Goal: Task Accomplishment & Management: Manage account settings

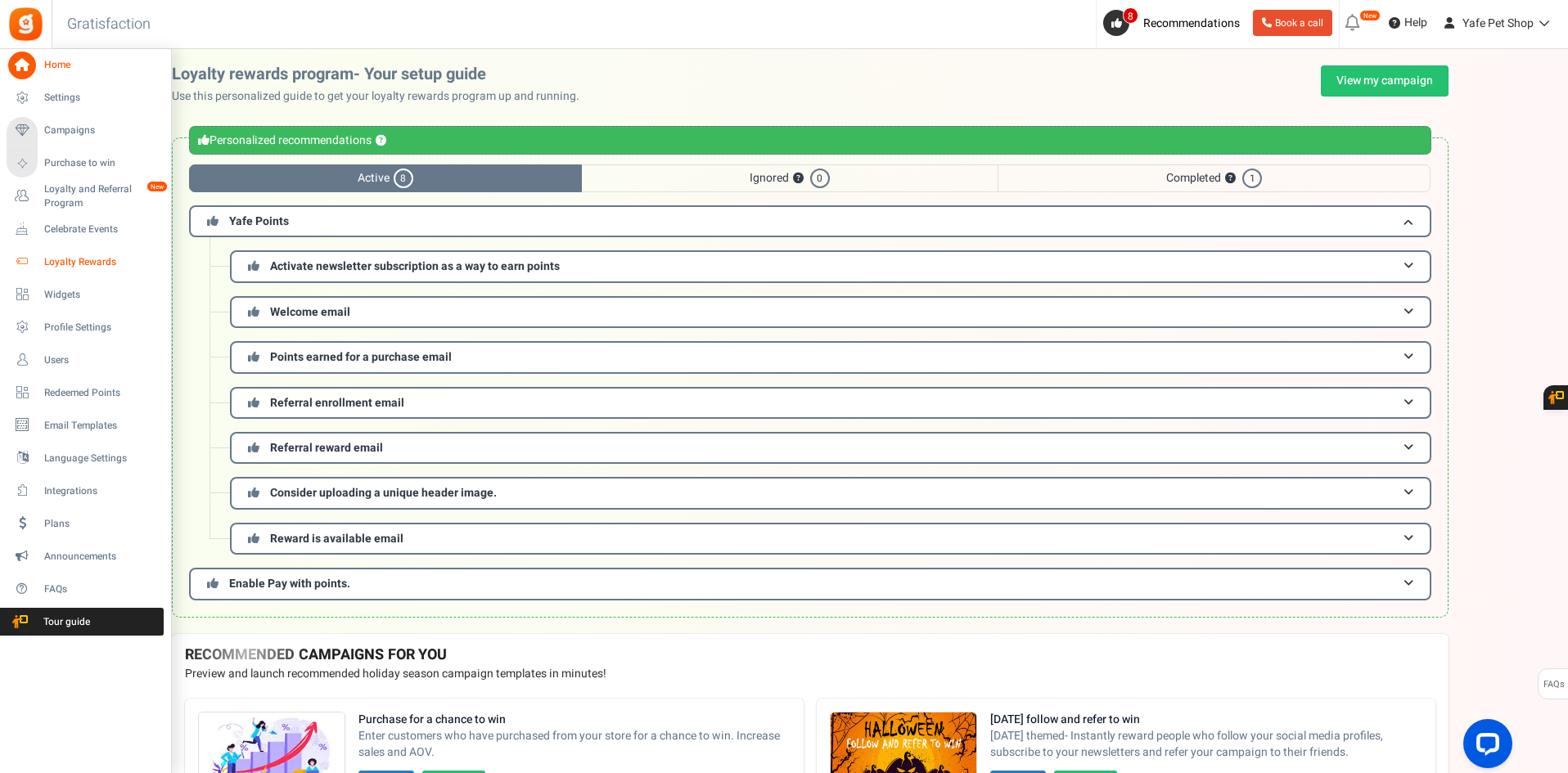
click at [81, 264] on span "Loyalty Rewards" at bounding box center [102, 262] width 115 height 14
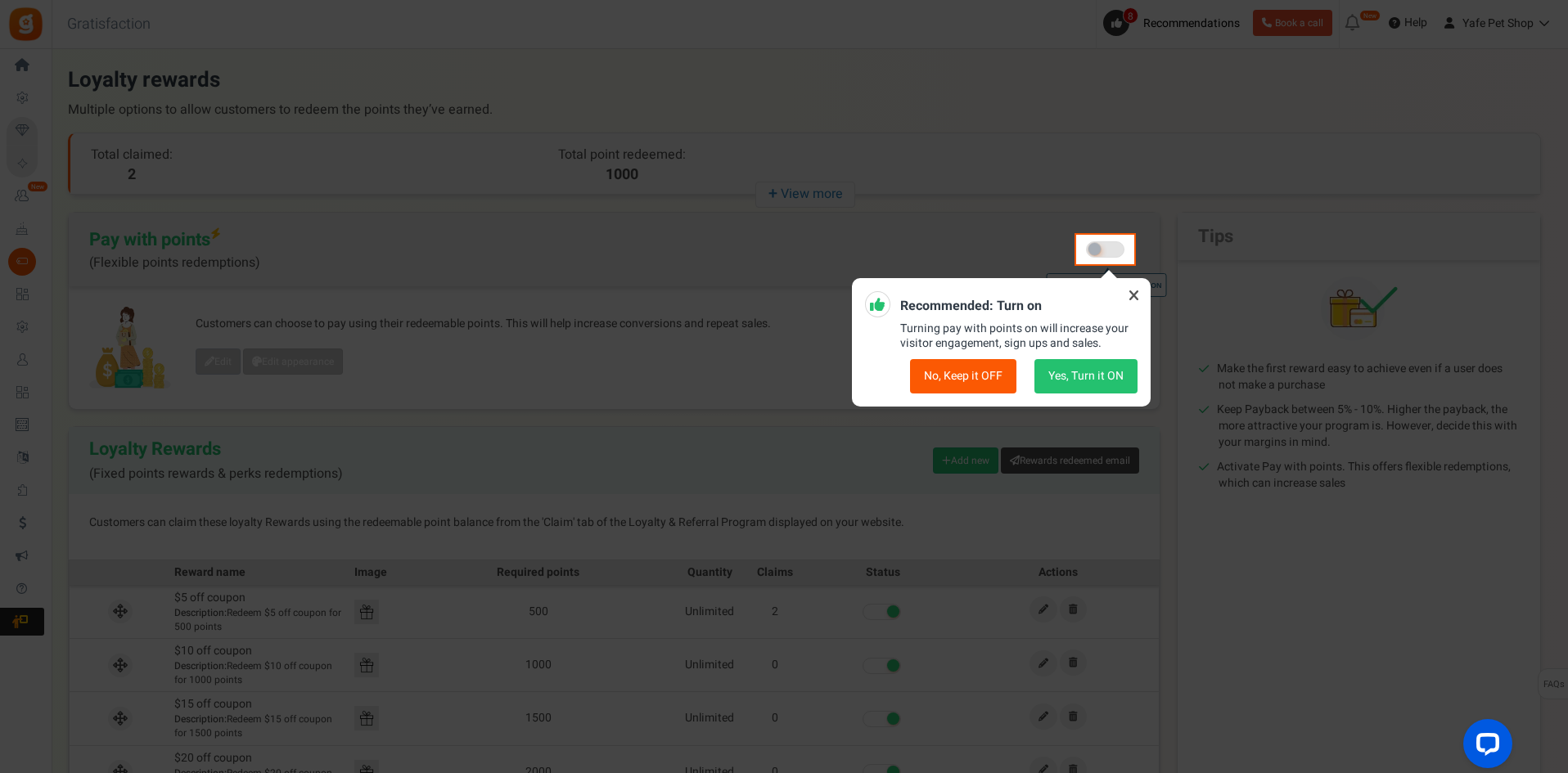
click at [986, 377] on button "No, Keep it OFF" at bounding box center [963, 376] width 107 height 35
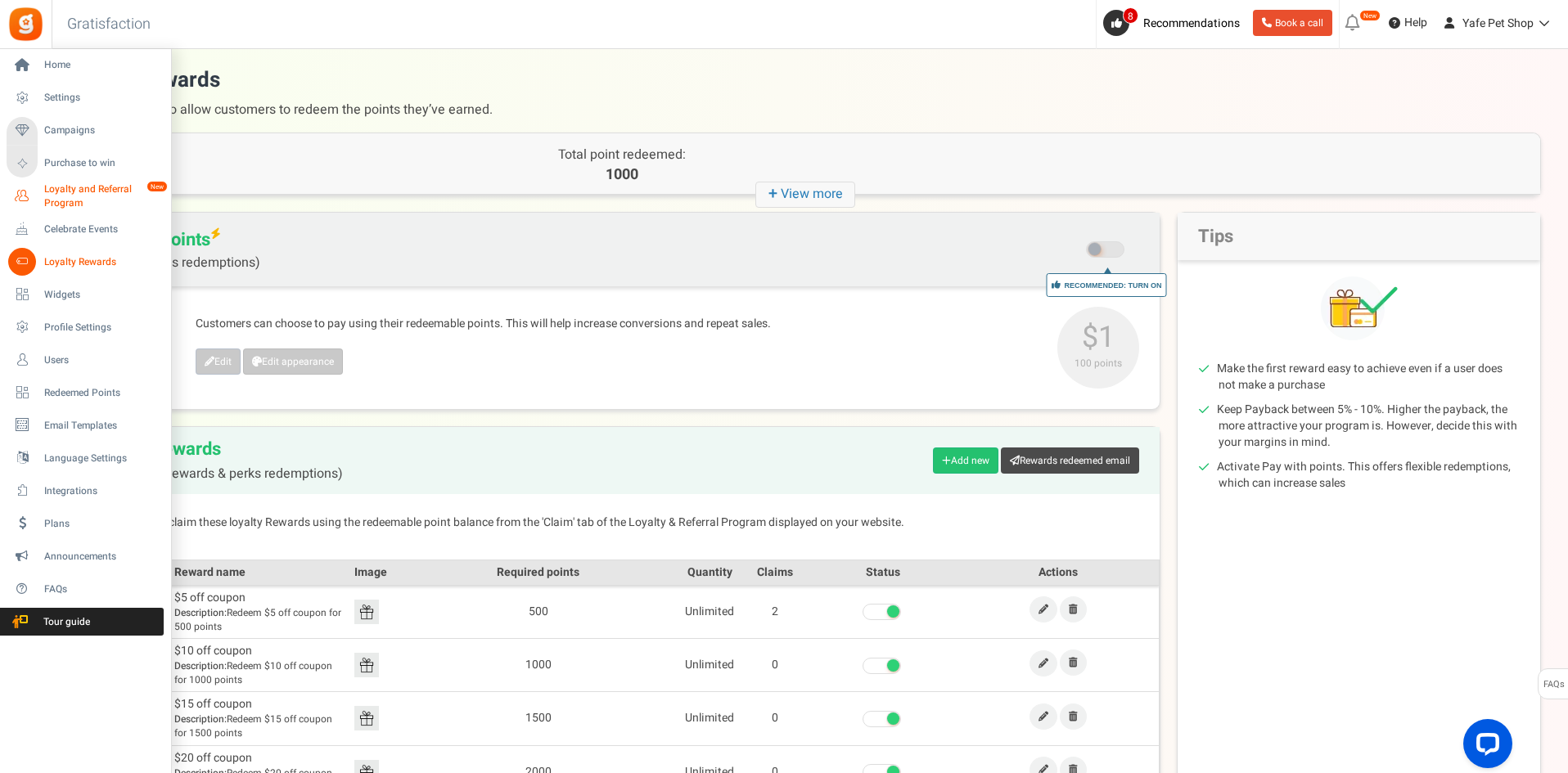
click at [64, 207] on span "Loyalty and Referral Program" at bounding box center [104, 197] width 120 height 28
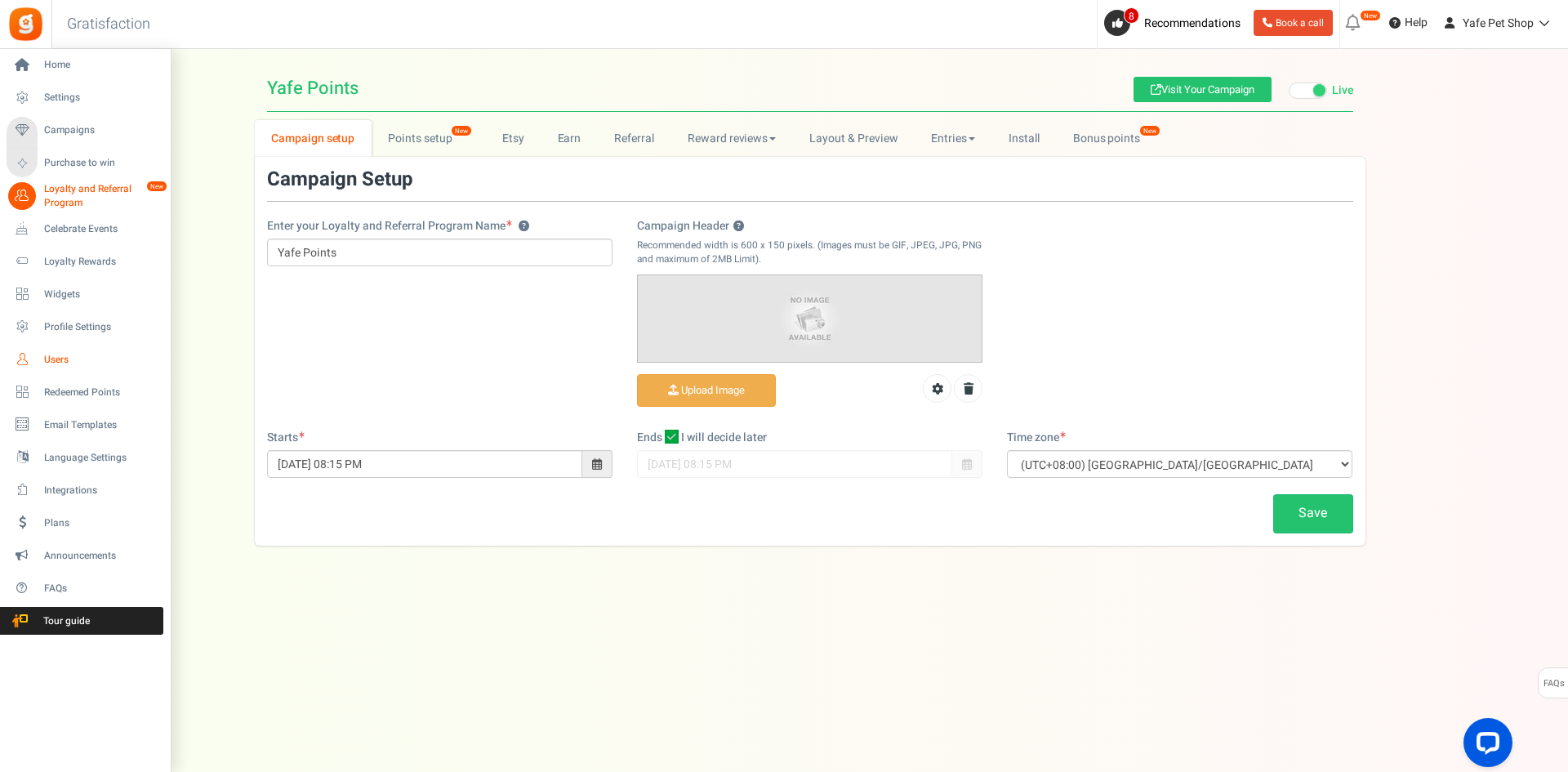
click at [68, 367] on link "Users" at bounding box center [85, 359] width 157 height 28
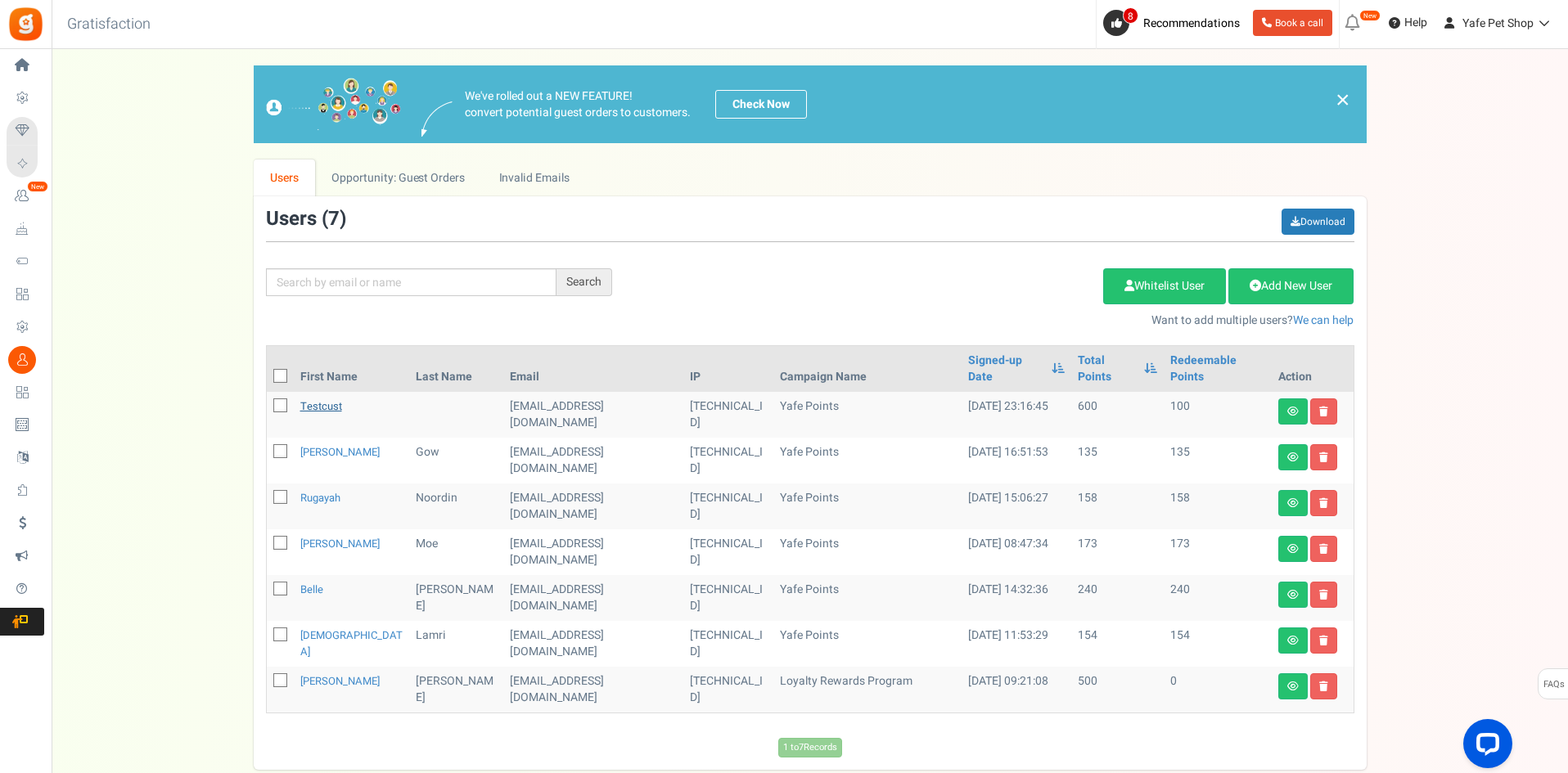
click at [322, 398] on link "testcust" at bounding box center [321, 406] width 42 height 16
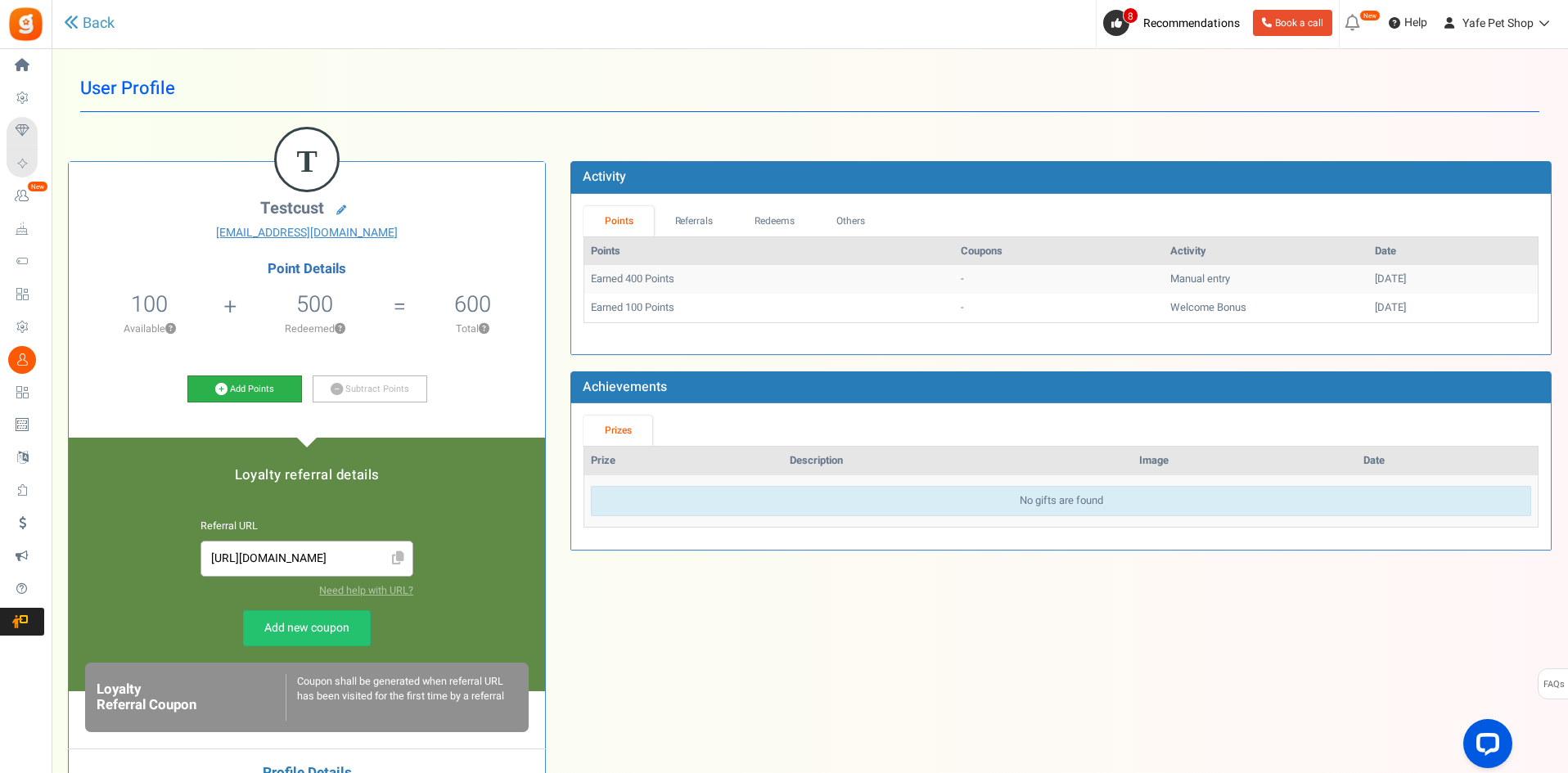
click at [256, 386] on link "Add Points" at bounding box center [245, 389] width 115 height 28
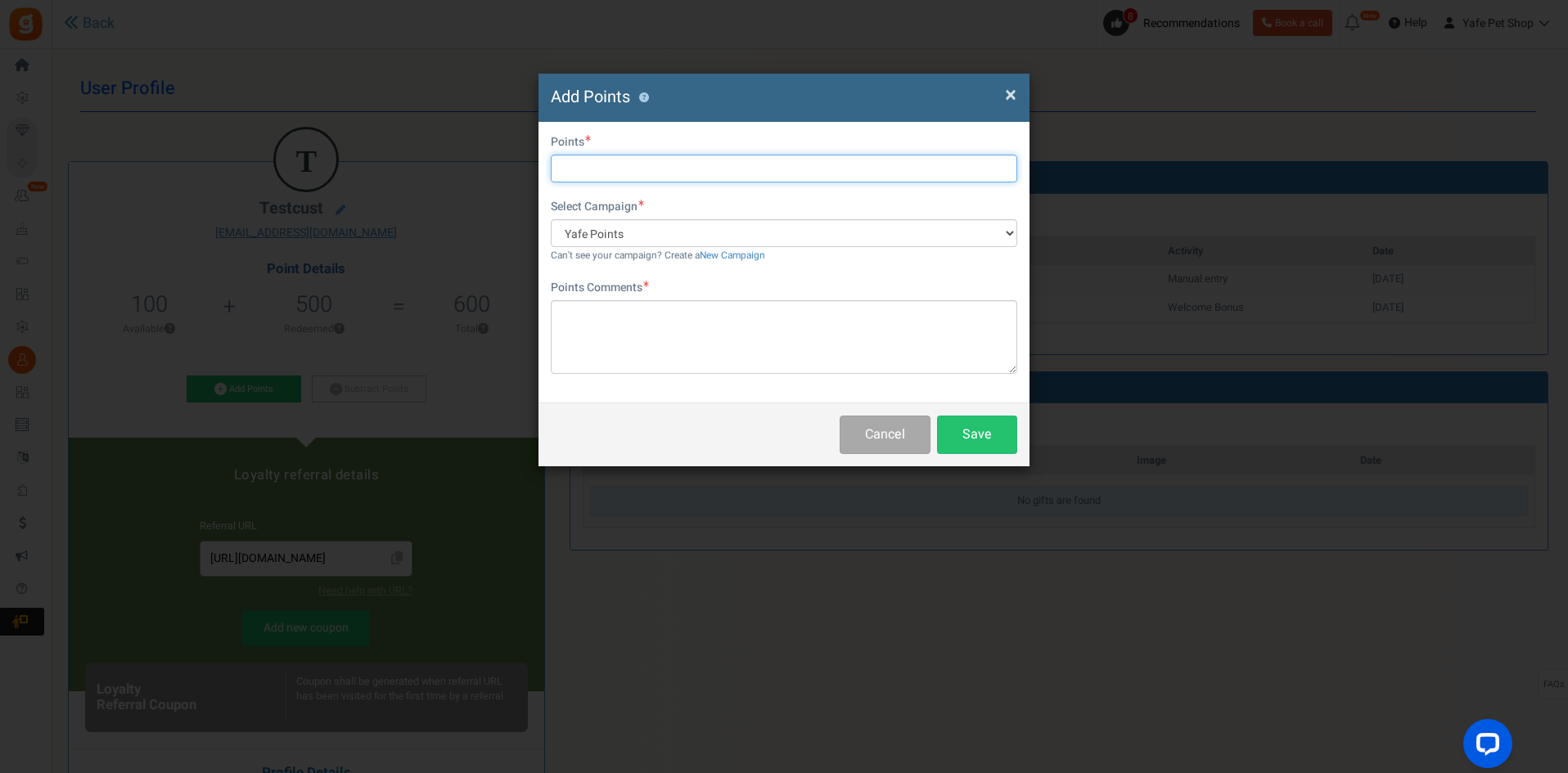
click at [698, 168] on input "text" at bounding box center [784, 168] width 467 height 28
type input "600"
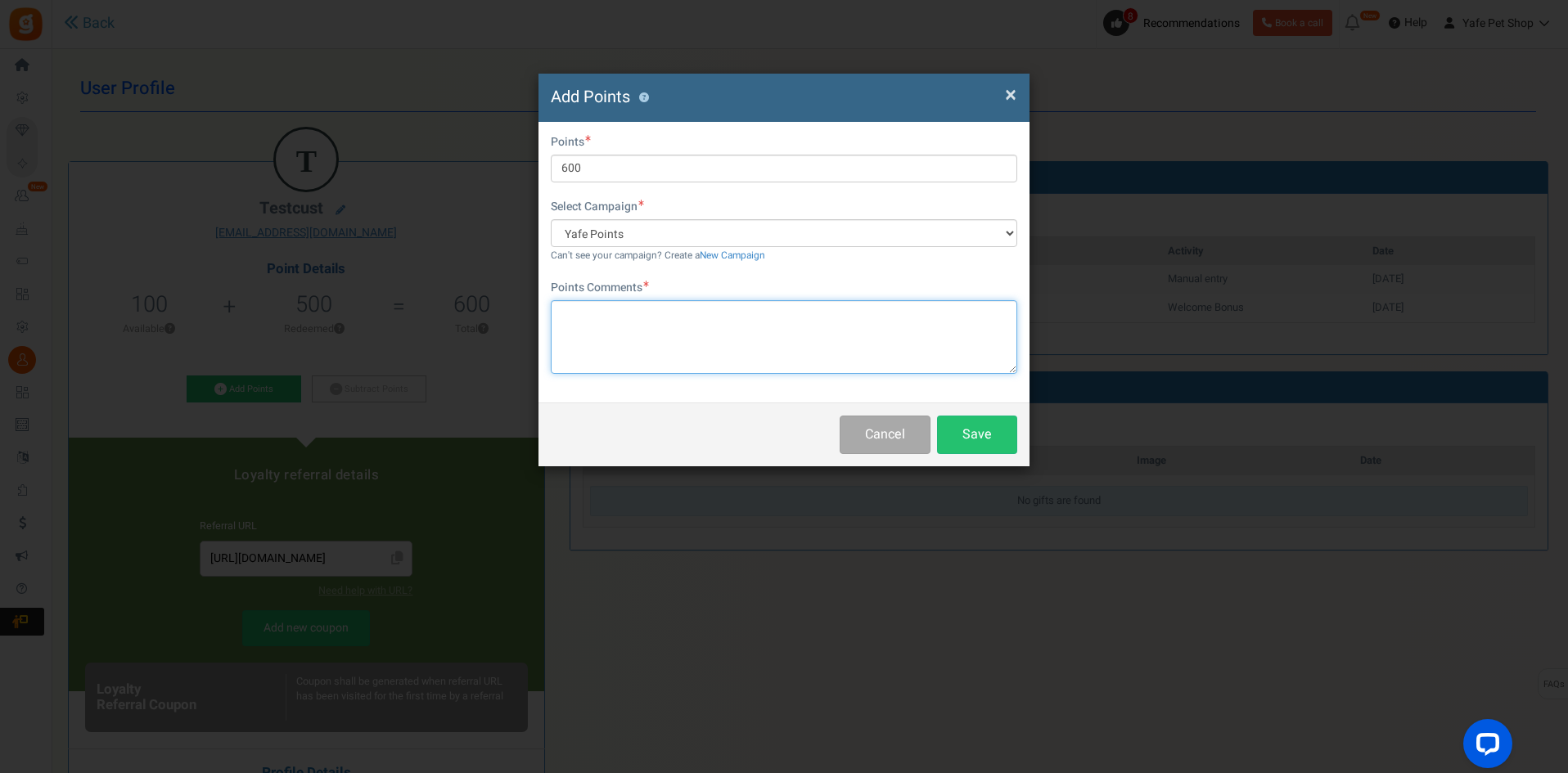
click at [682, 325] on textarea at bounding box center [784, 337] width 467 height 73
type textarea "bonus"
click at [961, 434] on button "Save" at bounding box center [977, 434] width 80 height 39
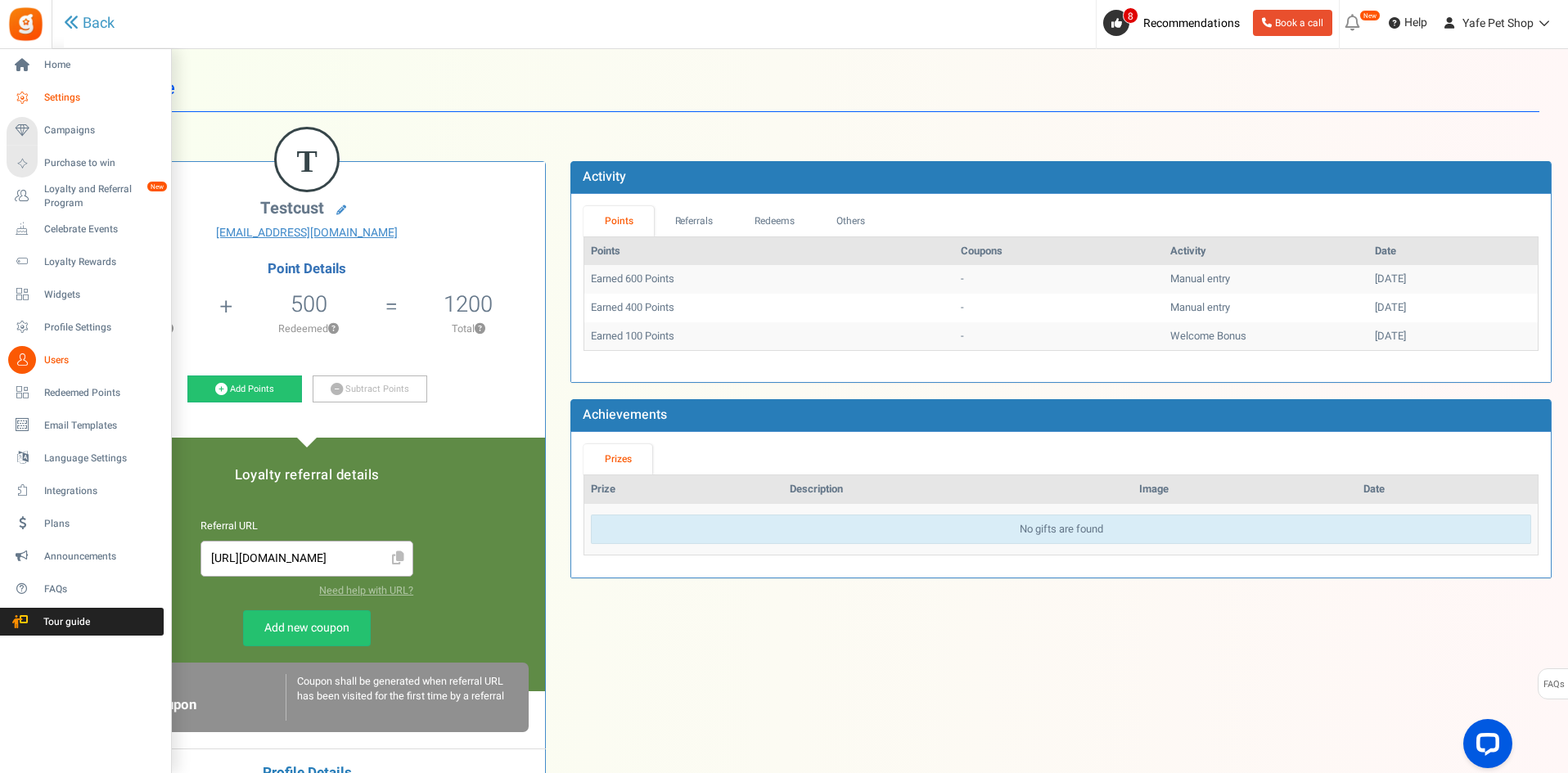
click at [78, 99] on span "Settings" at bounding box center [102, 98] width 115 height 14
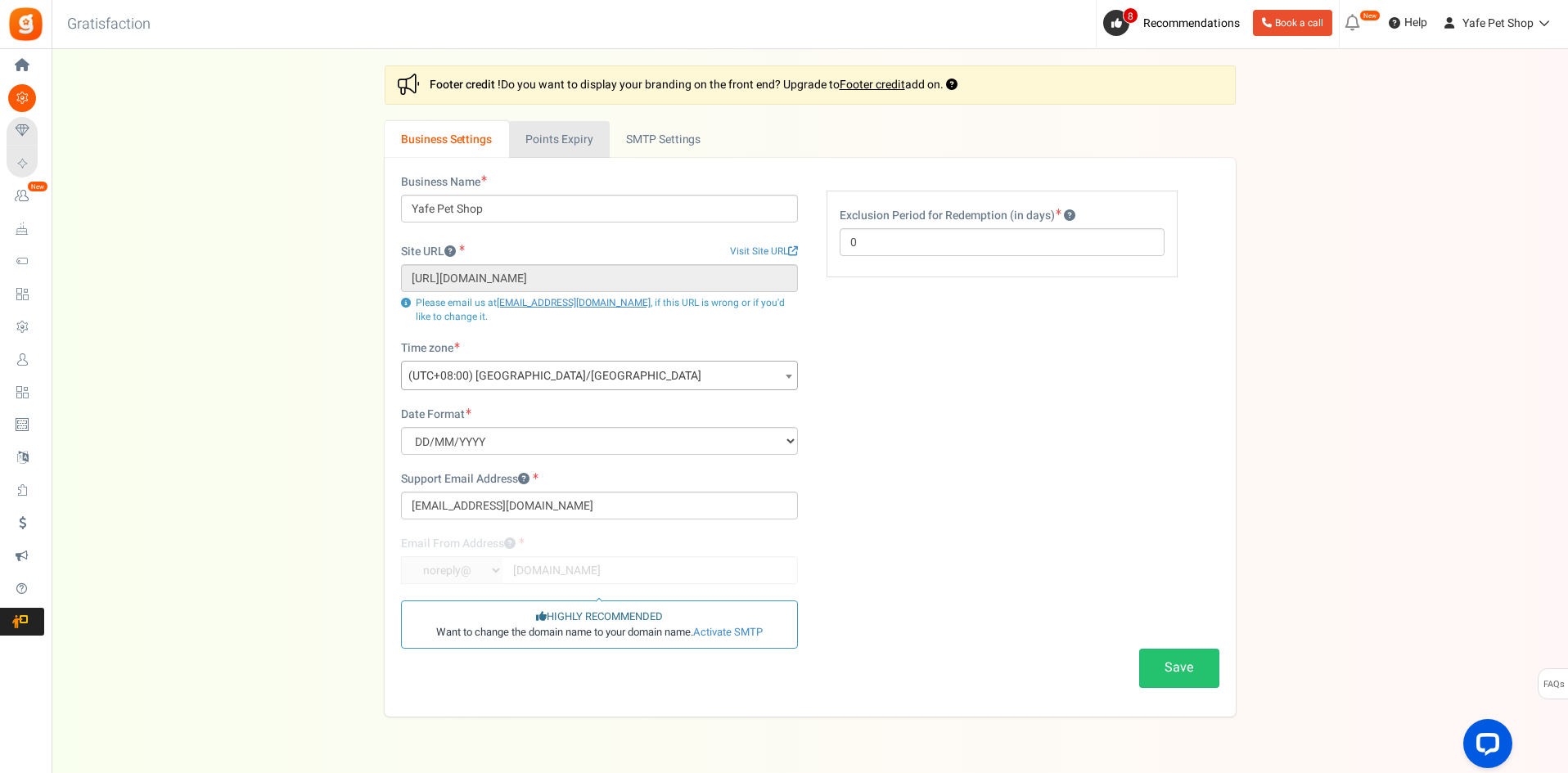
click at [559, 147] on link "Points Expiry" at bounding box center [560, 138] width 101 height 37
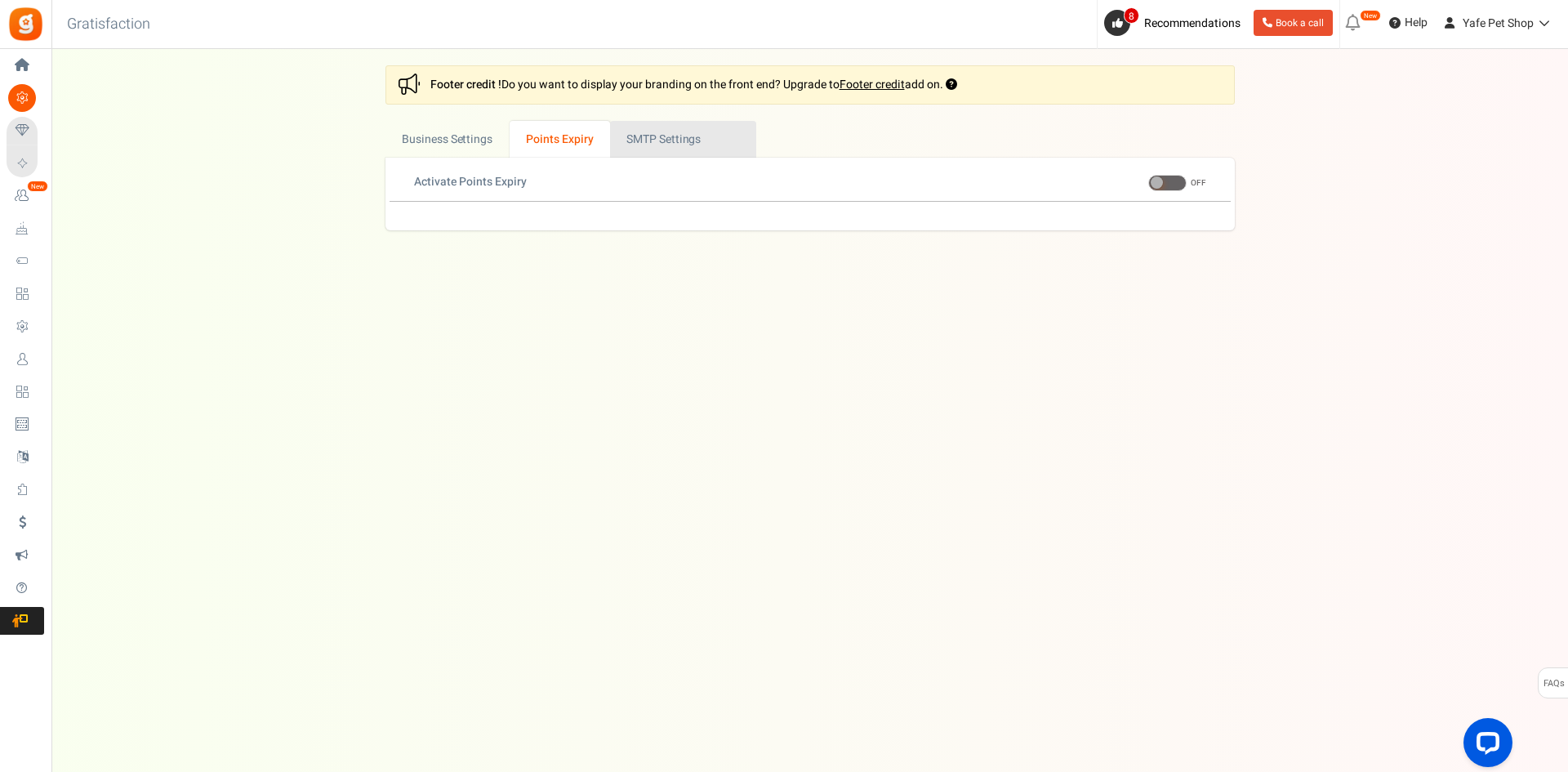
click at [652, 145] on link "Active SMTP Settings" at bounding box center [683, 138] width 146 height 37
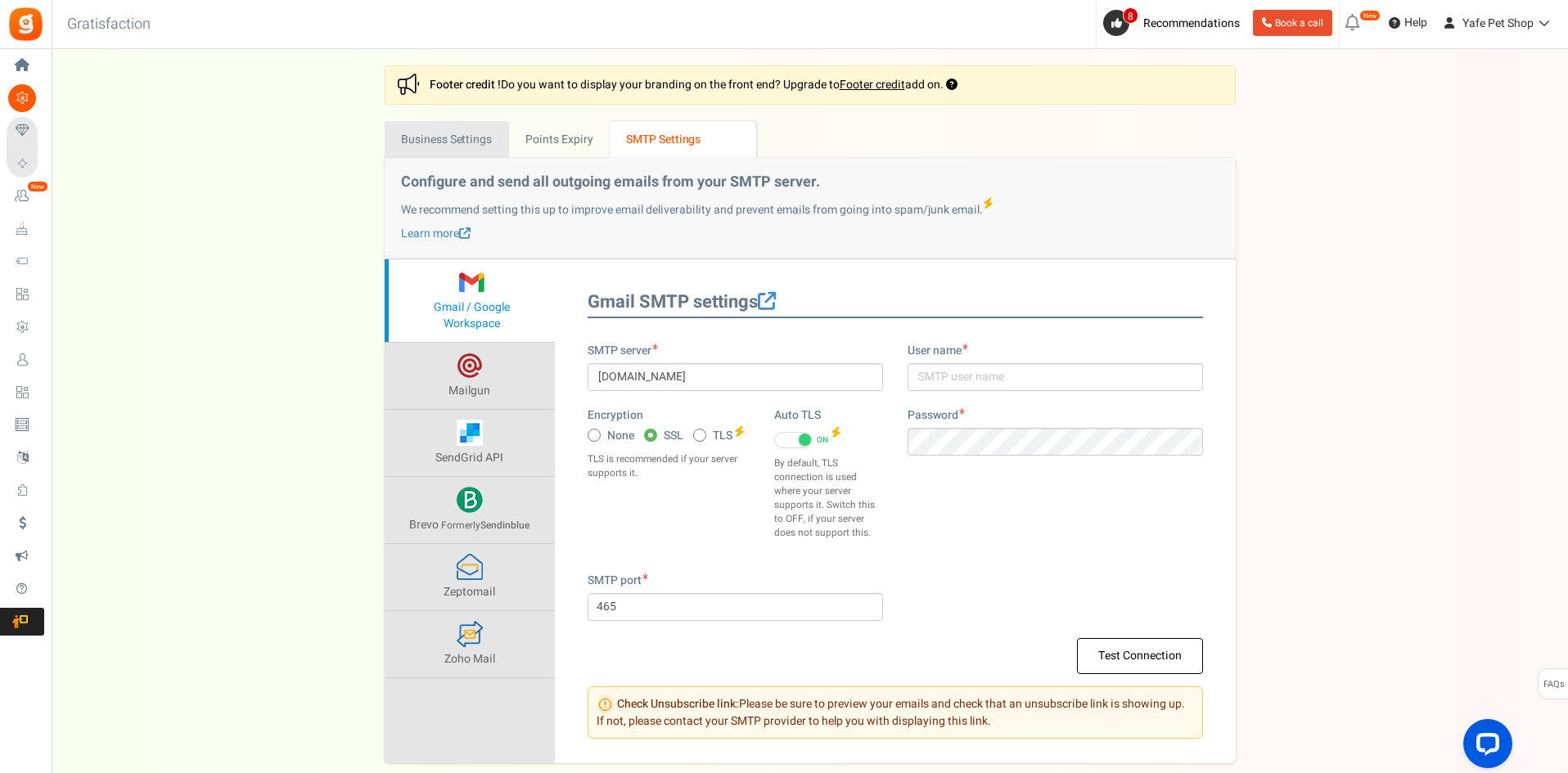
click at [465, 145] on link "Business Settings" at bounding box center [447, 138] width 125 height 37
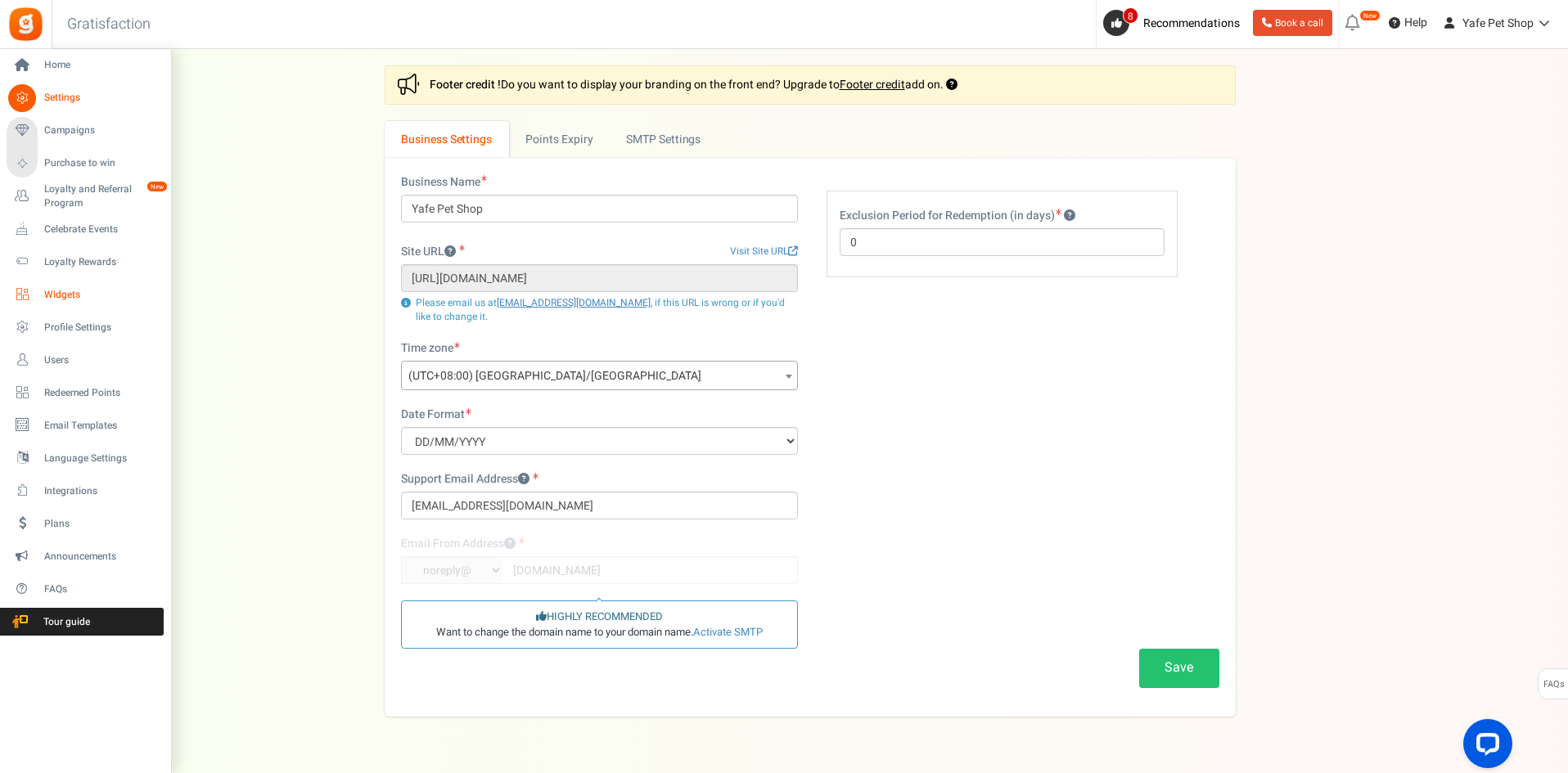
click at [63, 286] on link "Widgets" at bounding box center [85, 295] width 157 height 28
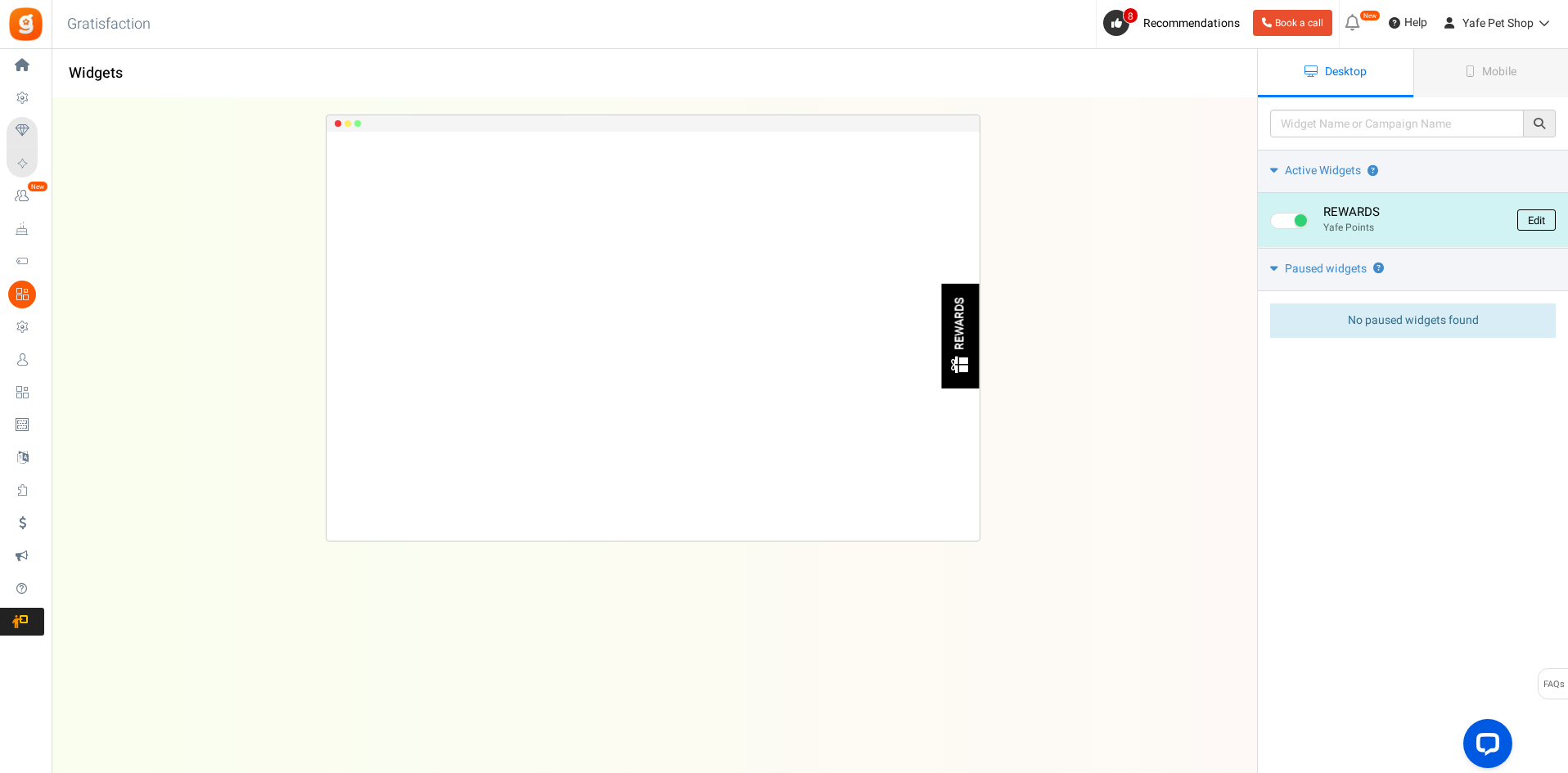
click at [1543, 218] on link "Edit" at bounding box center [1535, 220] width 39 height 22
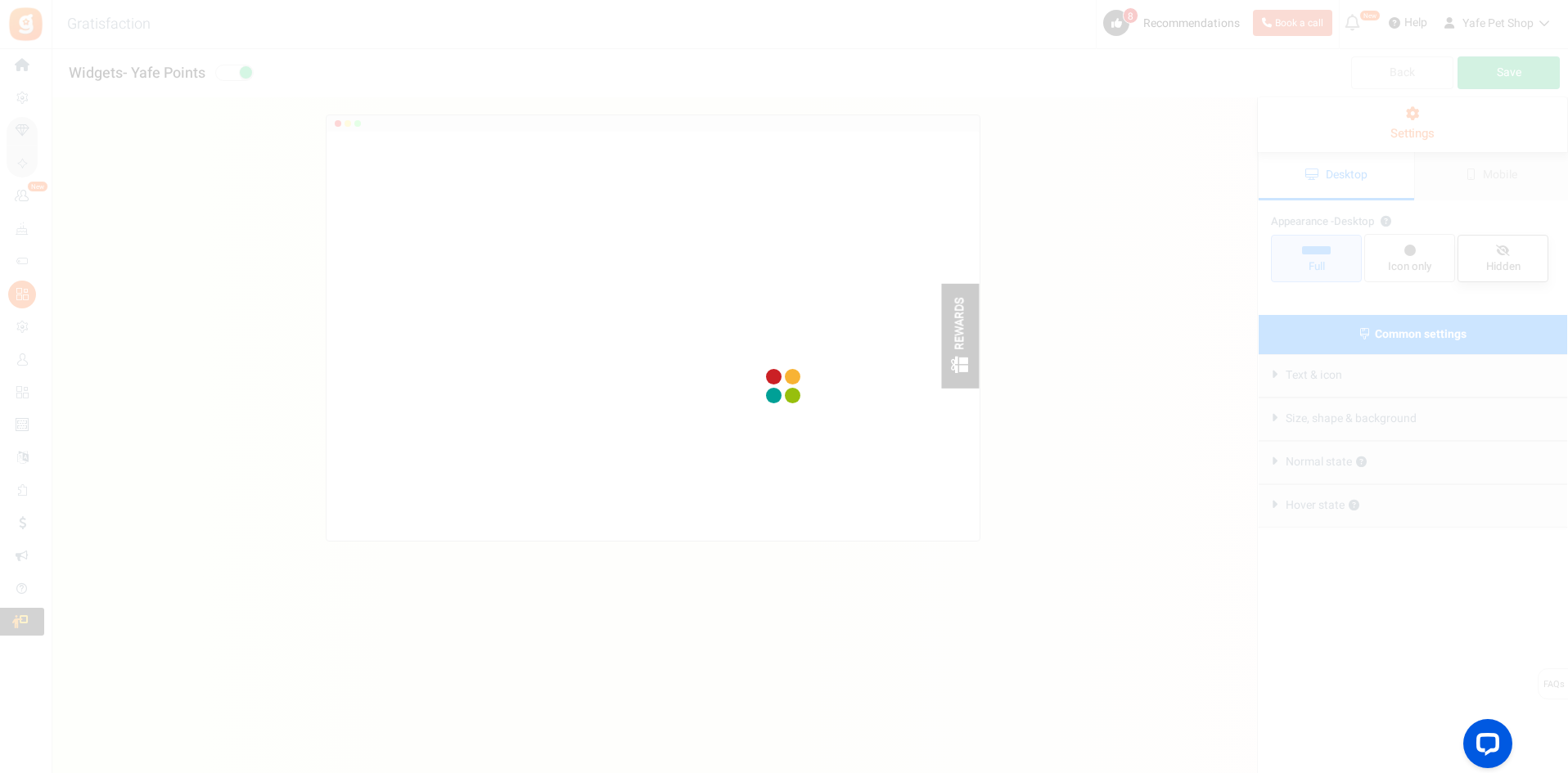
radio input "true"
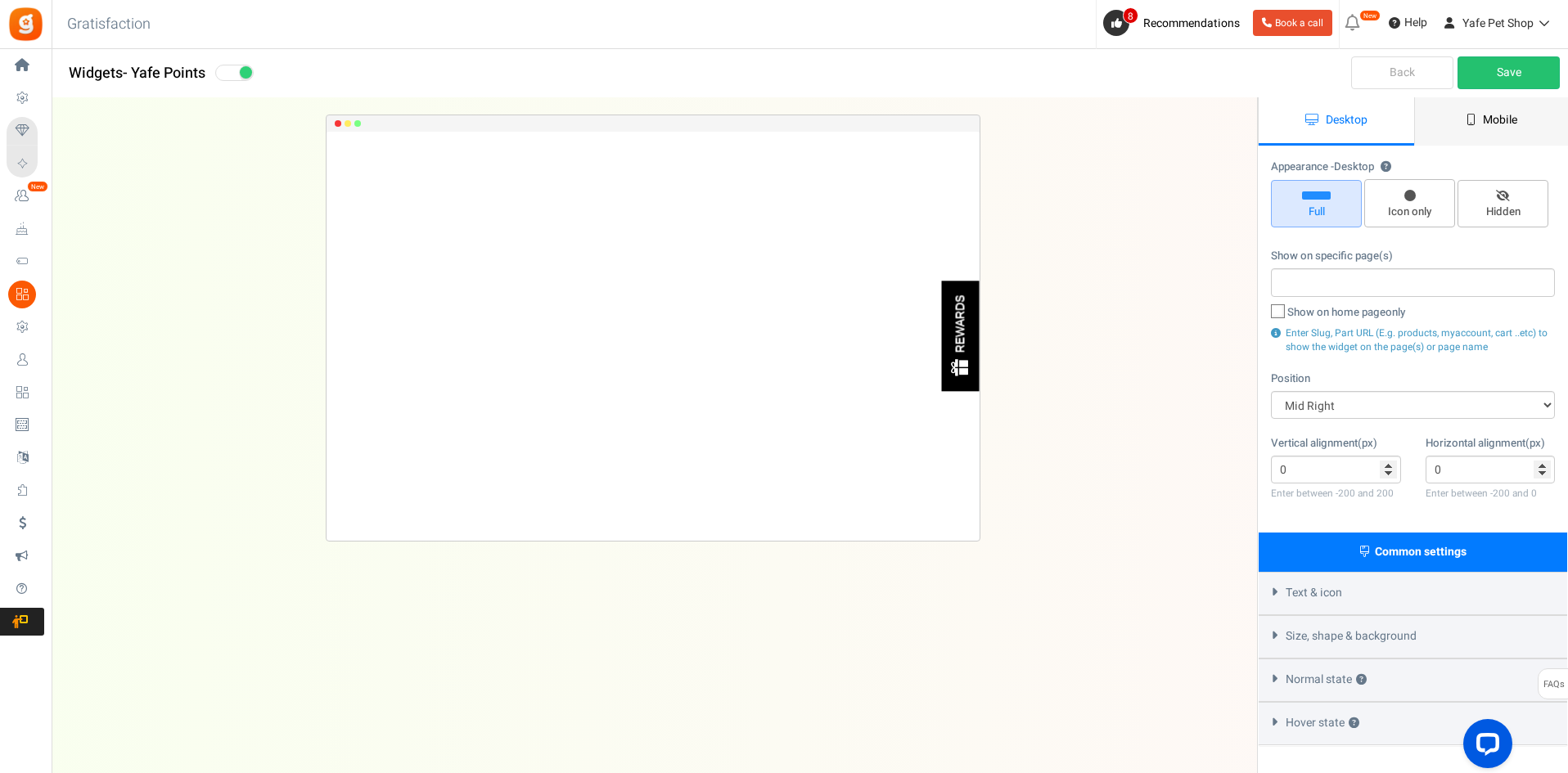
click at [1485, 121] on span "Mobile" at bounding box center [1500, 120] width 35 height 17
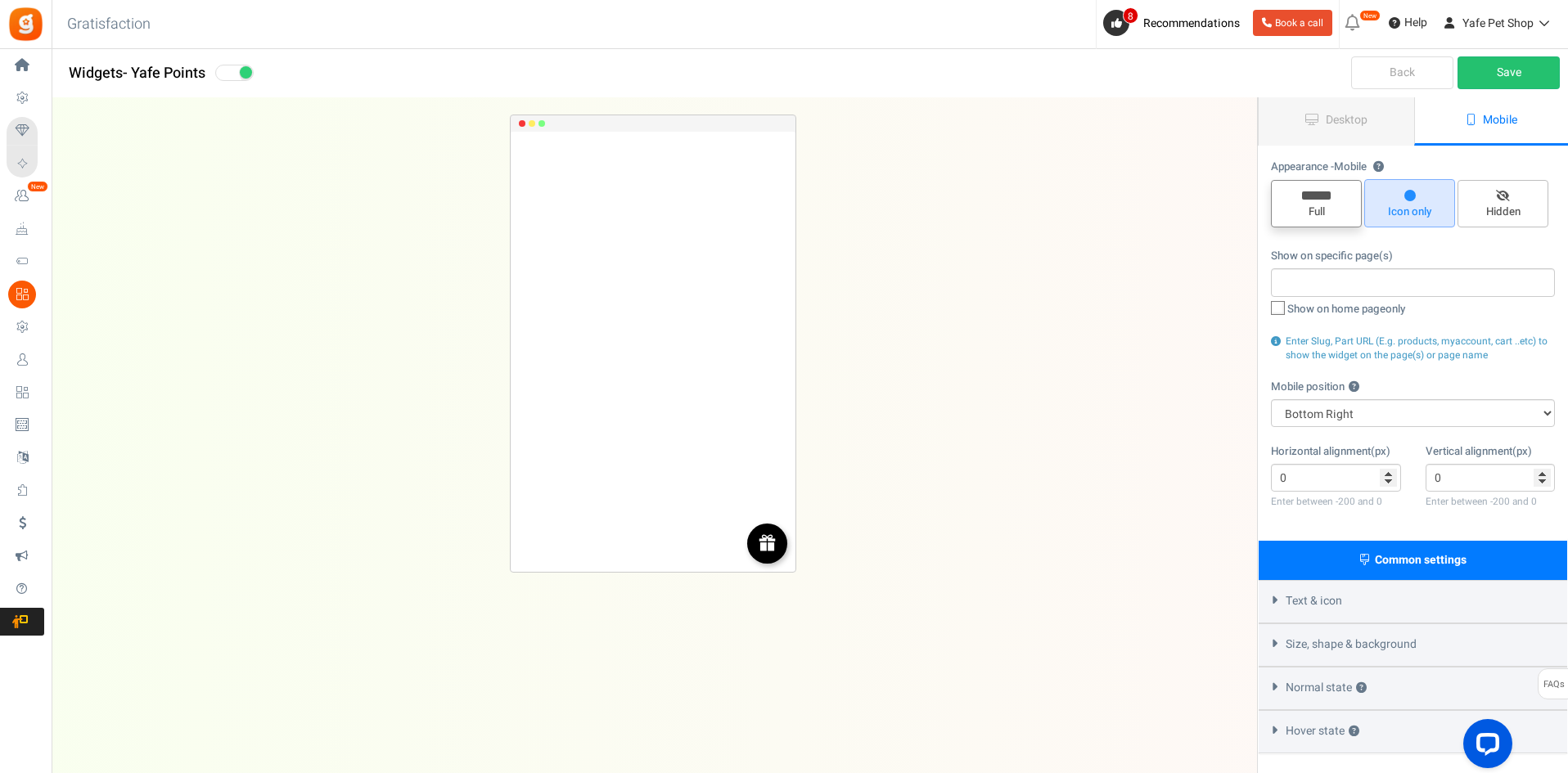
click at [1325, 199] on icon at bounding box center [1316, 196] width 29 height 8
click at [1325, 194] on input "Full" at bounding box center [1322, 188] width 11 height 11
radio input "true"
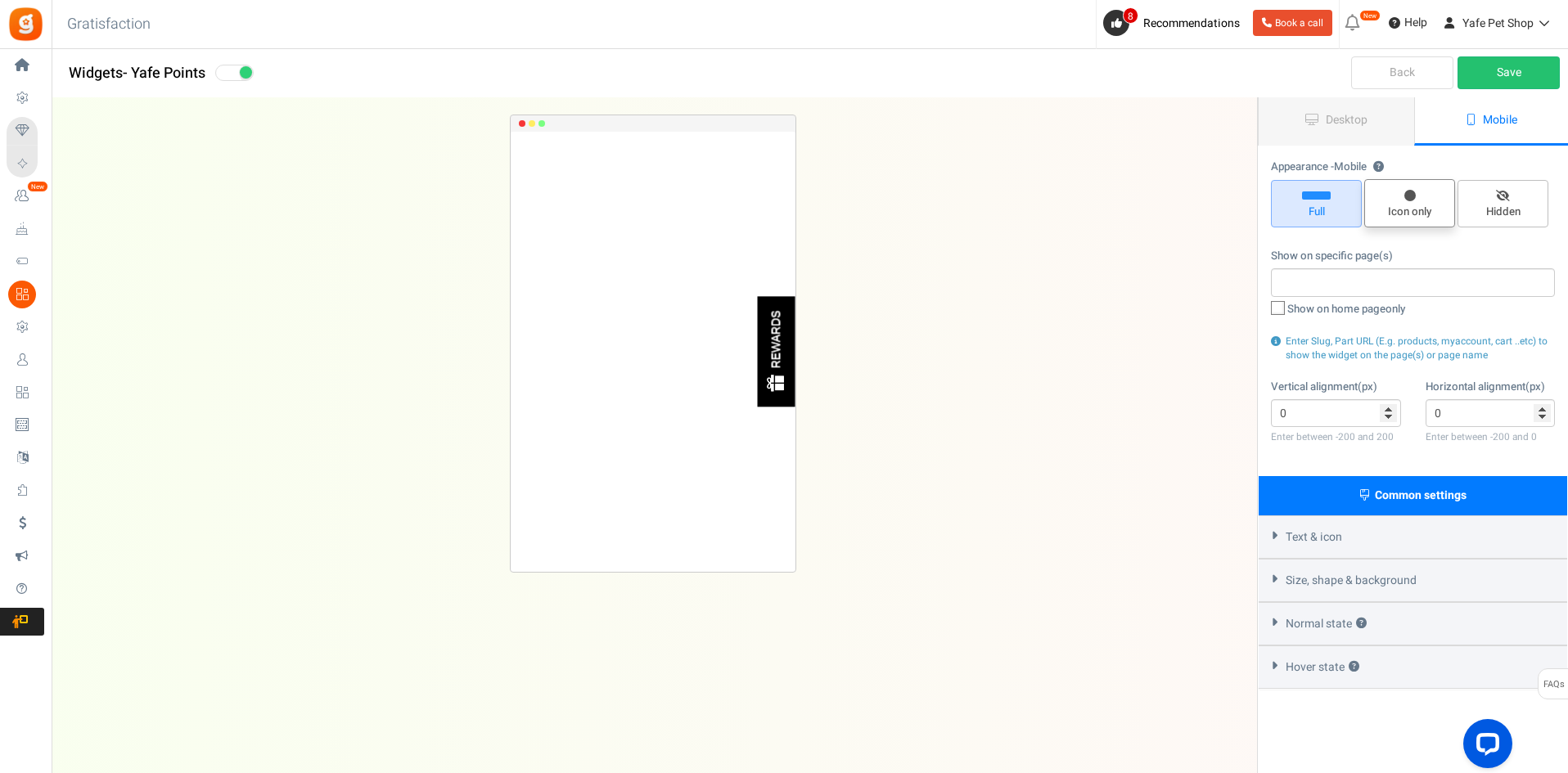
click at [1418, 198] on span "Icon only" at bounding box center [1410, 203] width 91 height 48
click at [1418, 193] on input "Icon only" at bounding box center [1415, 188] width 11 height 11
radio input "true"
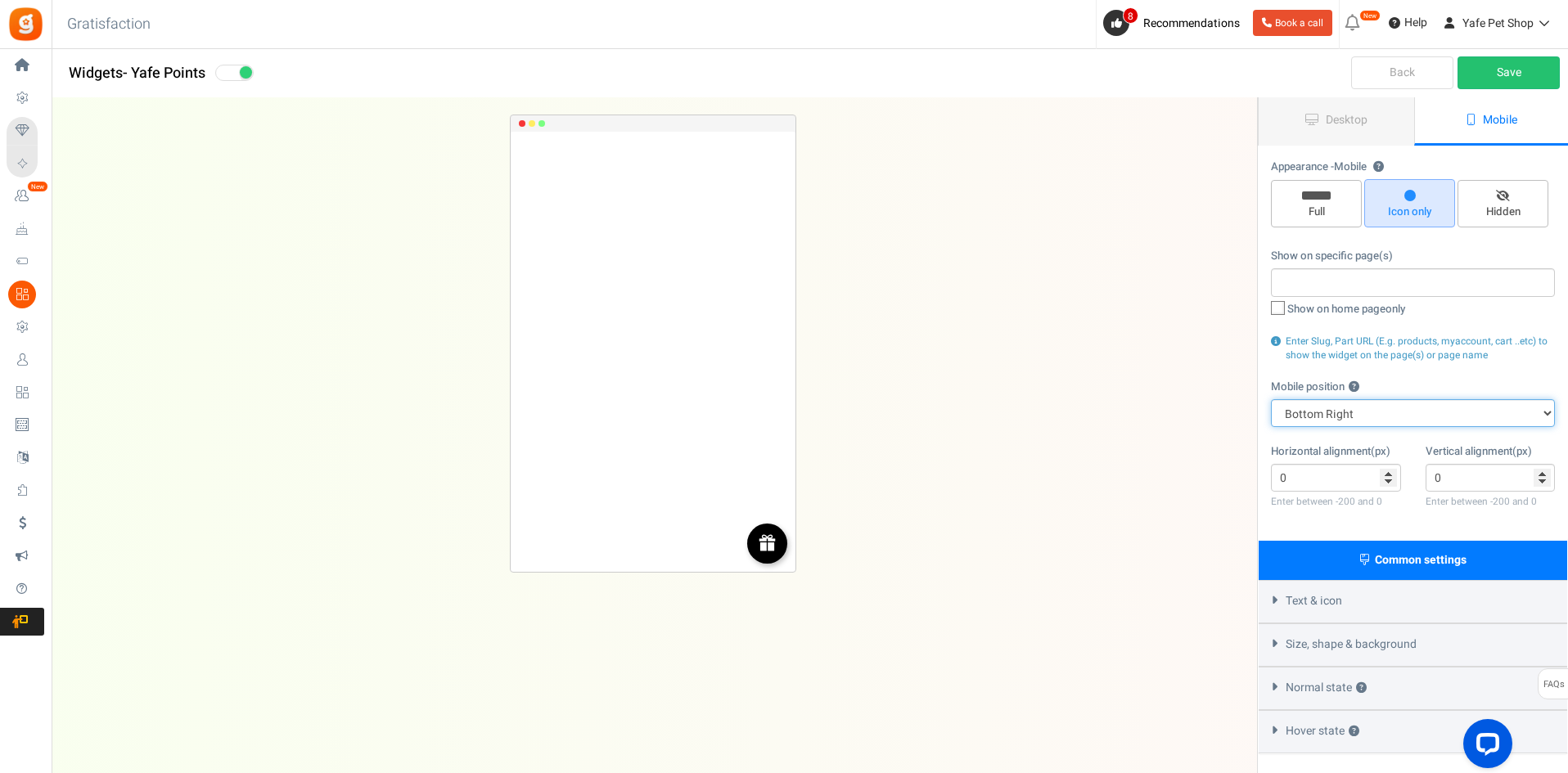
click at [1423, 415] on select "Top Right Top Left Top Center Bottom Right Bottom Left Bottom Center" at bounding box center [1412, 413] width 284 height 28
click at [1270, 399] on select "Top Right Top Left Top Center Bottom Right Bottom Left Bottom Center" at bounding box center [1412, 413] width 284 height 28
click at [1365, 412] on select "Top Right Top Left Top Center Bottom Right Bottom Left Bottom Center" at bounding box center [1412, 413] width 284 height 28
click at [1098, 416] on div "REWARDS Loading.. × To configure LightBox layout please Click here" at bounding box center [653, 402] width 1257 height 610
click at [1369, 409] on select "Top Right Top Left Top Center Bottom Right Bottom Left Bottom Center" at bounding box center [1412, 413] width 284 height 28
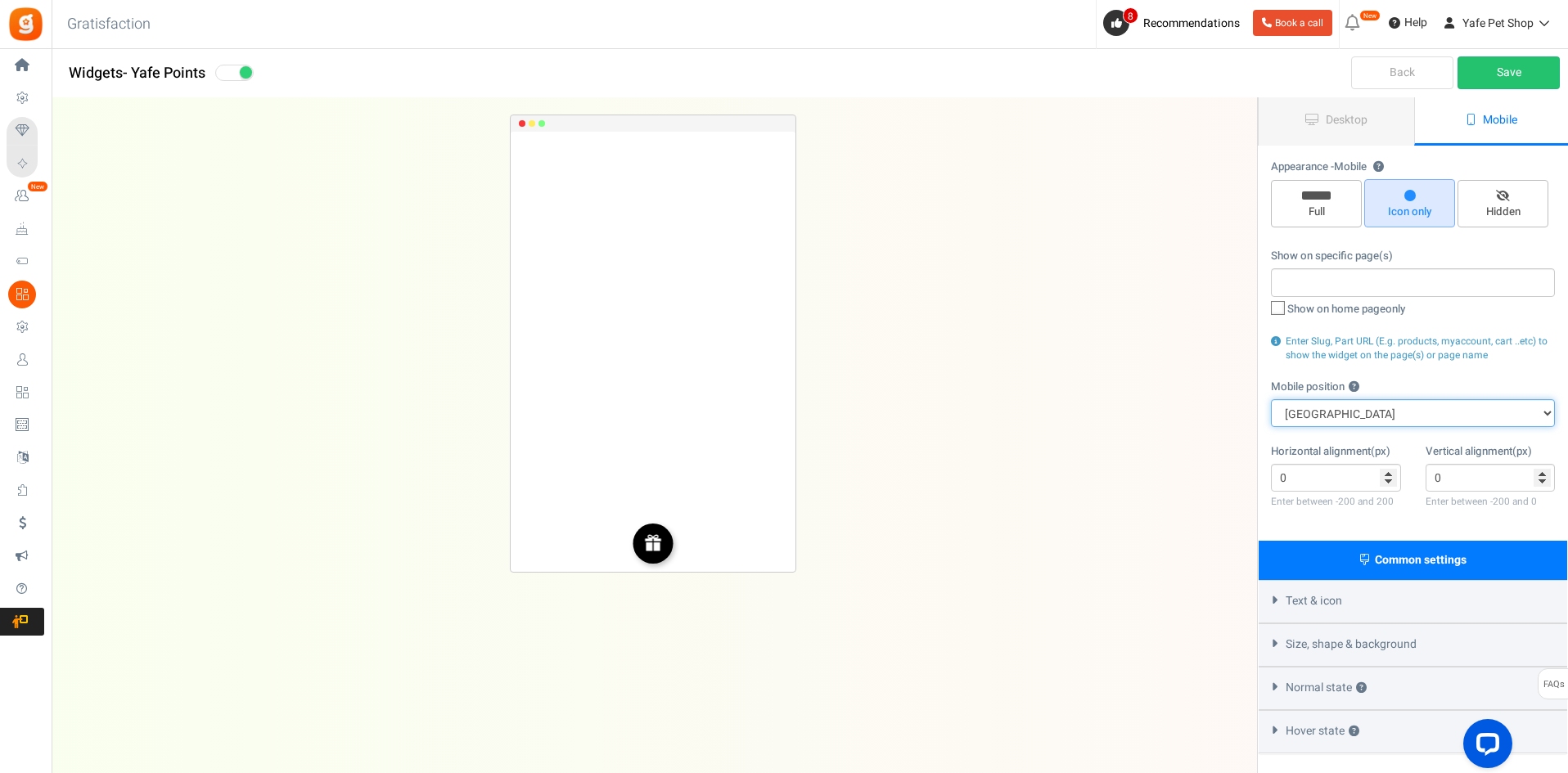
select select "right"
click at [1270, 399] on select "Top Right Top Left Top Center Bottom Right Bottom Left Bottom Center" at bounding box center [1412, 413] width 284 height 28
click at [1134, 518] on div "REWARDS Loading.. × To configure LightBox layout please Click here" at bounding box center [653, 402] width 1257 height 610
click at [1355, 596] on div "Text & icon" at bounding box center [1413, 602] width 308 height 43
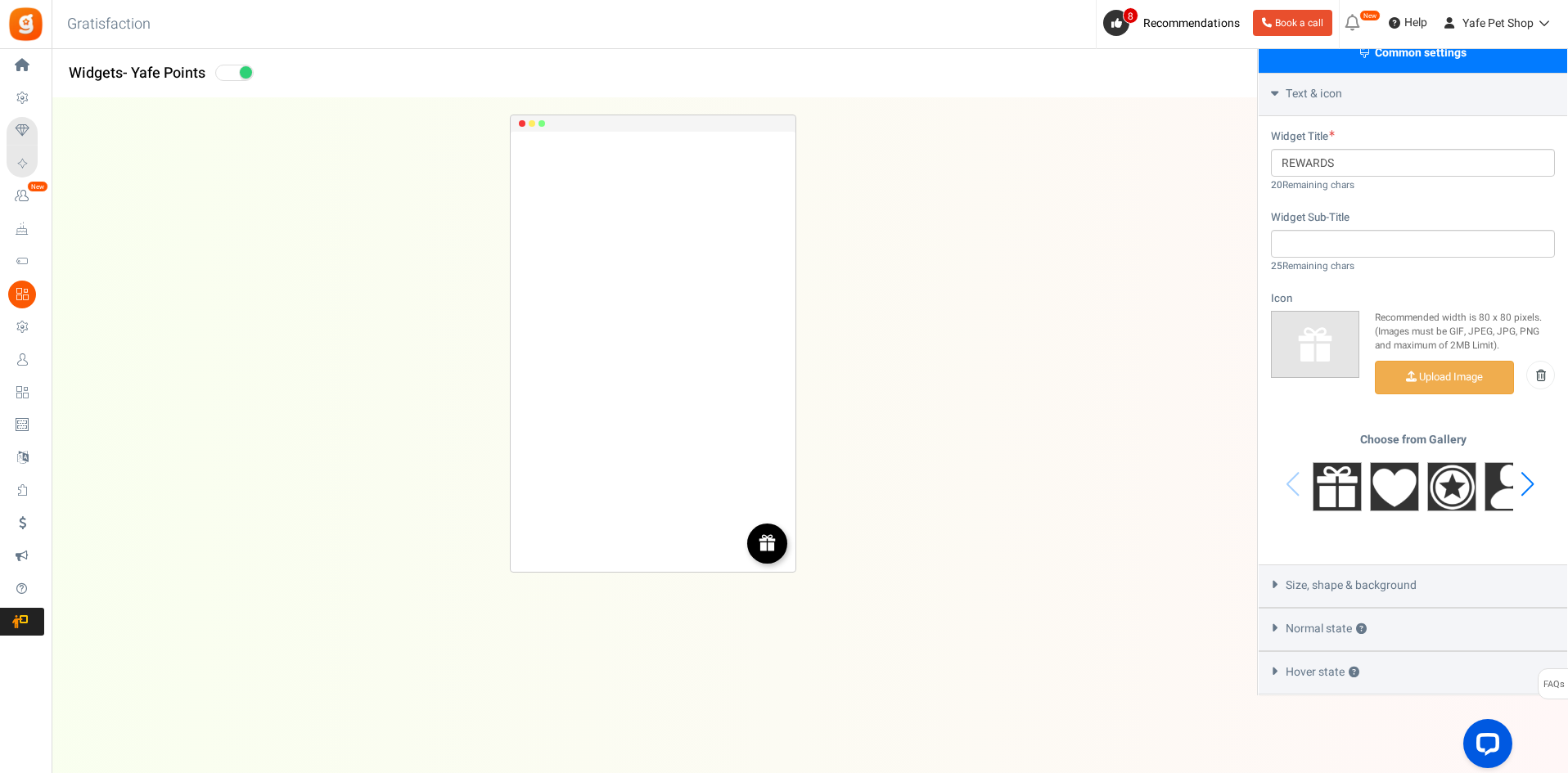
scroll to position [512, 0]
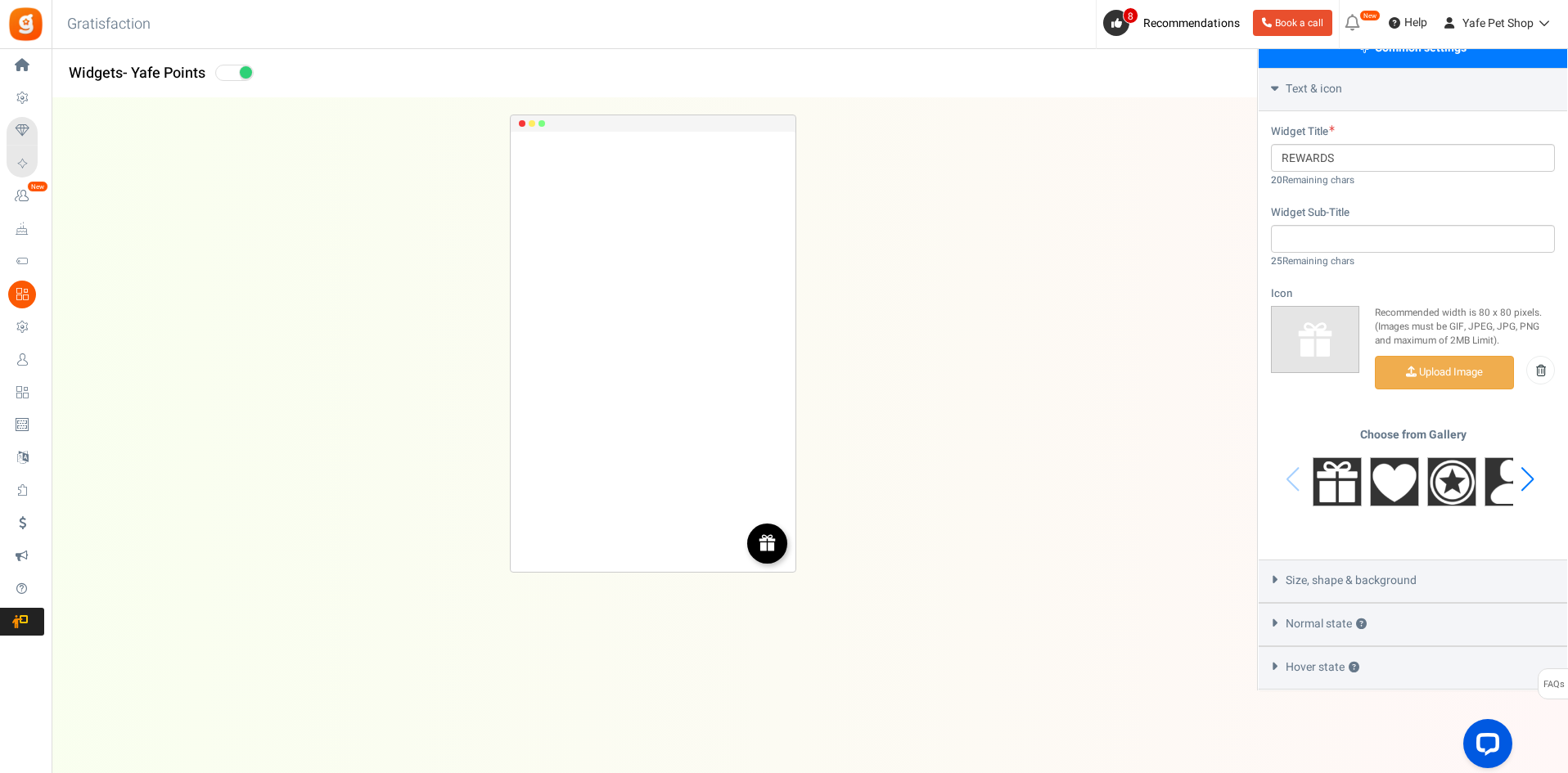
click at [1377, 584] on span "Size, shape & background" at bounding box center [1350, 580] width 131 height 17
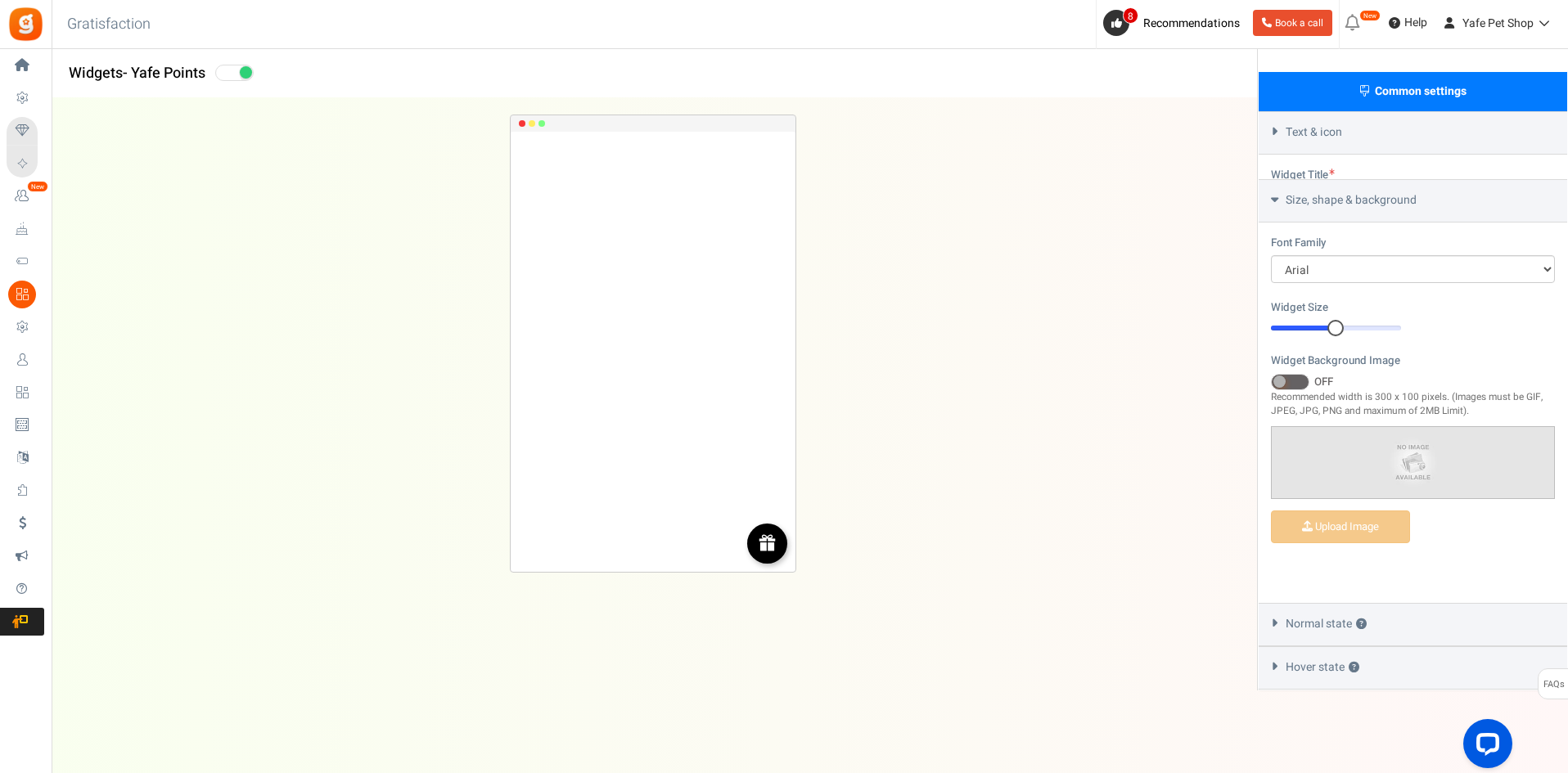
scroll to position [420, 0]
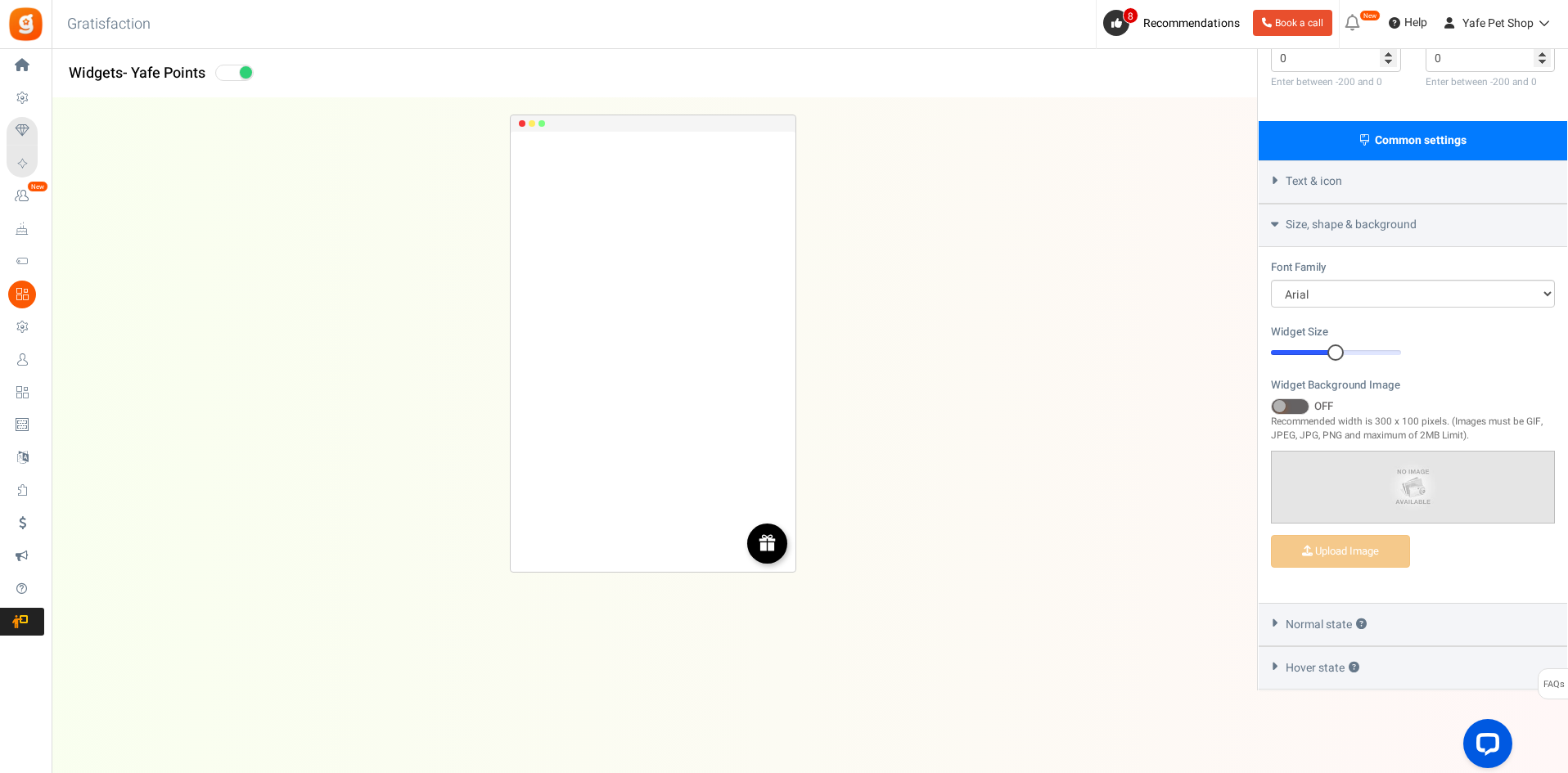
click at [1371, 619] on div "Normal state ?" at bounding box center [1413, 625] width 308 height 43
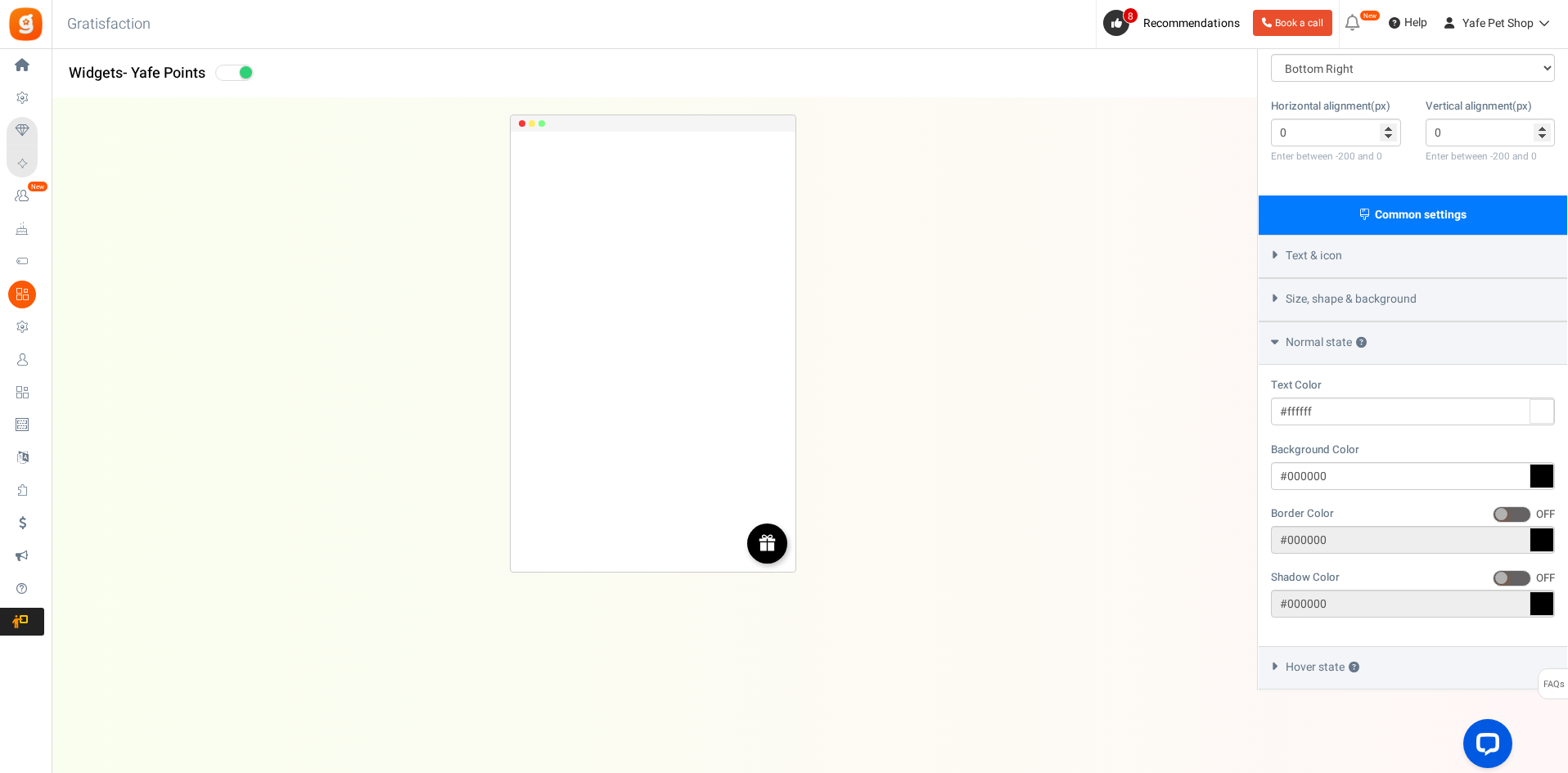
scroll to position [345, 0]
click at [1369, 655] on div "Hover state ?" at bounding box center [1413, 668] width 308 height 43
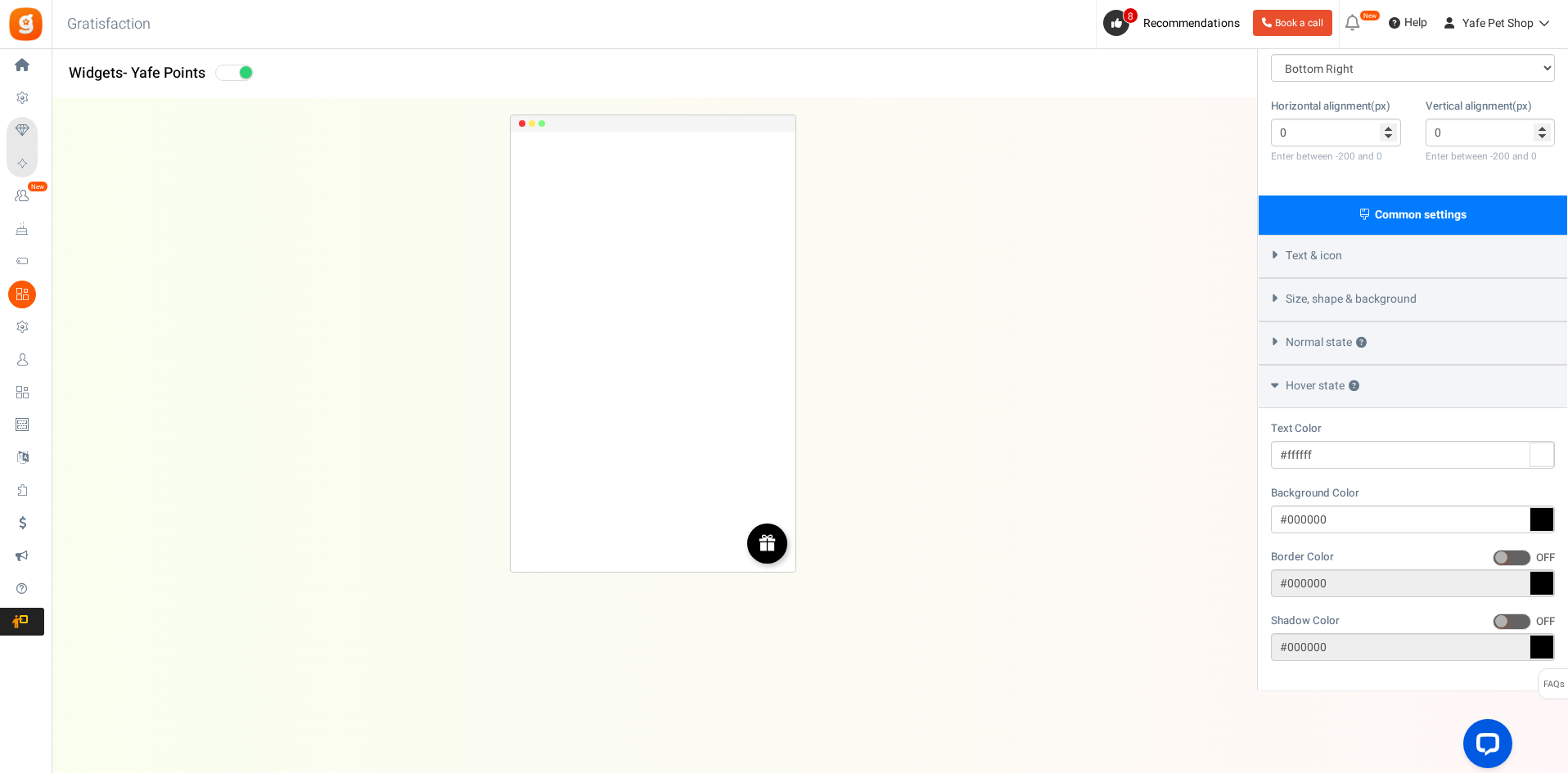
click at [1215, 541] on div "REWARDS Loading.. × To configure LightBox layout please Click here" at bounding box center [653, 402] width 1257 height 610
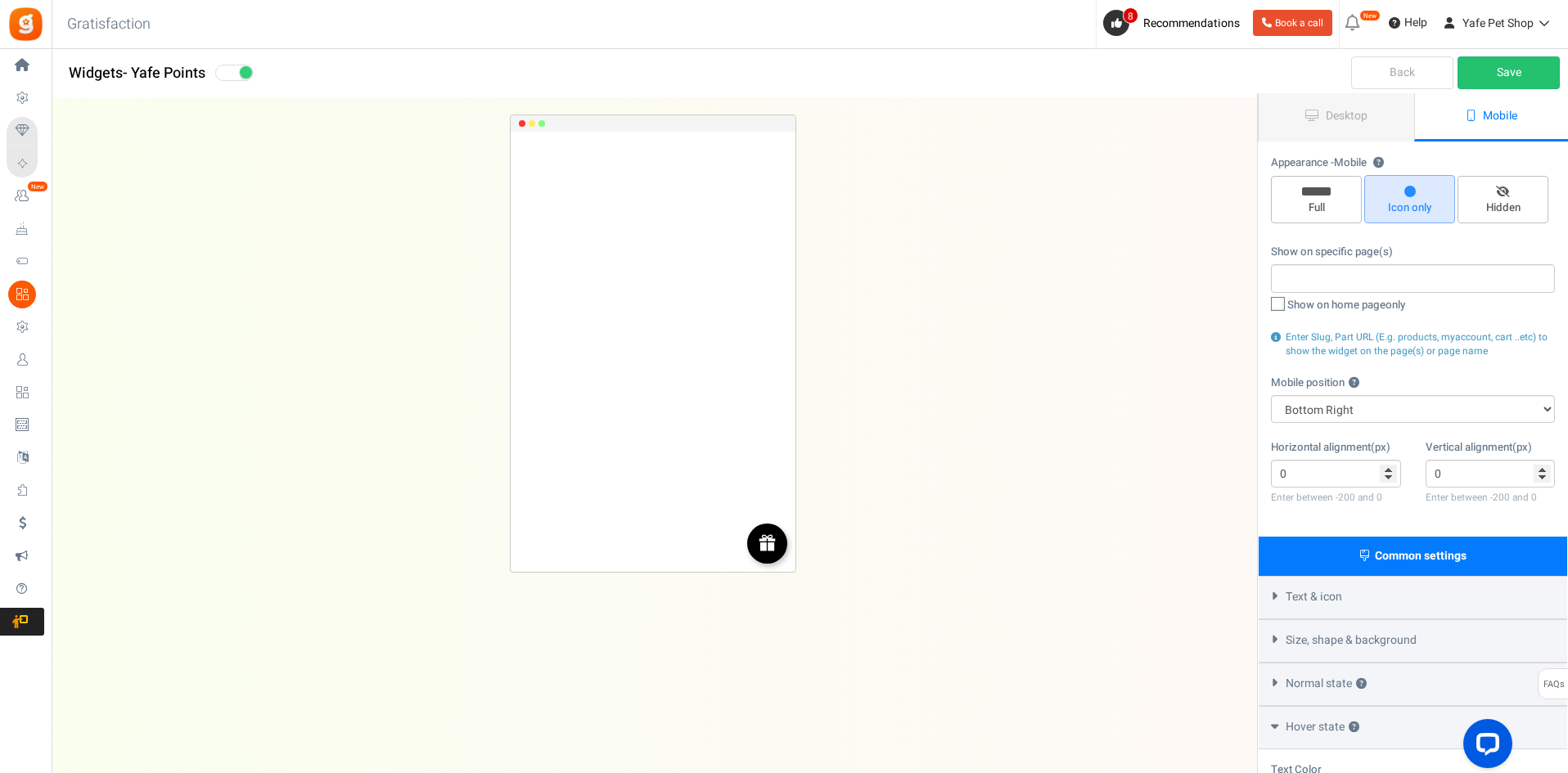
scroll to position [0, 0]
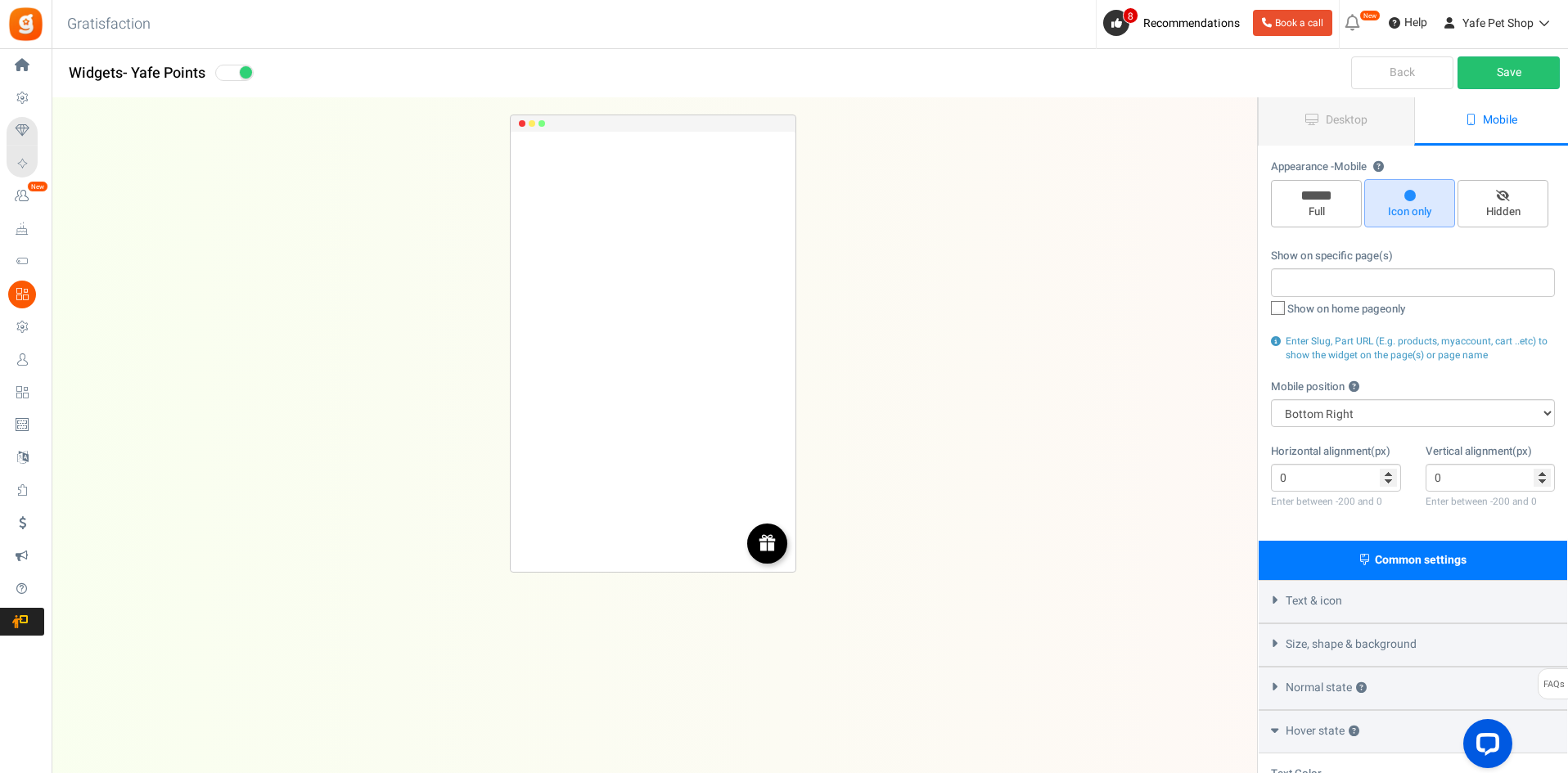
click at [1314, 148] on div "Appearance - Mobile ? Full Icon only Hidden Show on specific page(s) Show on ho…" at bounding box center [1413, 343] width 308 height 394
click at [1321, 134] on link "Desktop" at bounding box center [1336, 121] width 155 height 48
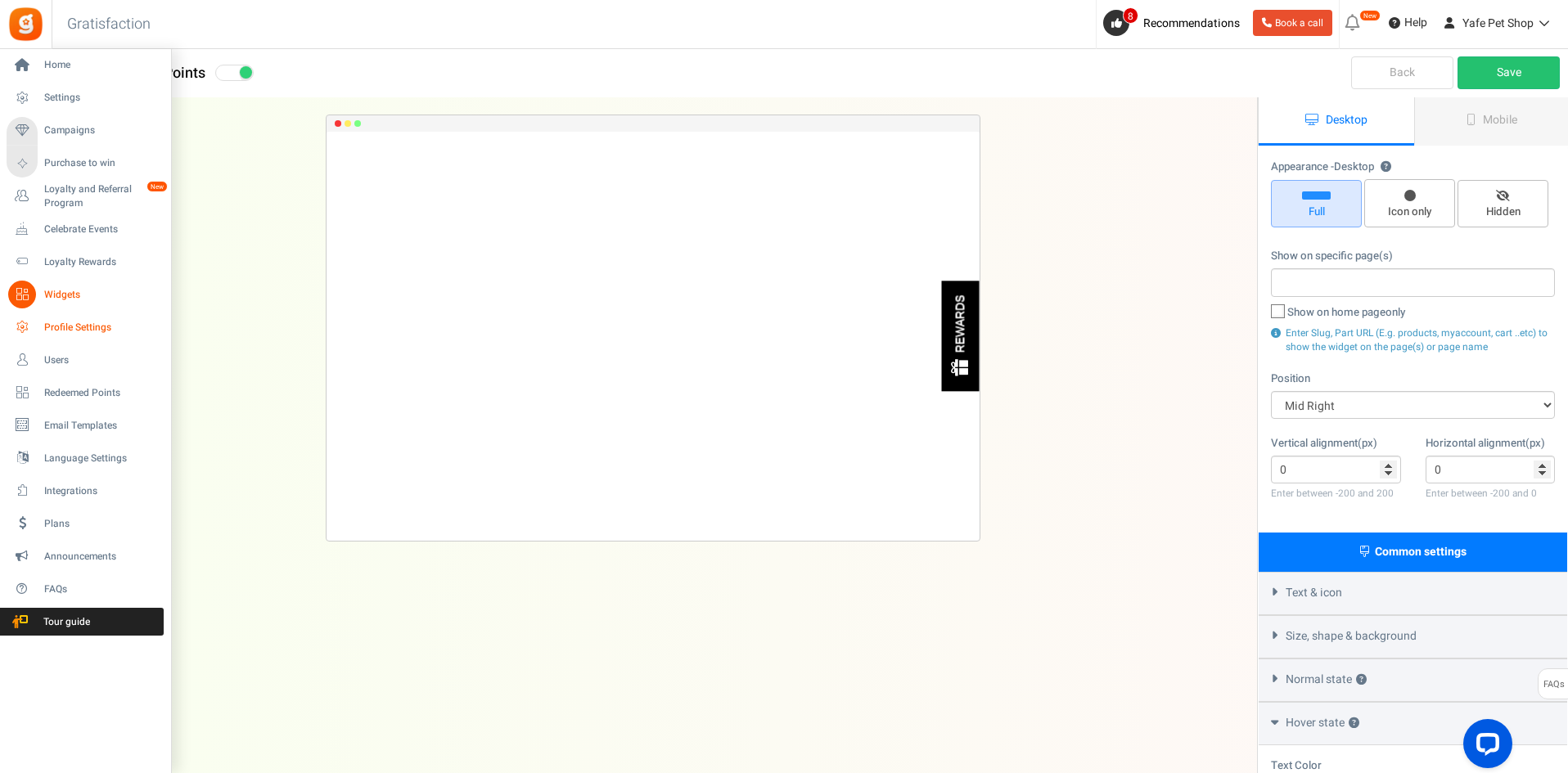
click at [24, 325] on icon at bounding box center [22, 327] width 28 height 28
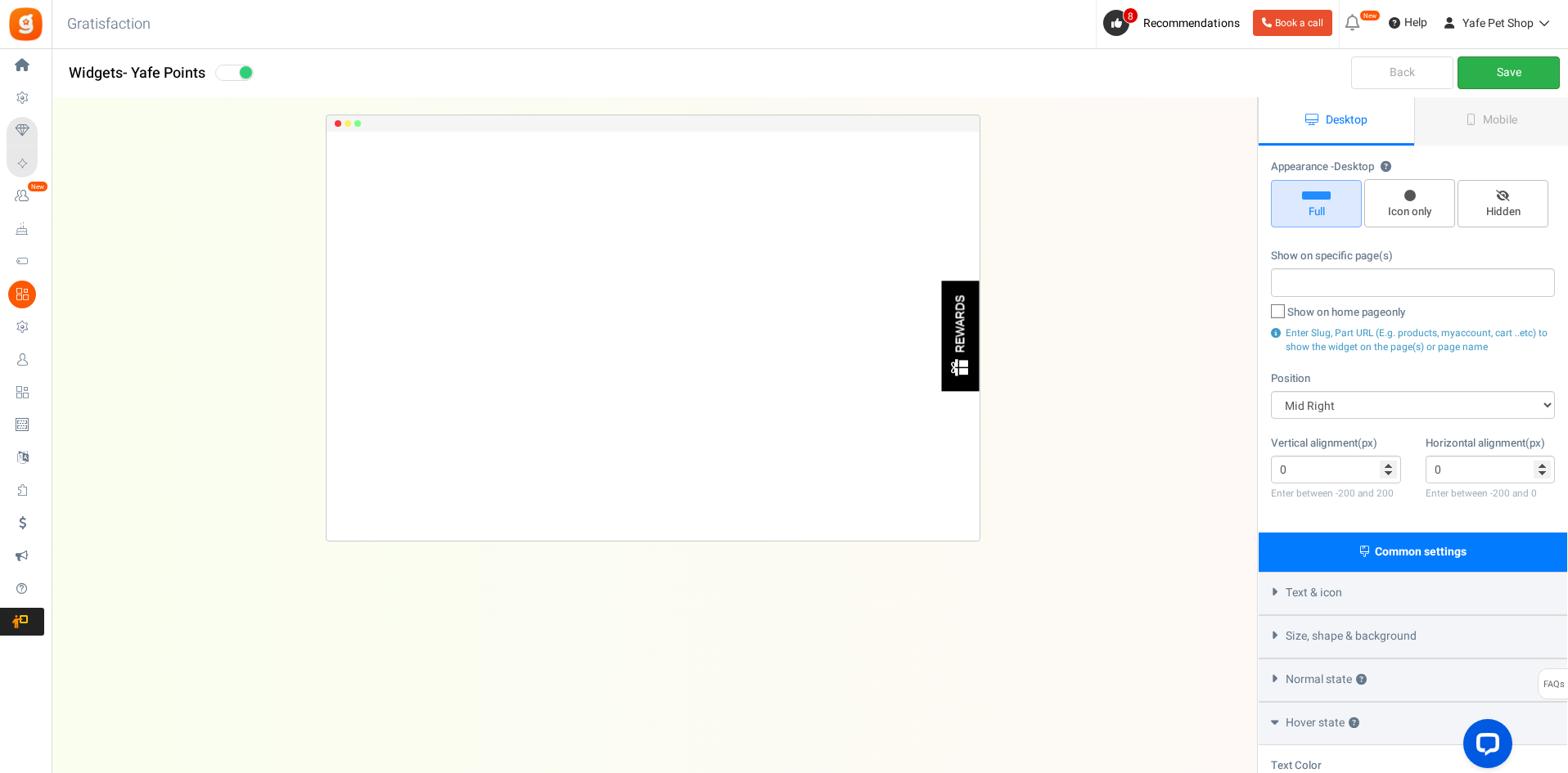
click at [1498, 78] on link "Save" at bounding box center [1508, 72] width 102 height 33
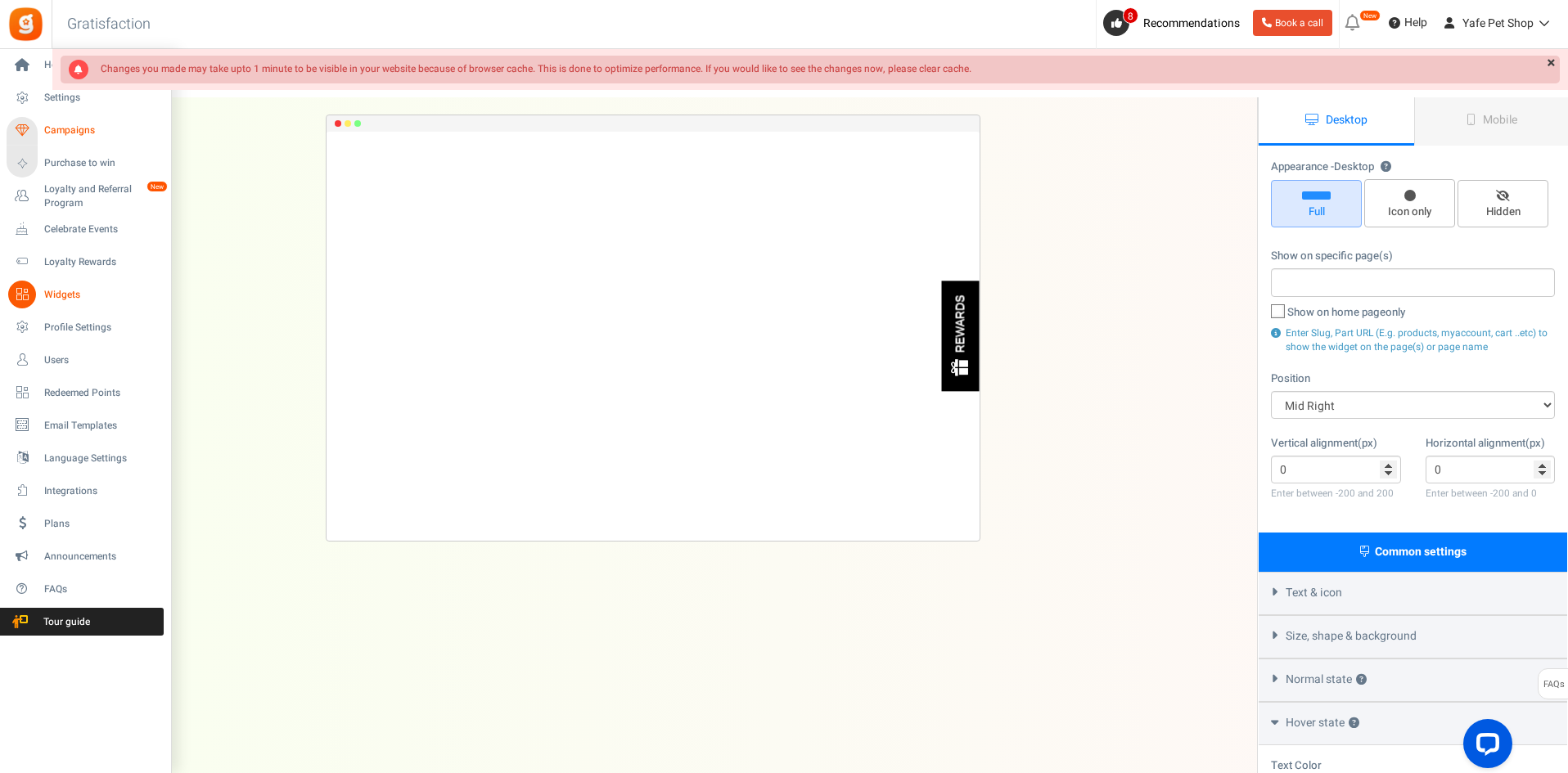
click at [69, 132] on span "Campaigns" at bounding box center [102, 130] width 115 height 14
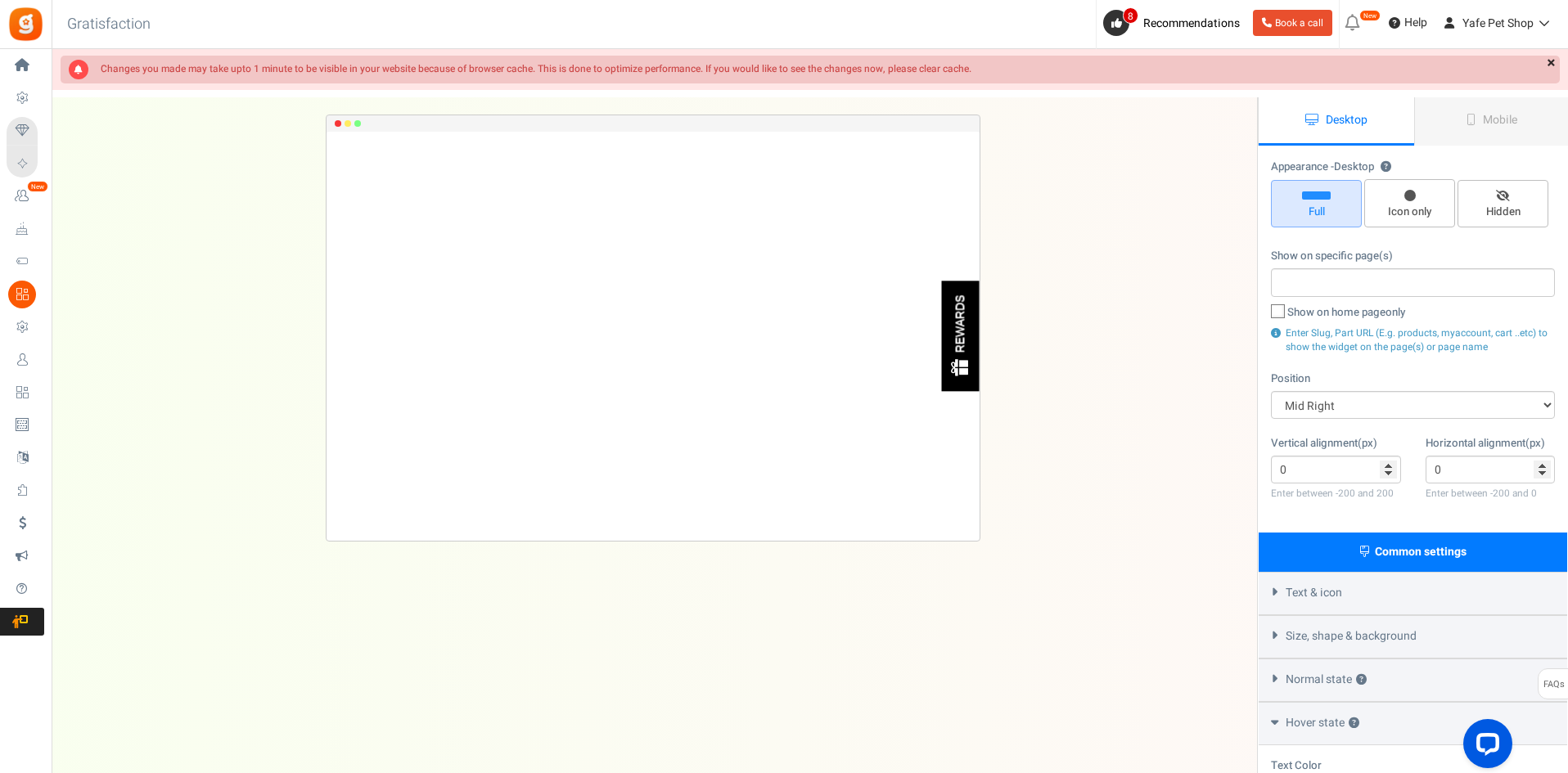
click at [1550, 64] on link "×" at bounding box center [1550, 63] width 17 height 17
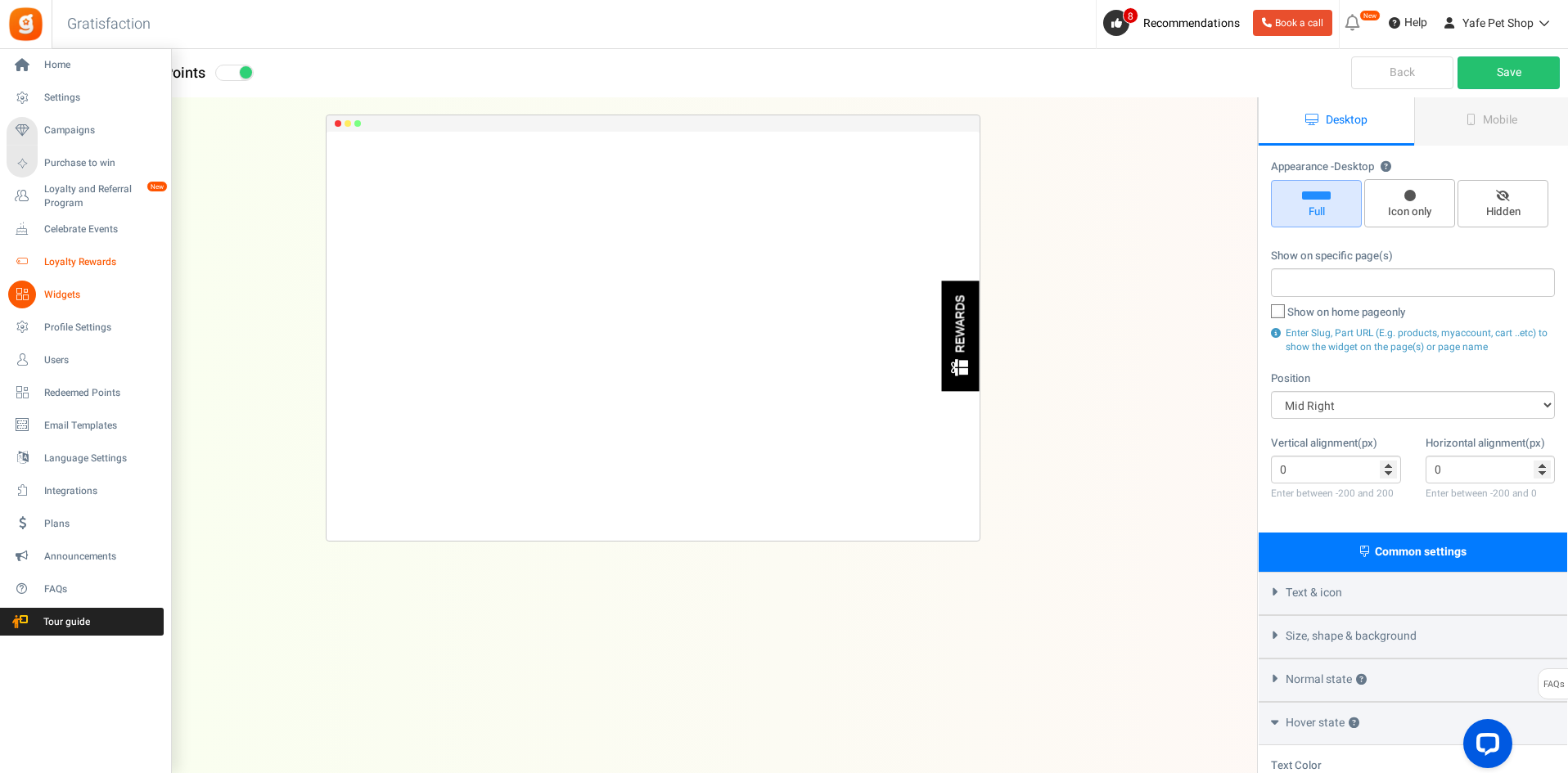
click at [70, 262] on span "Loyalty Rewards" at bounding box center [102, 262] width 115 height 14
click at [49, 91] on span "Settings" at bounding box center [102, 98] width 115 height 14
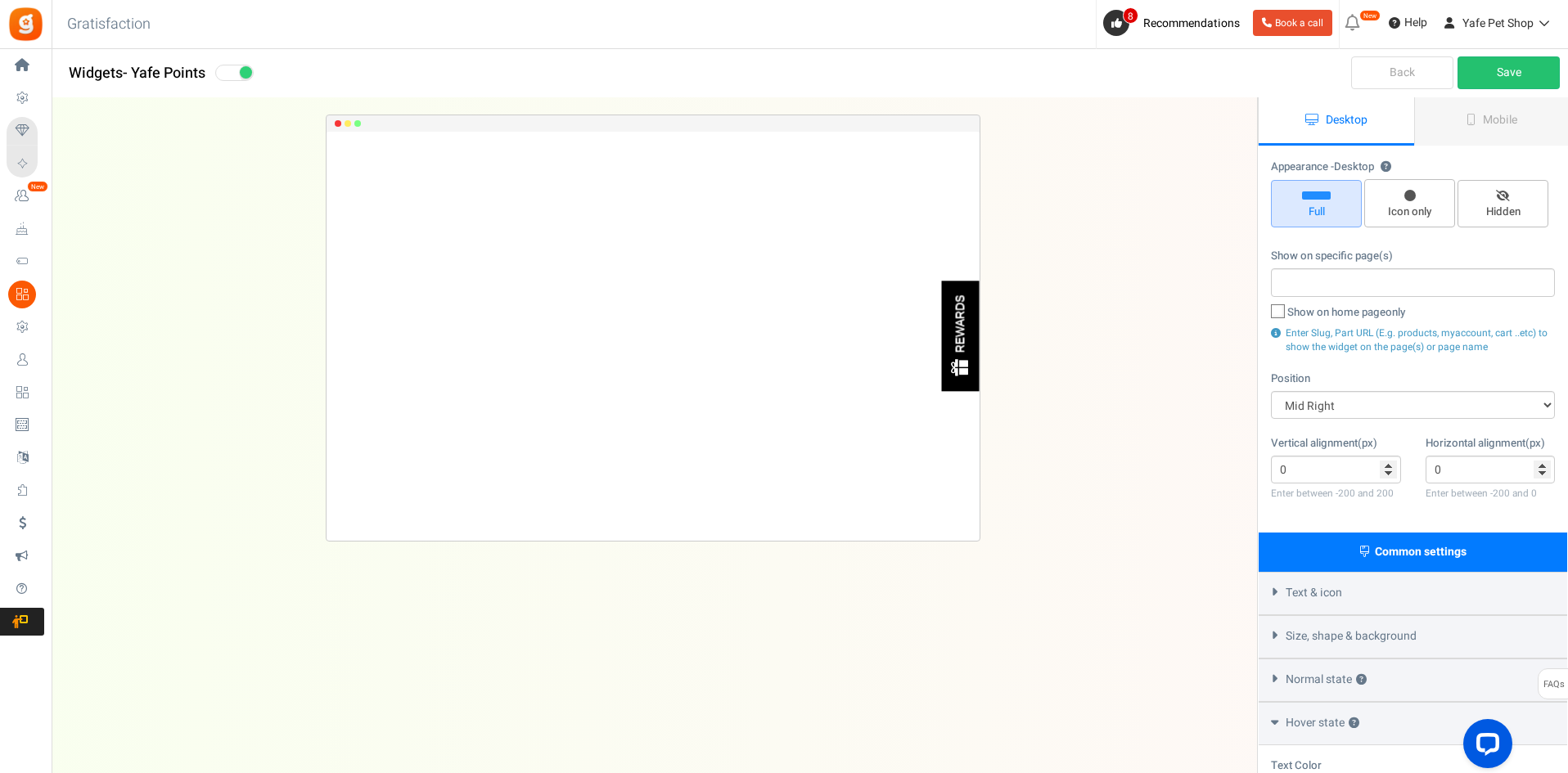
click at [248, 202] on div "REWARDS Loading.. × To configure LightBox layout please Click here" at bounding box center [653, 402] width 1257 height 610
click at [1408, 64] on link "Back" at bounding box center [1401, 72] width 102 height 33
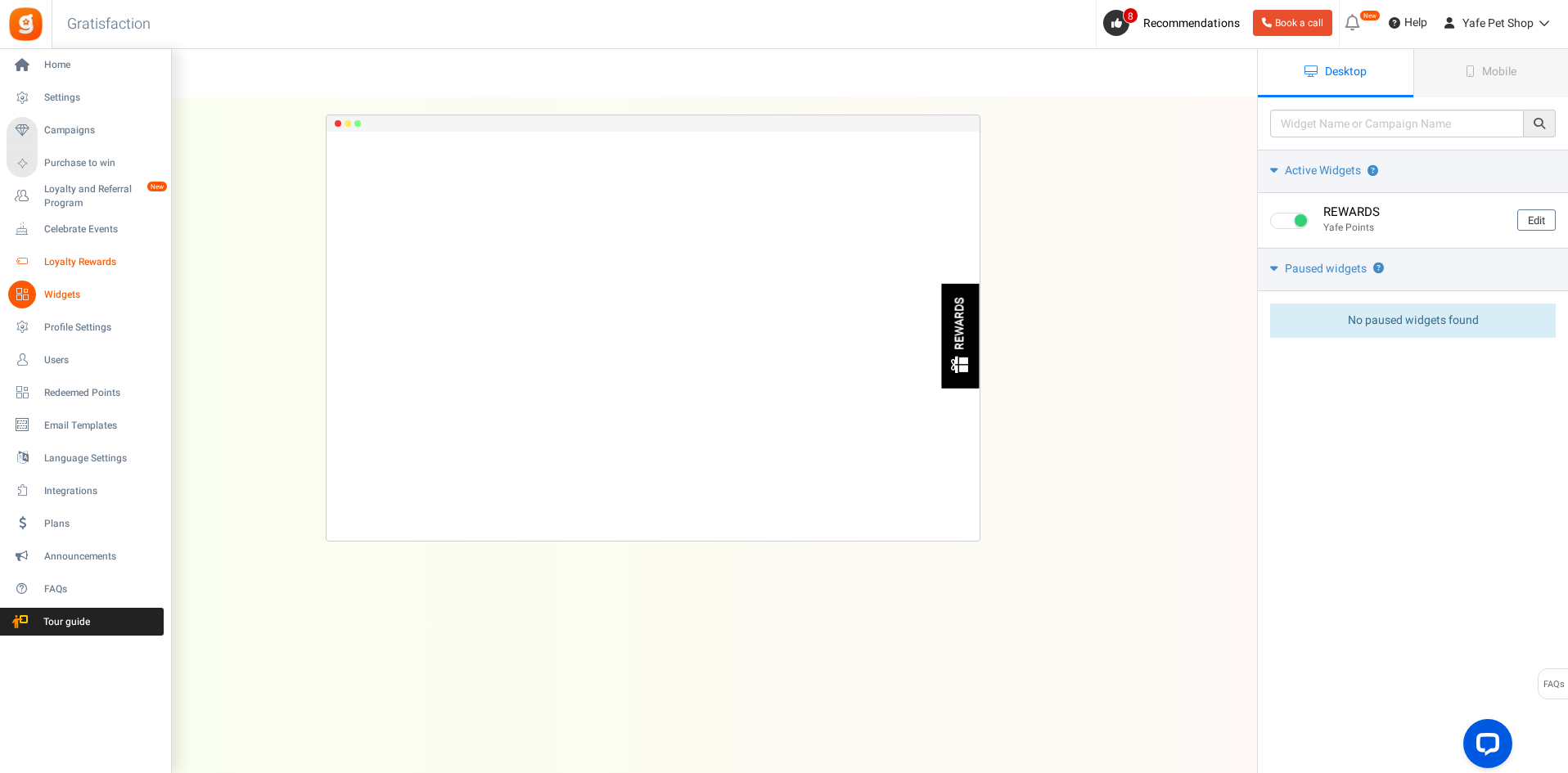
click at [52, 267] on span "Loyalty Rewards" at bounding box center [102, 262] width 115 height 14
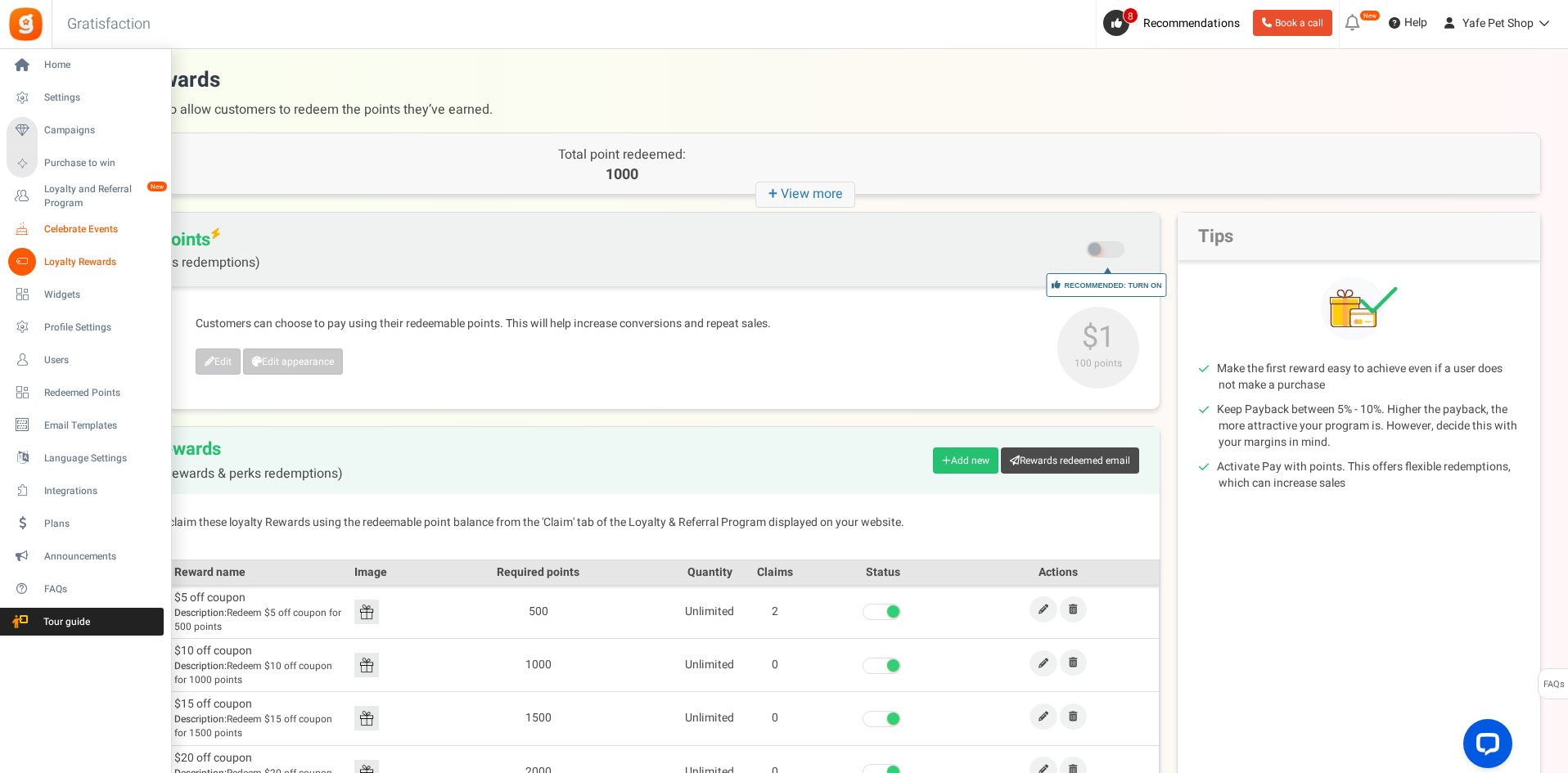
click at [76, 231] on span "Celebrate Events" at bounding box center [102, 229] width 115 height 14
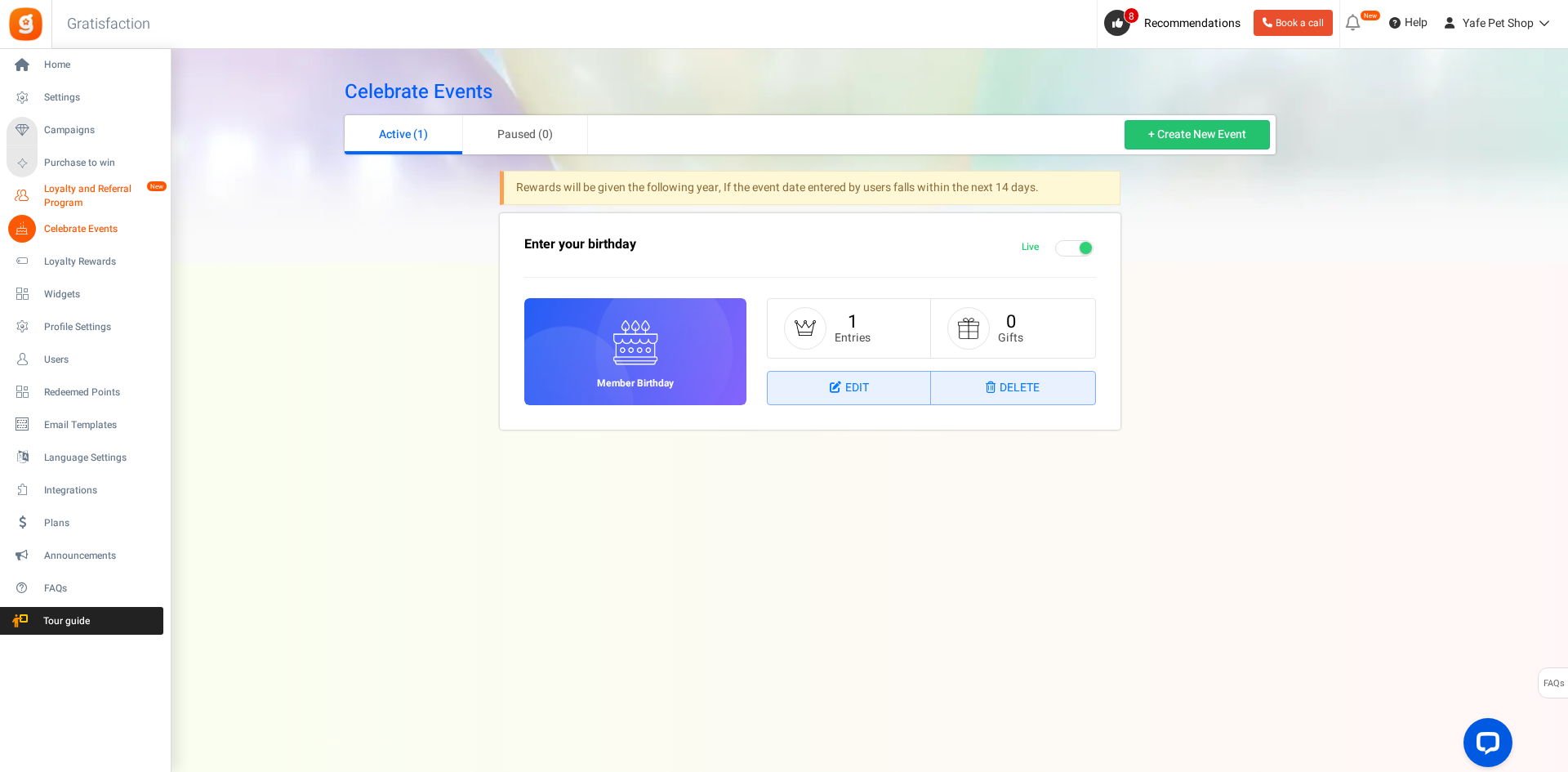
click at [65, 193] on span "Loyalty and Referral Program" at bounding box center [104, 196] width 119 height 28
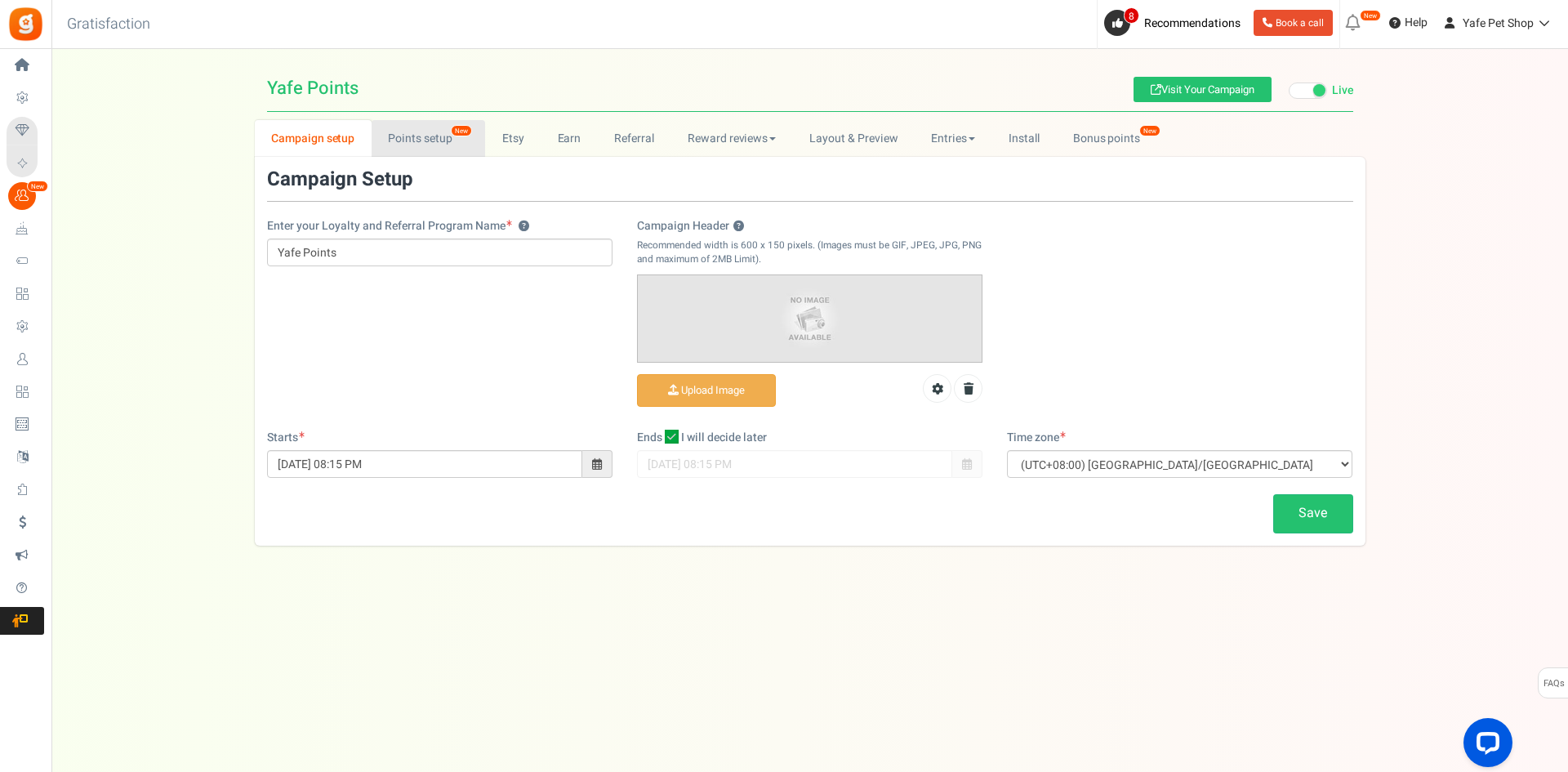
click at [406, 148] on link "Points setup New" at bounding box center [428, 138] width 113 height 37
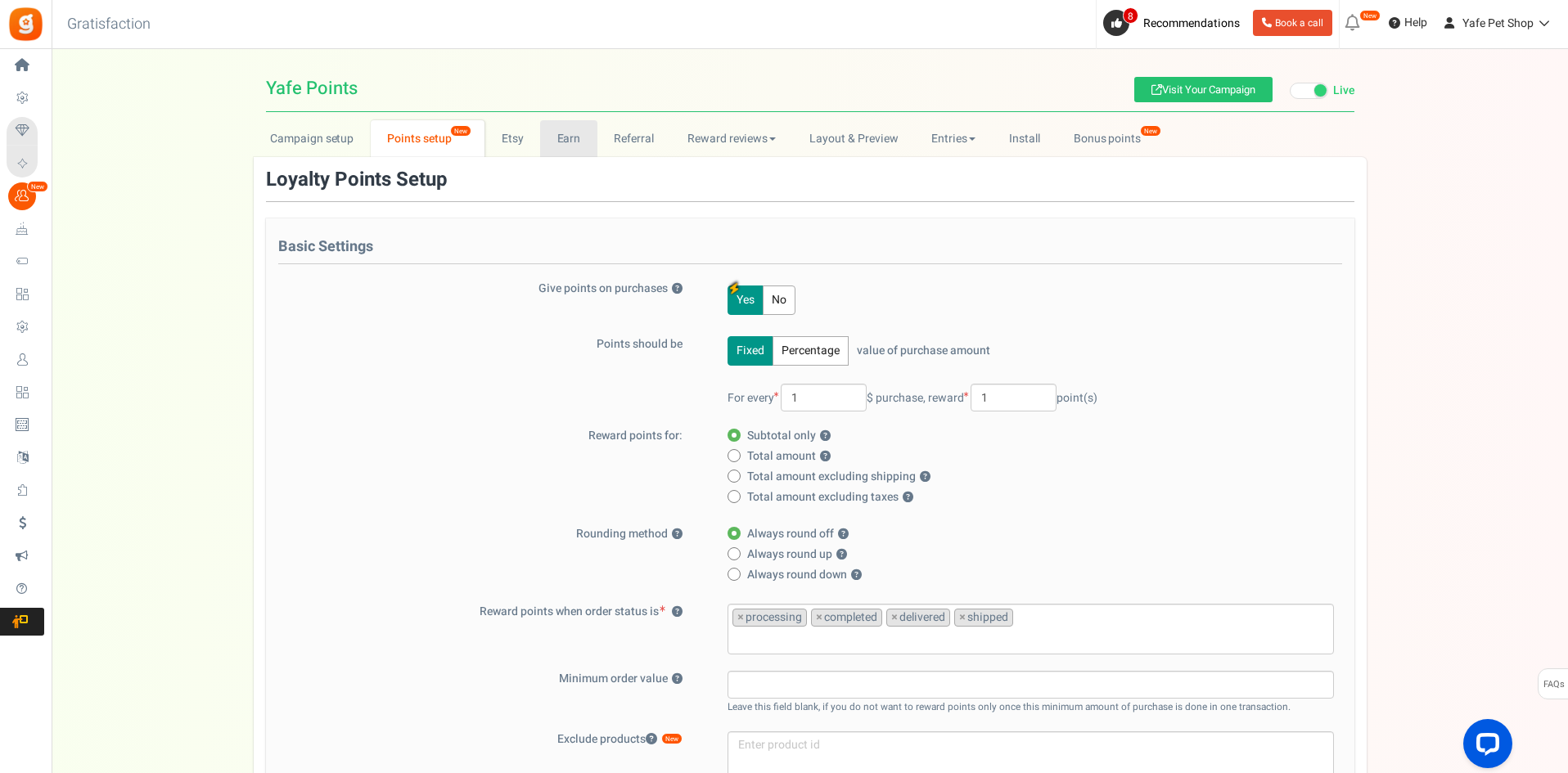
click at [561, 142] on link "Earn" at bounding box center [568, 138] width 57 height 37
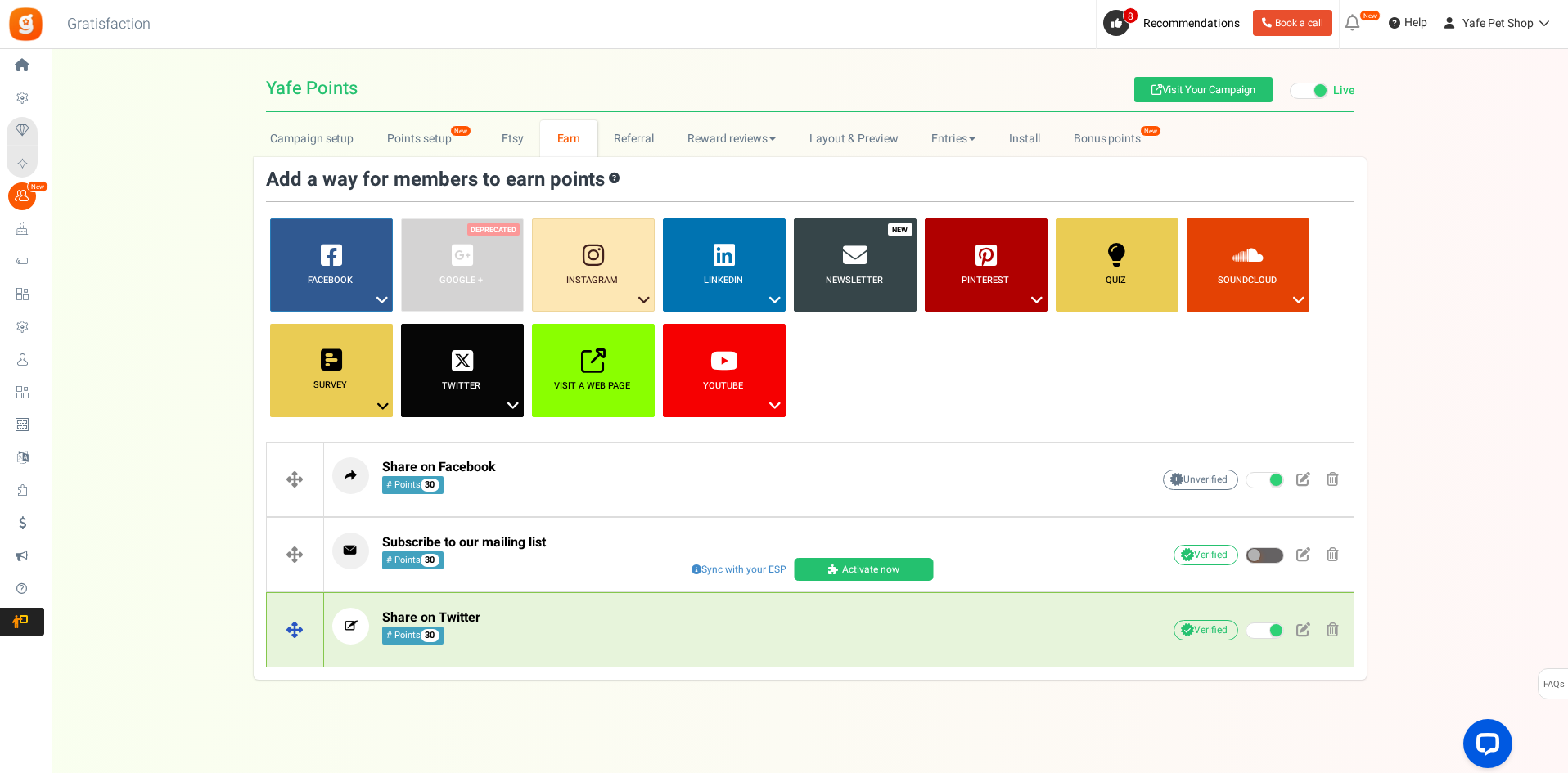
click at [496, 608] on p "Share on Twitter # Points 30" at bounding box center [716, 626] width 767 height 37
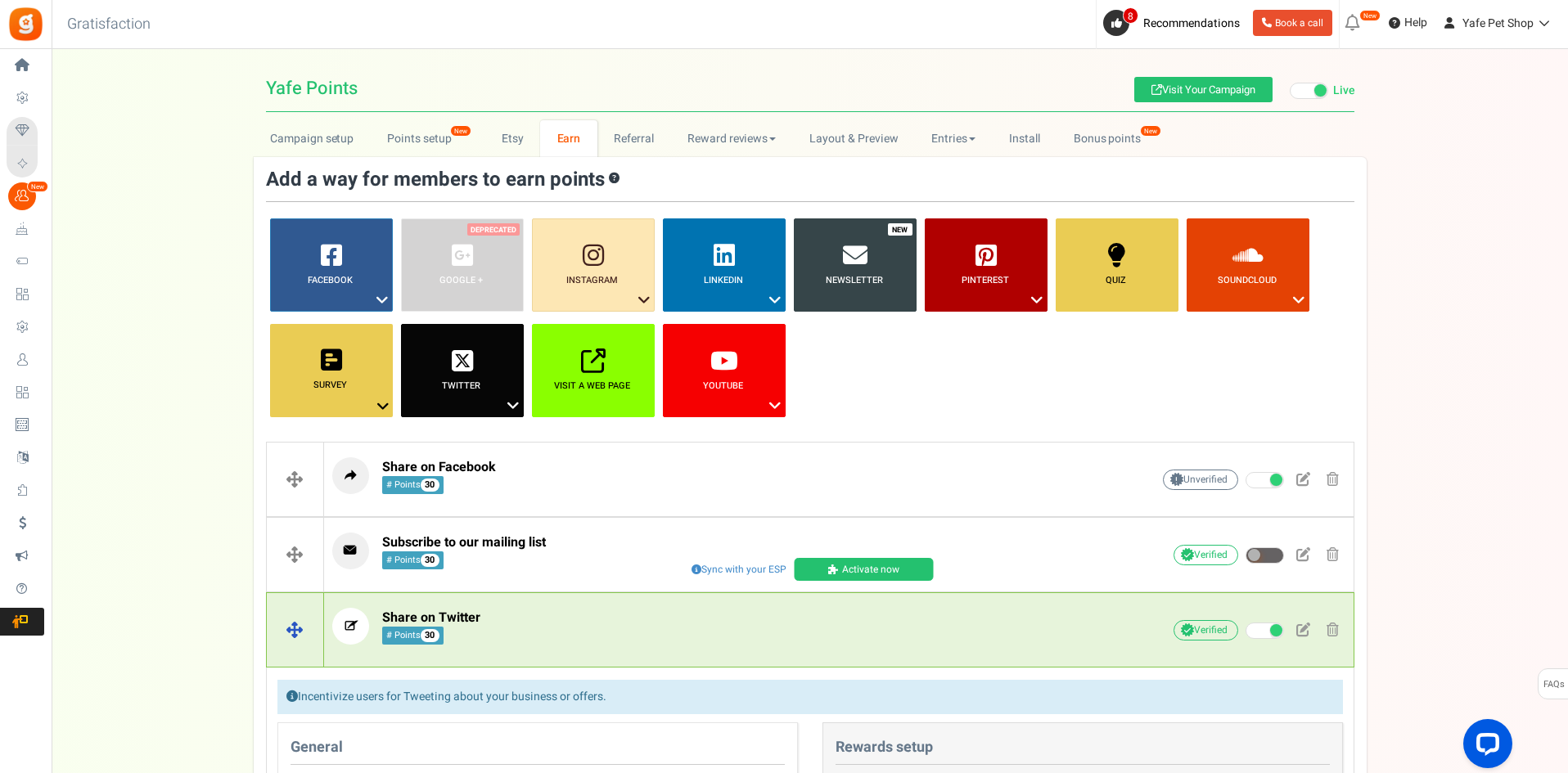
scroll to position [313, 0]
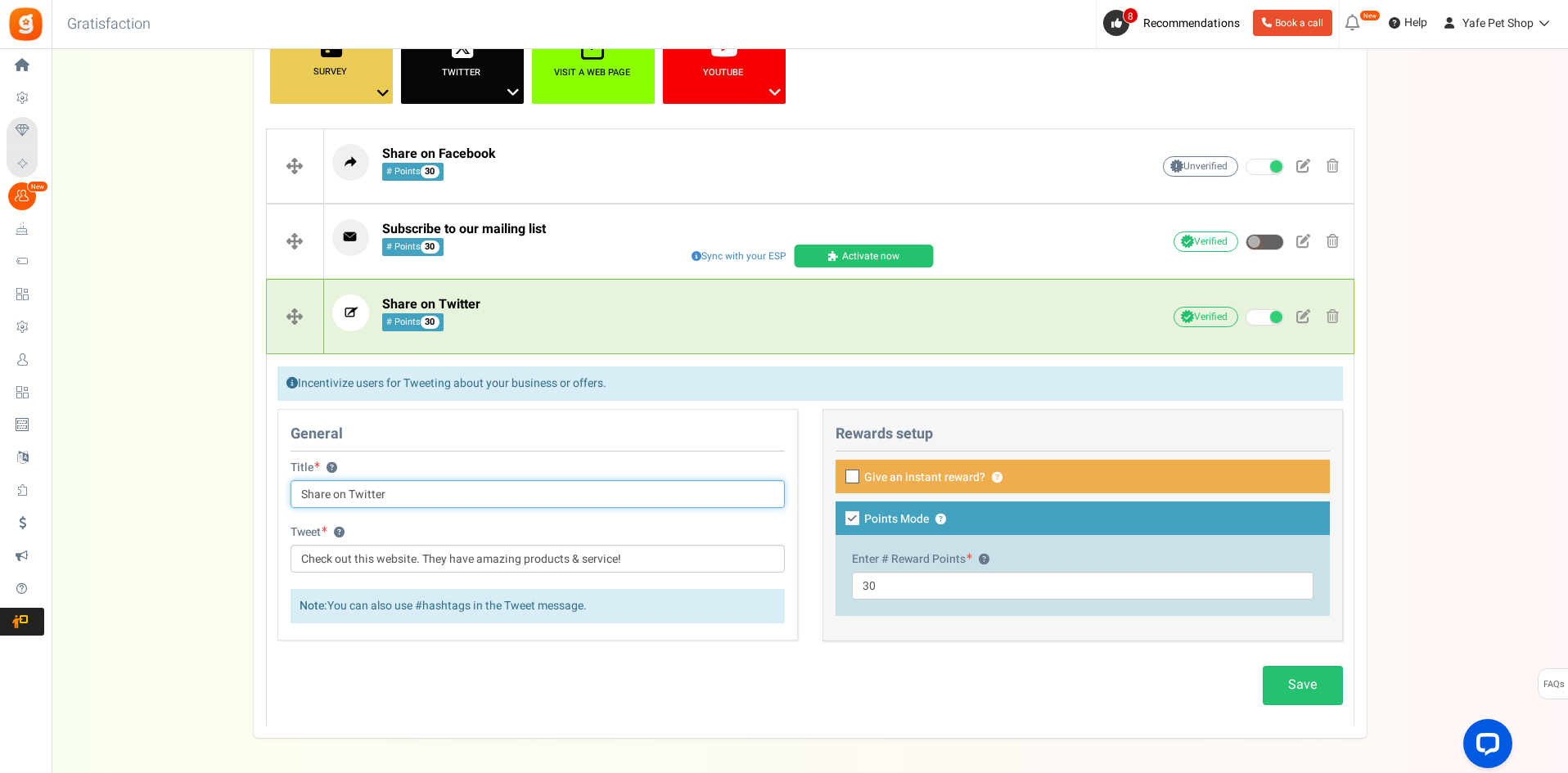
click at [425, 499] on input "Share on Twitter" at bounding box center [538, 494] width 494 height 28
type input "Share on X"
click at [1279, 691] on link "Save" at bounding box center [1302, 685] width 80 height 39
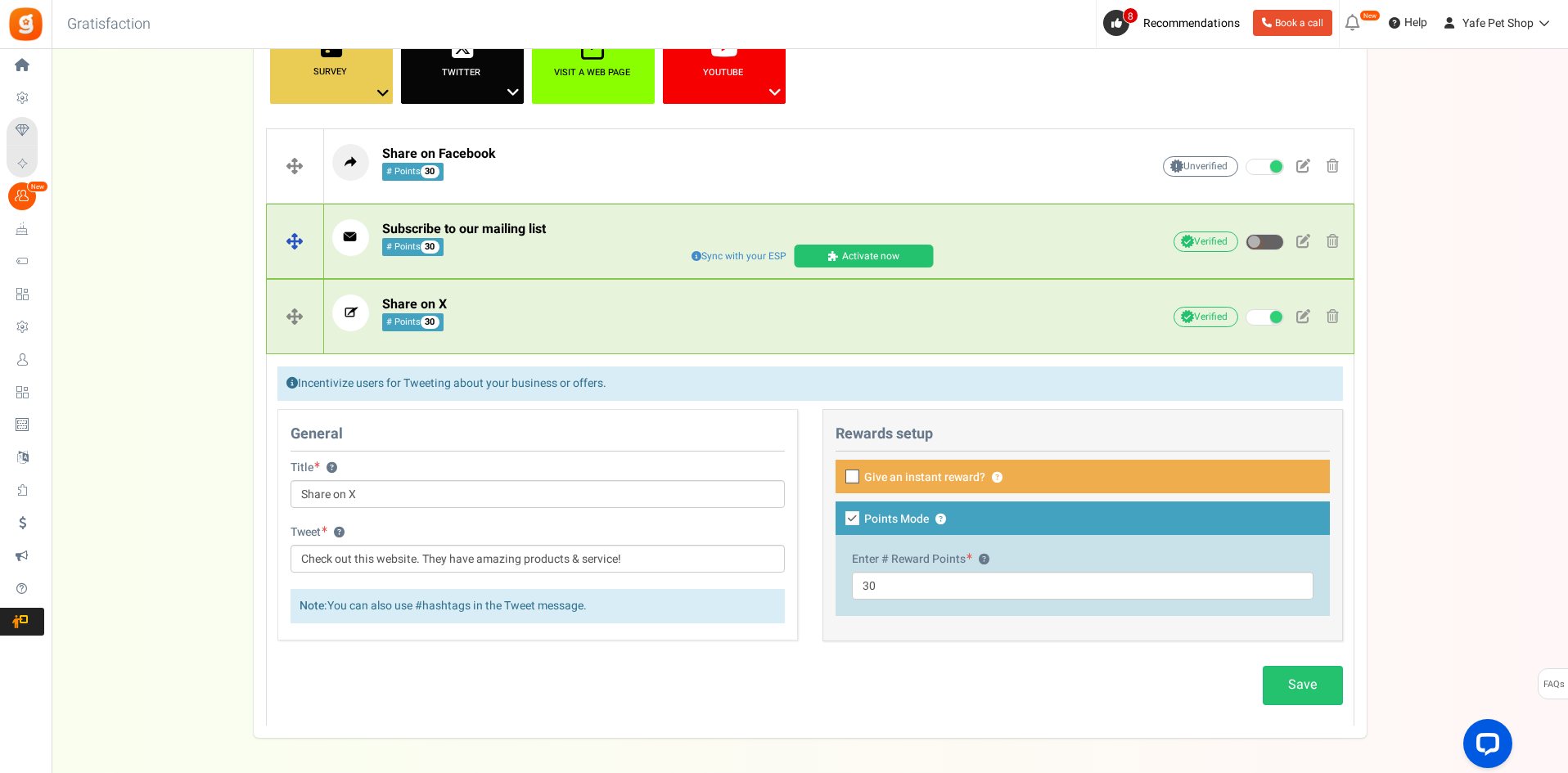
click at [512, 246] on span "Subscribe to our mailing list # Points 30" at bounding box center [465, 238] width 164 height 36
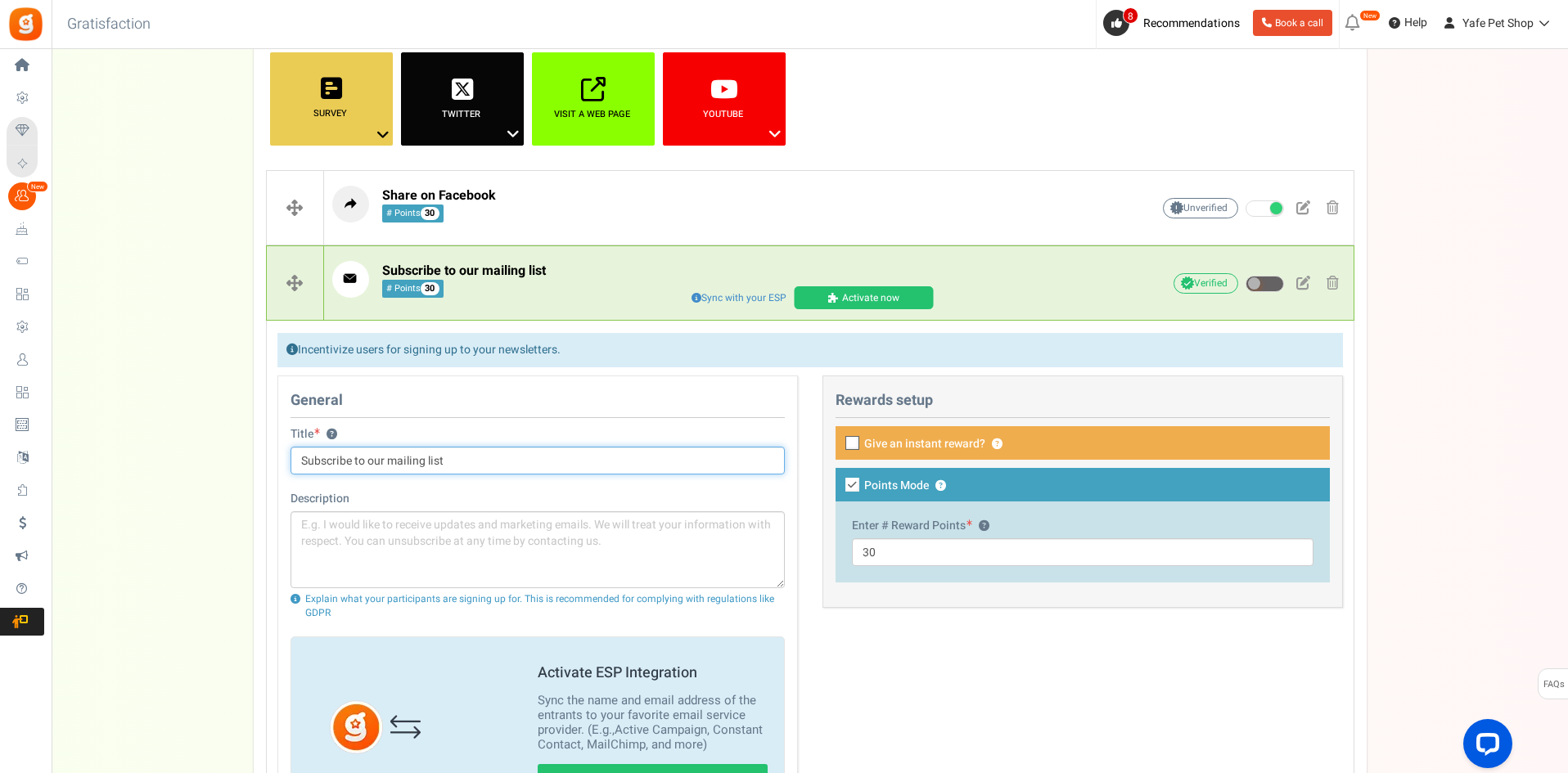
scroll to position [149, 0]
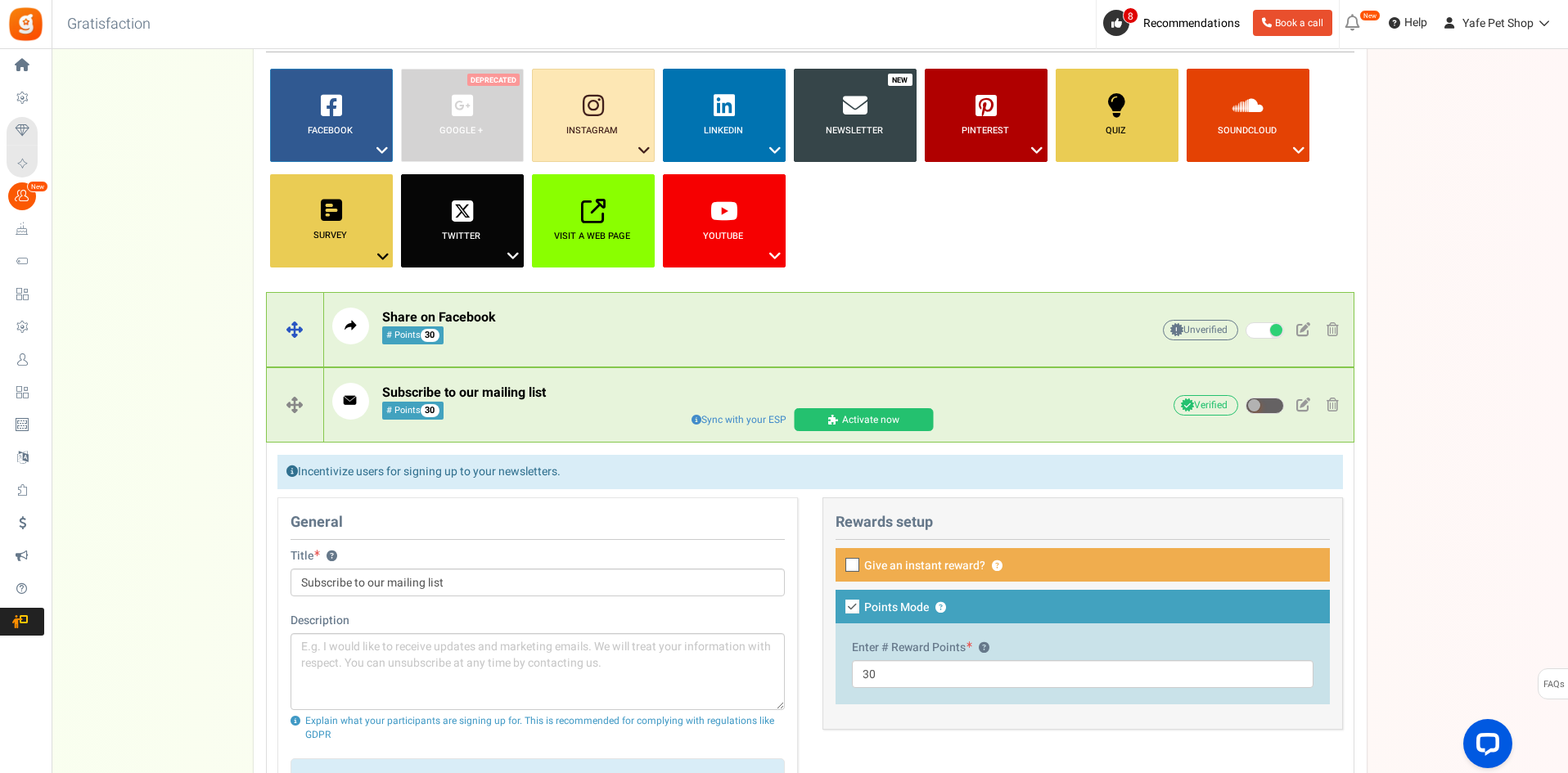
click at [521, 328] on p "Share on Facebook # Points 30" at bounding box center [716, 325] width 767 height 37
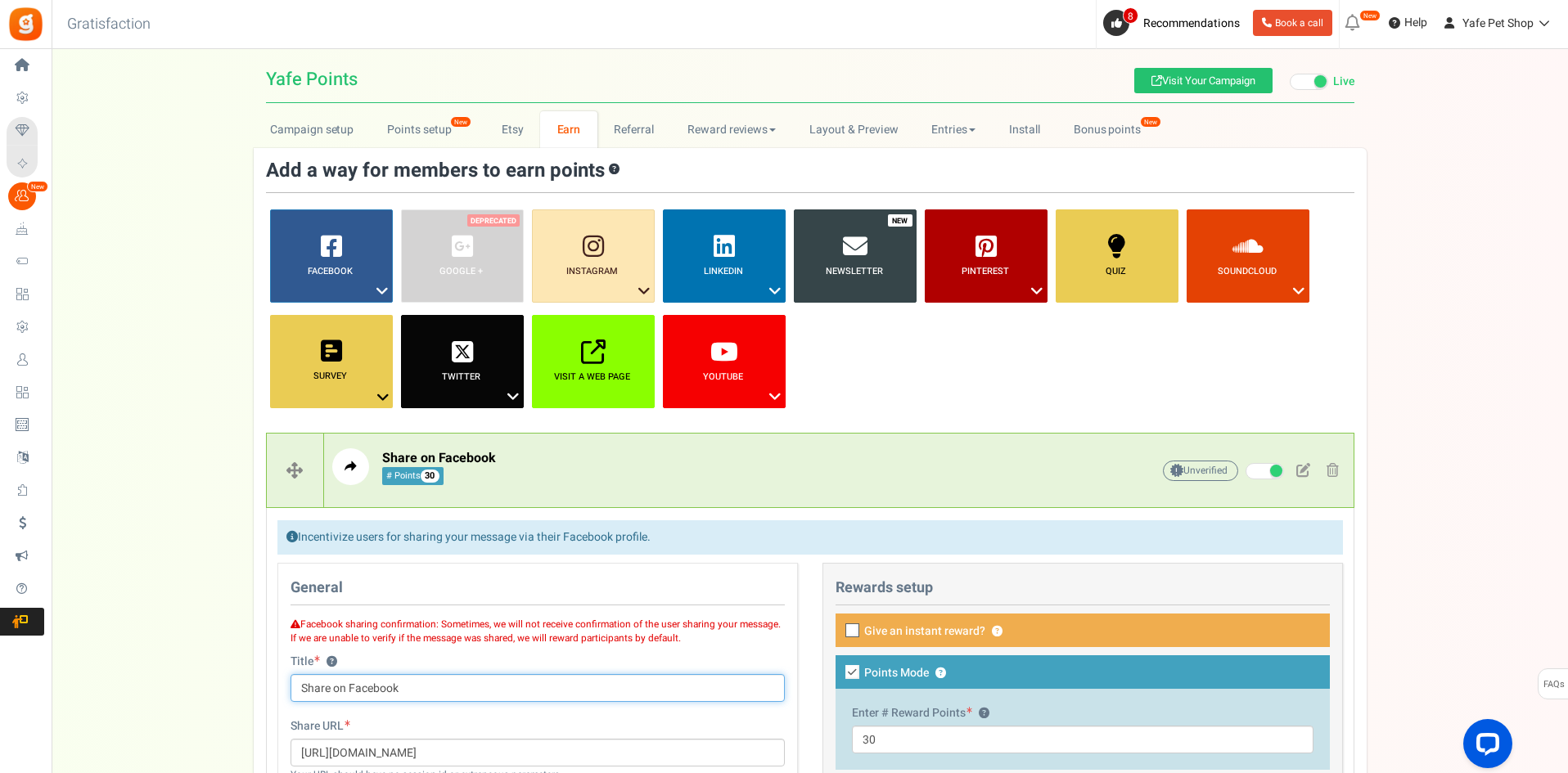
scroll to position [0, 0]
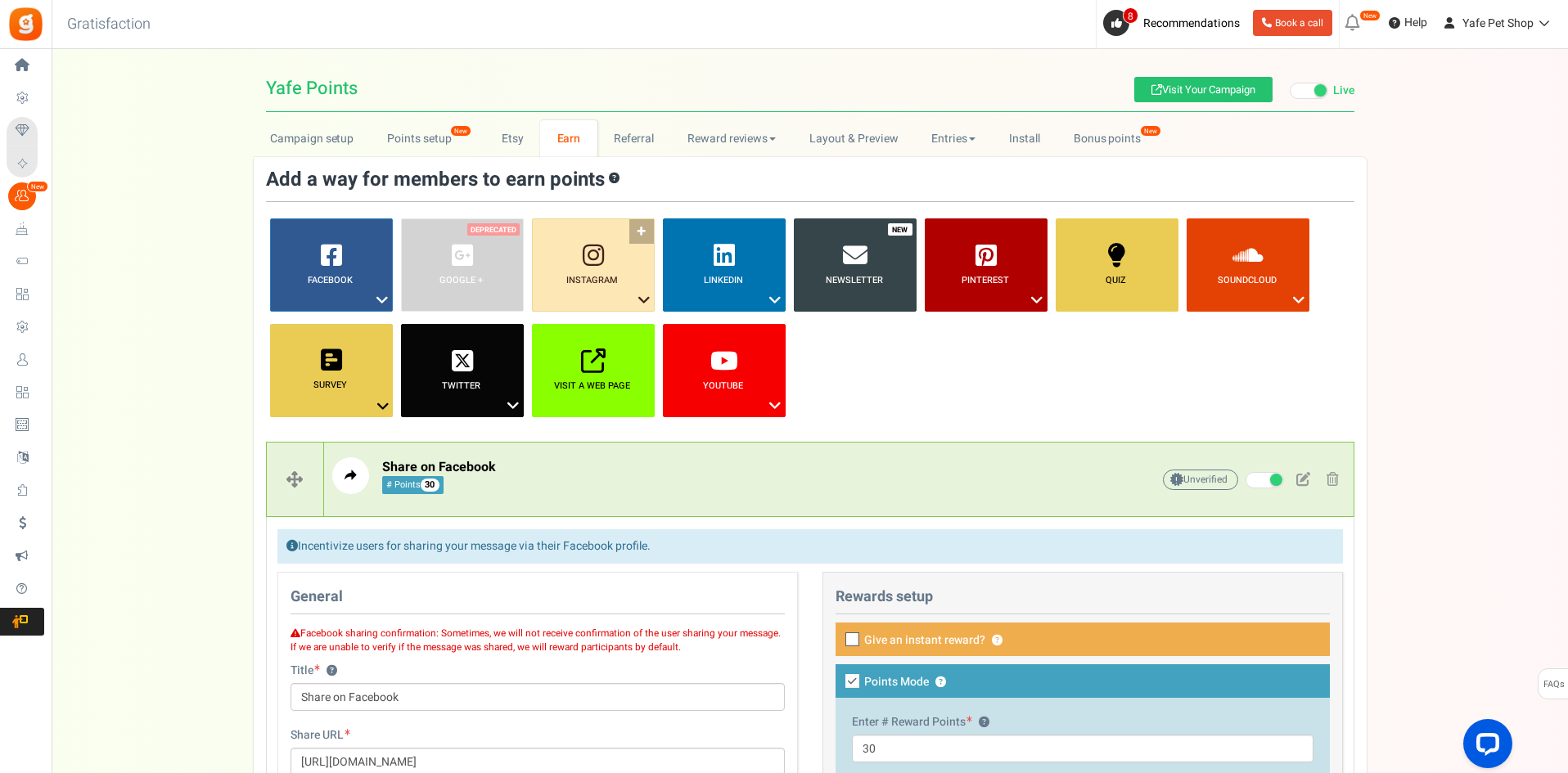
click at [581, 278] on b "Instagram" at bounding box center [592, 280] width 51 height 14
click at [594, 326] on link "Follow on Instagram" at bounding box center [593, 330] width 131 height 21
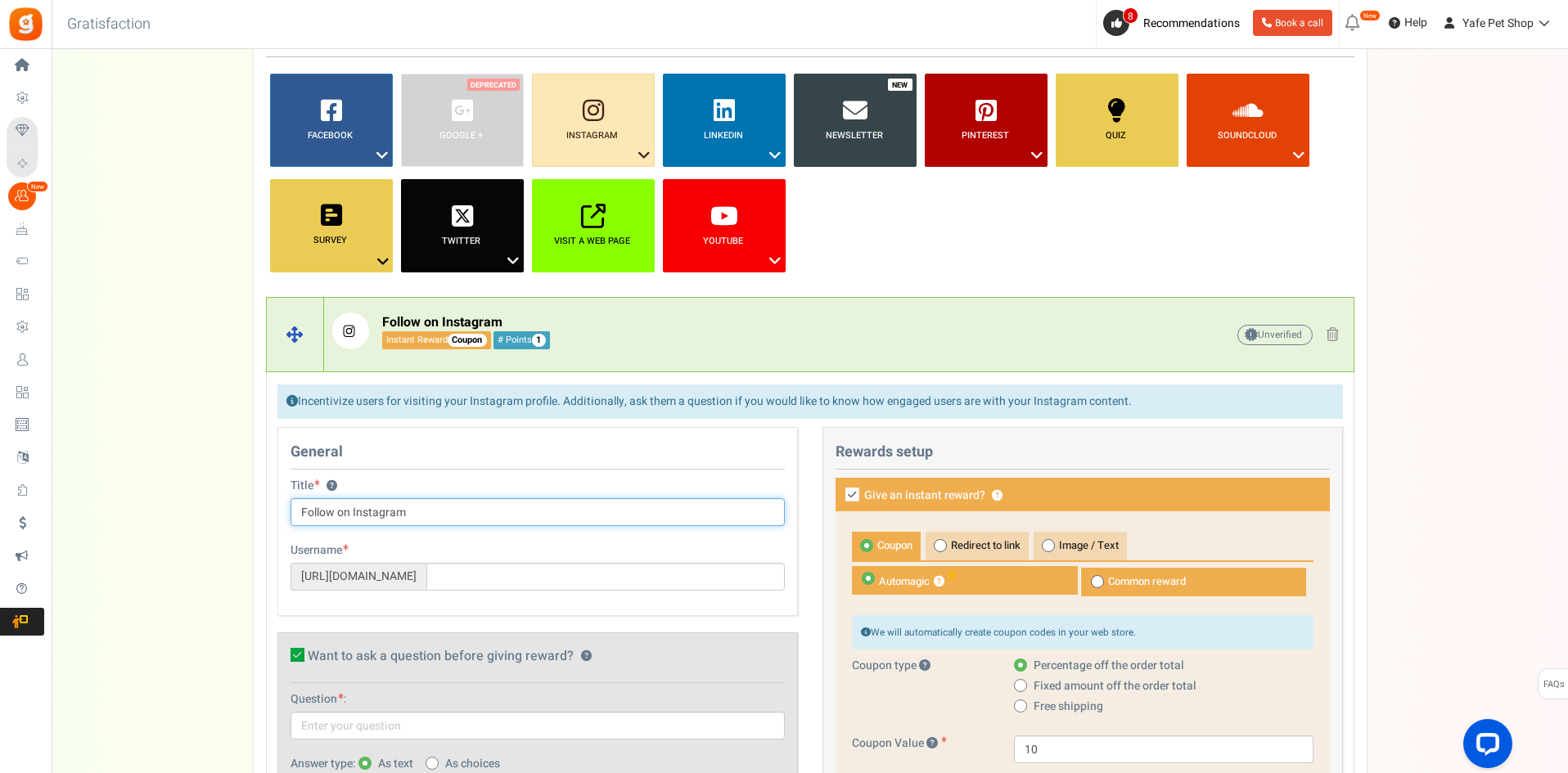
scroll to position [164, 0]
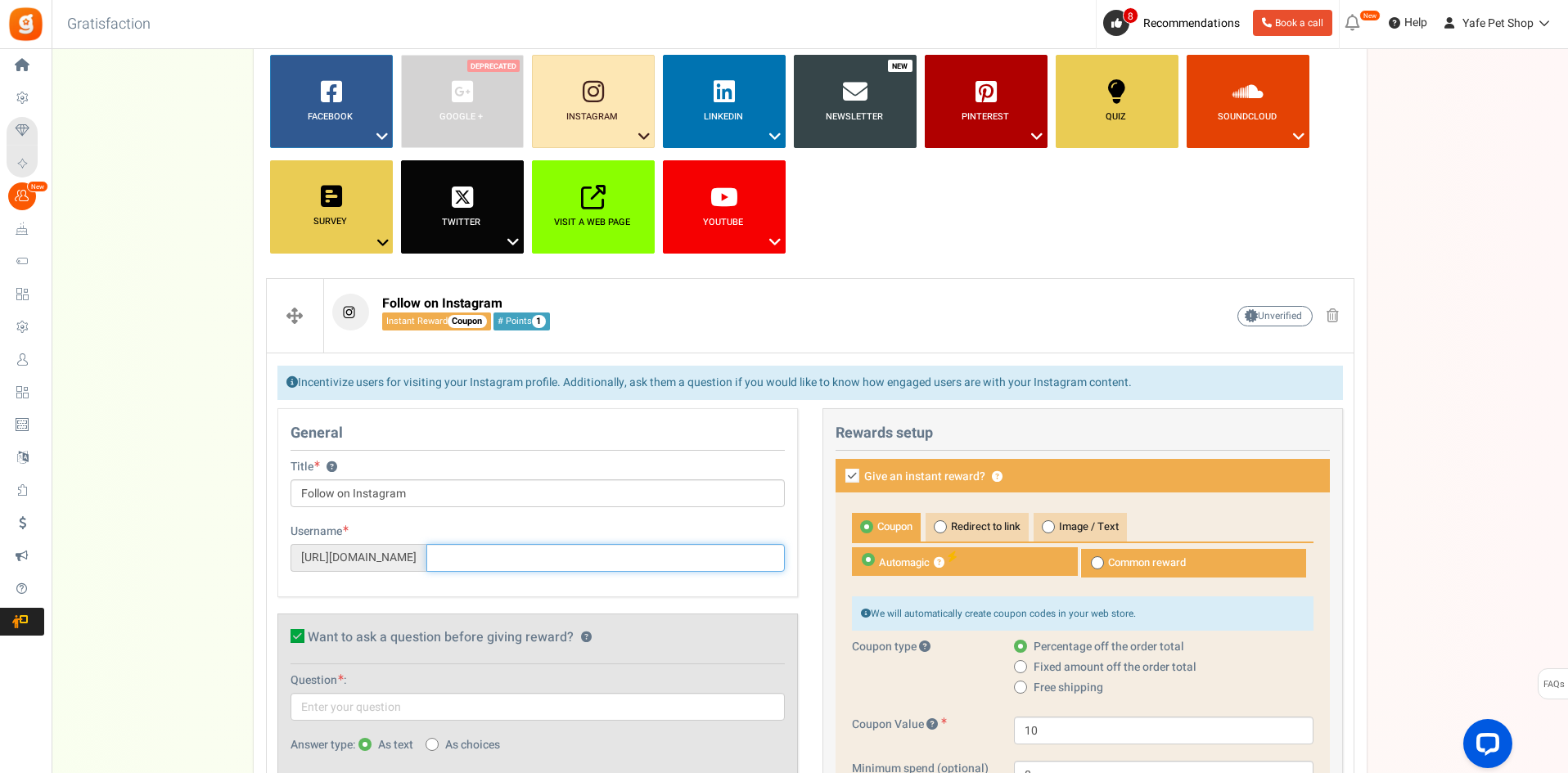
click at [481, 564] on input "text" at bounding box center [605, 558] width 359 height 28
paste input "yafe.pets"
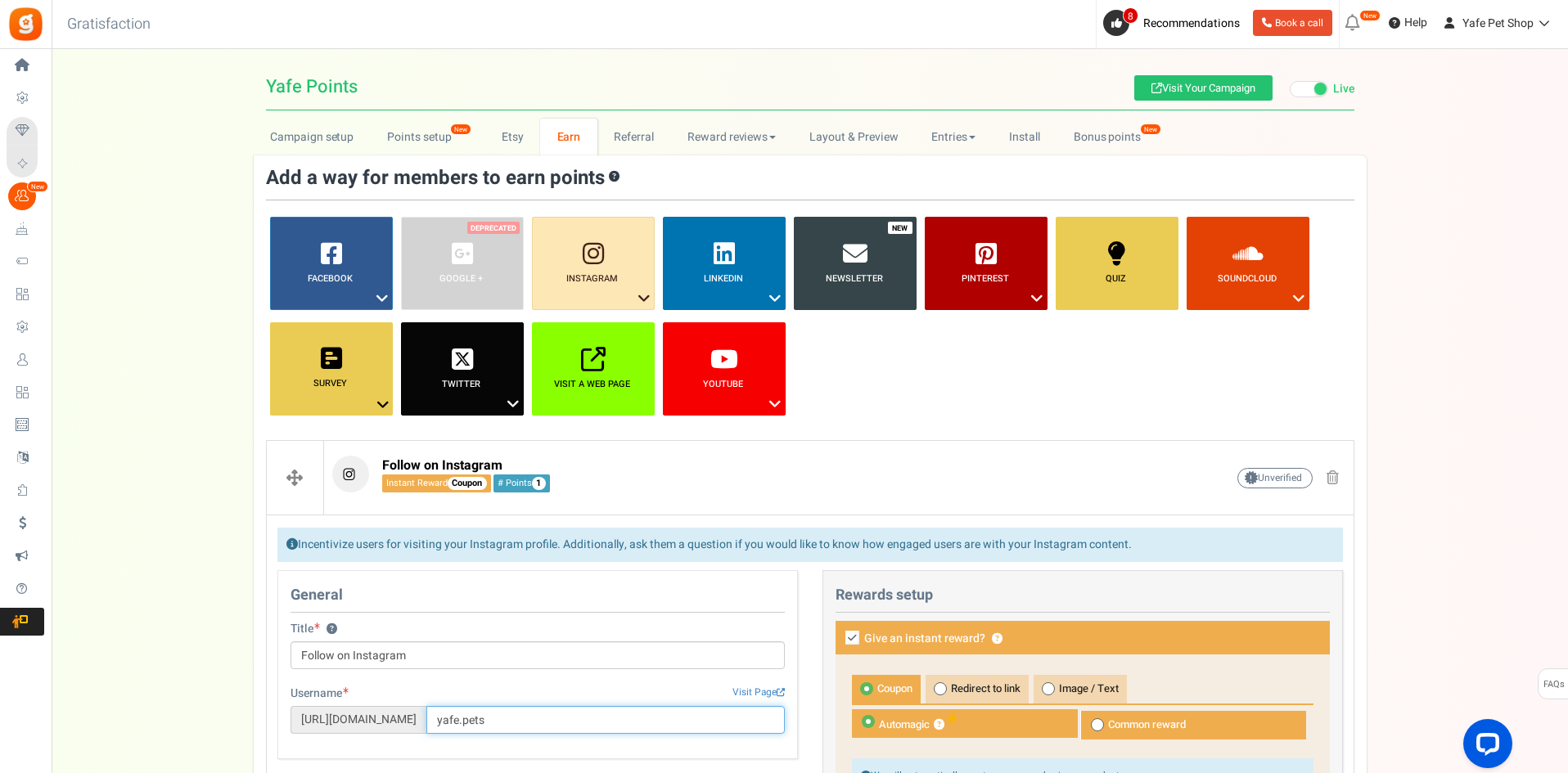
scroll to position [0, 0]
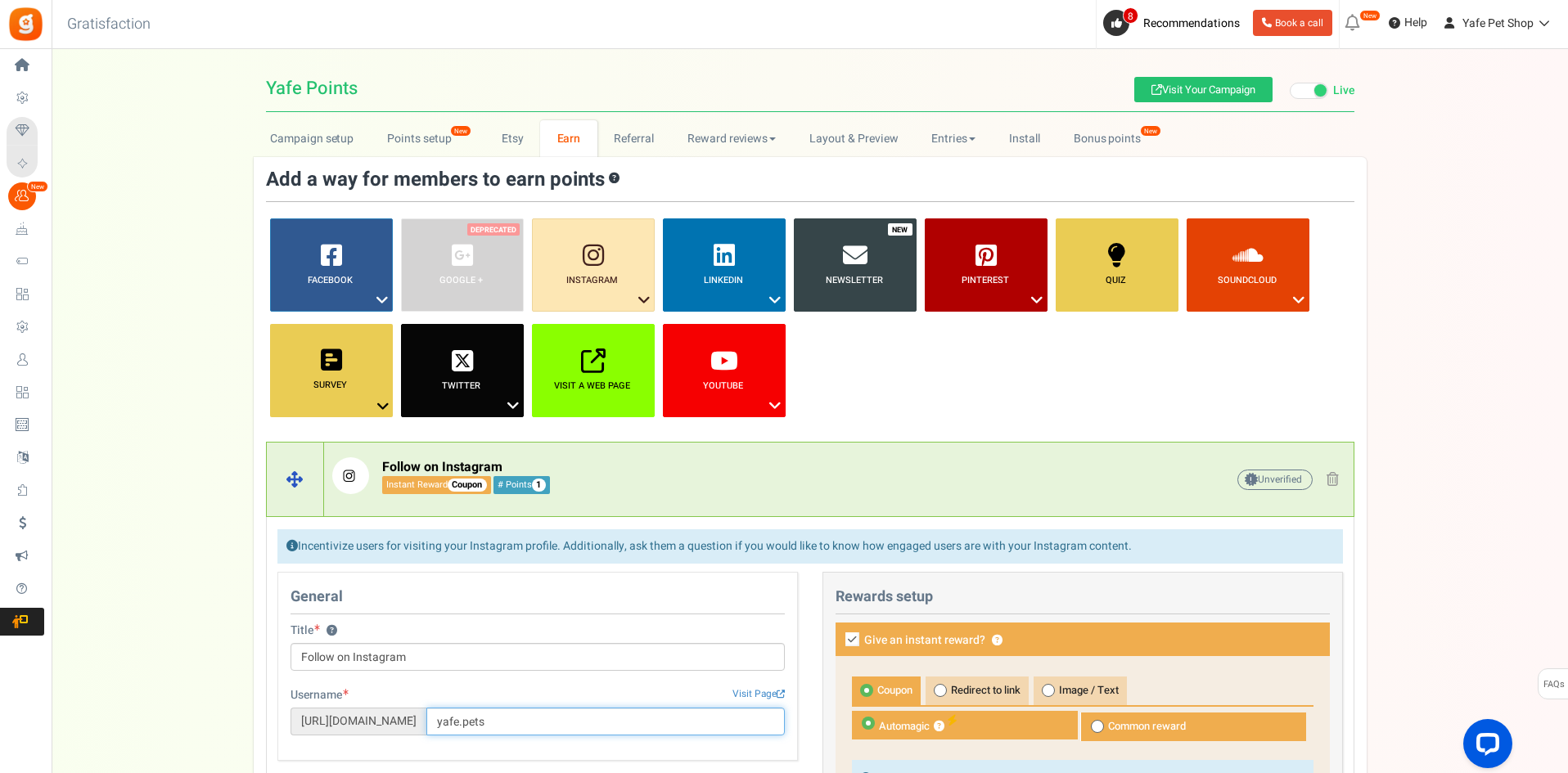
type input "yafe.pets"
click at [1331, 473] on span at bounding box center [1333, 479] width 12 height 14
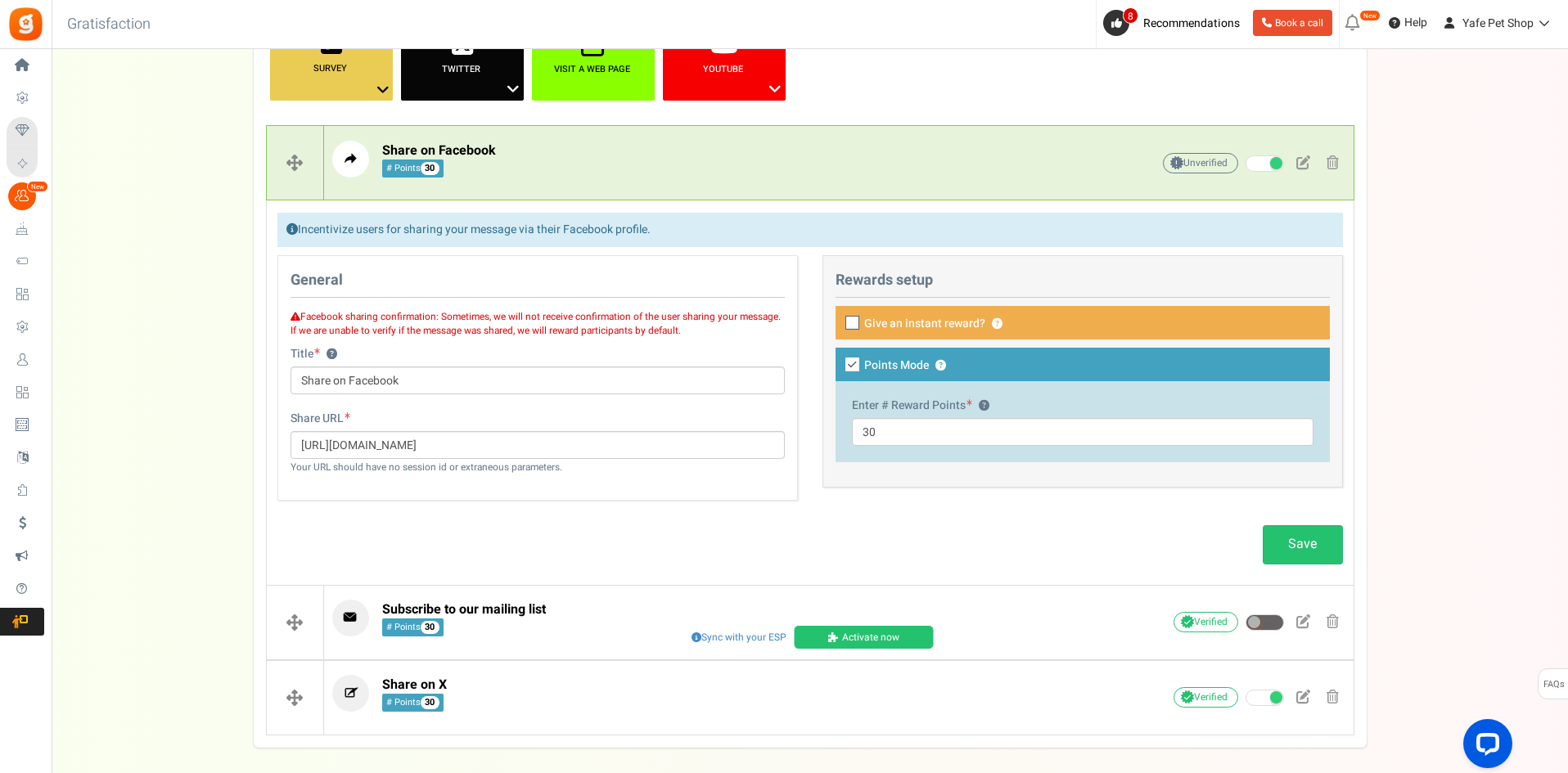
scroll to position [390, 0]
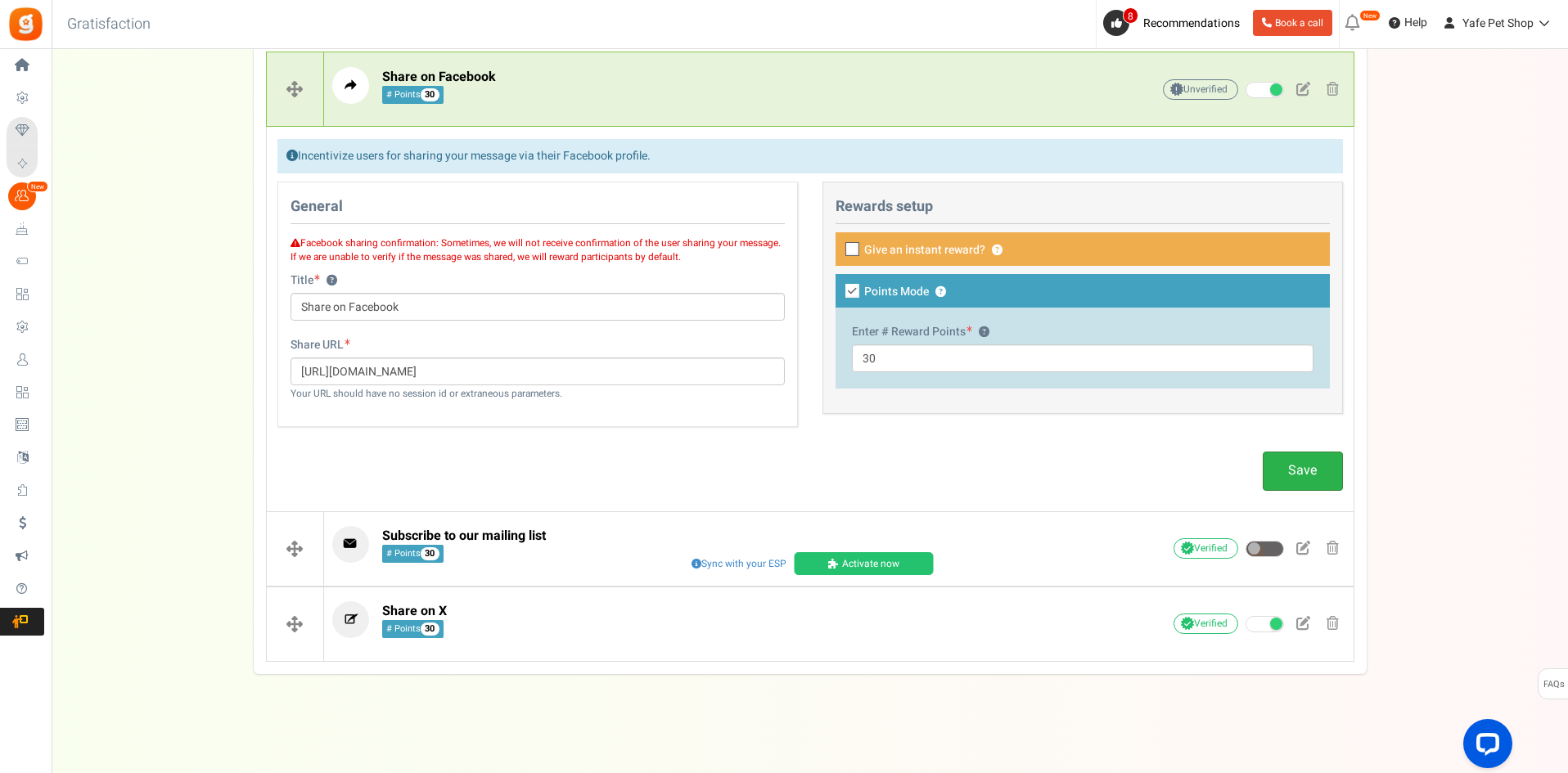
click at [1296, 477] on link "Save" at bounding box center [1302, 471] width 80 height 39
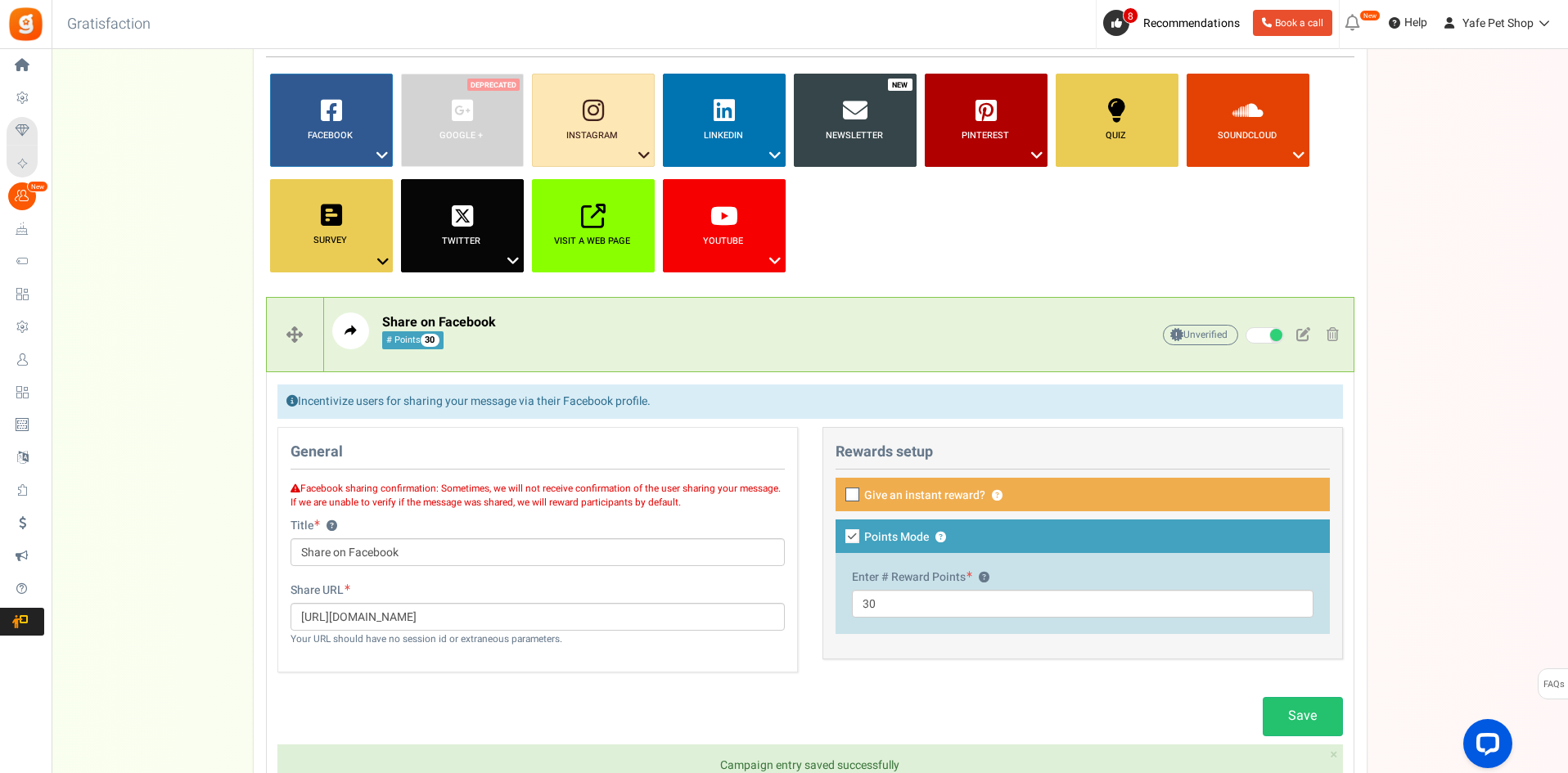
scroll to position [0, 0]
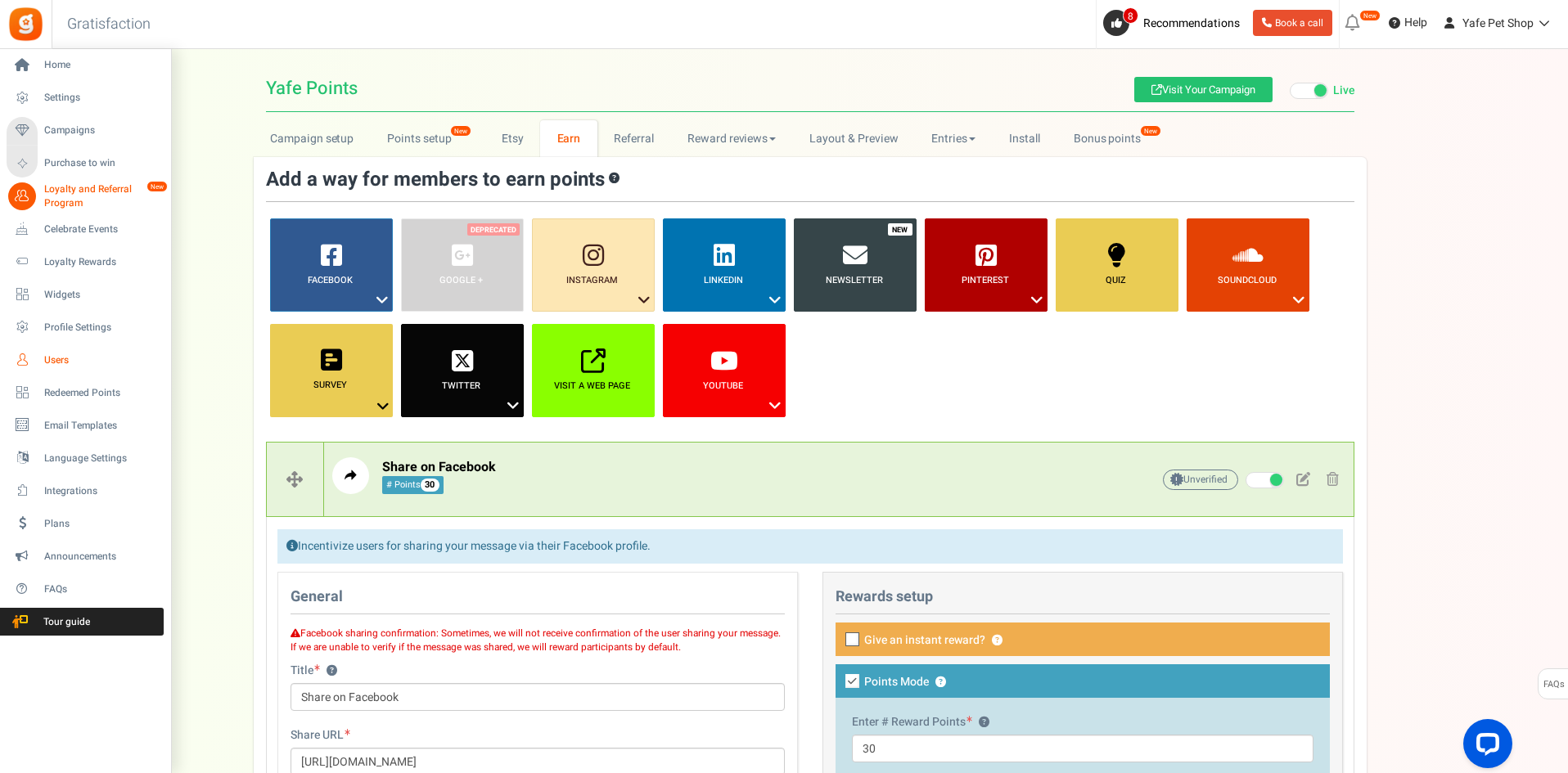
click at [41, 360] on link "Users" at bounding box center [85, 360] width 157 height 28
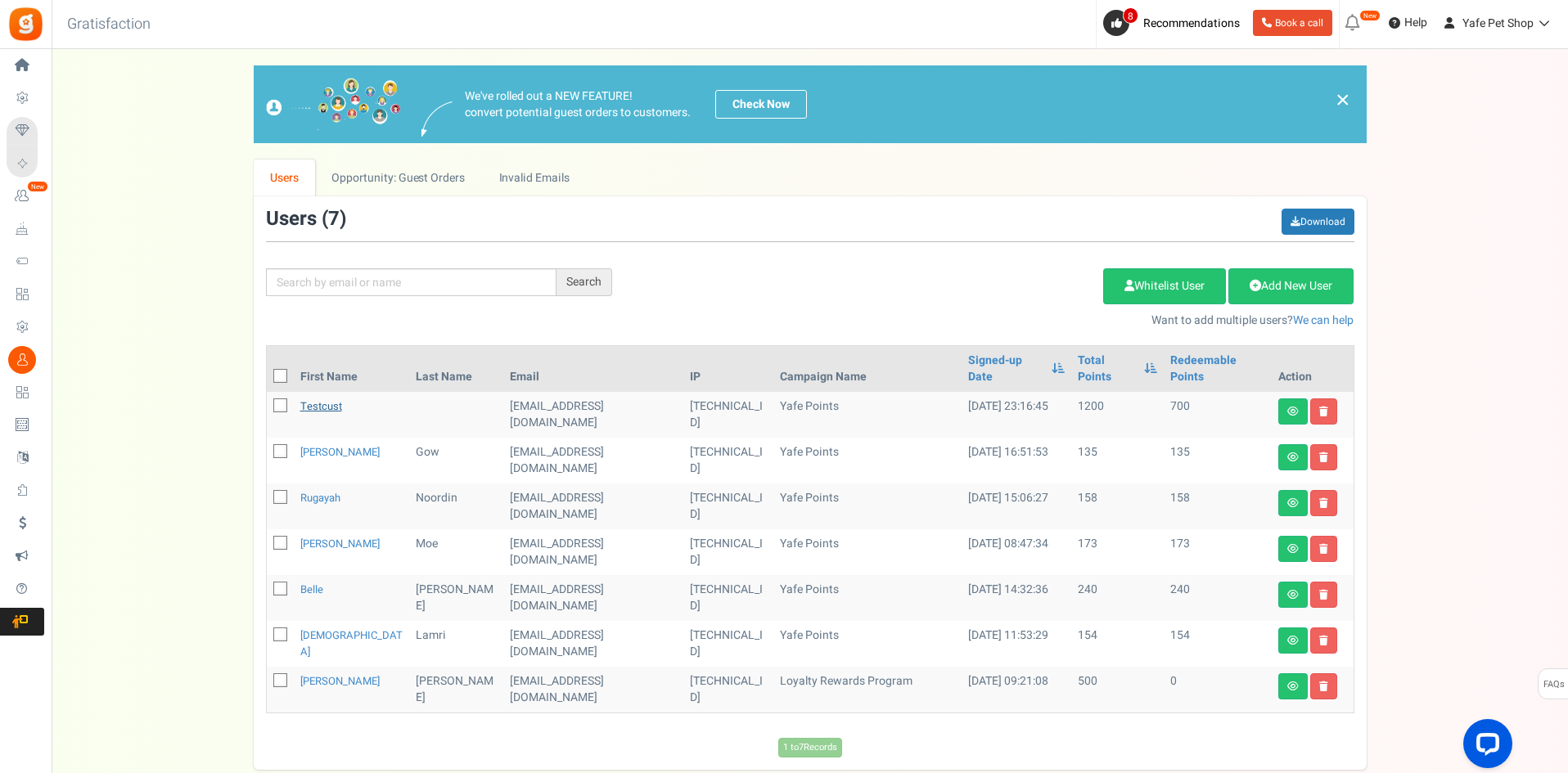
click at [327, 398] on link "testcust" at bounding box center [321, 406] width 42 height 16
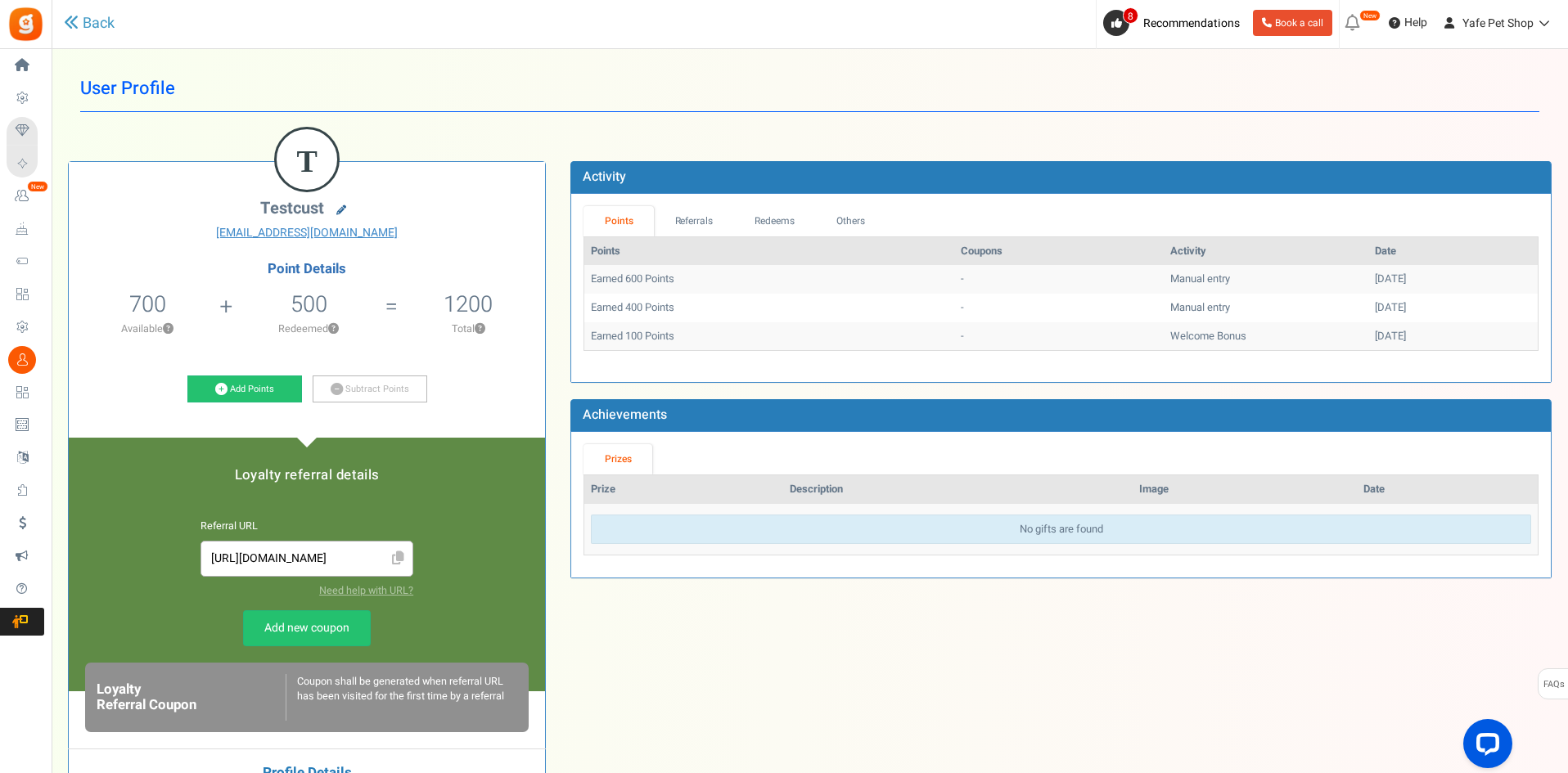
click at [344, 212] on icon at bounding box center [341, 211] width 10 height 10
type input "testcust"
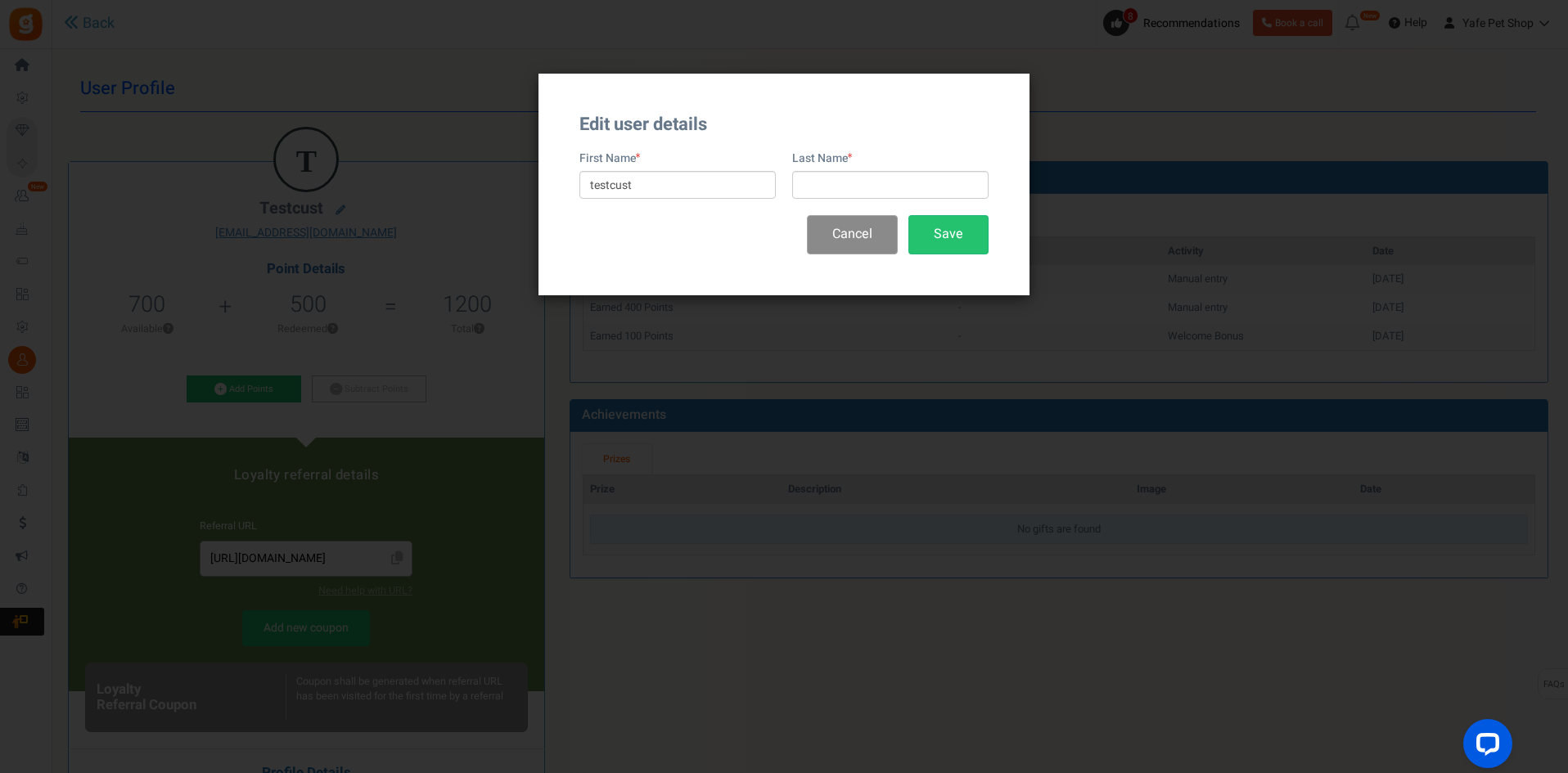
click at [876, 236] on button "Cancel" at bounding box center [852, 234] width 91 height 39
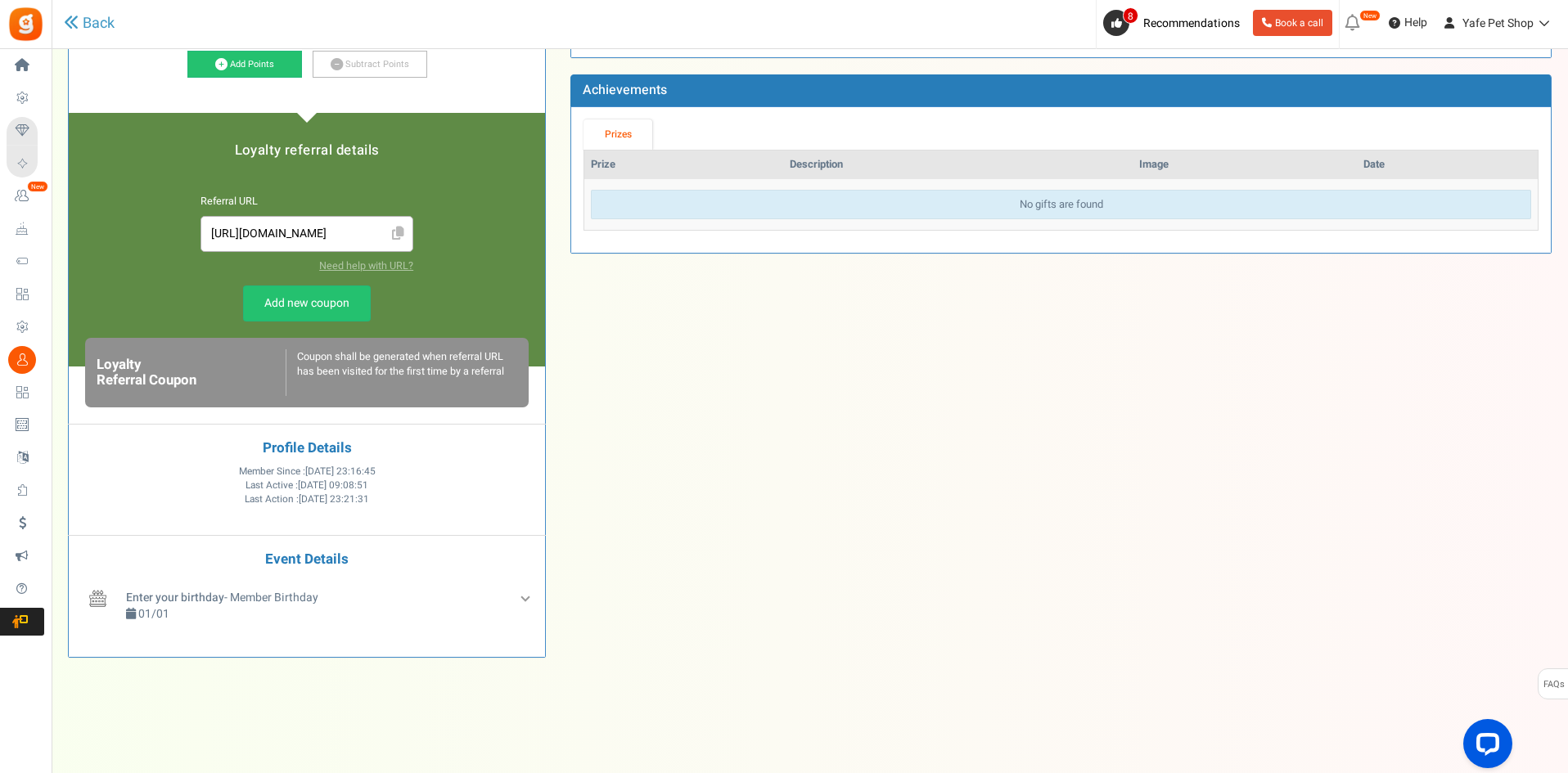
scroll to position [325, 0]
click at [520, 601] on div "Enter your birthday - Member Birthday 01/01" at bounding box center [326, 610] width 410 height 45
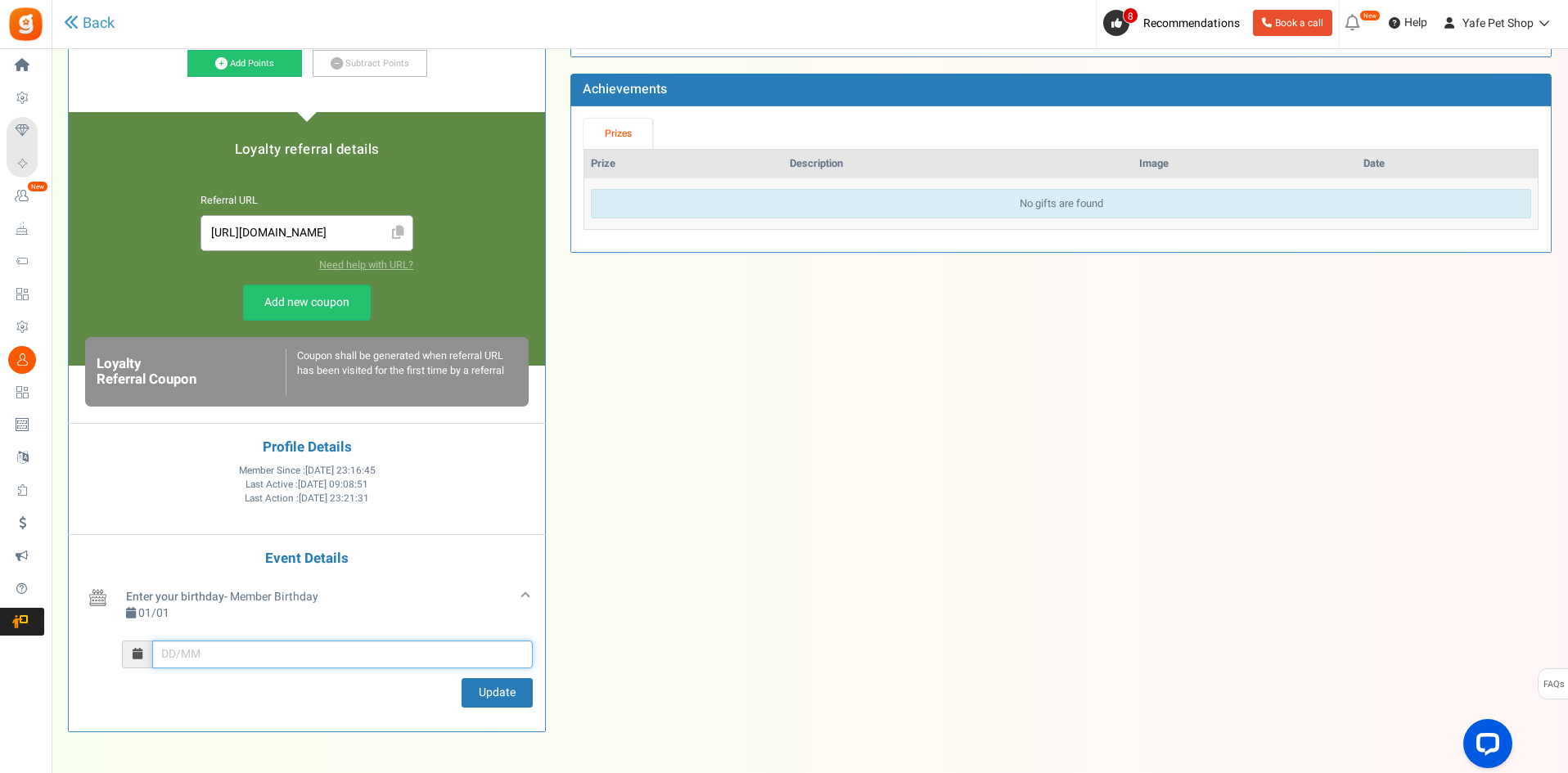
click at [318, 667] on input "text" at bounding box center [342, 654] width 381 height 28
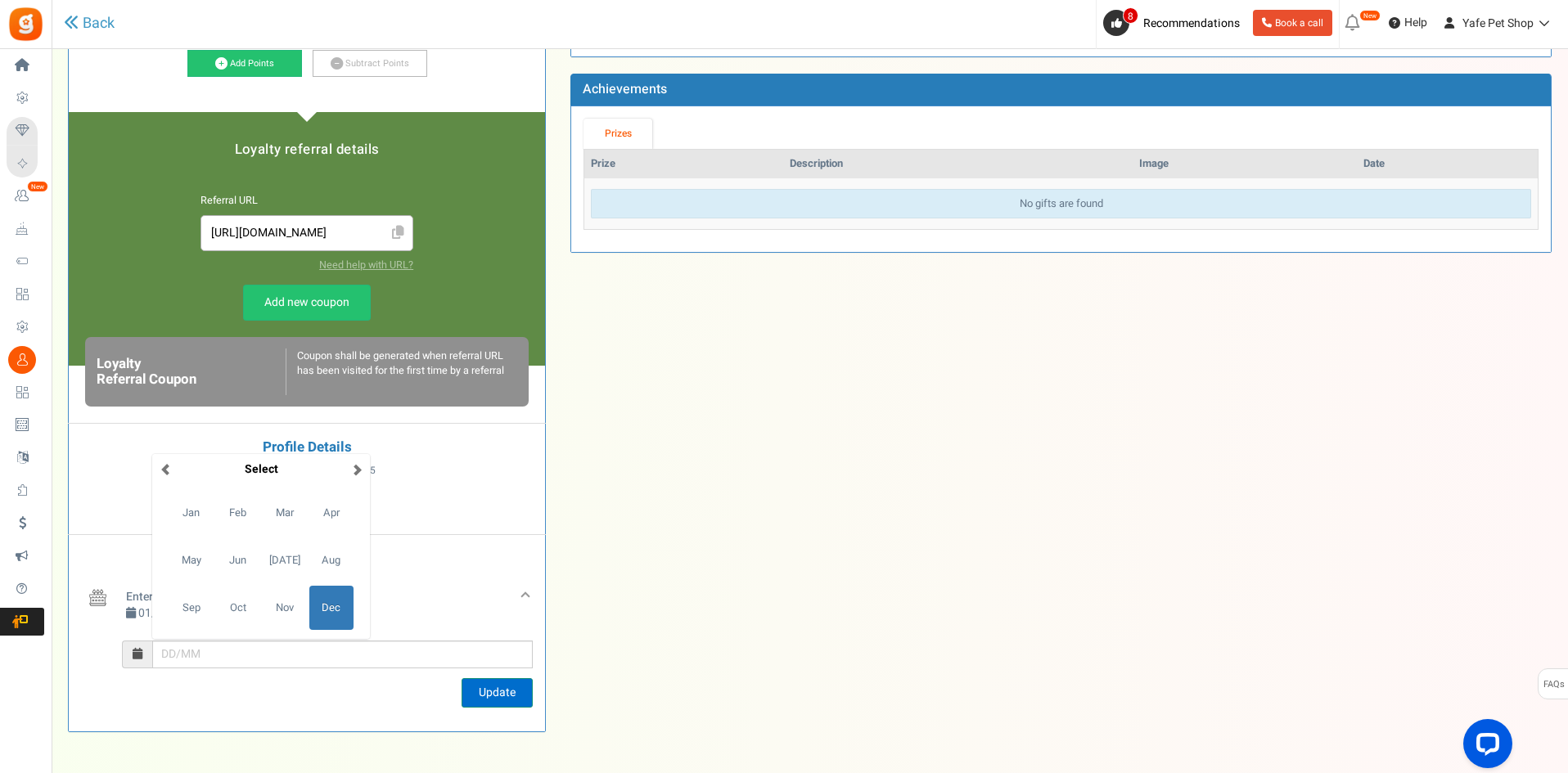
click at [491, 695] on button "Update" at bounding box center [497, 693] width 71 height 30
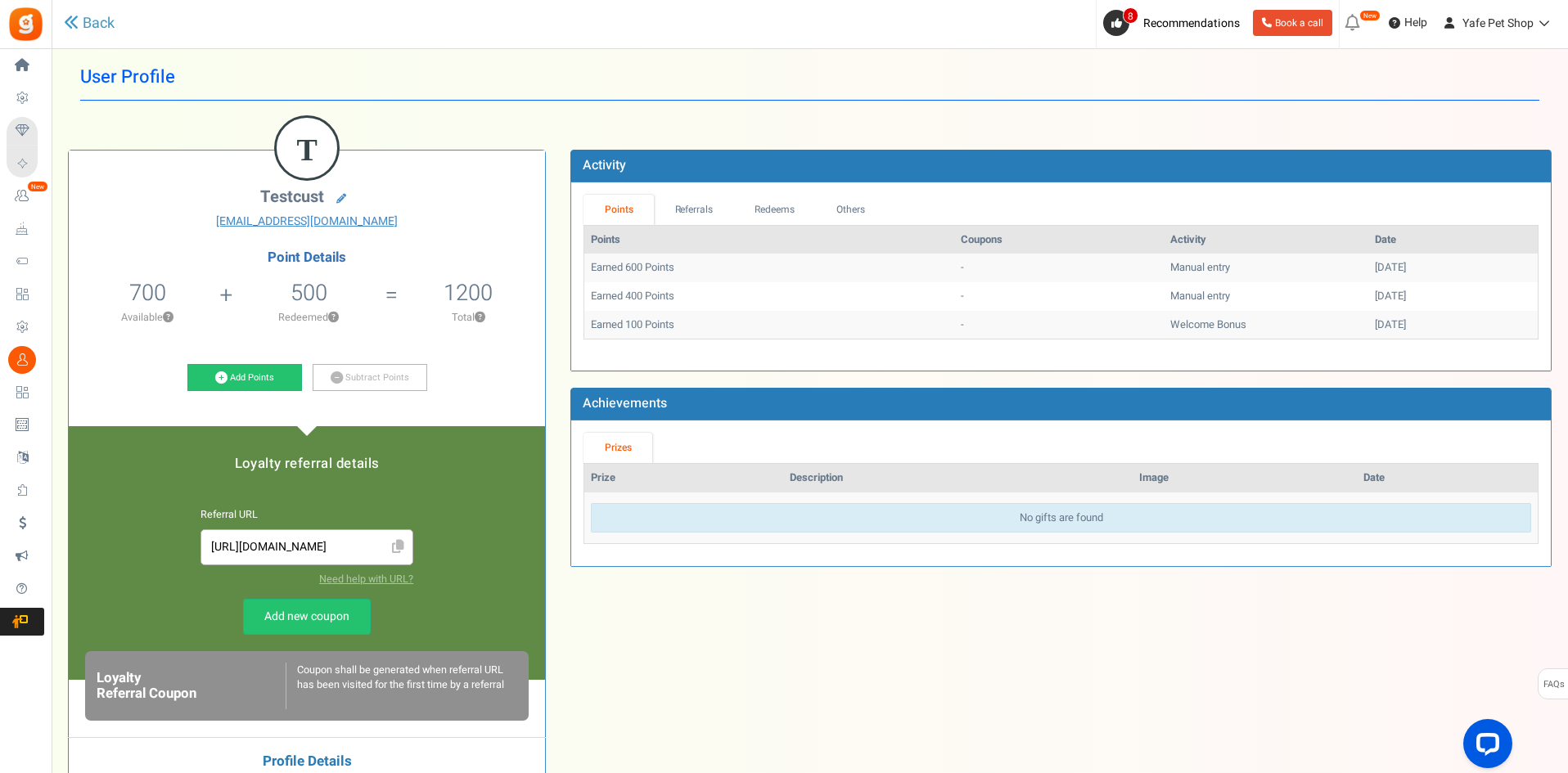
scroll to position [0, 0]
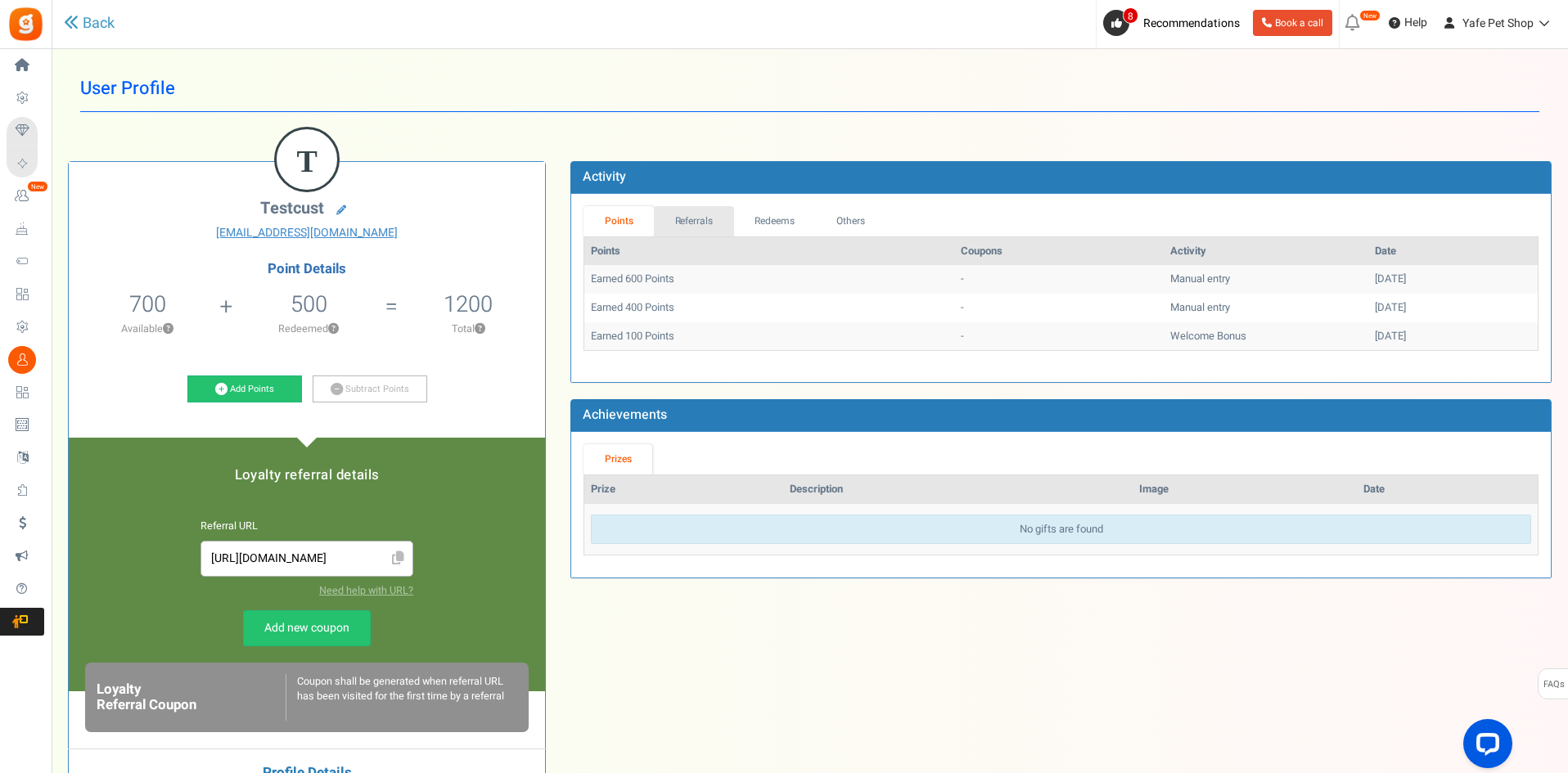
click at [704, 219] on link "Referrals" at bounding box center [693, 221] width 80 height 31
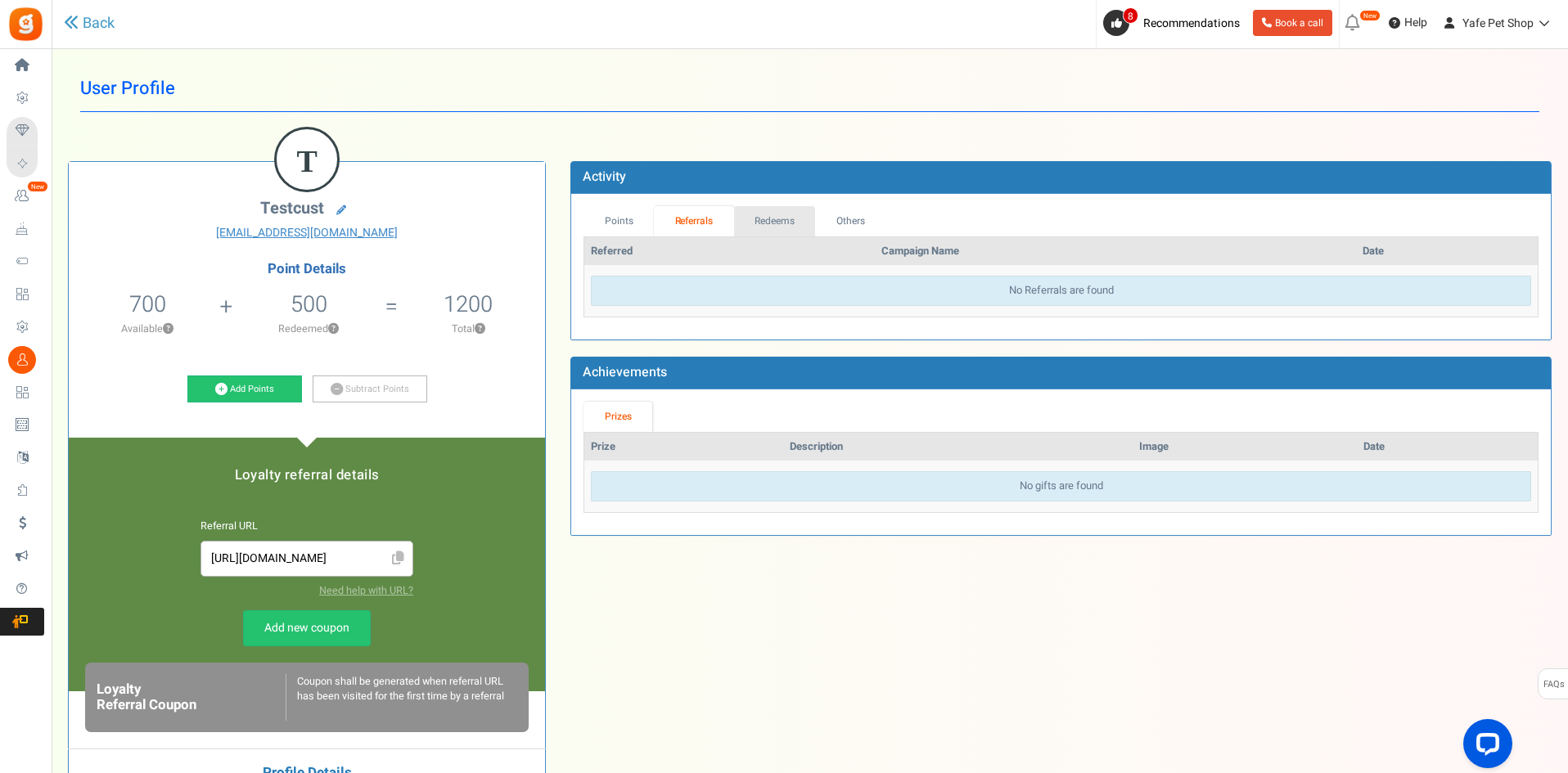
click at [769, 220] on link "Redeems" at bounding box center [774, 221] width 82 height 31
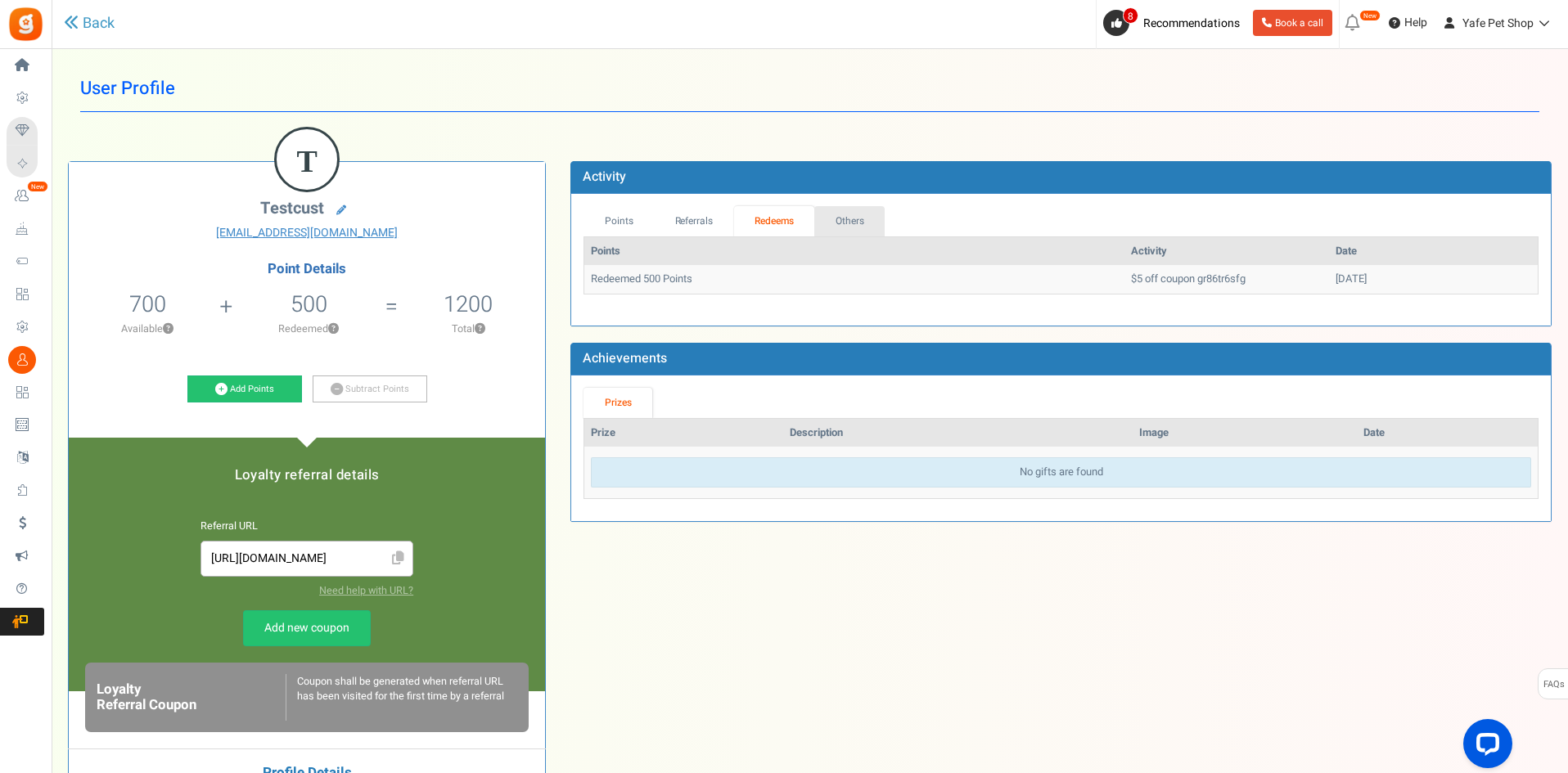
click at [838, 223] on link "Others" at bounding box center [849, 221] width 70 height 31
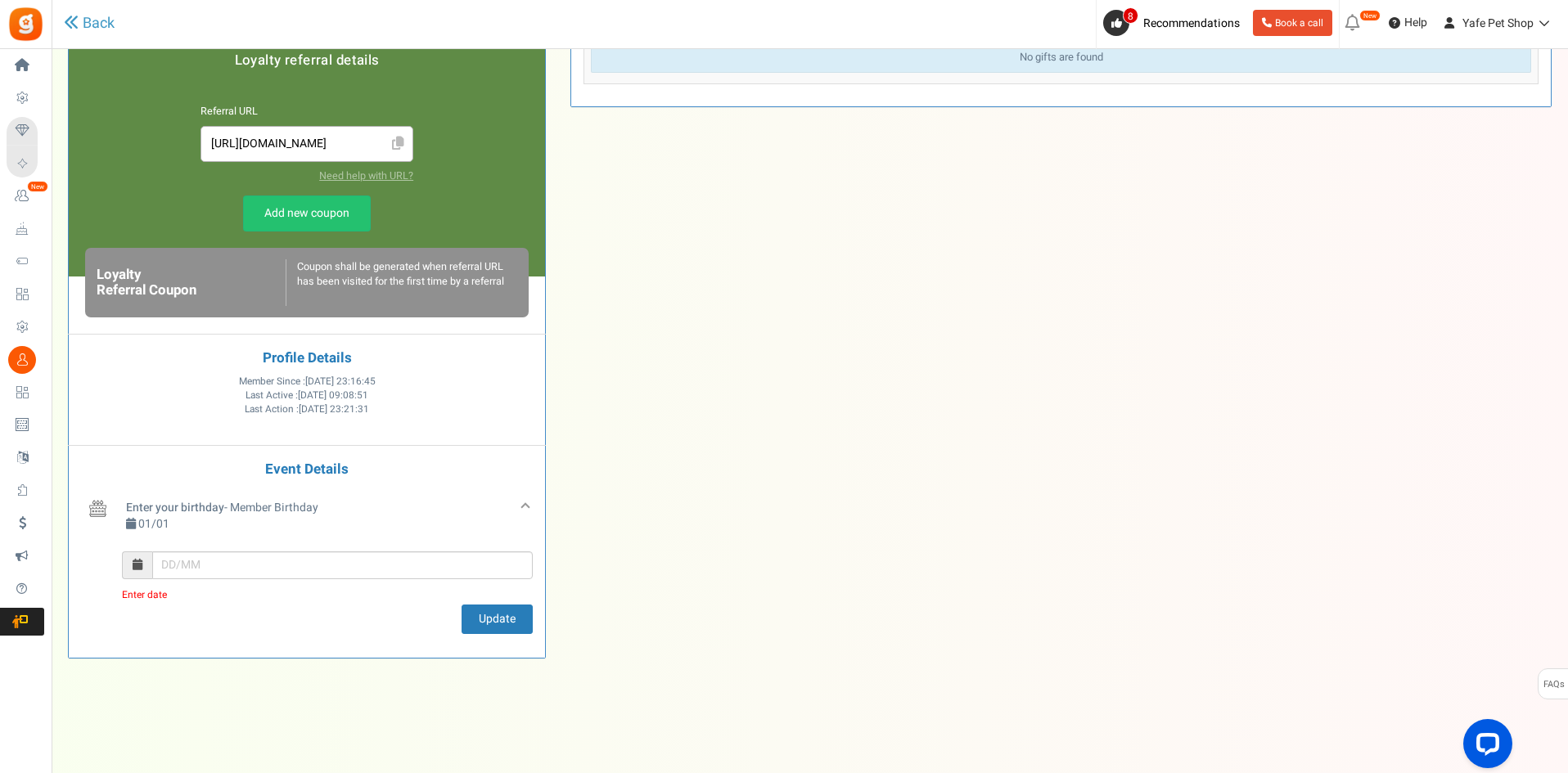
scroll to position [416, 0]
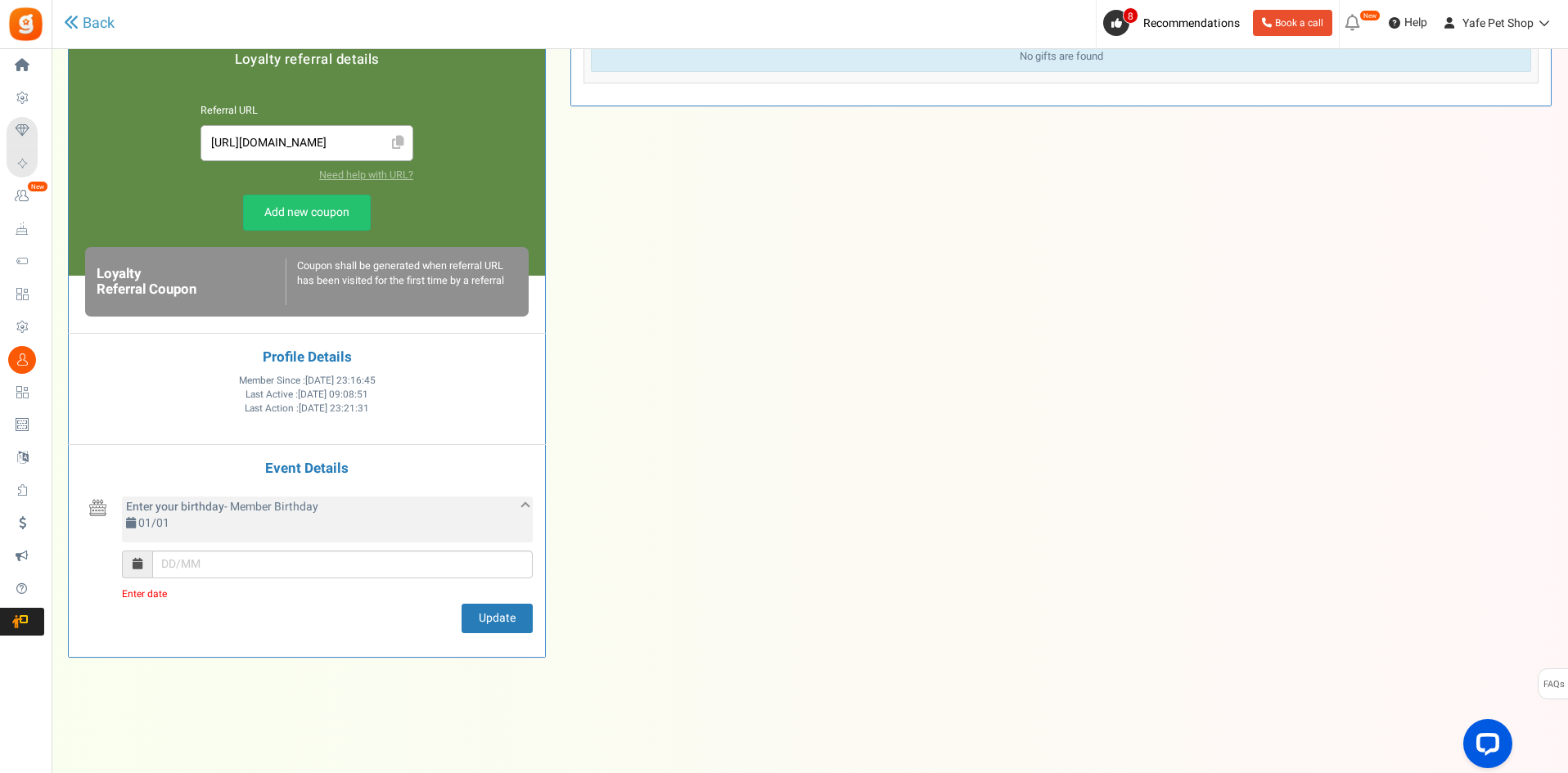
click at [183, 515] on p "01/01" at bounding box center [221, 523] width 192 height 17
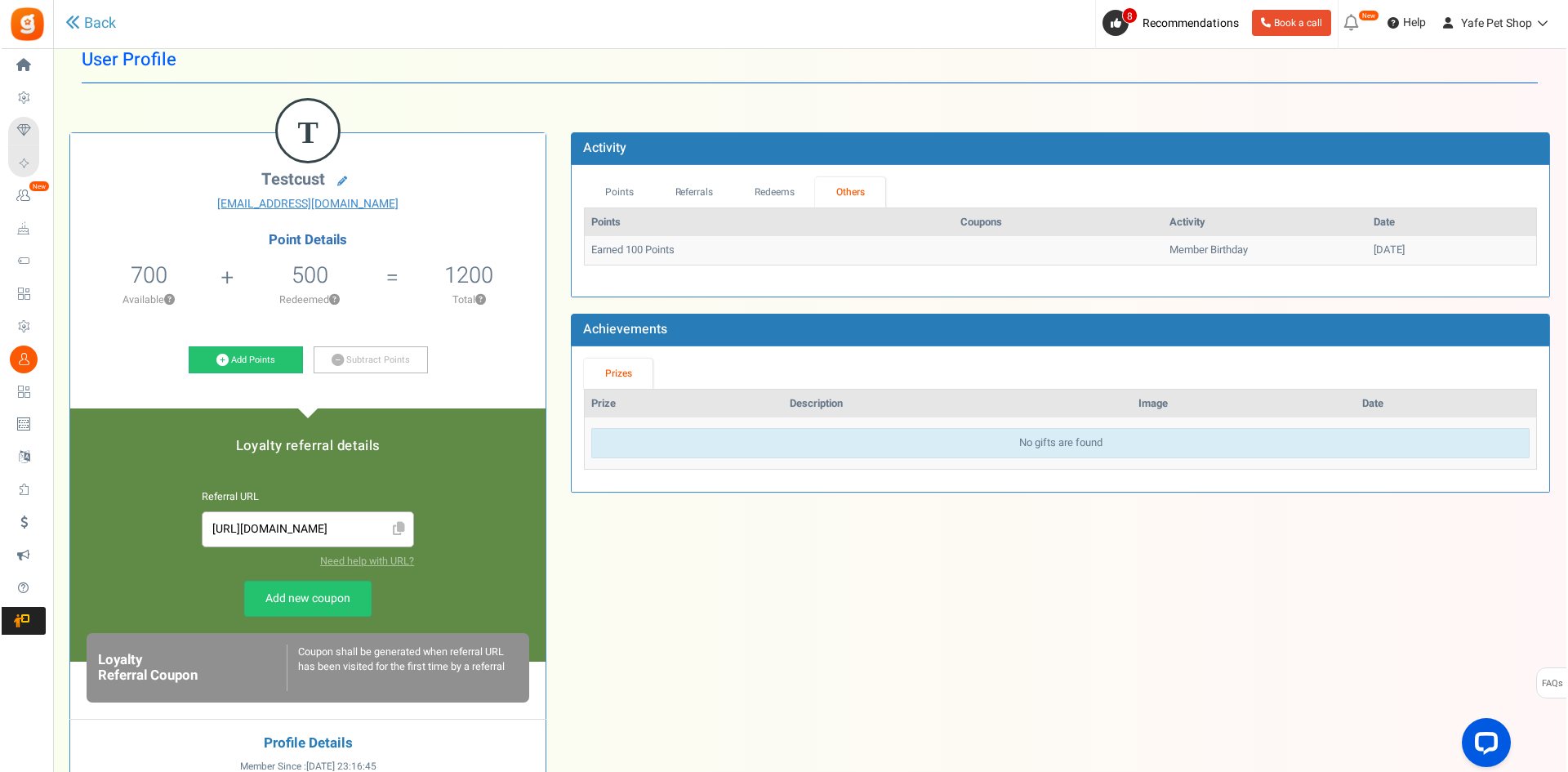
scroll to position [0, 0]
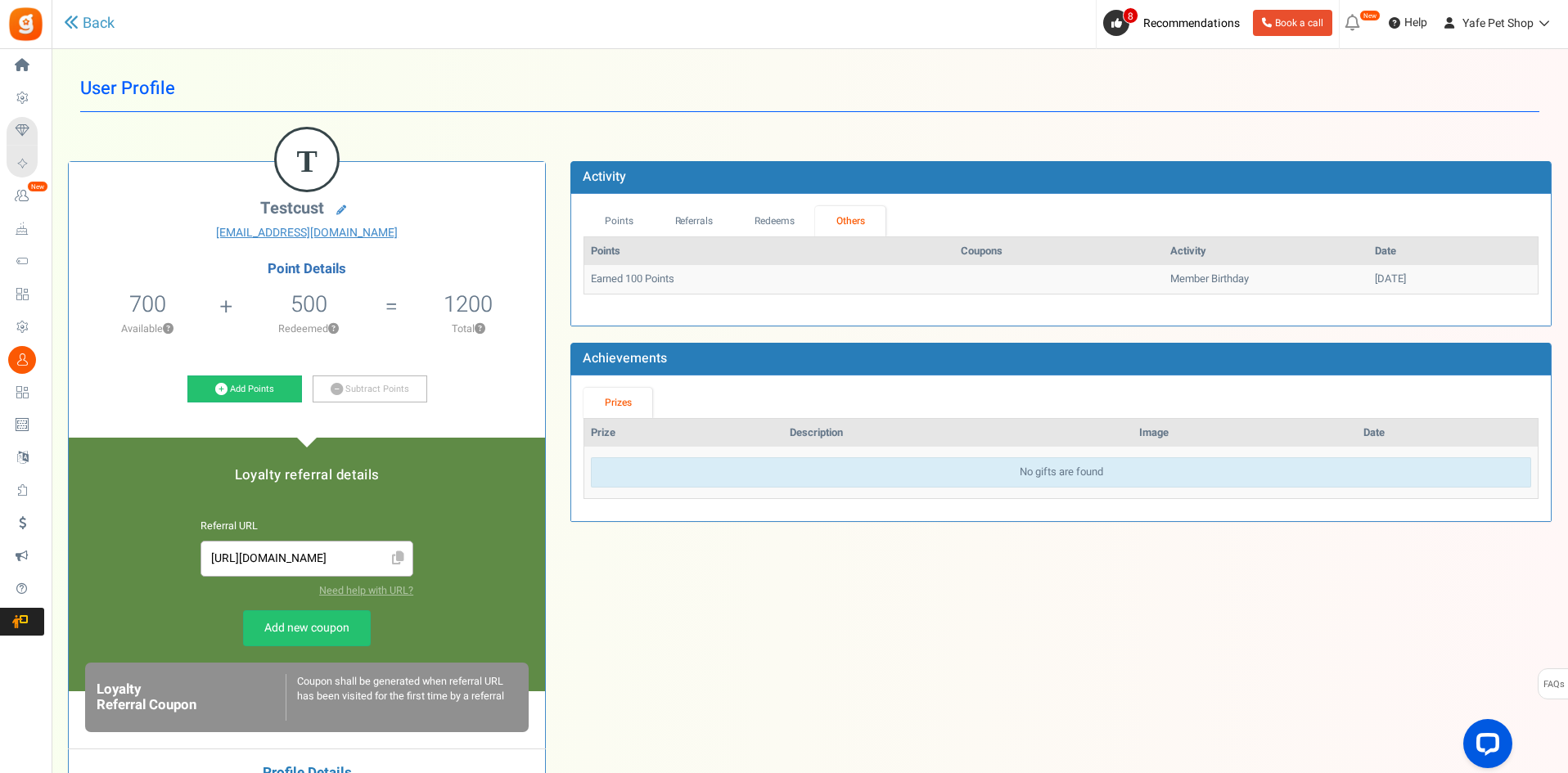
click at [0, 0] on span "Celebrate Events" at bounding box center [0, 0] width 0 height 0
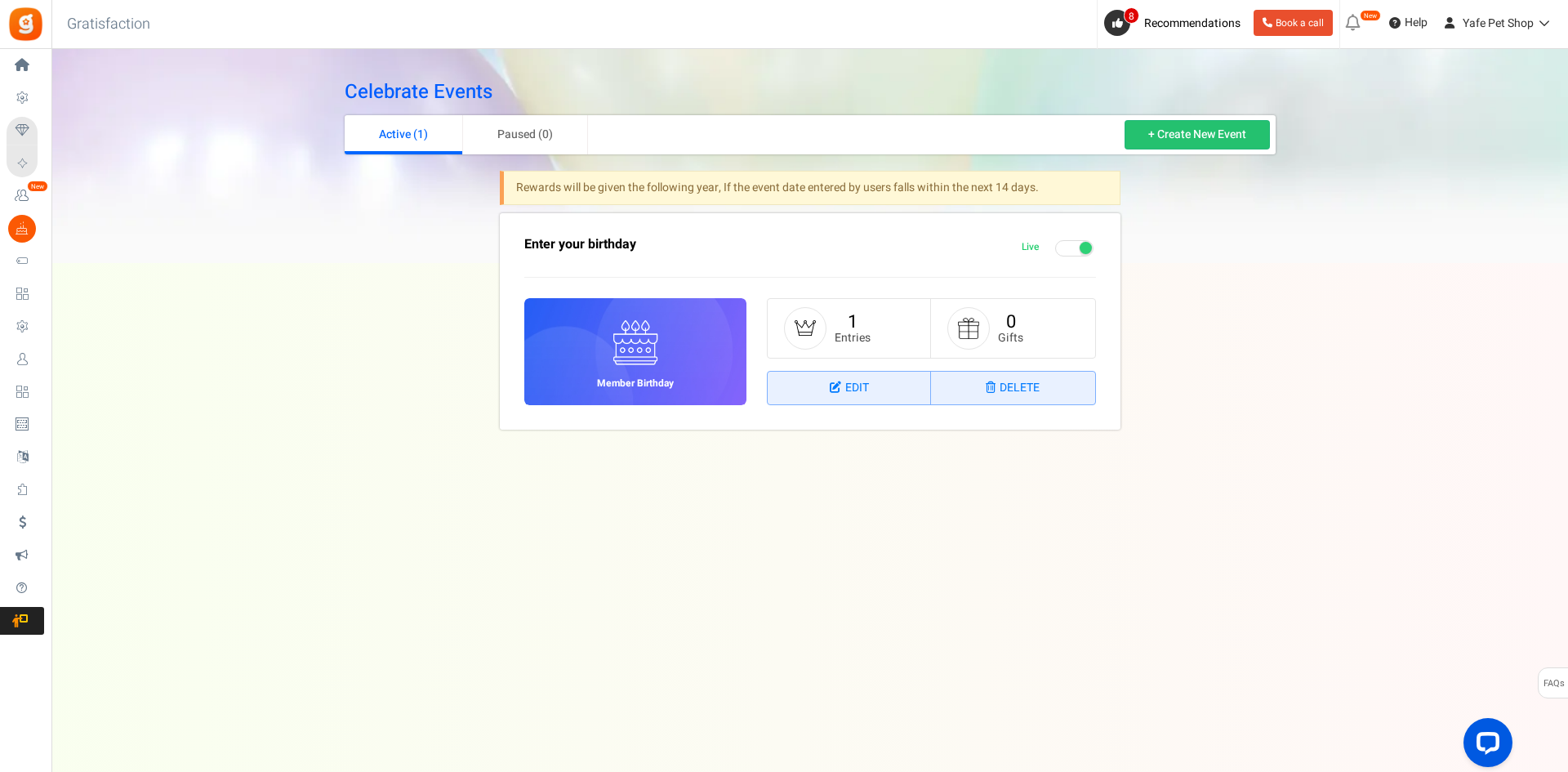
click at [850, 332] on small "Entries" at bounding box center [853, 338] width 36 height 12
click at [855, 320] on link "1" at bounding box center [853, 322] width 10 height 26
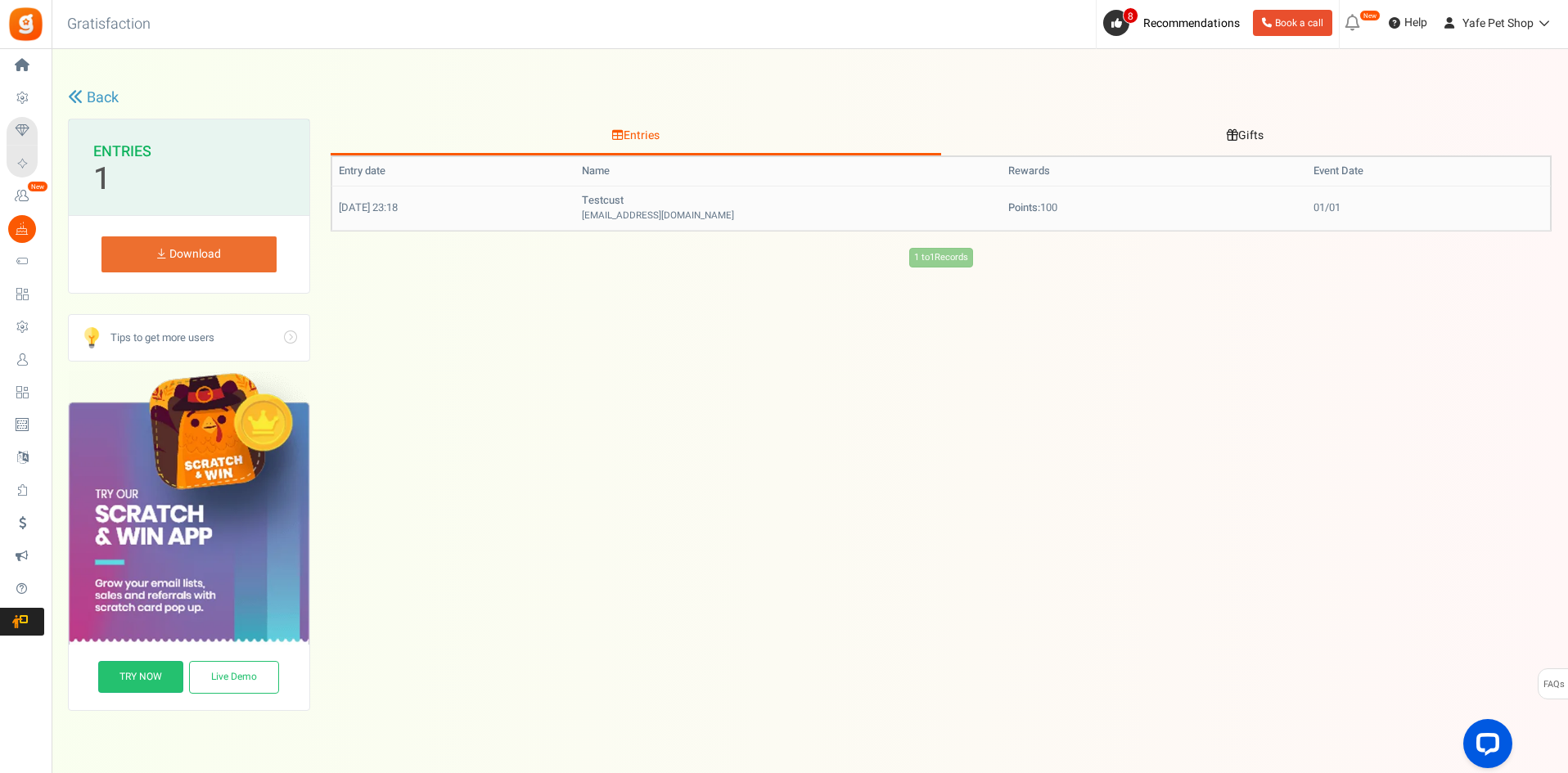
click at [984, 208] on td "testcust starnamer@gmail.com" at bounding box center [788, 208] width 426 height 44
click at [1147, 144] on link "Gifts" at bounding box center [1245, 136] width 610 height 37
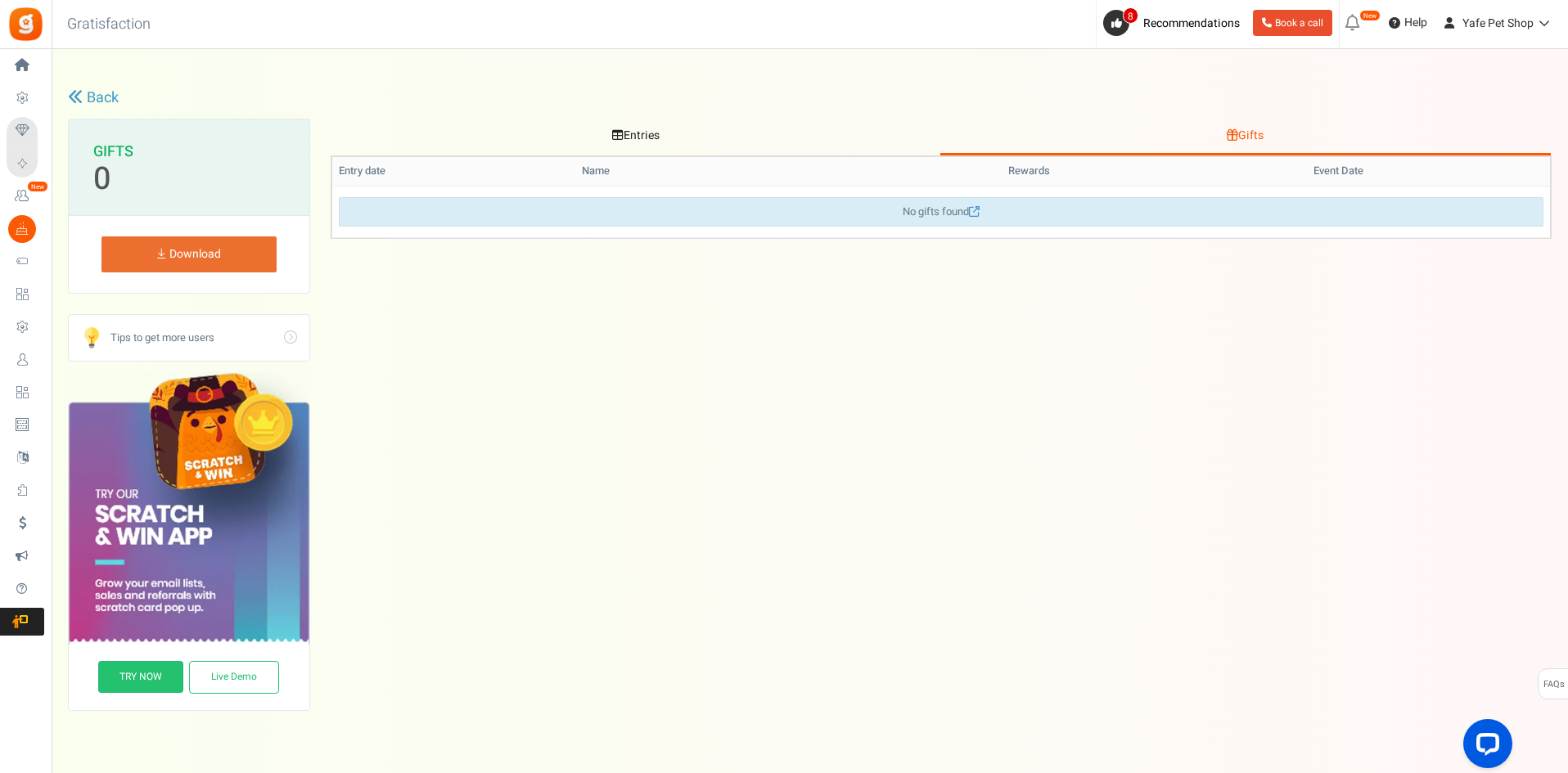
click at [654, 130] on link "Entries" at bounding box center [635, 136] width 610 height 37
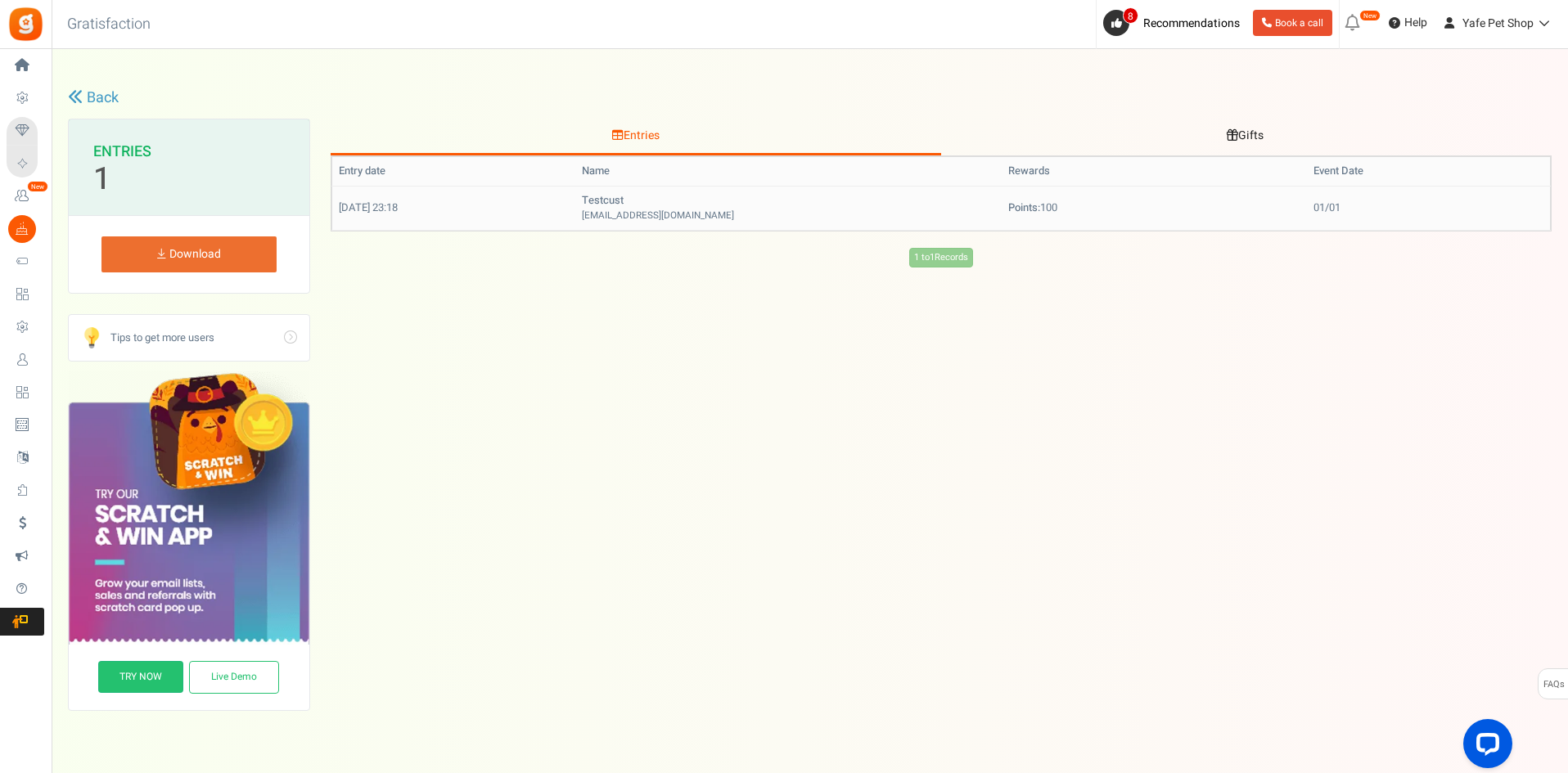
click at [416, 208] on td "08/10/2025 23:18" at bounding box center [453, 208] width 244 height 44
click at [459, 212] on td "08/10/2025 23:18" at bounding box center [453, 208] width 244 height 44
drag, startPoint x: 563, startPoint y: 212, endPoint x: 623, endPoint y: 213, distance: 60.0
click at [564, 212] on td "08/10/2025 23:18" at bounding box center [453, 208] width 244 height 44
click at [644, 214] on small "[EMAIL_ADDRESS][DOMAIN_NAME]" at bounding box center [657, 215] width 152 height 14
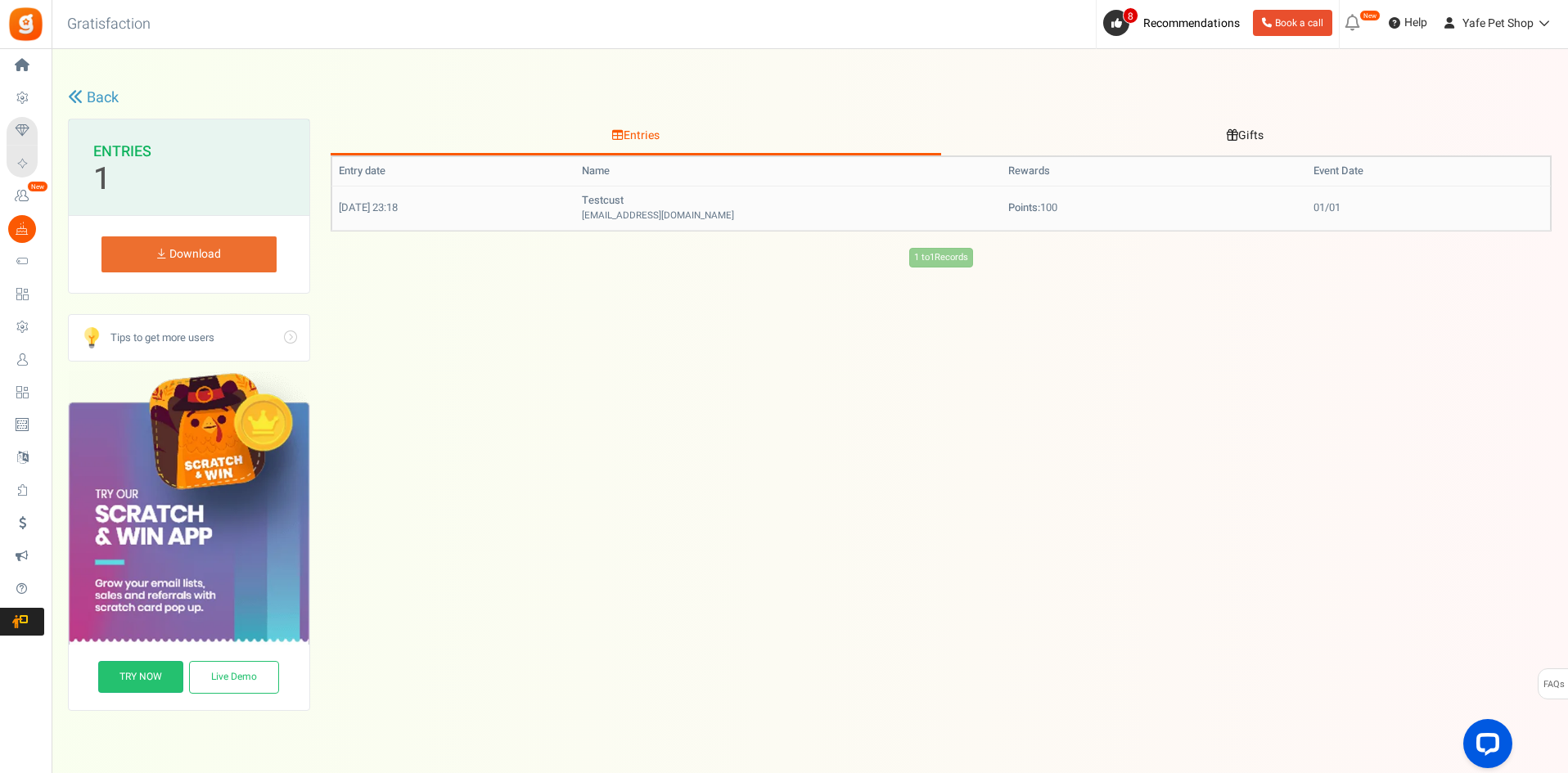
click at [909, 217] on td "testcust starnamer@gmail.com" at bounding box center [788, 208] width 426 height 44
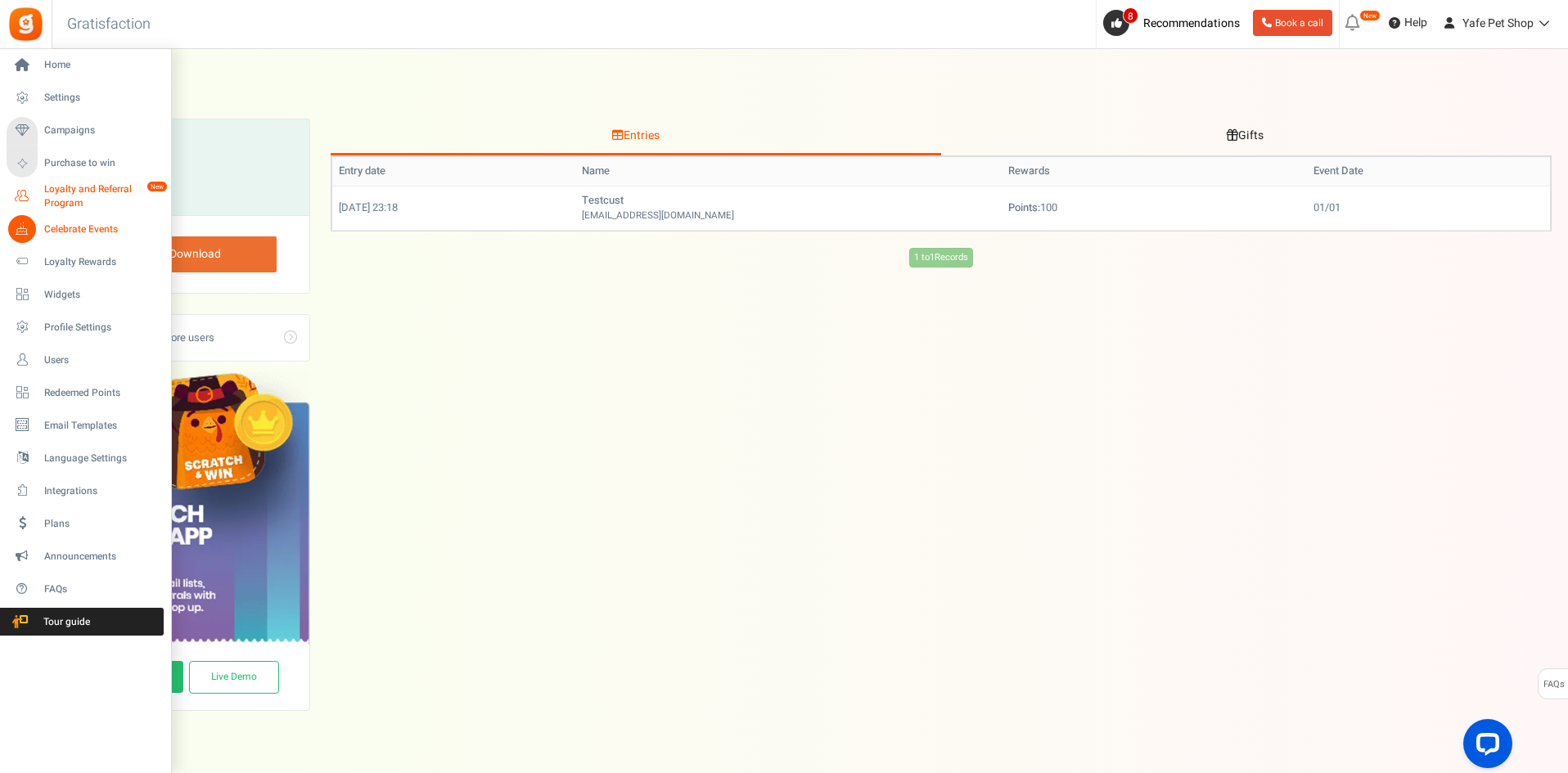
click at [44, 197] on span "Loyalty and Referral Program" at bounding box center [104, 197] width 120 height 28
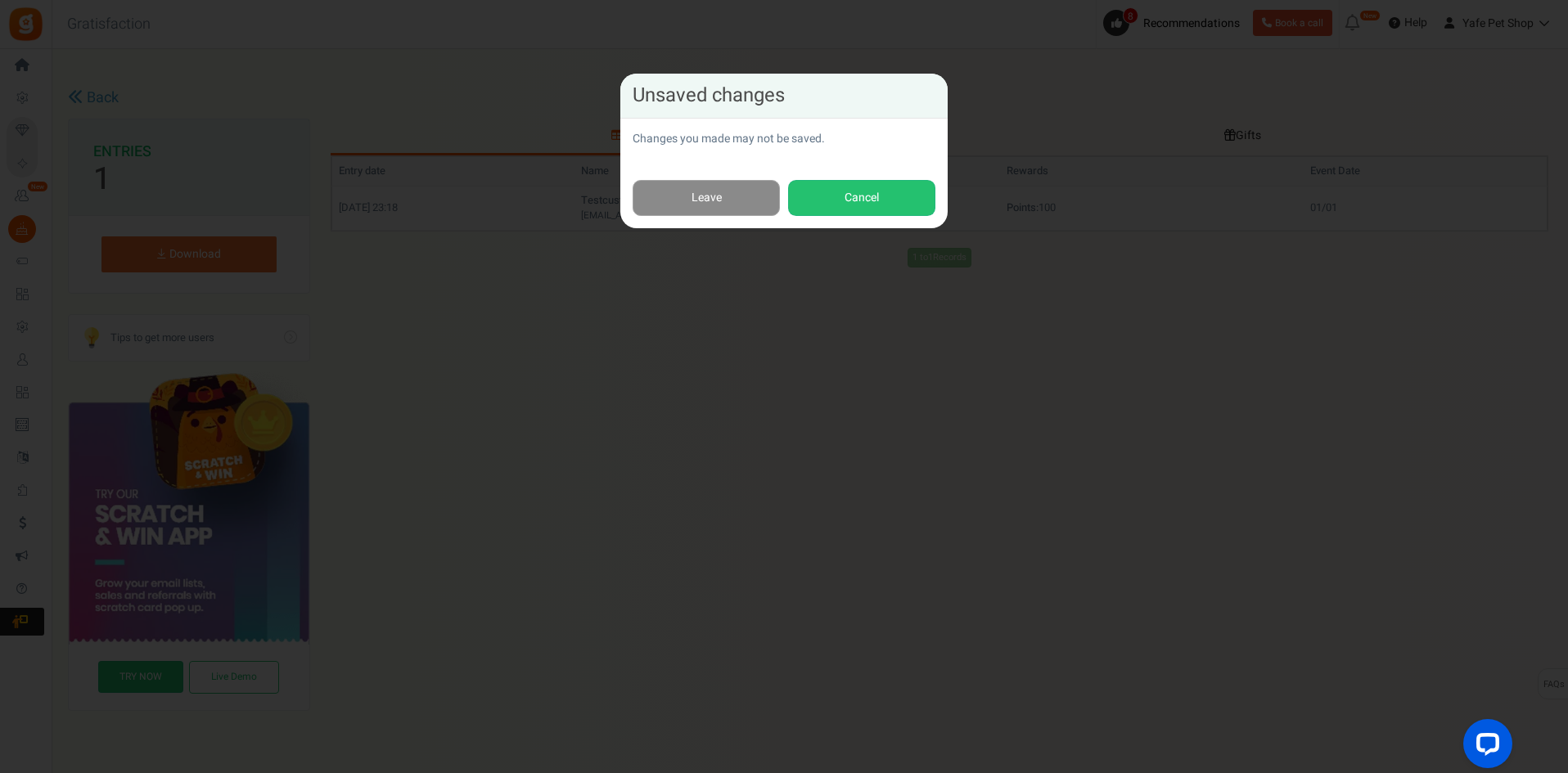
click at [726, 194] on link "Leave" at bounding box center [706, 198] width 147 height 37
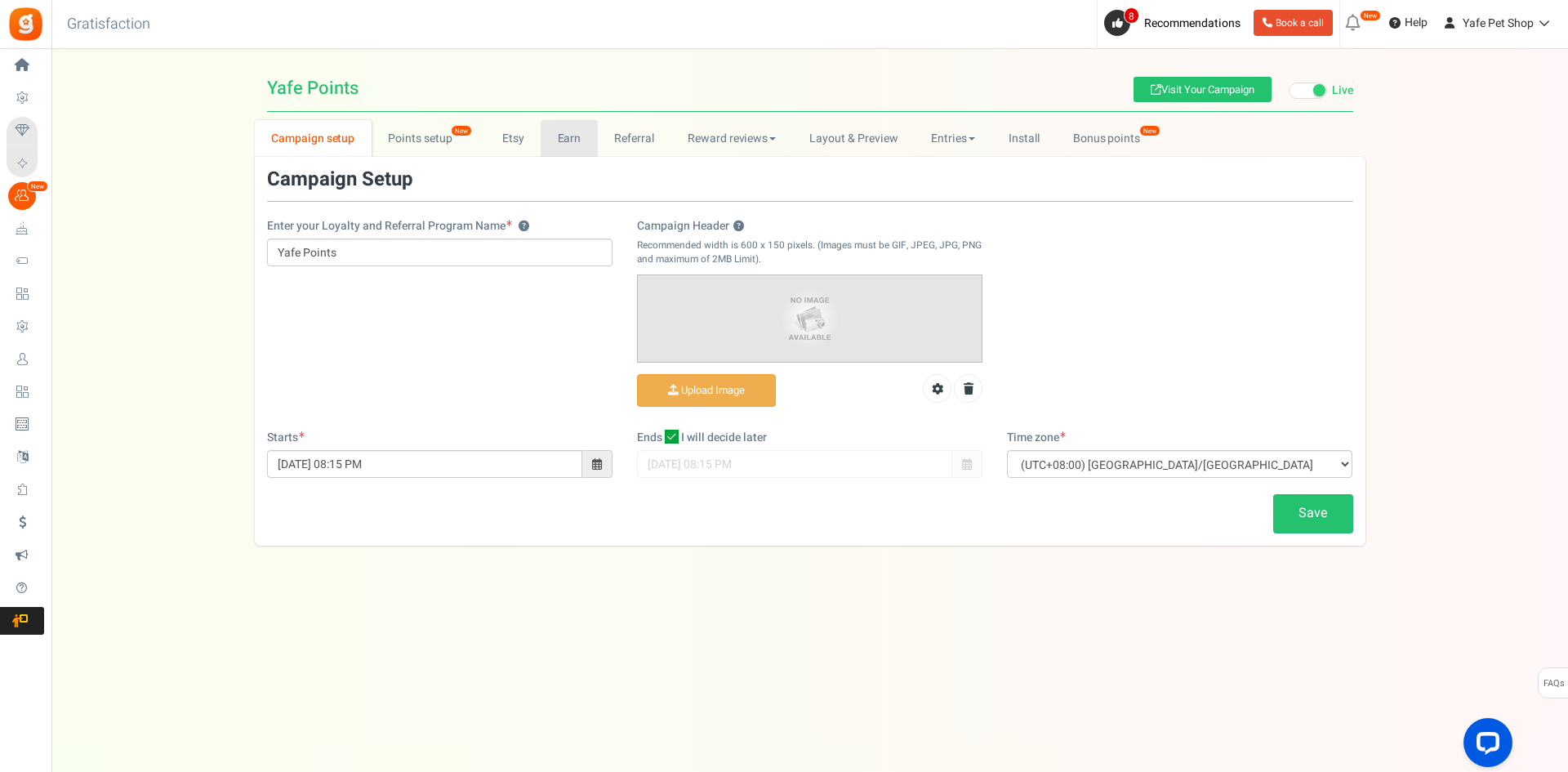
click at [571, 137] on link "Earn" at bounding box center [569, 138] width 57 height 37
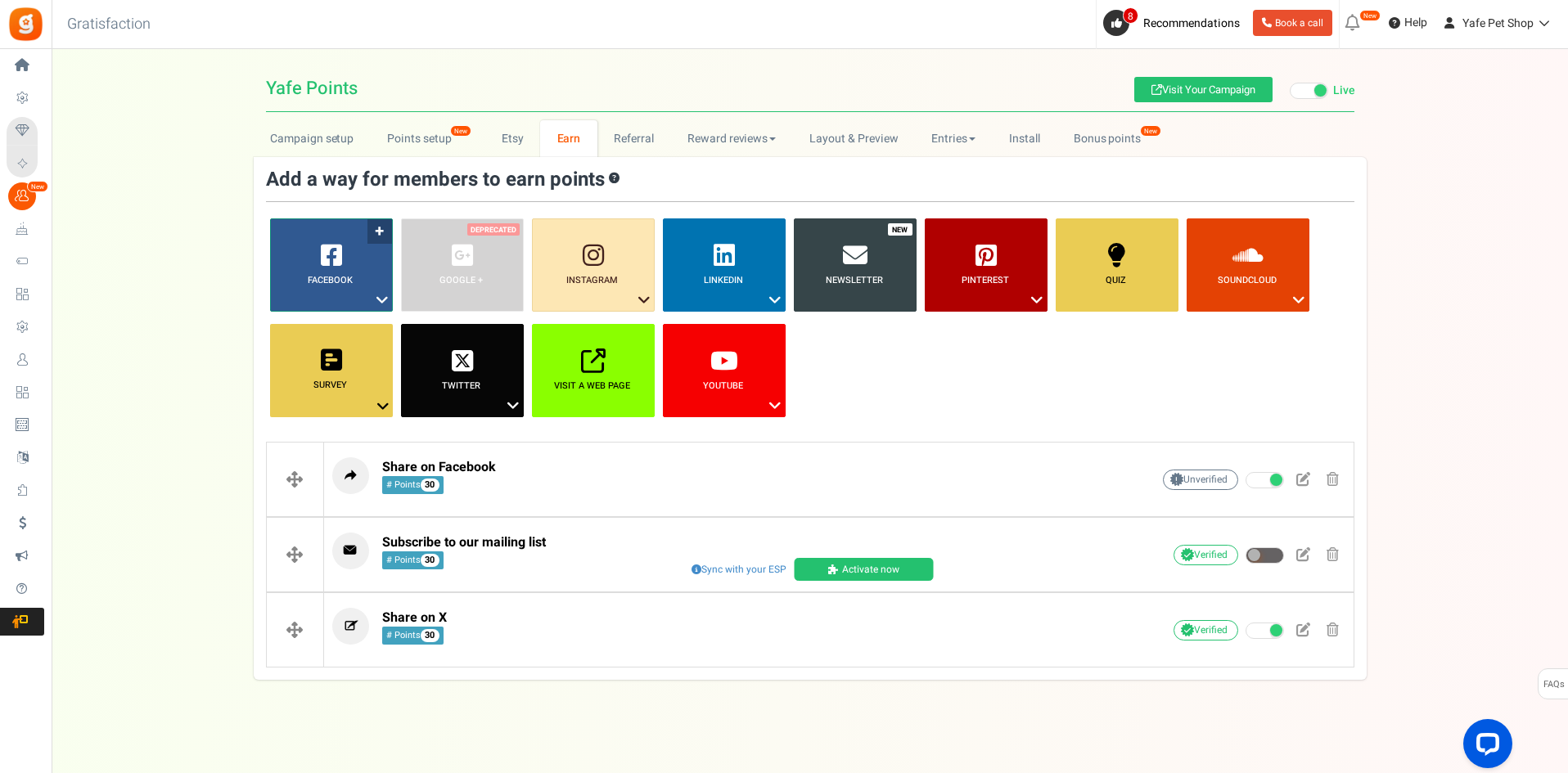
click at [328, 254] on icon at bounding box center [331, 255] width 22 height 25
click at [335, 329] on link "Visit on Facebook" at bounding box center [331, 330] width 131 height 21
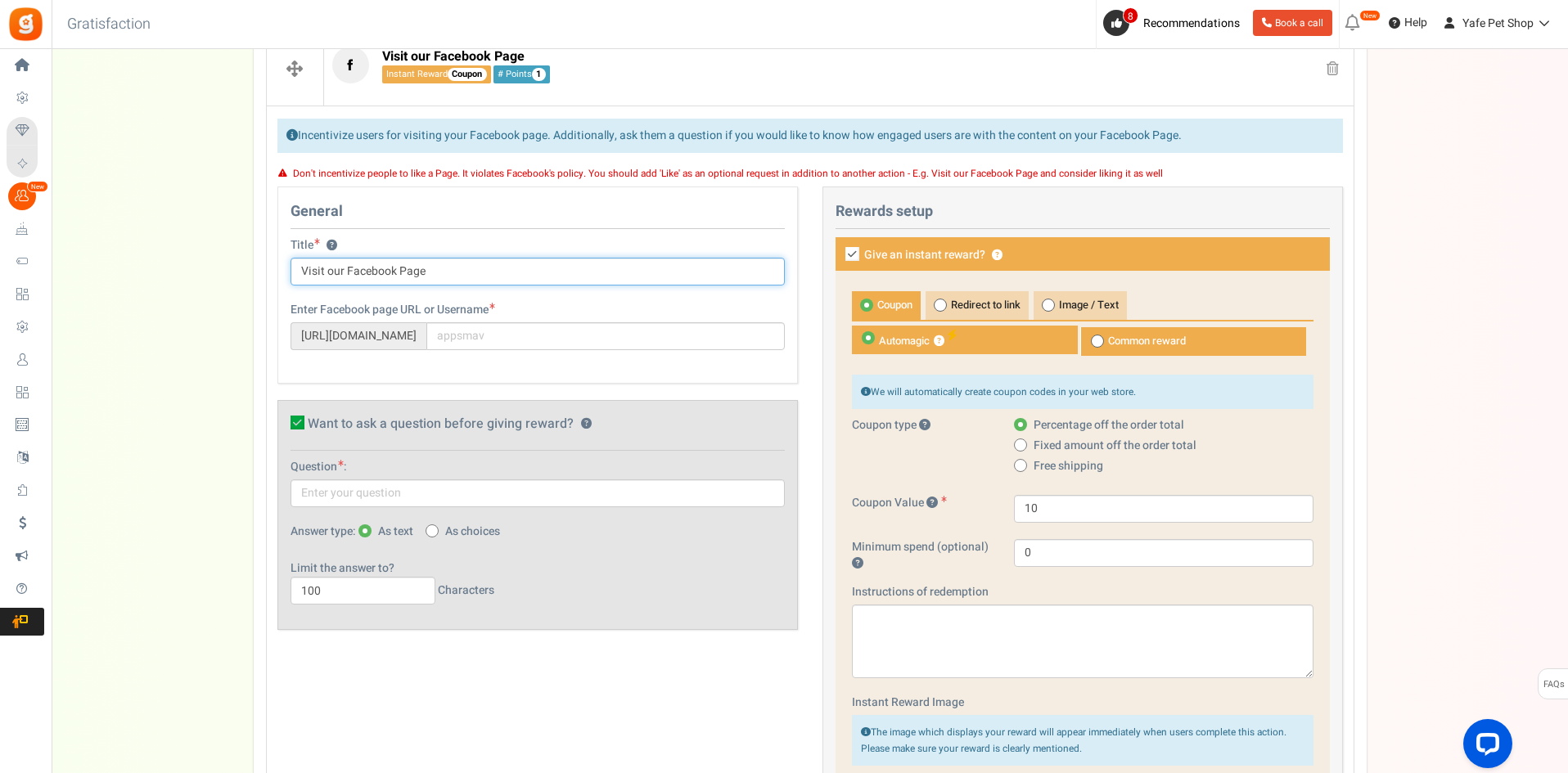
scroll to position [409, 0]
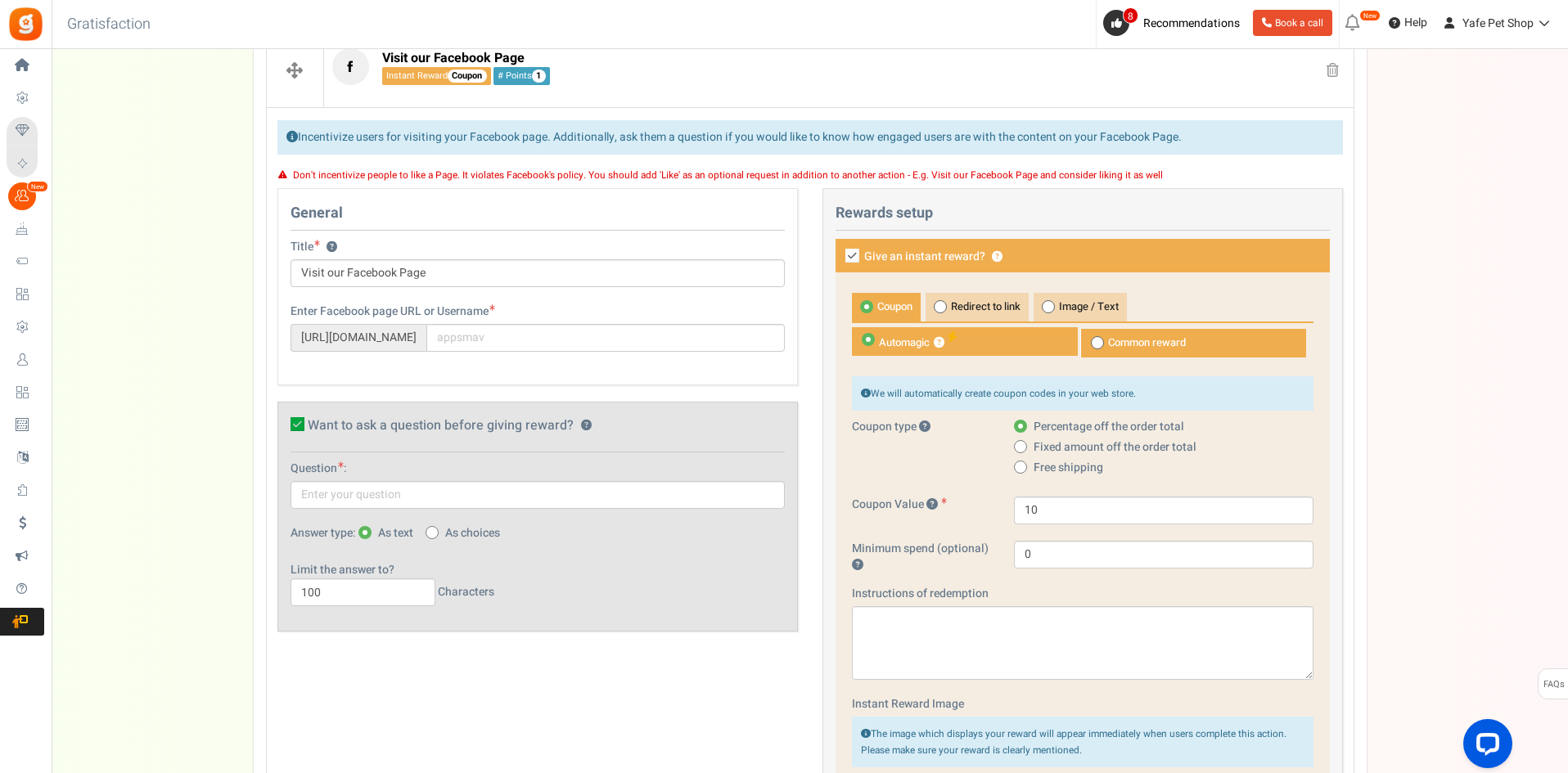
click at [853, 256] on icon at bounding box center [852, 256] width 14 height 14
click at [839, 256] on input "Give an instant reward? ?" at bounding box center [833, 257] width 11 height 11
checkbox input "false"
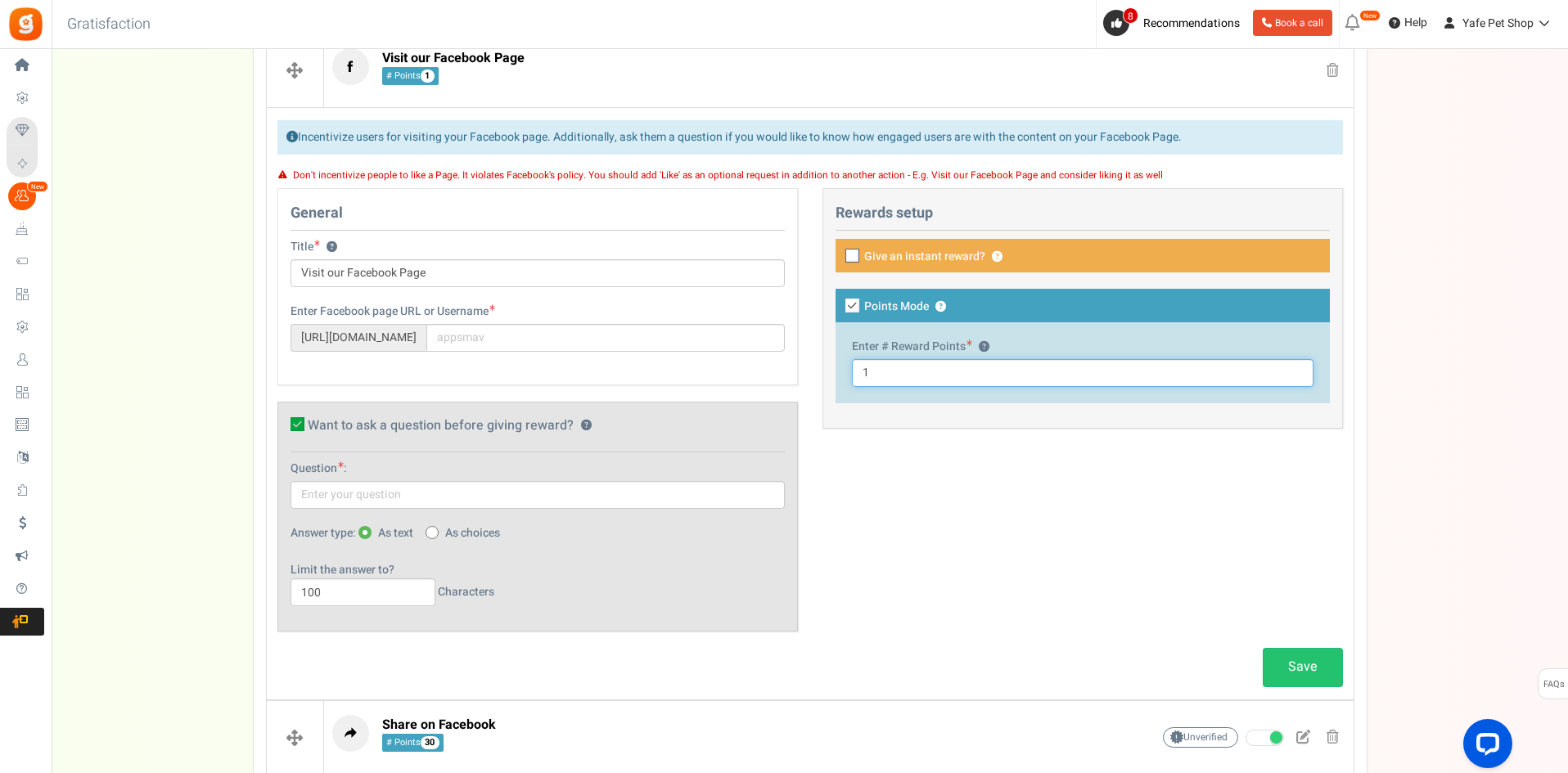
click at [880, 368] on input "1" at bounding box center [1083, 373] width 462 height 28
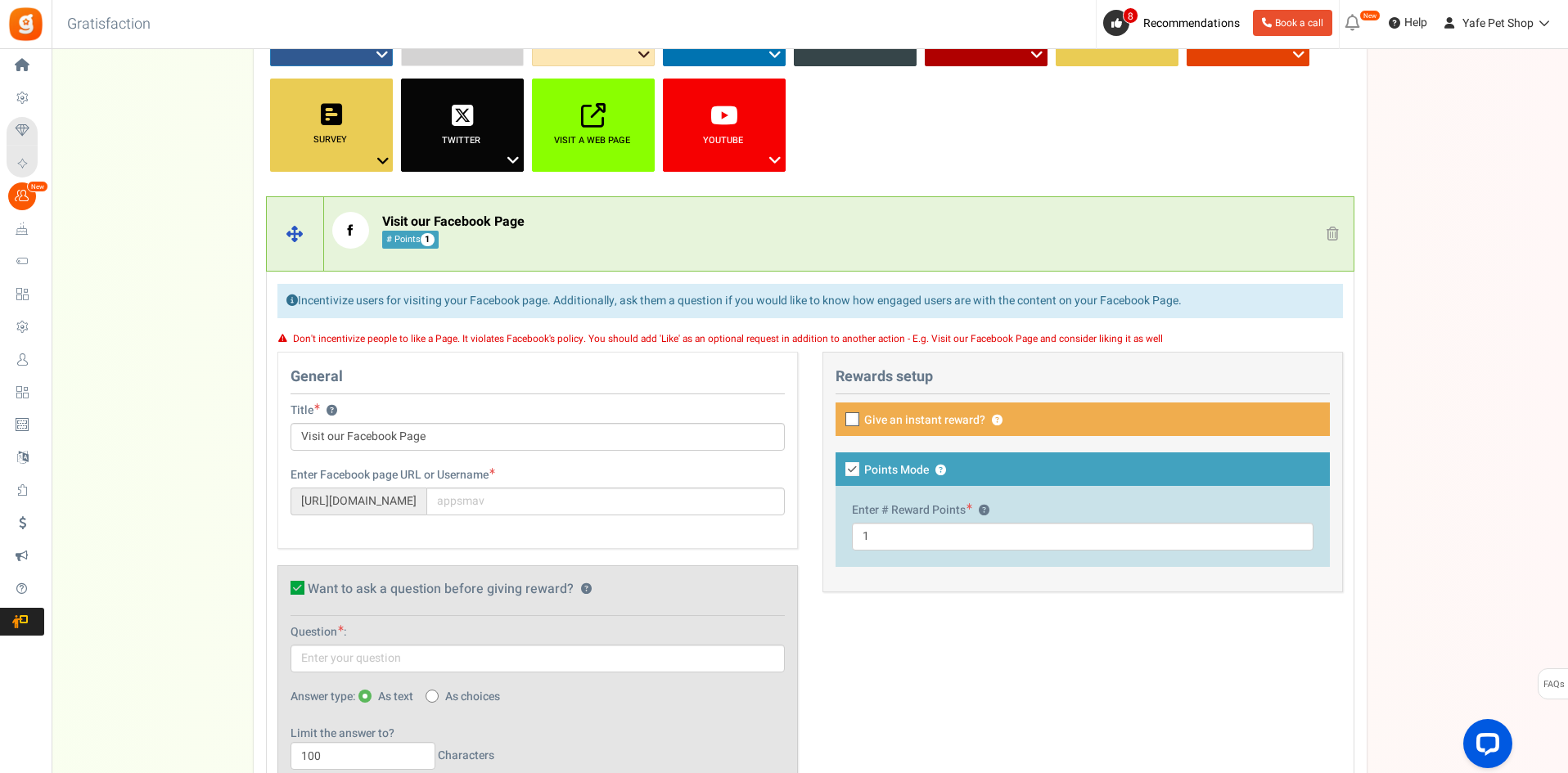
click at [1336, 241] on link at bounding box center [1333, 234] width 26 height 25
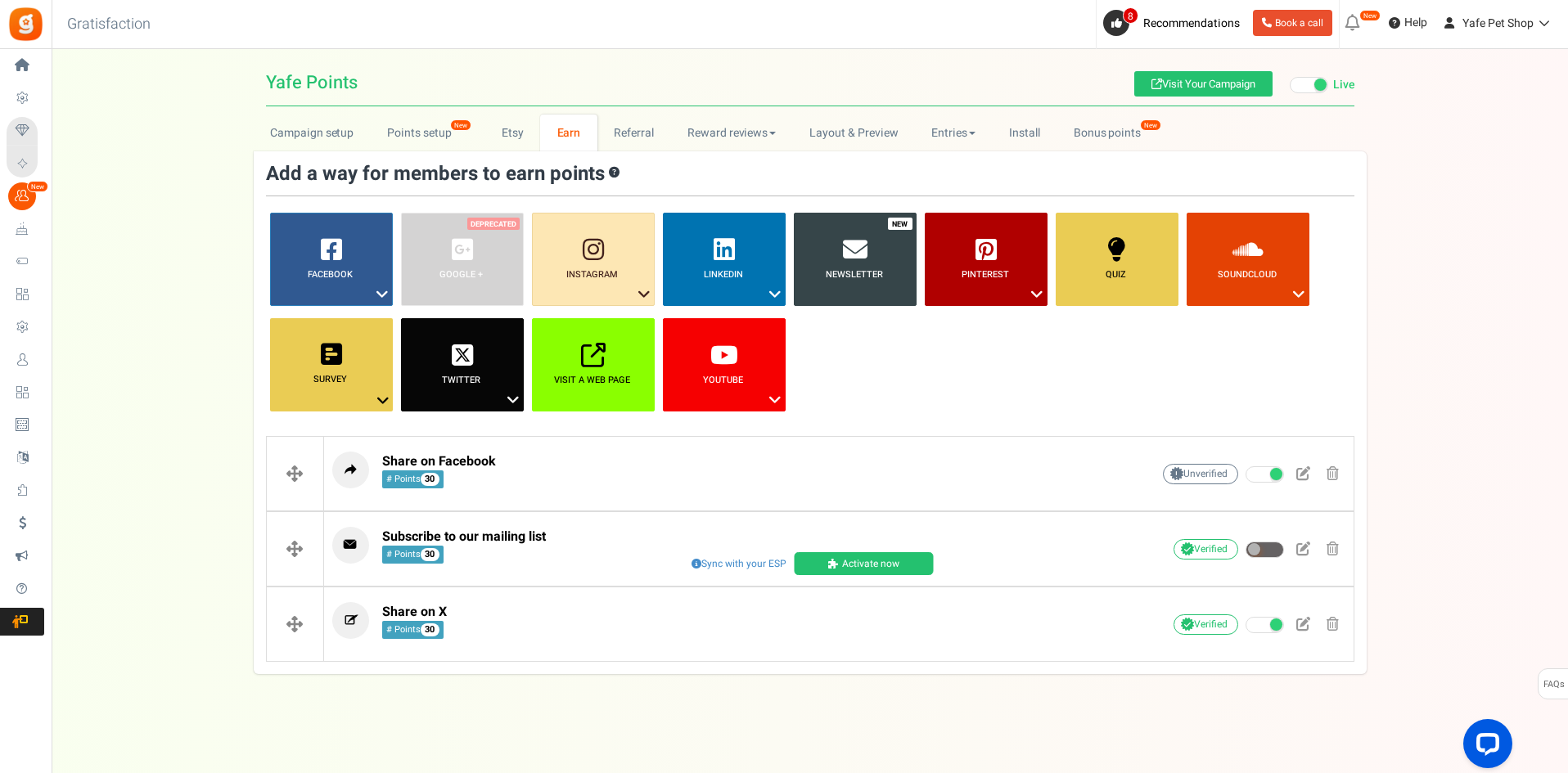
scroll to position [6, 0]
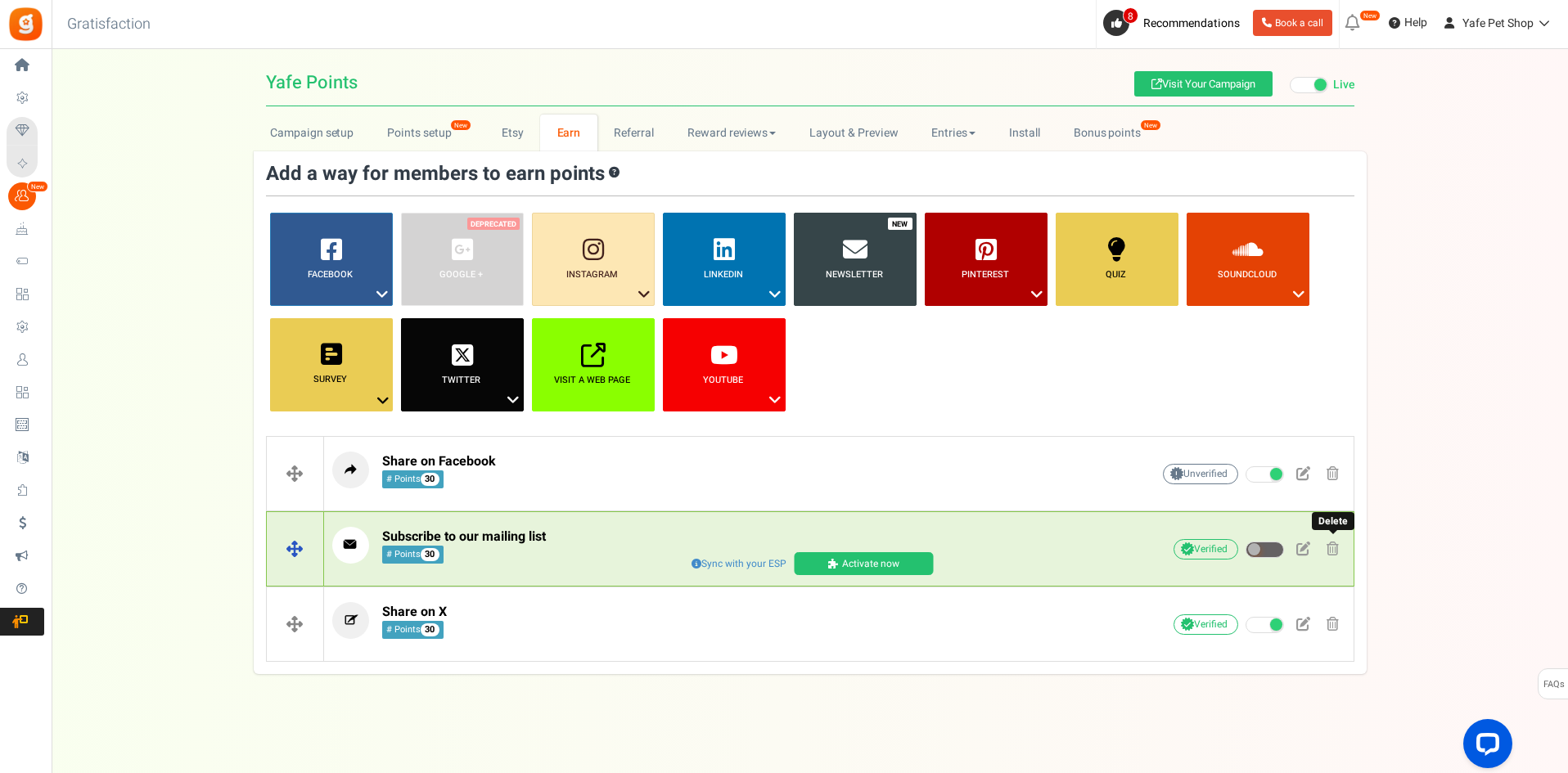
click at [1340, 547] on link at bounding box center [1333, 550] width 26 height 25
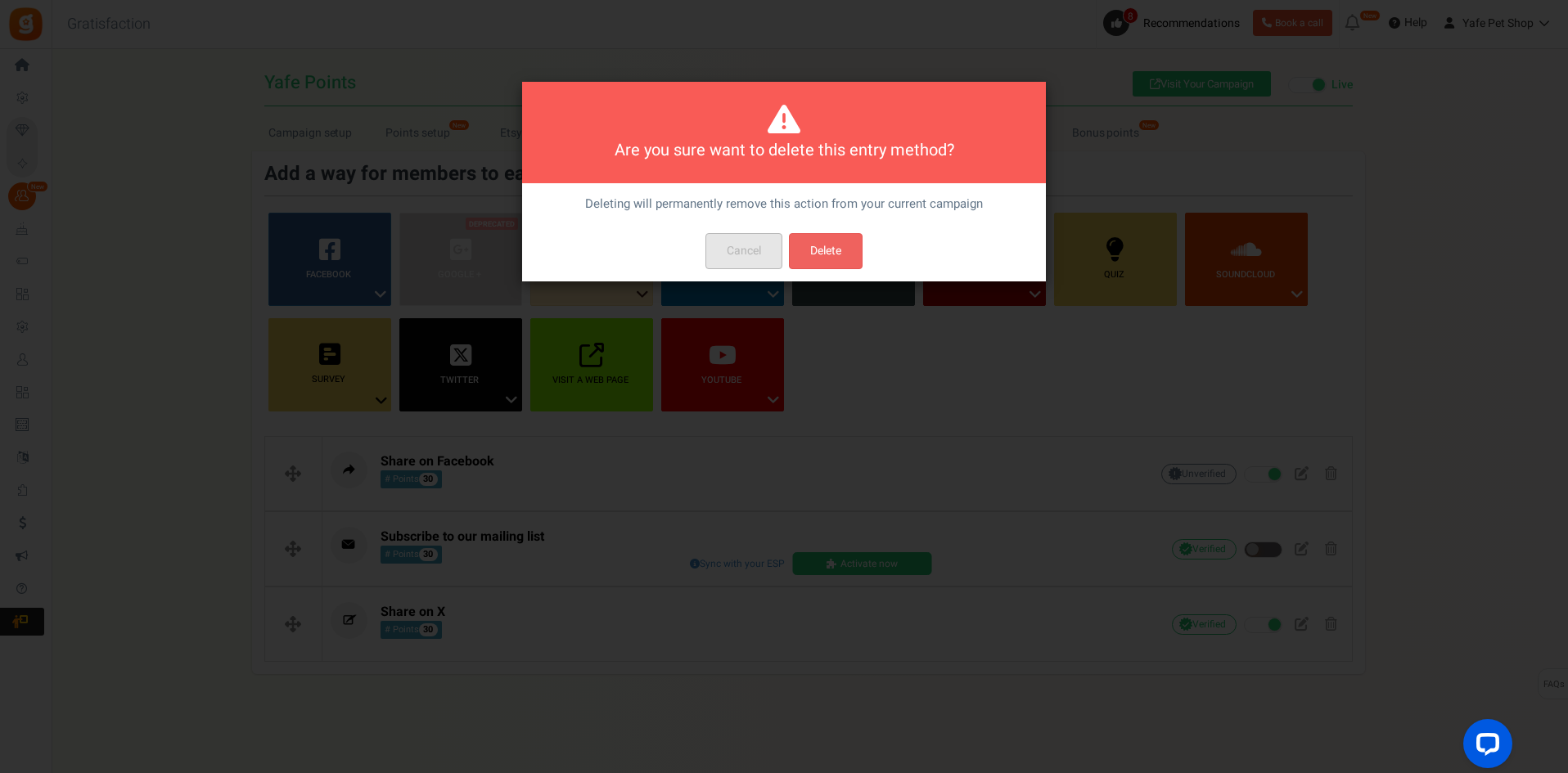
click at [762, 251] on button "Cancel" at bounding box center [743, 251] width 77 height 36
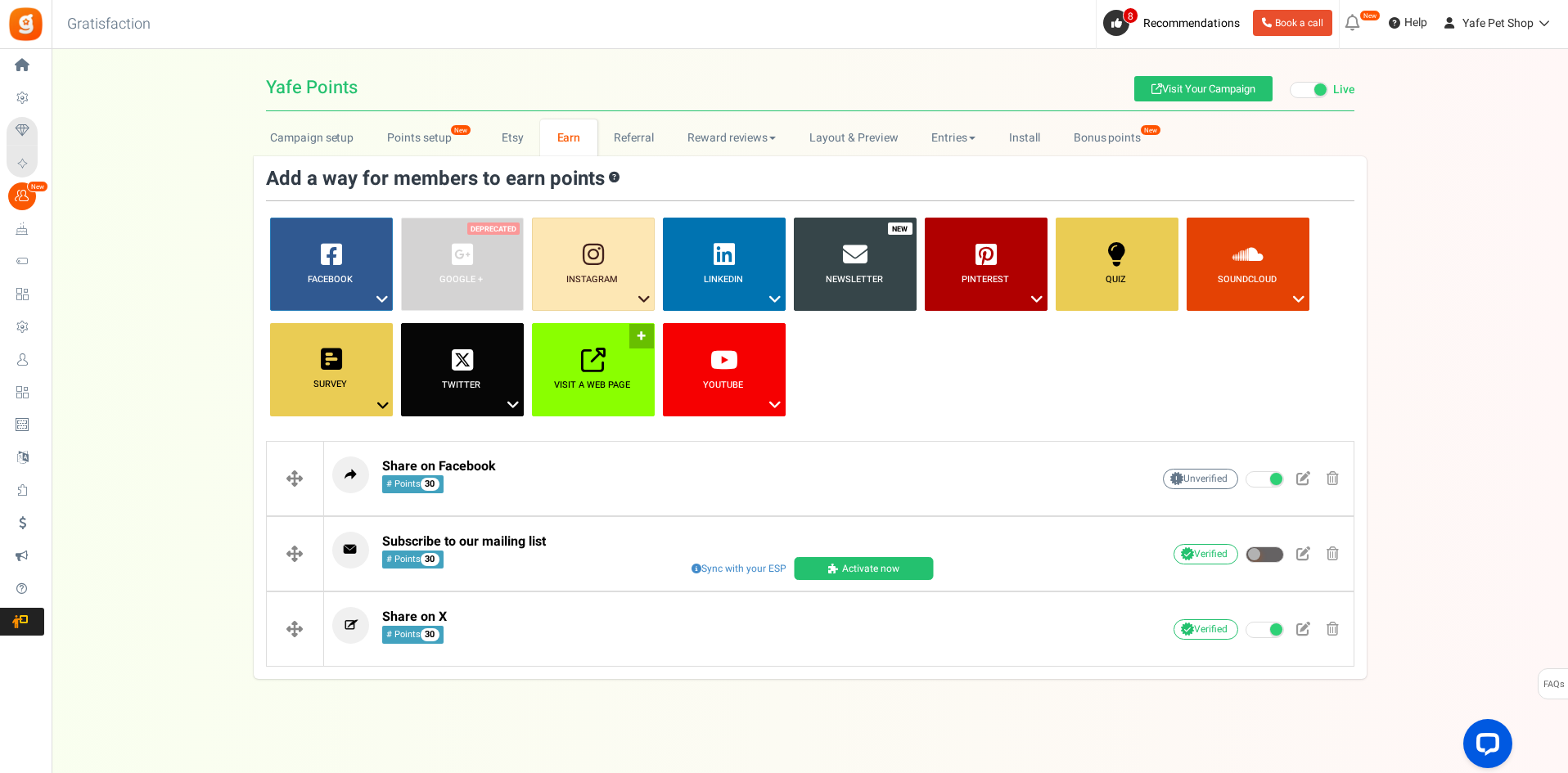
scroll to position [0, 0]
click at [644, 149] on link "Referral" at bounding box center [634, 138] width 73 height 37
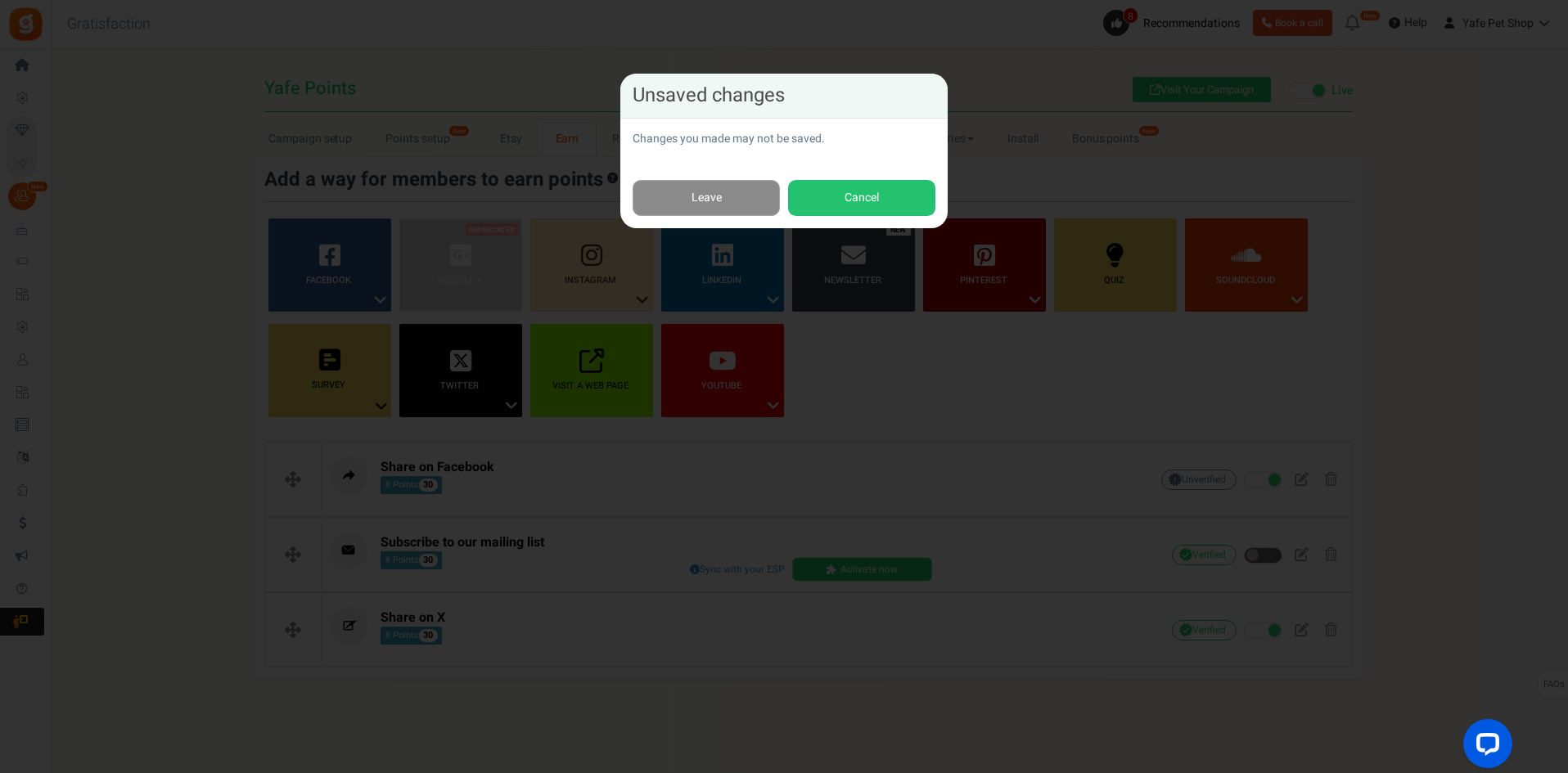
click at [751, 192] on link "Leave" at bounding box center [706, 198] width 147 height 37
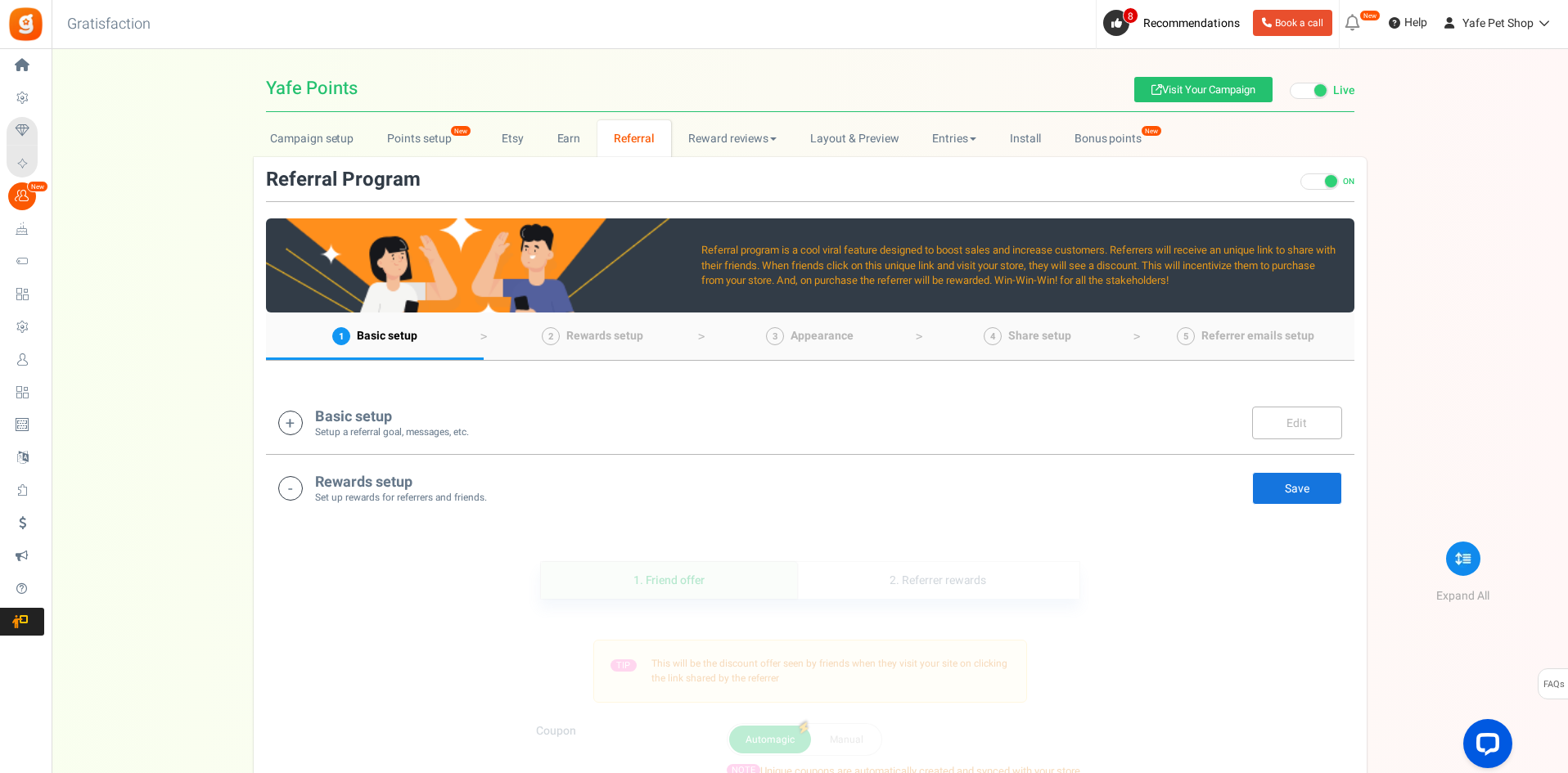
click at [519, 490] on div "Rewards setup Set up rewards for referrers and friends. Edit Save Save" at bounding box center [810, 488] width 1064 height 34
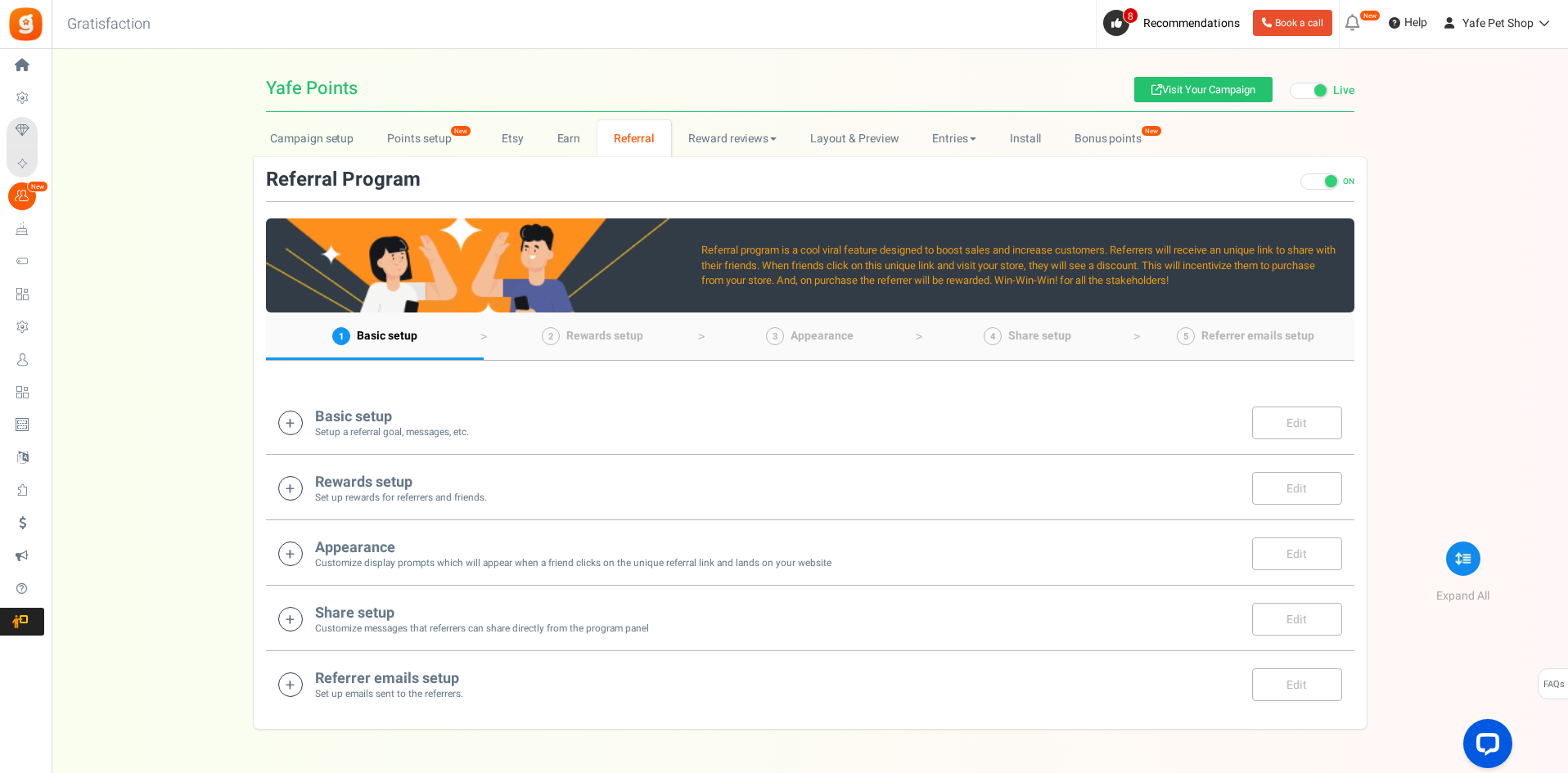
click at [519, 490] on div "Rewards setup Set up rewards for referrers and friends. Edit Save Save" at bounding box center [810, 488] width 1064 height 34
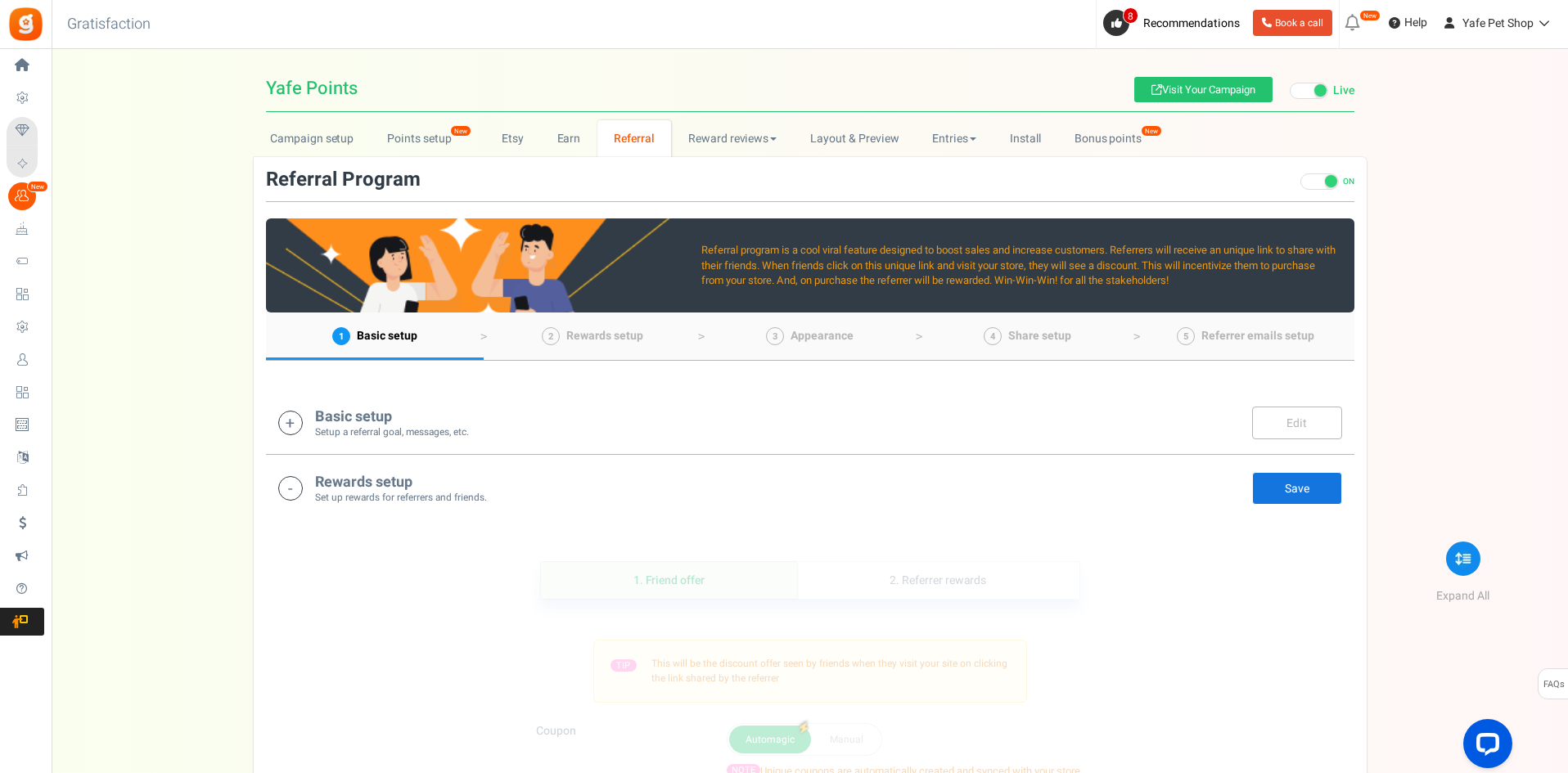
click at [515, 431] on div "Basic setup Setup a referral goal, messages, etc. Edit Save" at bounding box center [810, 423] width 1064 height 34
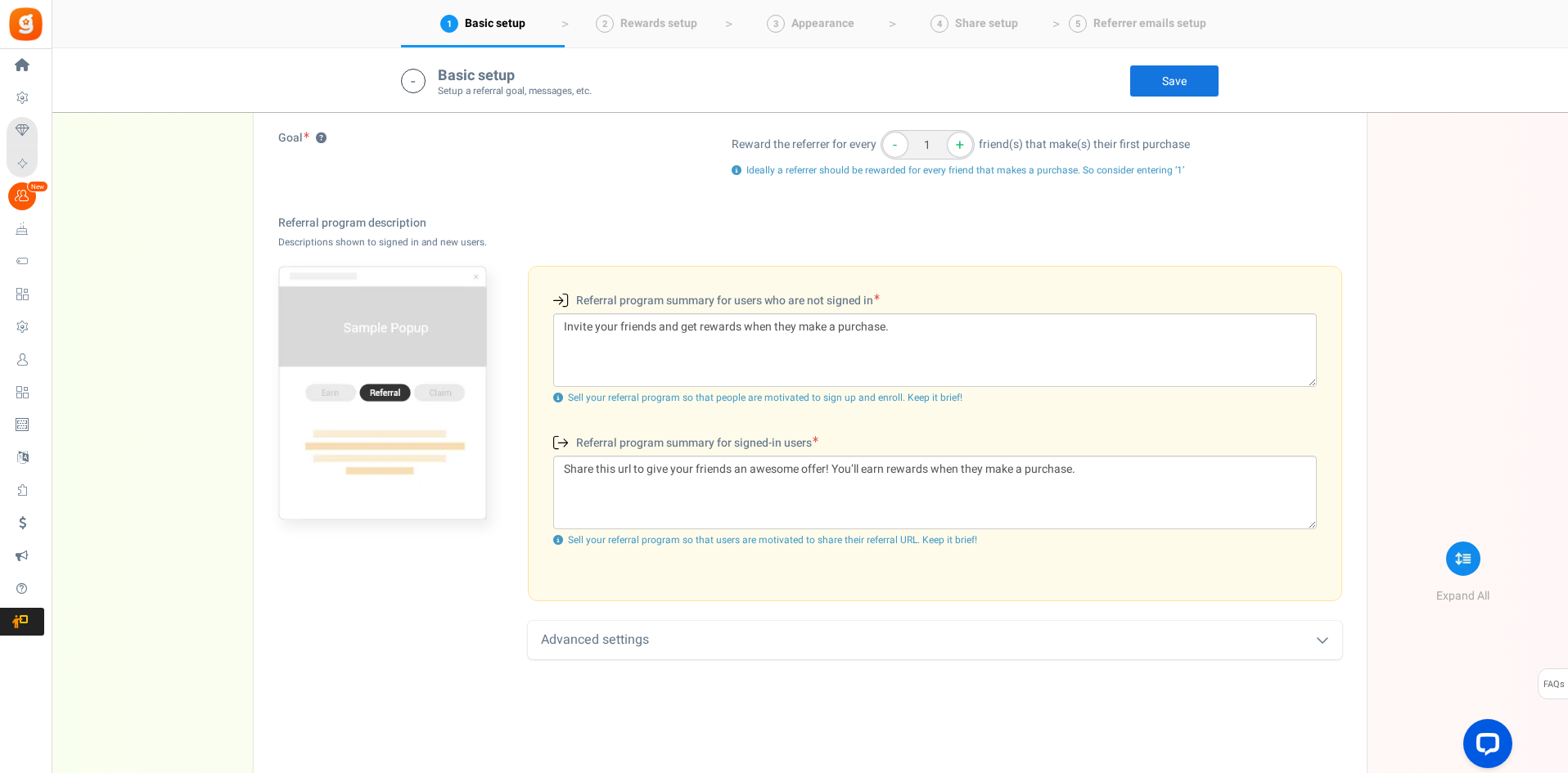
scroll to position [424, 0]
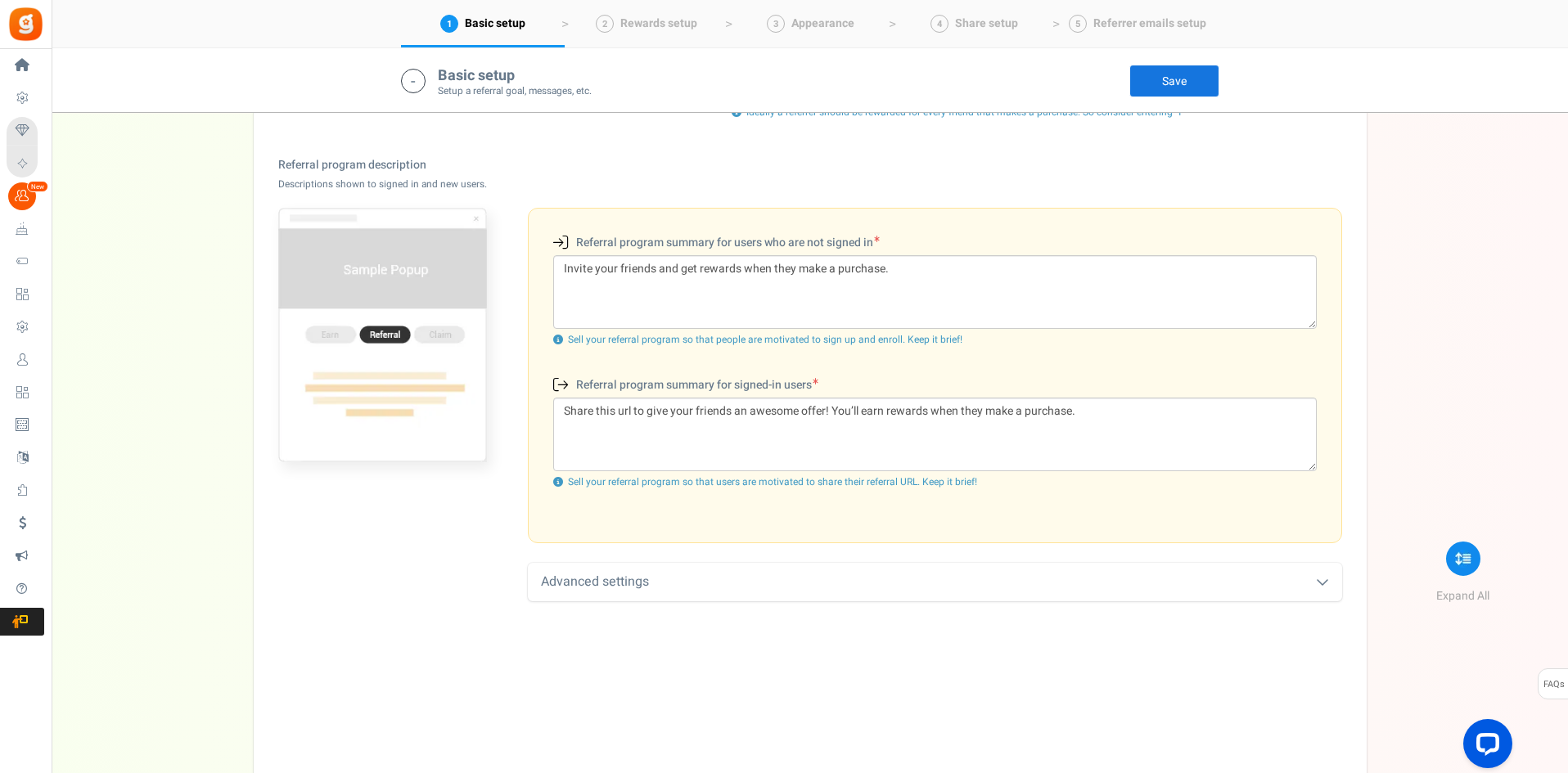
click at [760, 591] on div "Advanced settings" at bounding box center [935, 581] width 815 height 39
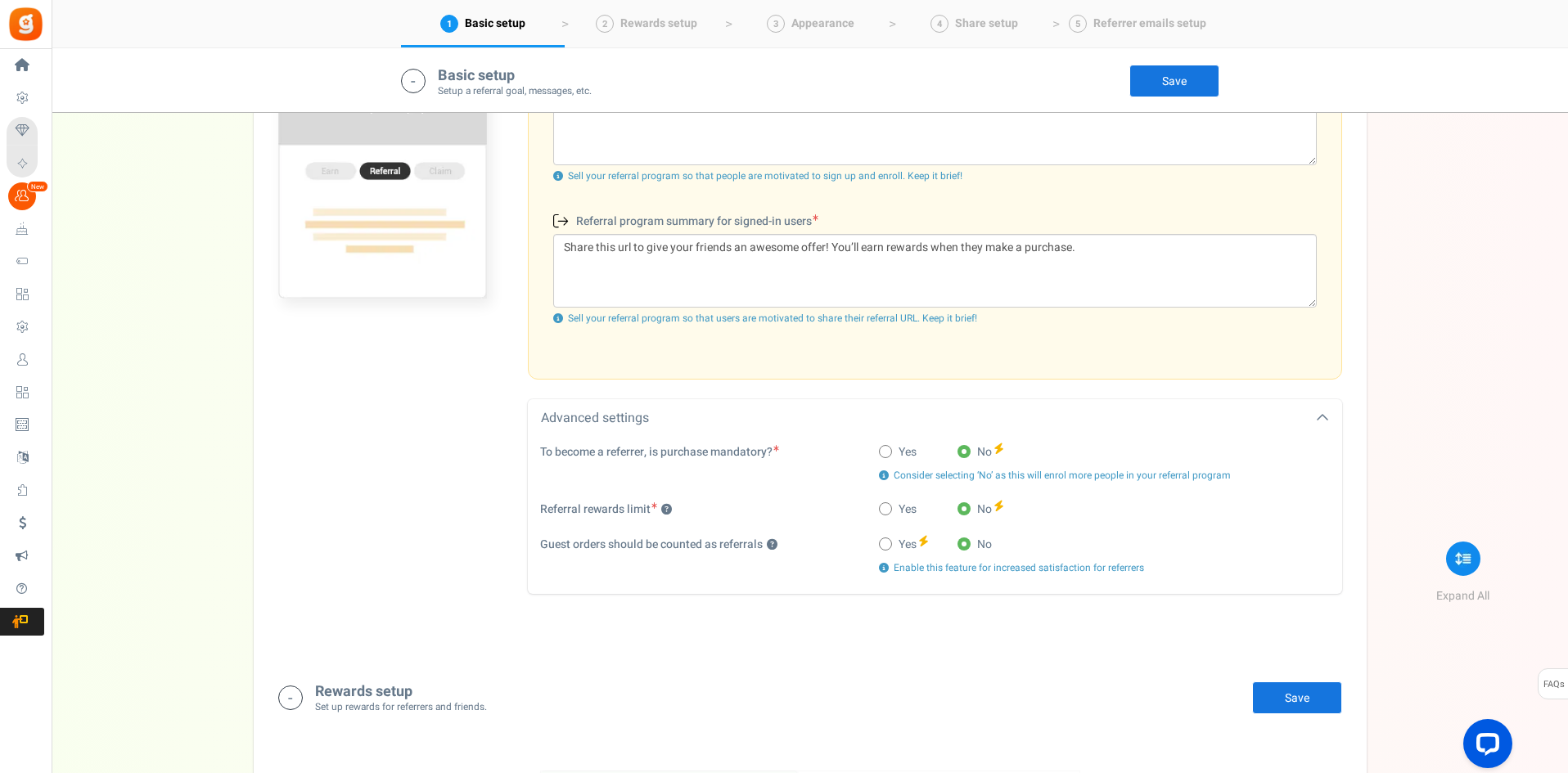
scroll to position [669, 0]
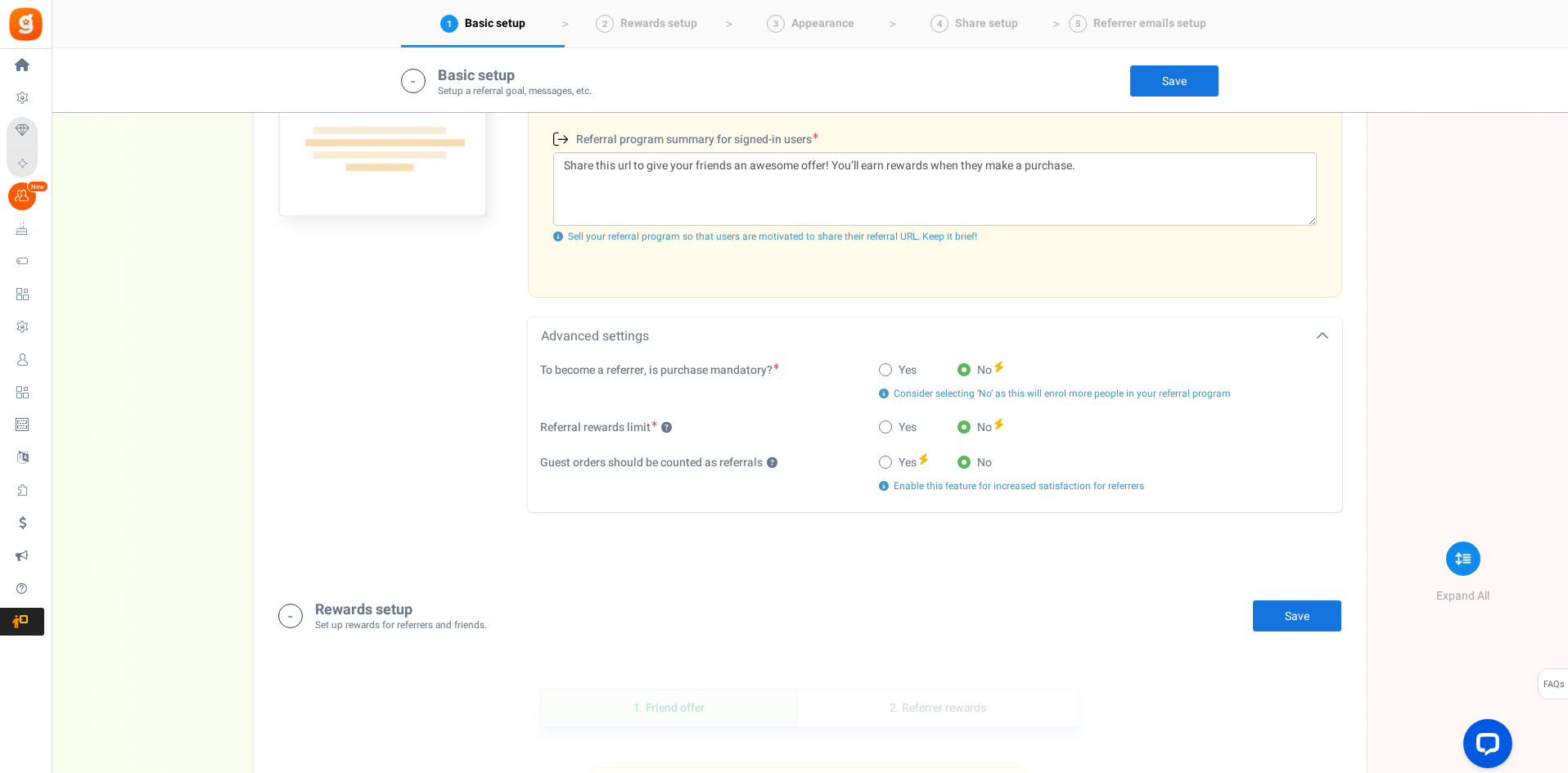
click at [393, 622] on small "Set up rewards for referrers and friends." at bounding box center [401, 626] width 172 height 14
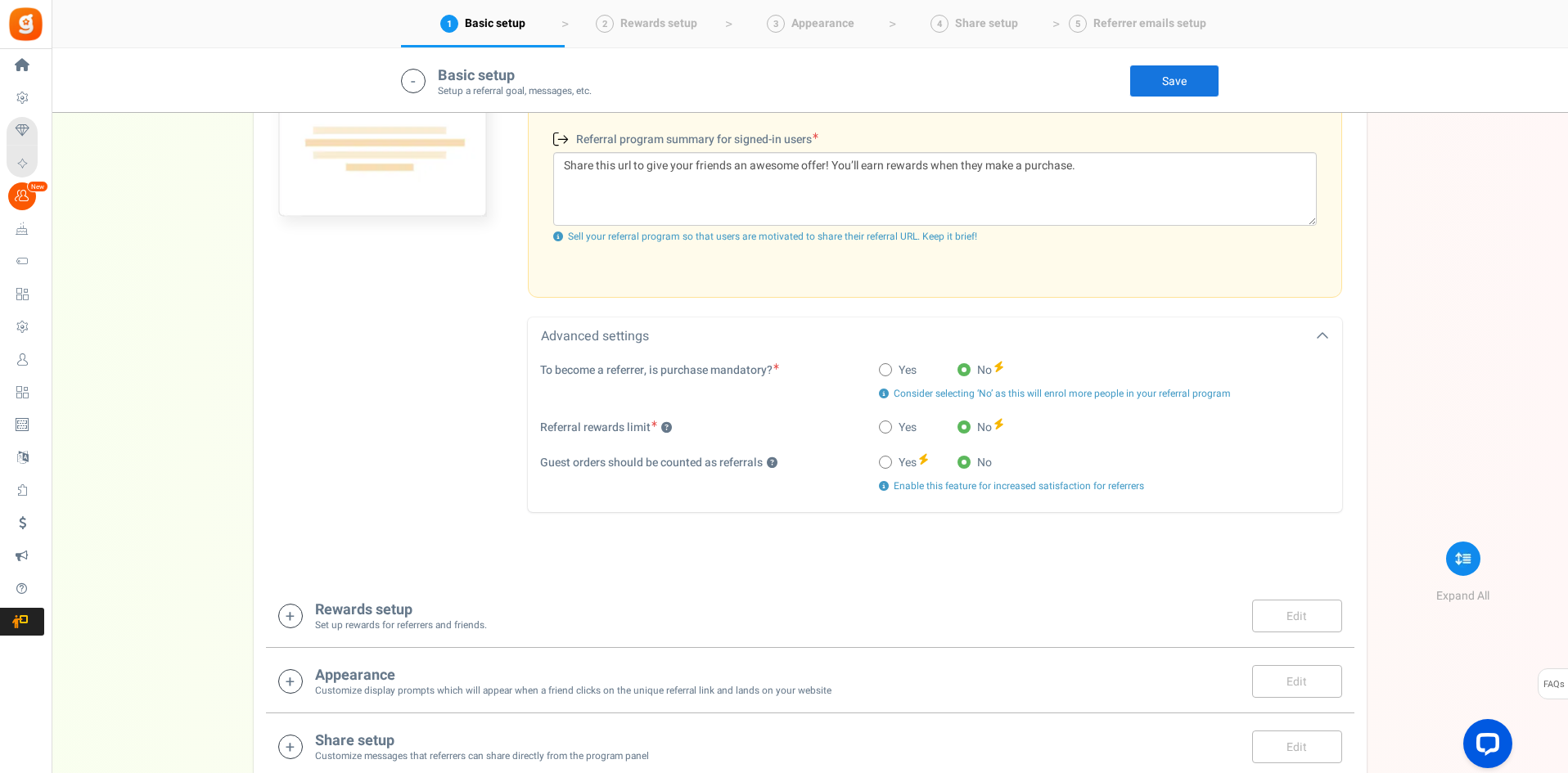
click at [450, 621] on small "Set up rewards for referrers and friends." at bounding box center [401, 626] width 172 height 14
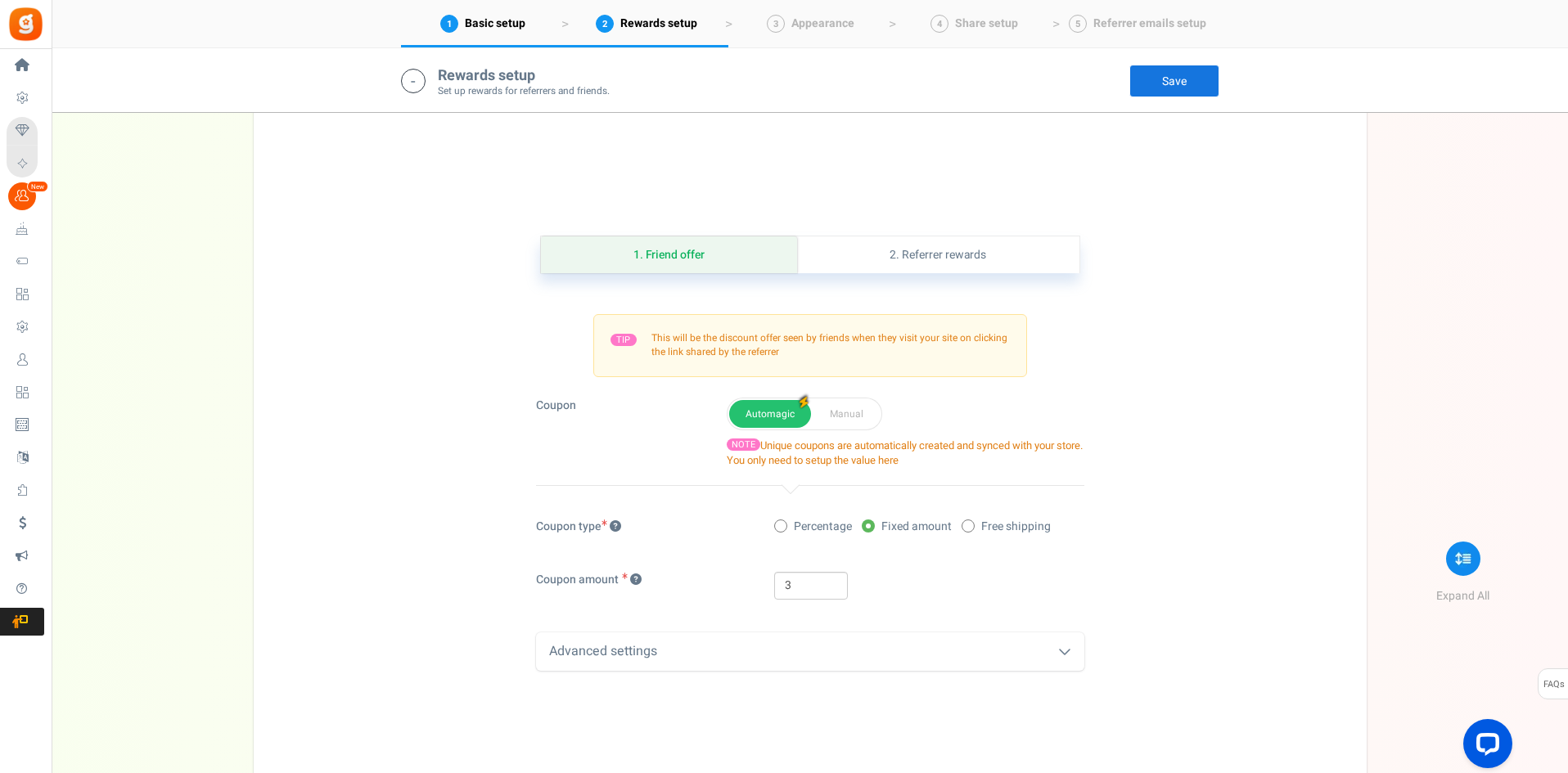
scroll to position [1204, 0]
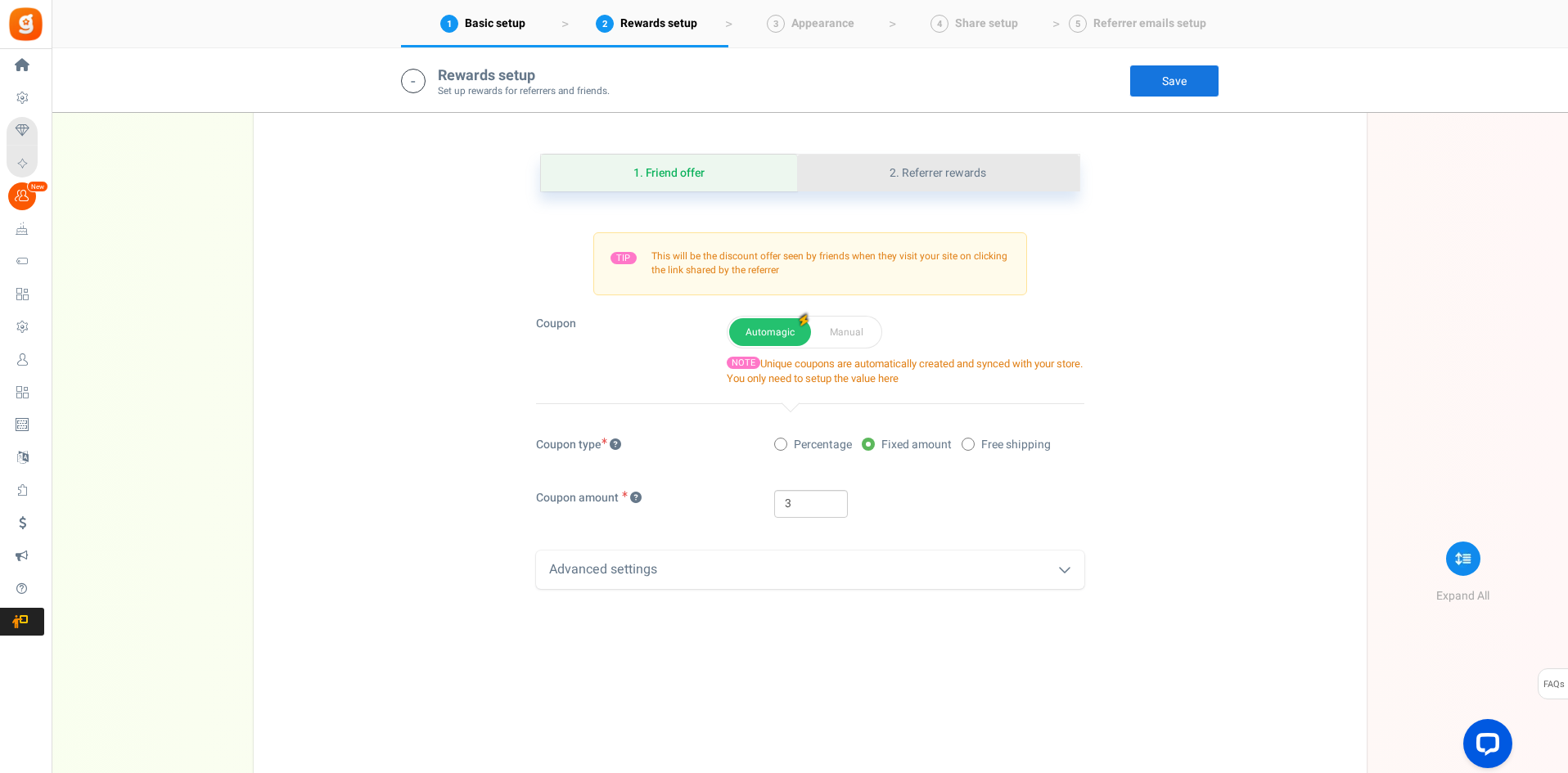
click at [934, 183] on link "2. Referrer rewards" at bounding box center [937, 172] width 282 height 37
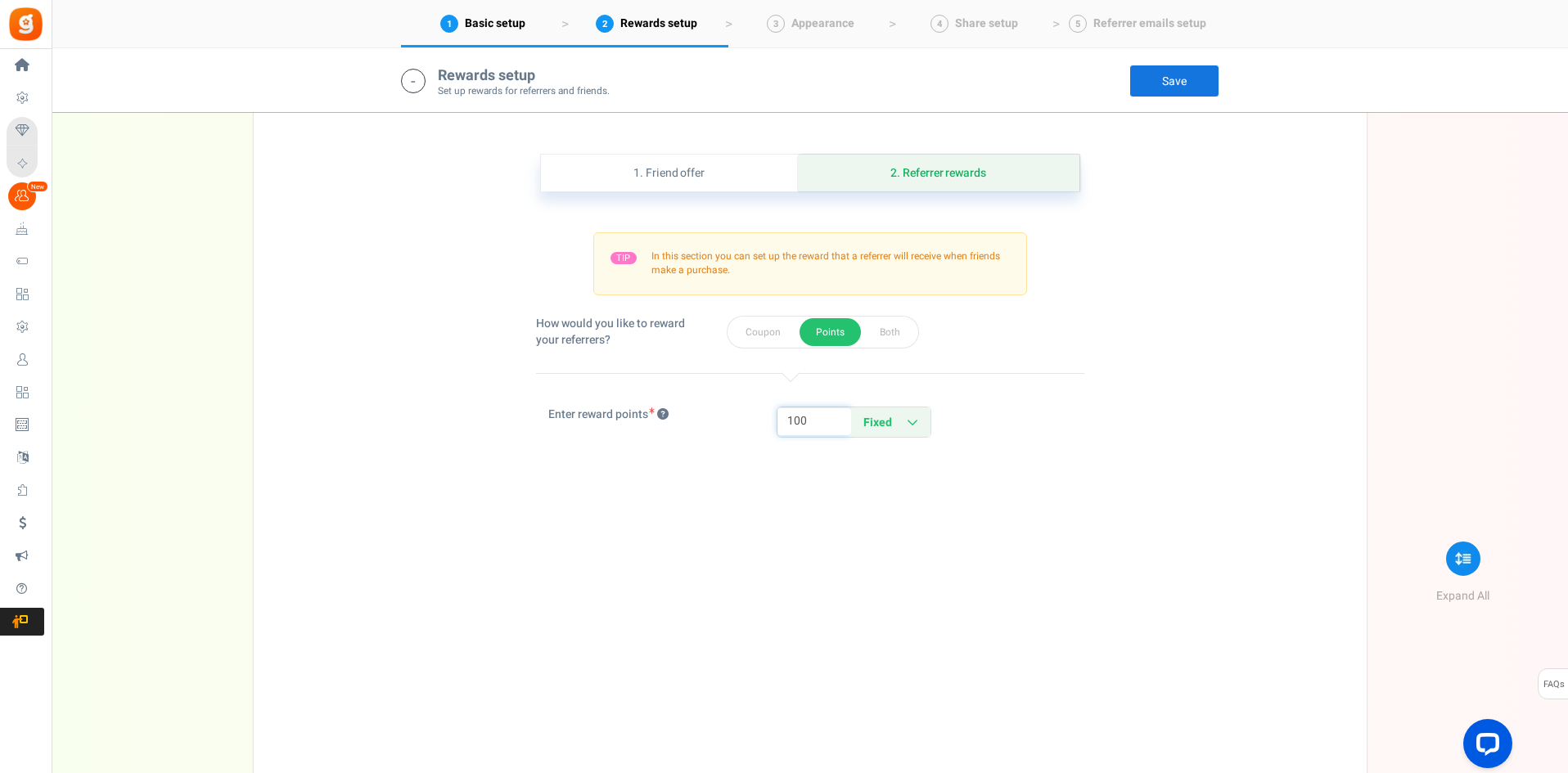
click at [795, 425] on input "100" at bounding box center [814, 421] width 73 height 28
click at [1156, 396] on div "1. Friend offer Paused! Coupons over. Upload now! 2. Referrer rewards Paused! C…" at bounding box center [810, 461] width 1089 height 696
click at [732, 187] on link "1. Friend offer" at bounding box center [669, 172] width 257 height 37
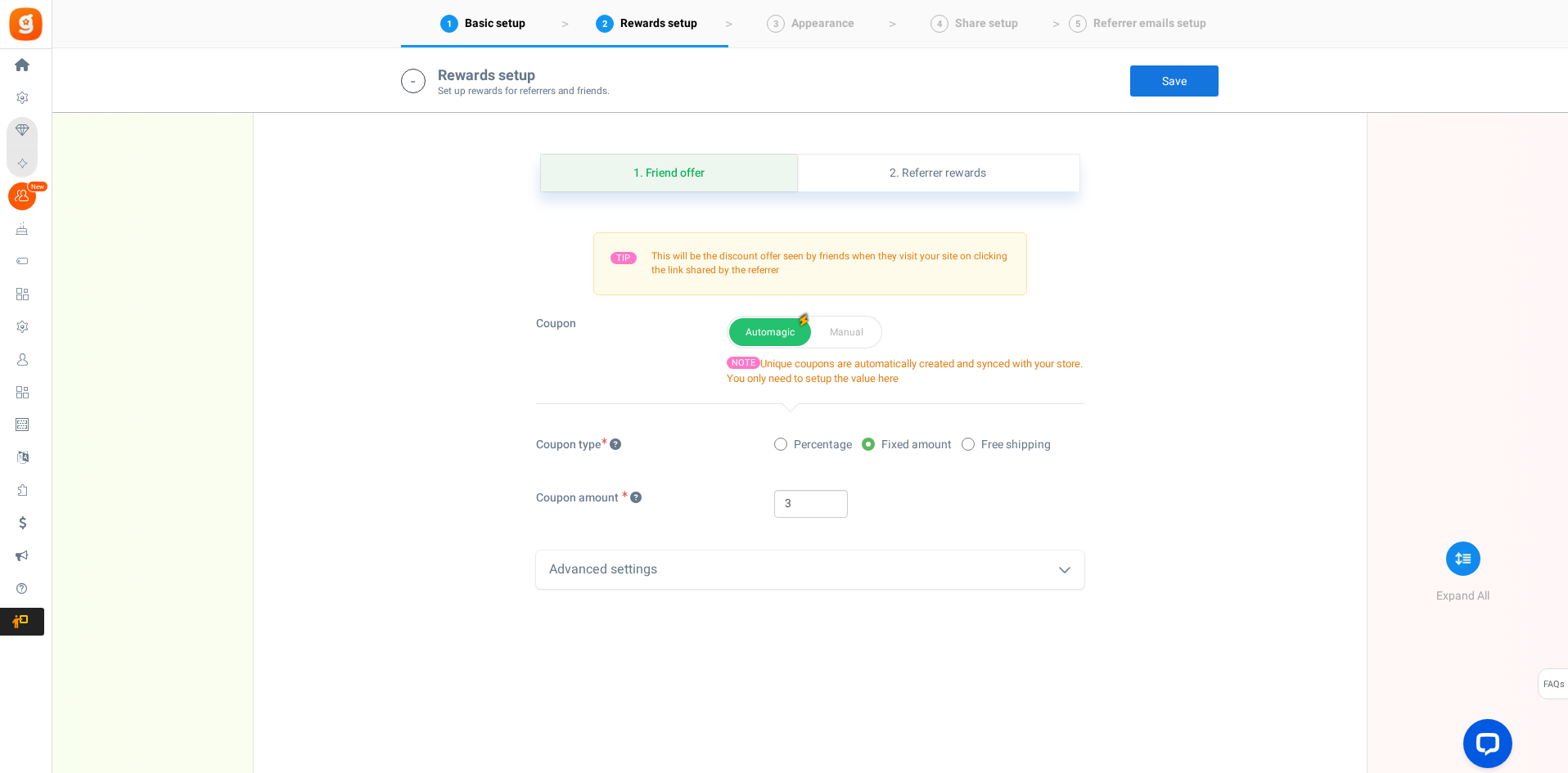
click at [863, 567] on div "Advanced settings" at bounding box center [810, 569] width 549 height 39
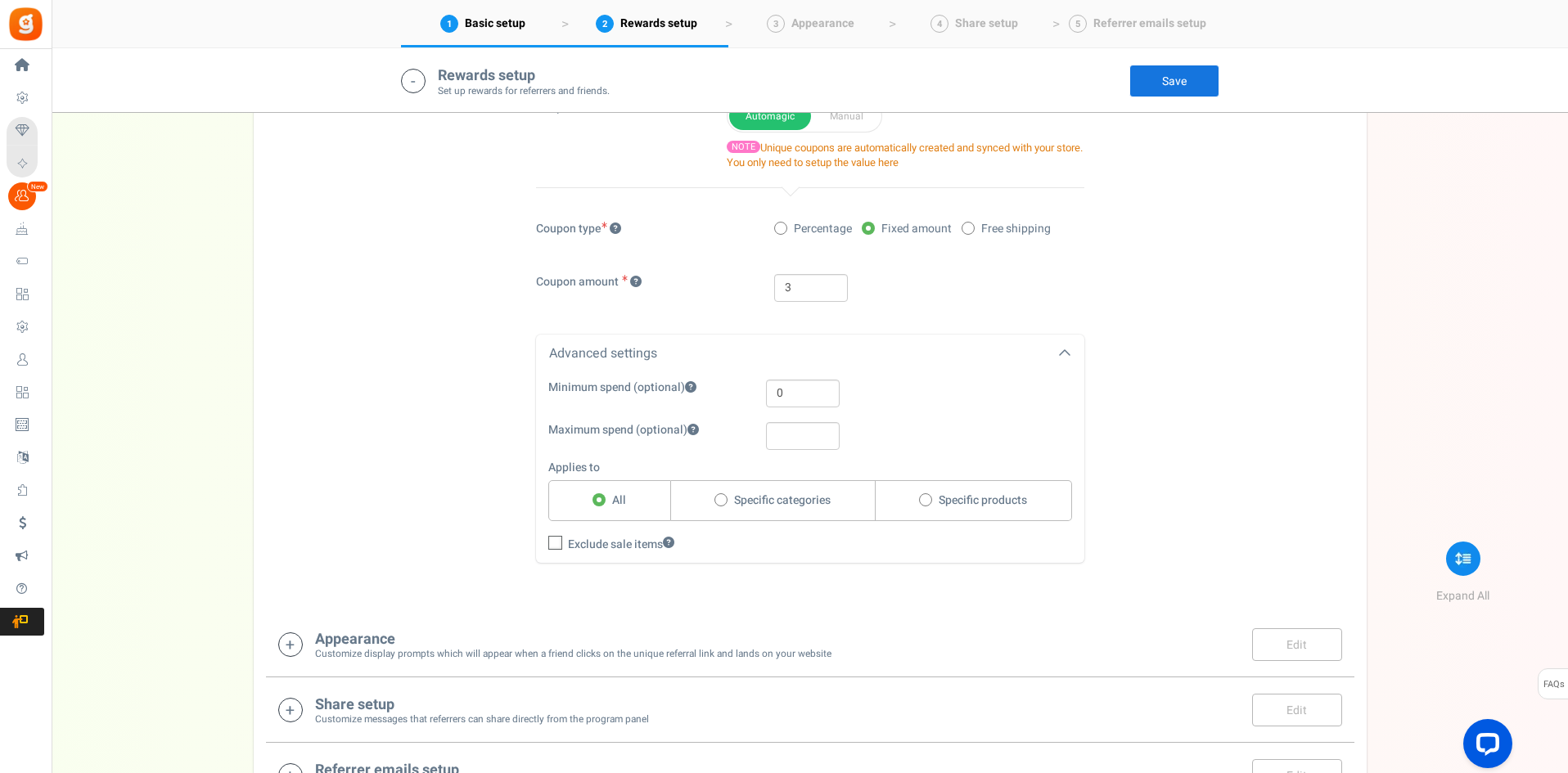
scroll to position [1450, 0]
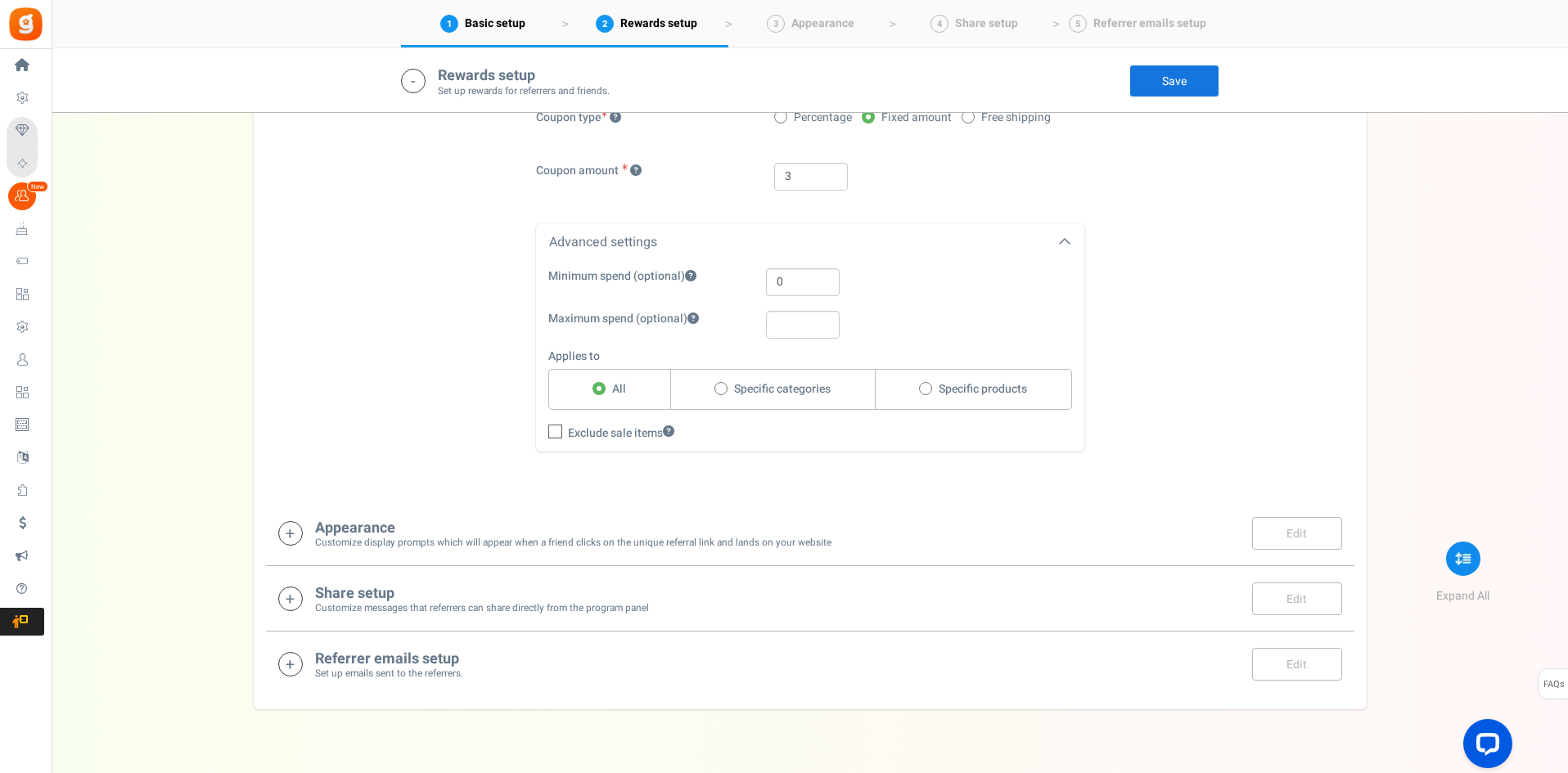
click at [542, 538] on small "Customize display prompts which will appear when a friend clicks on the unique …" at bounding box center [573, 543] width 516 height 14
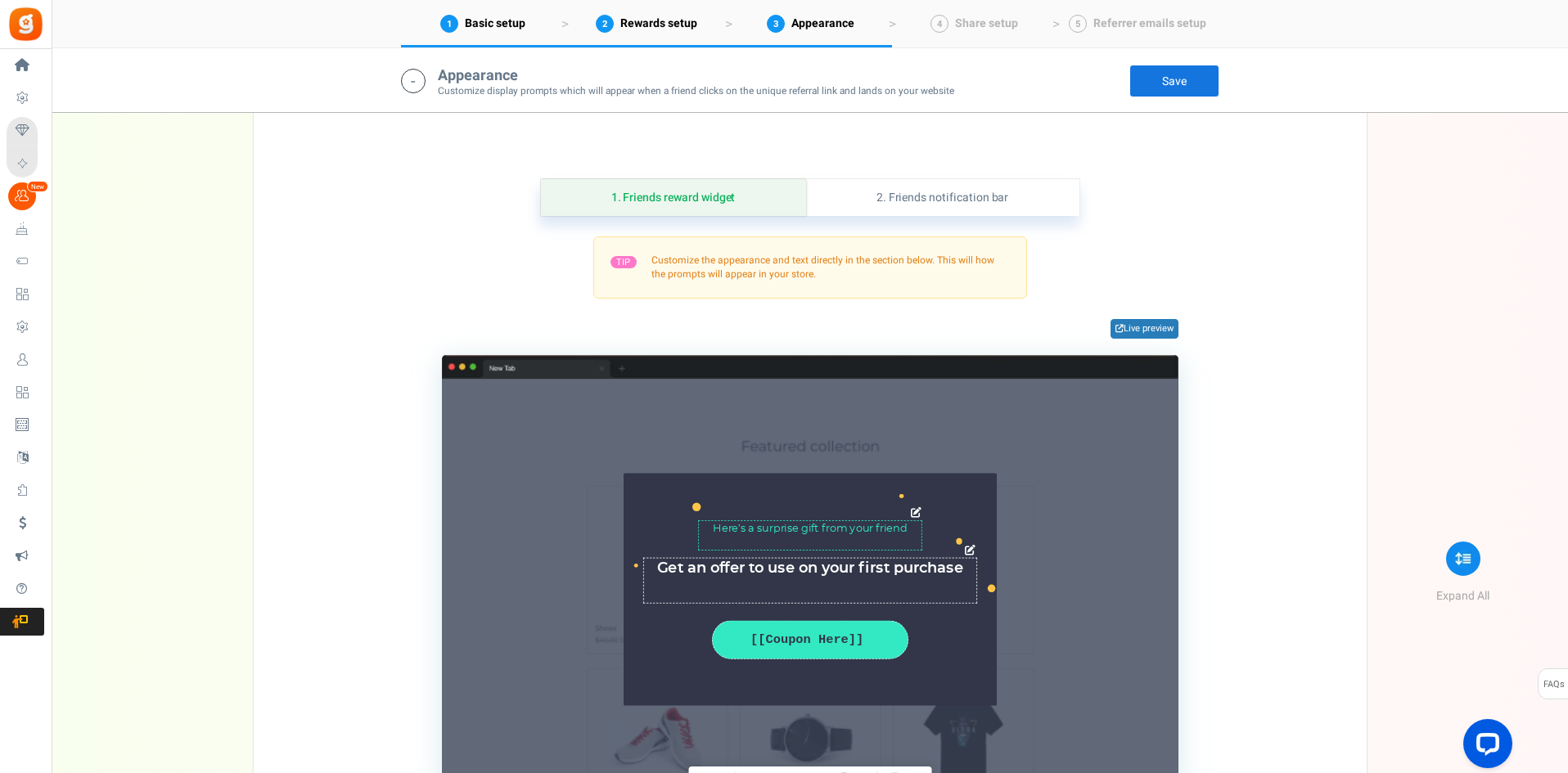
scroll to position [1985, 0]
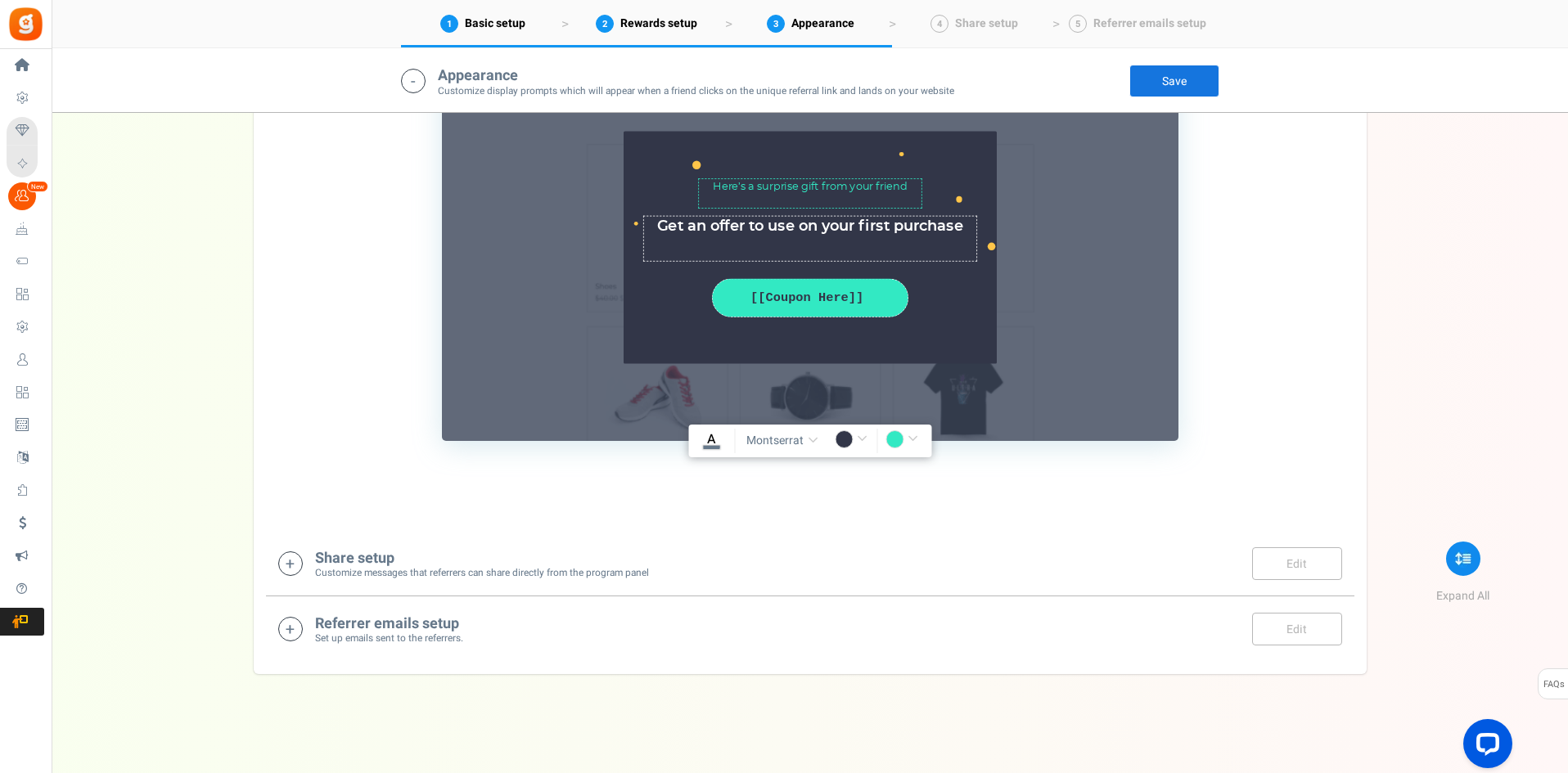
click at [615, 579] on small "Customize messages that referrers can share directly from the program panel" at bounding box center [482, 573] width 334 height 14
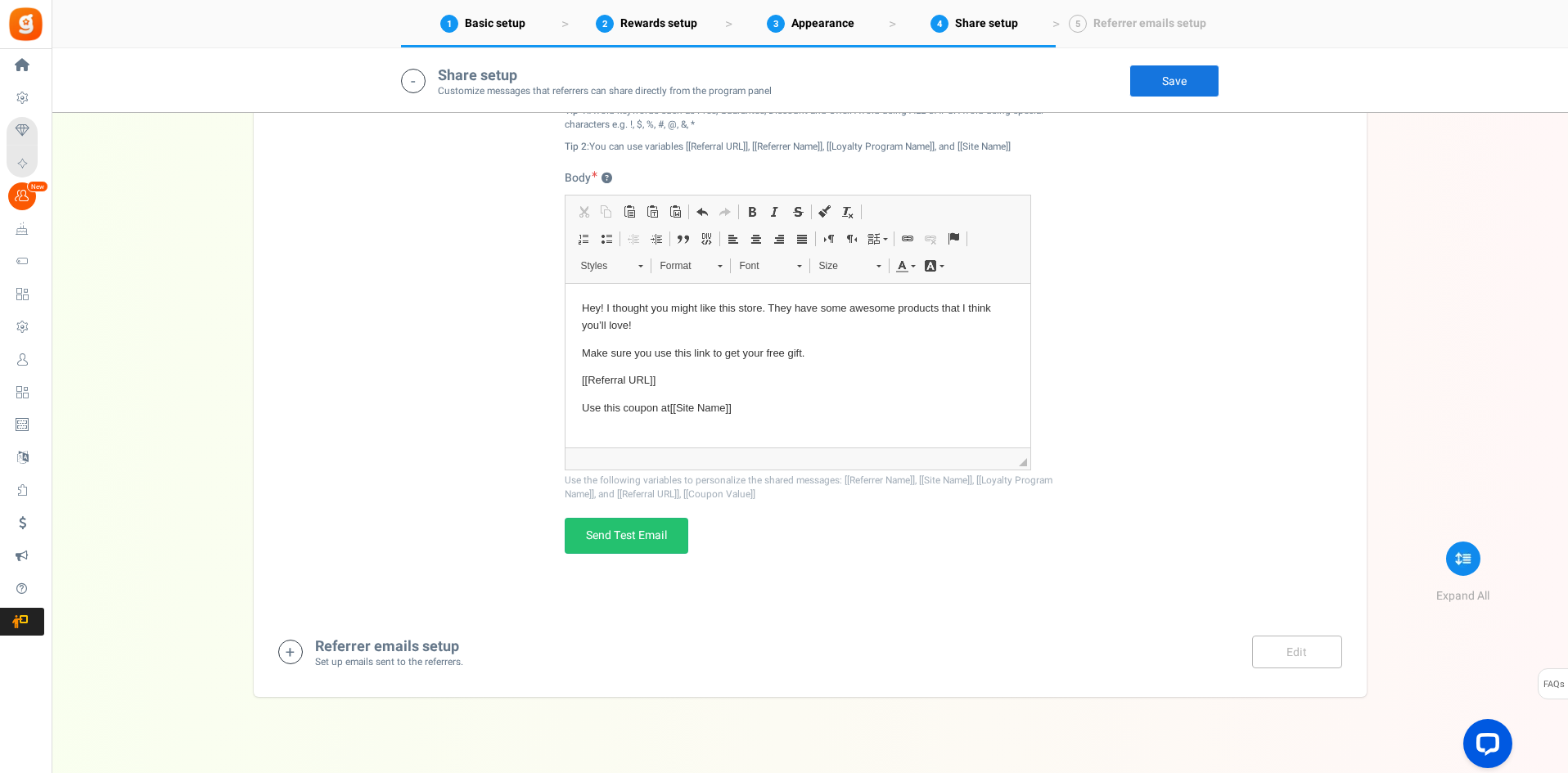
scroll to position [3068, 0]
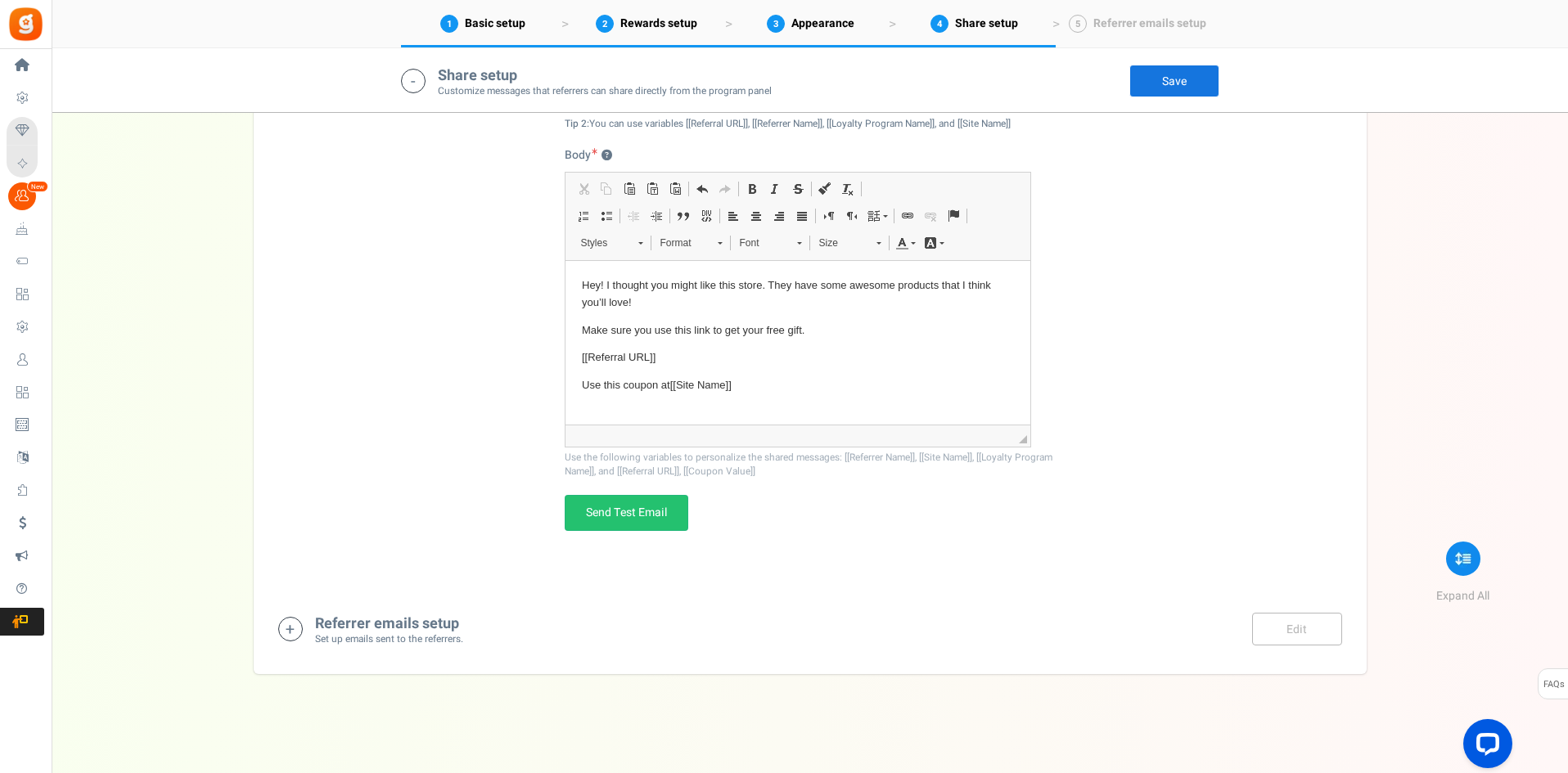
click at [435, 623] on h4 "Referrer emails setup" at bounding box center [390, 624] width 148 height 17
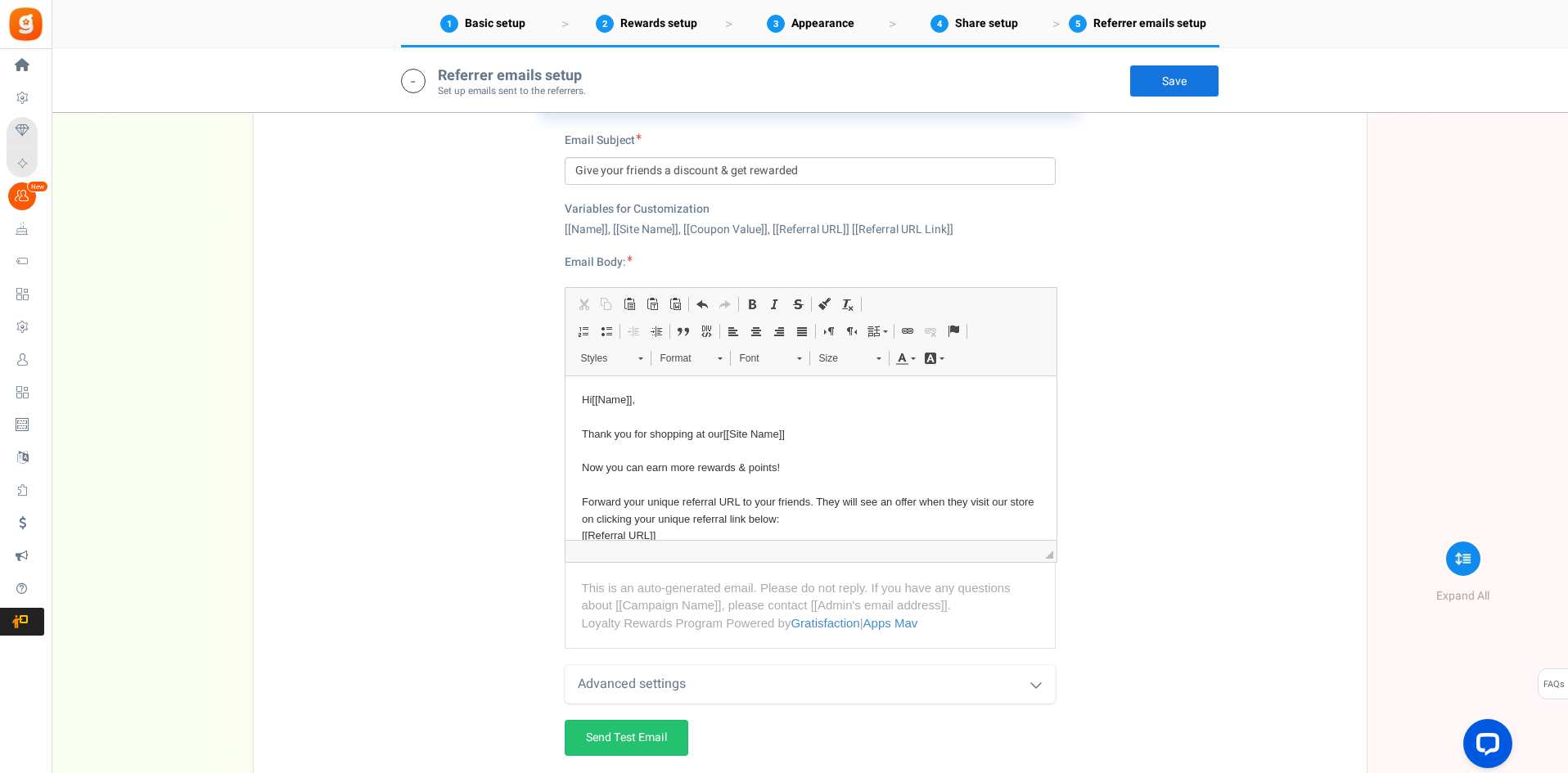
scroll to position [0, 0]
click at [967, 686] on div "Advanced settings" at bounding box center [810, 684] width 491 height 39
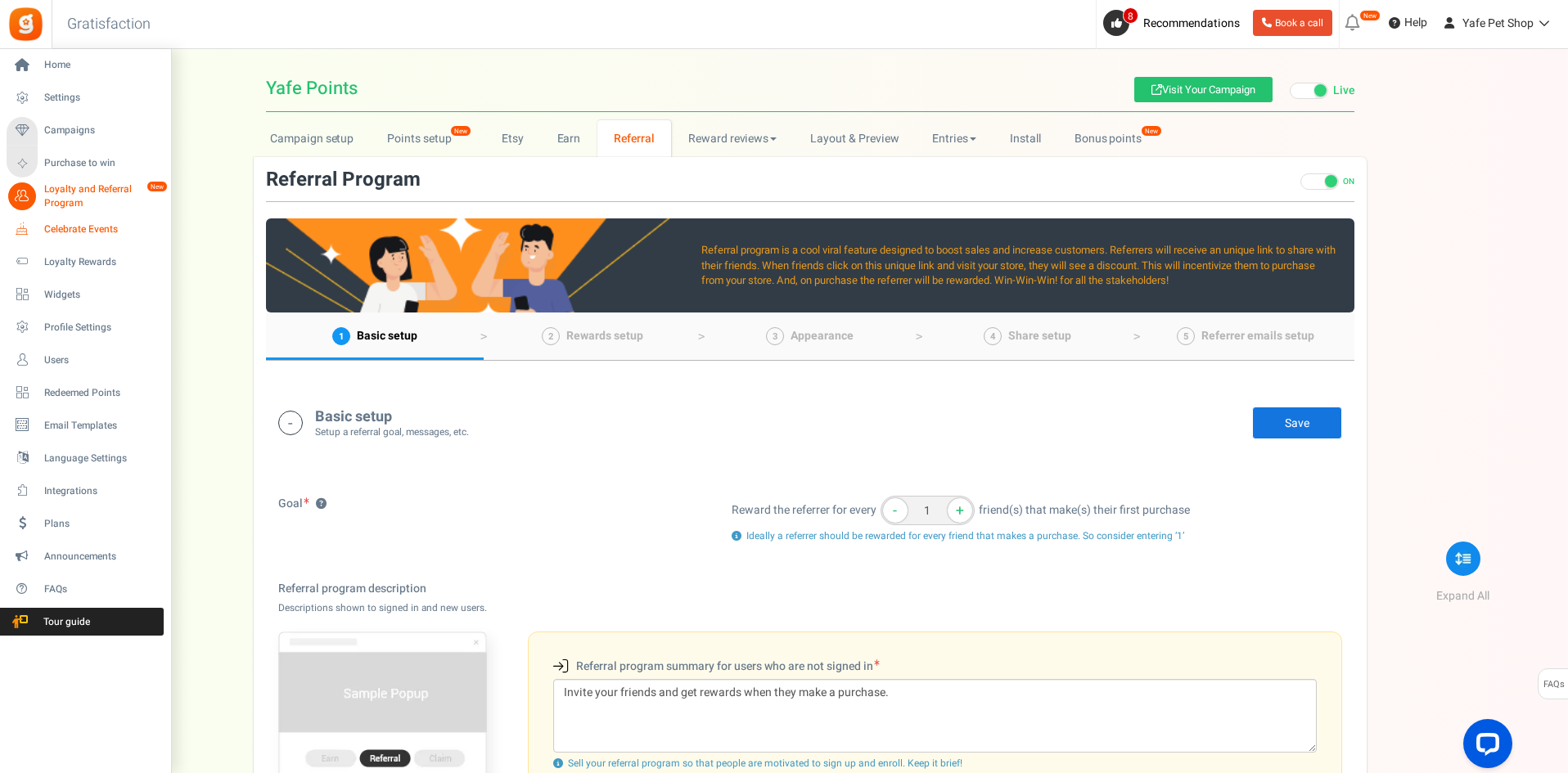
click at [57, 227] on span "Celebrate Events" at bounding box center [102, 229] width 115 height 14
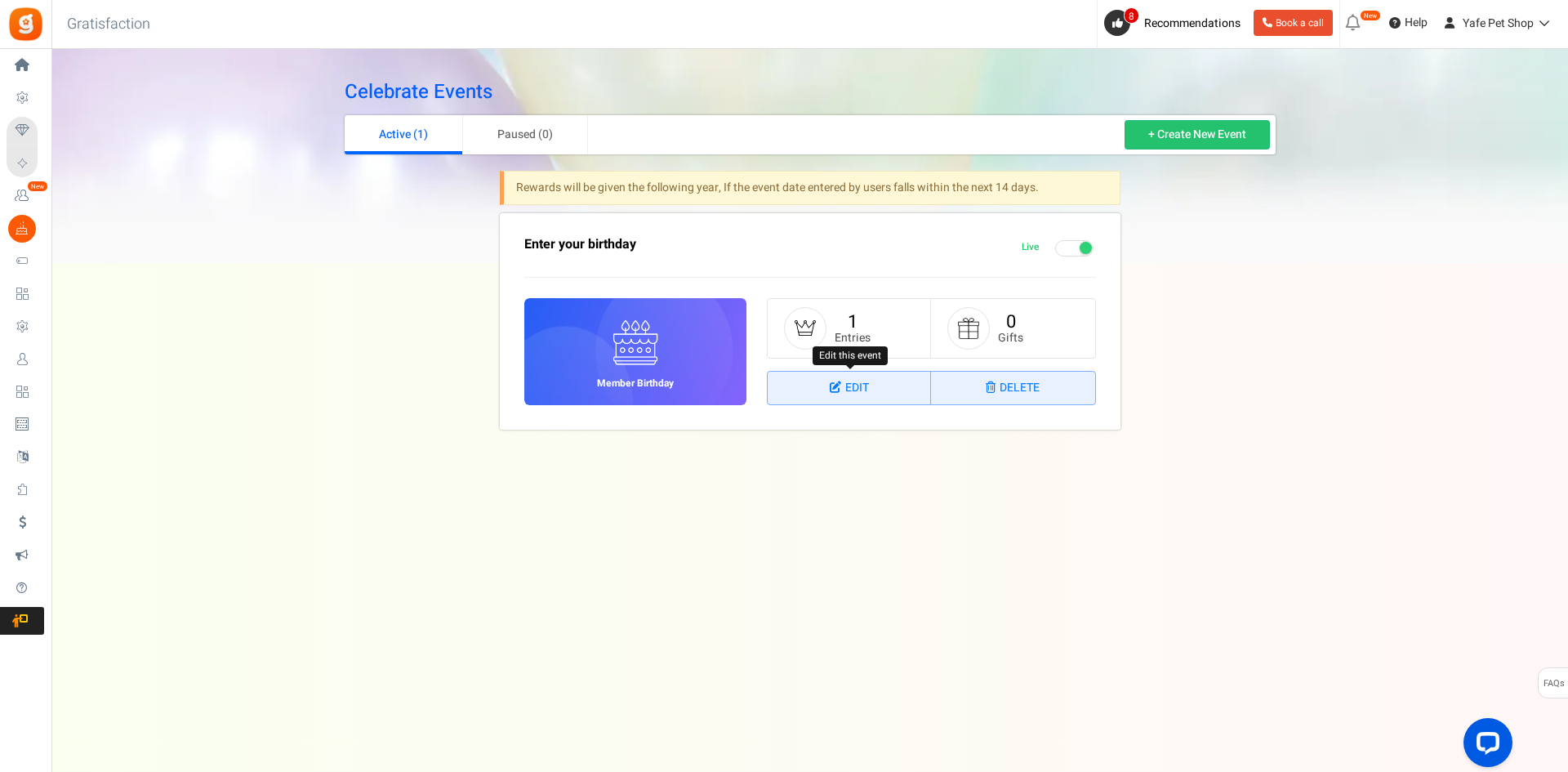
click at [815, 391] on link "Edit" at bounding box center [850, 388] width 164 height 33
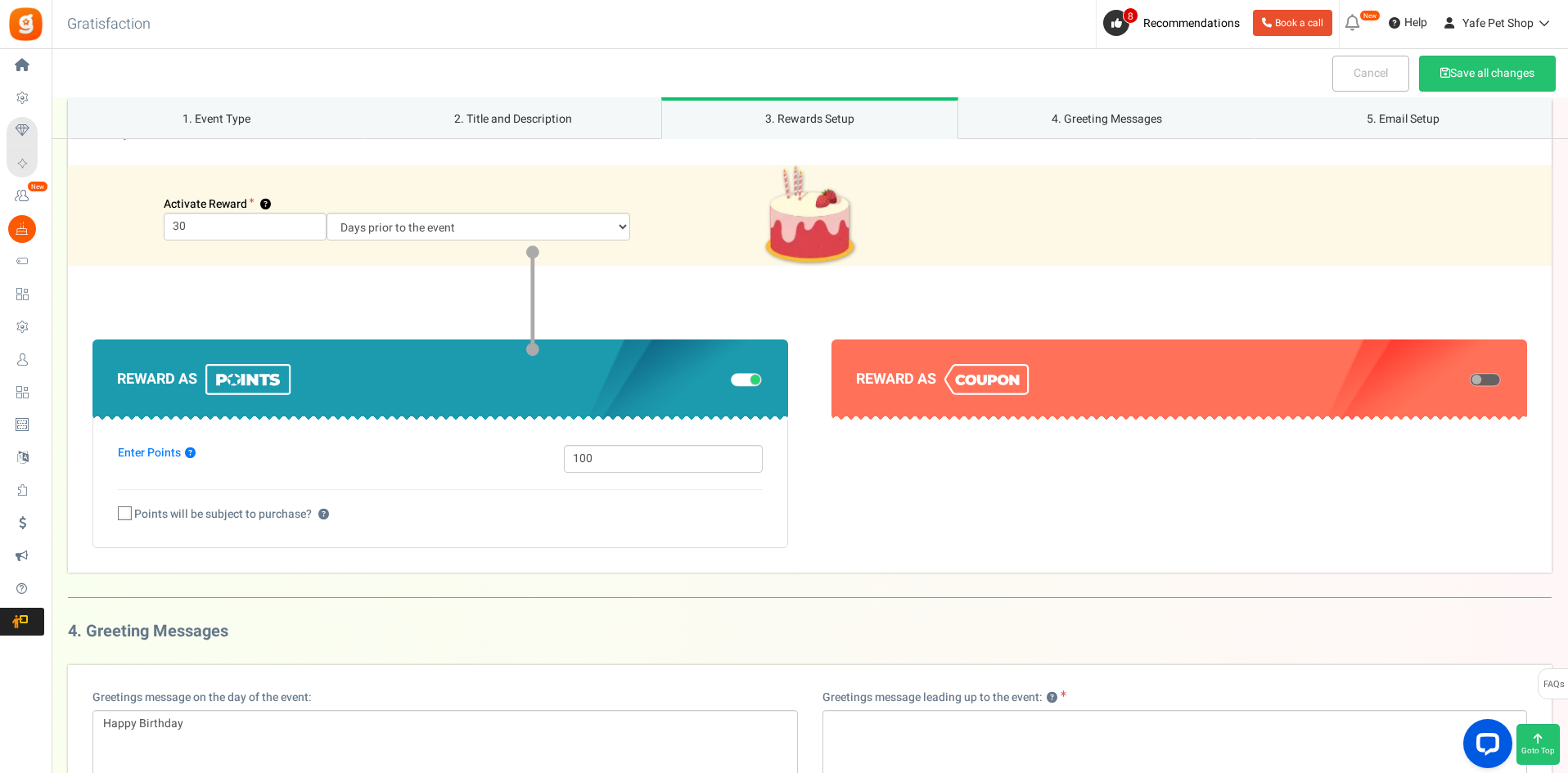
scroll to position [1146, 0]
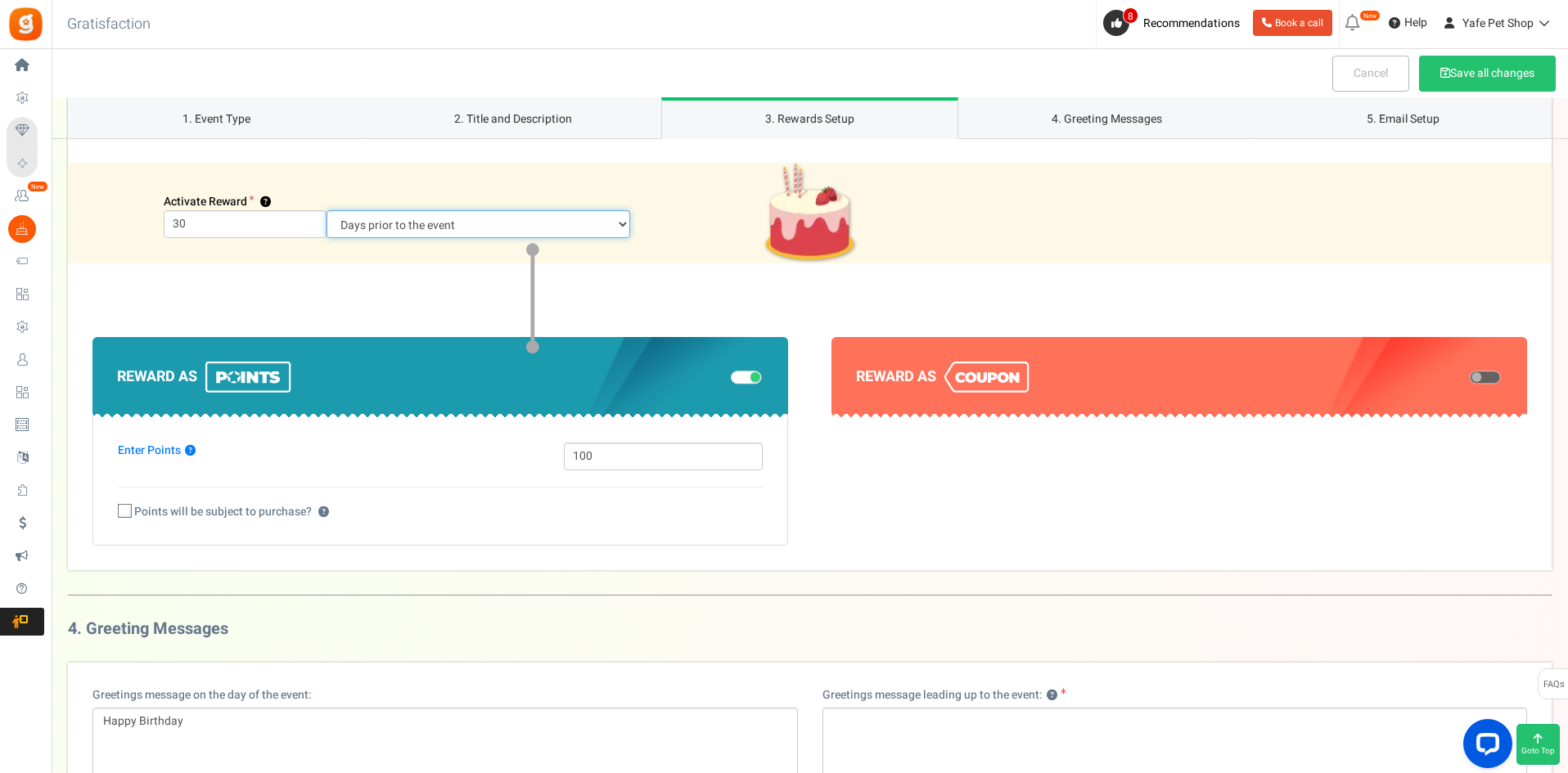
click at [455, 226] on select "Days prior to the event On the event date" at bounding box center [478, 224] width 304 height 28
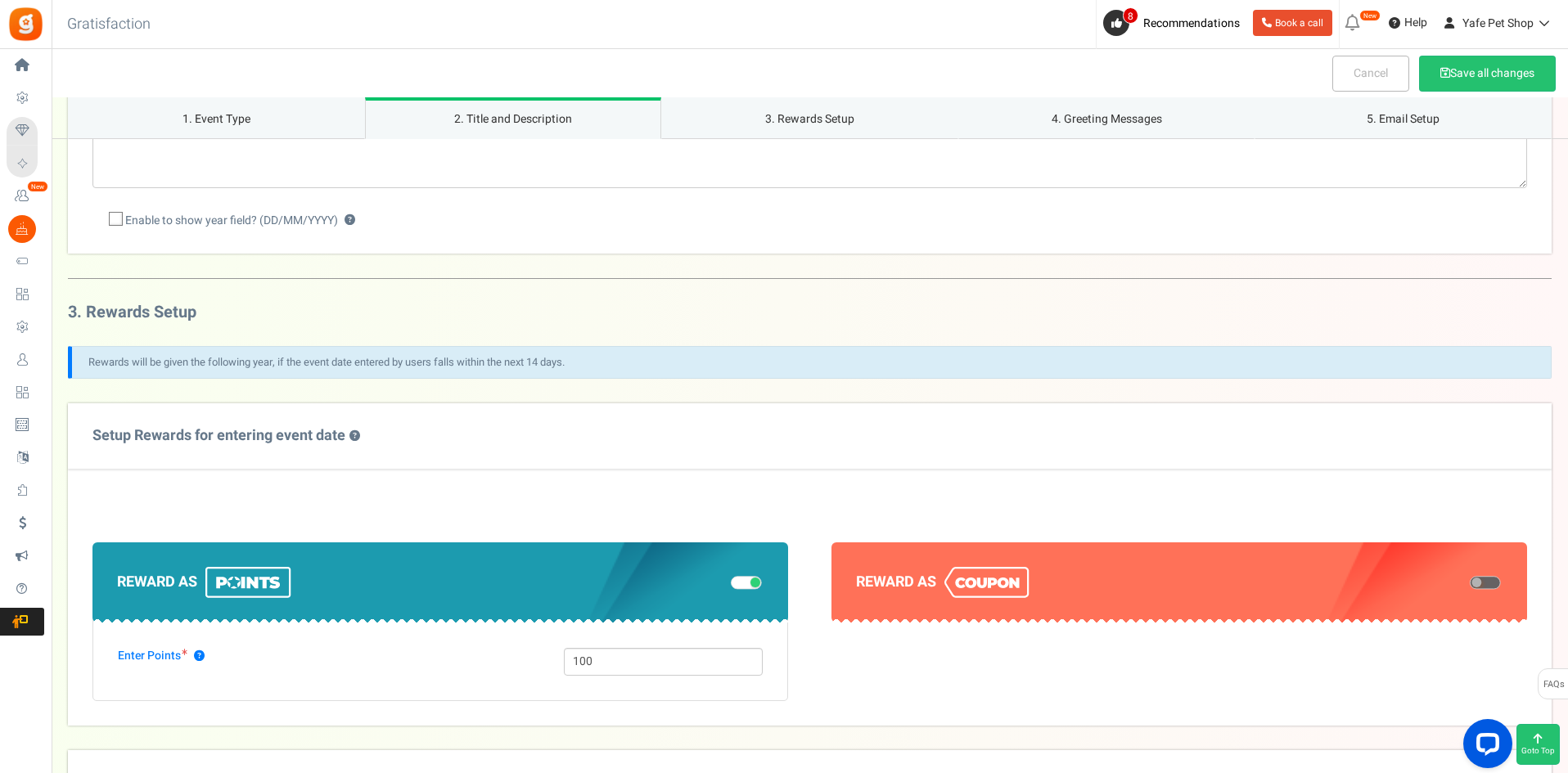
scroll to position [491, 0]
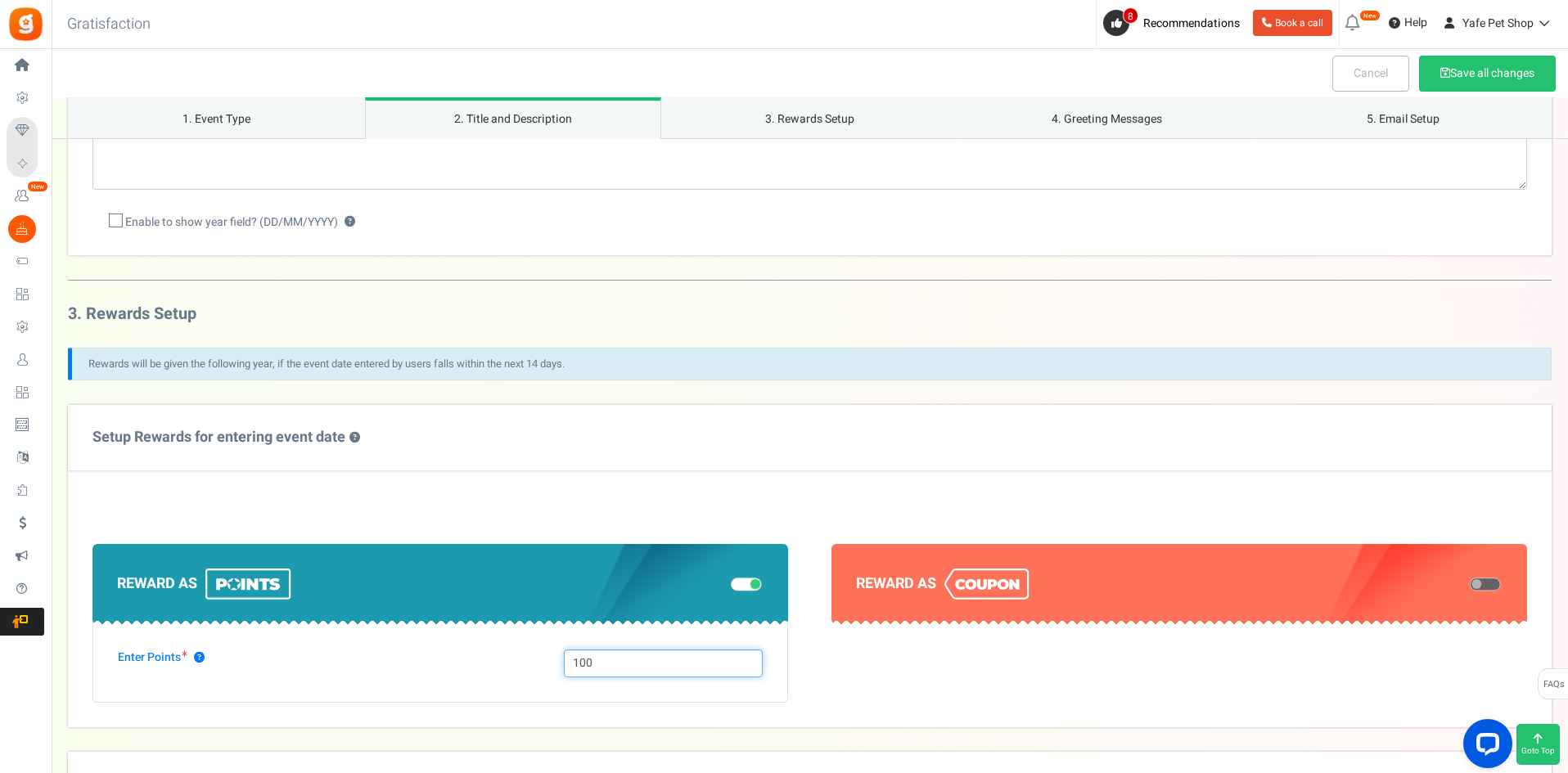
click at [596, 664] on input "100" at bounding box center [662, 663] width 199 height 28
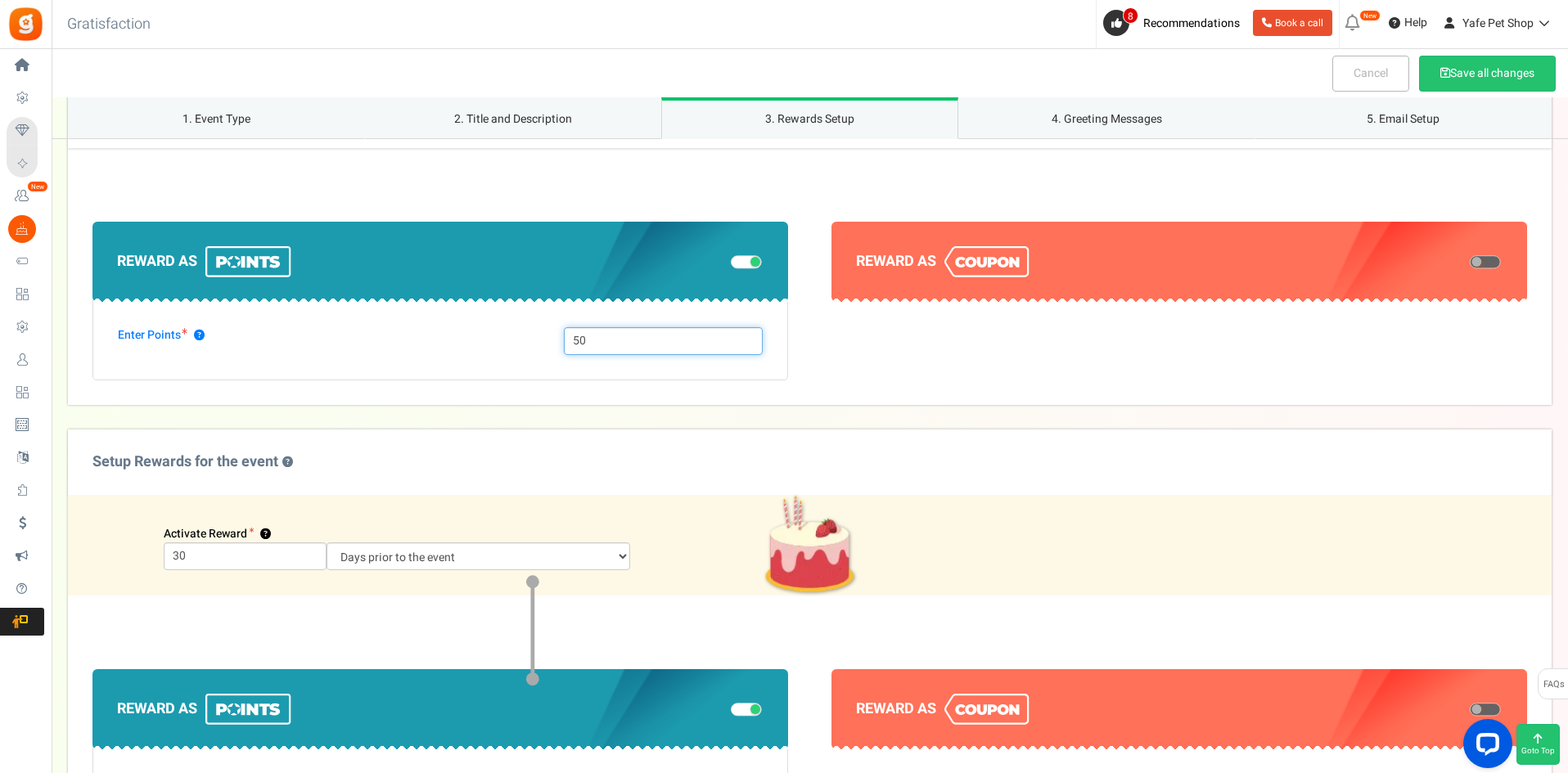
scroll to position [818, 0]
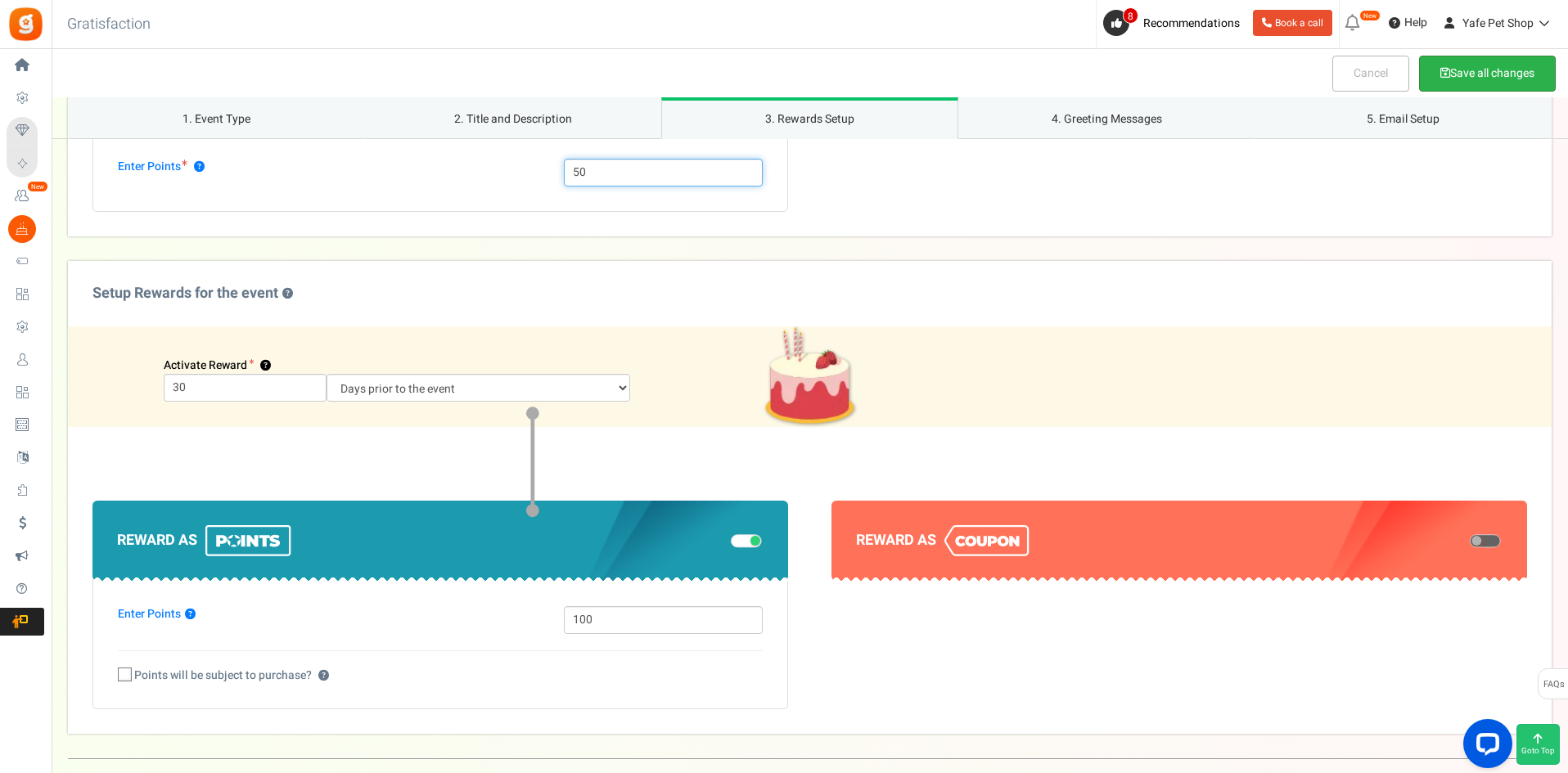
type input "50"
click at [1507, 69] on button "Save all changes" at bounding box center [1487, 73] width 136 height 36
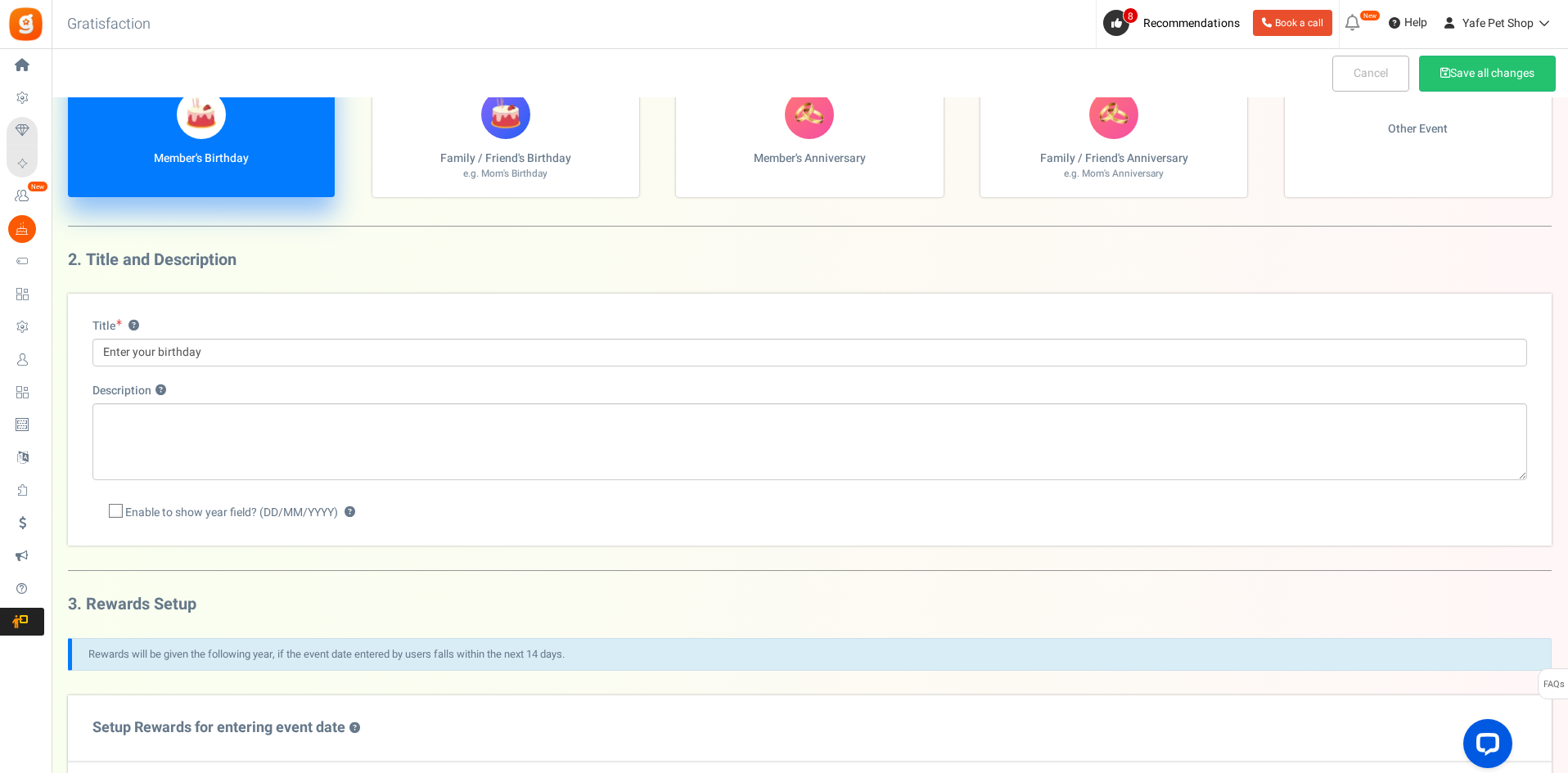
scroll to position [90, 0]
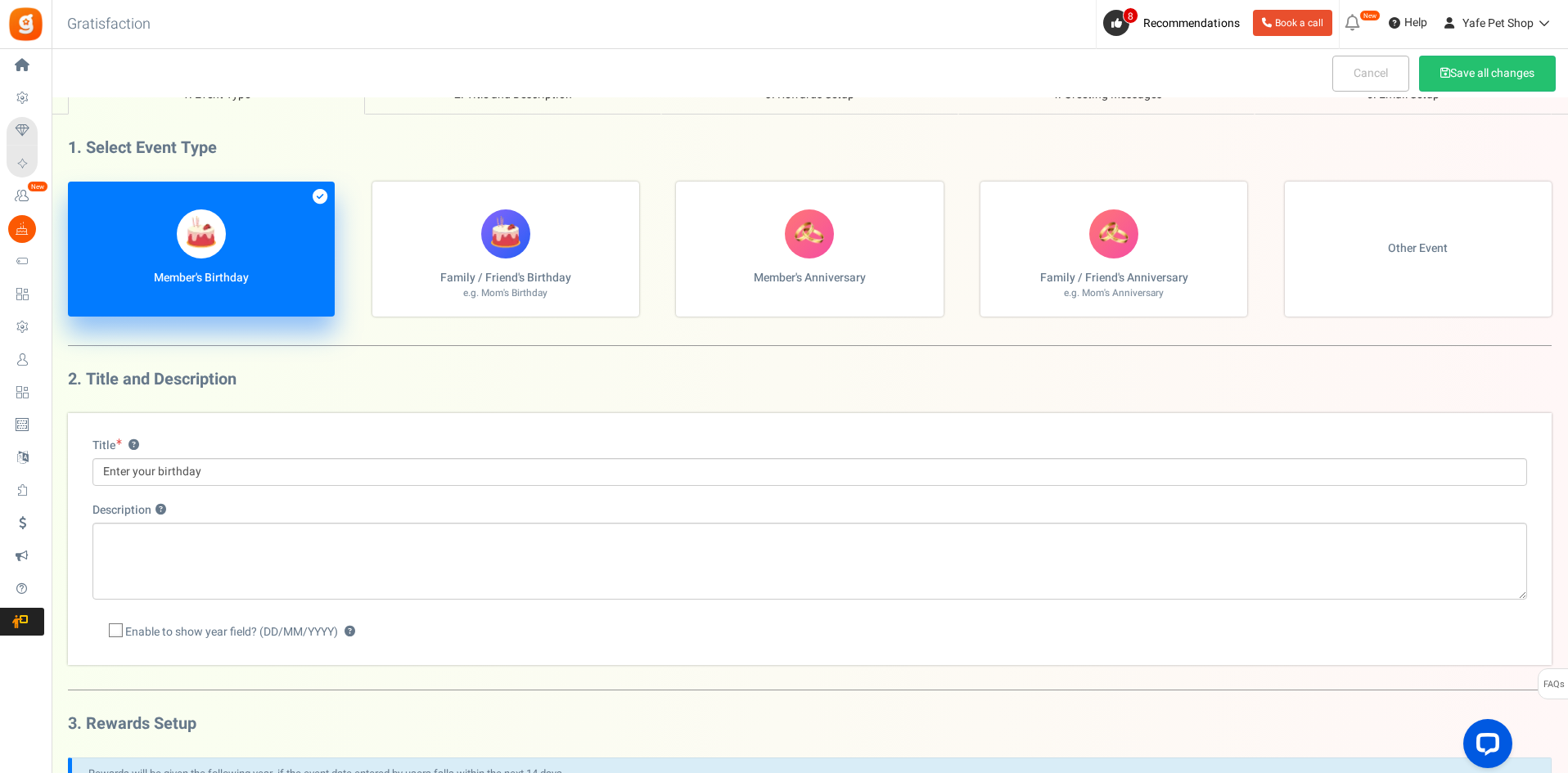
type textarea "Pamper yourself"
click at [539, 273] on span "Family / Friend's Birthday e.g. Mom's Birthday" at bounding box center [505, 284] width 234 height 31
click at [78, 196] on input "Family / Friend's Birthday e.g. Mom's Birthday" at bounding box center [73, 190] width 11 height 11
radio input "true"
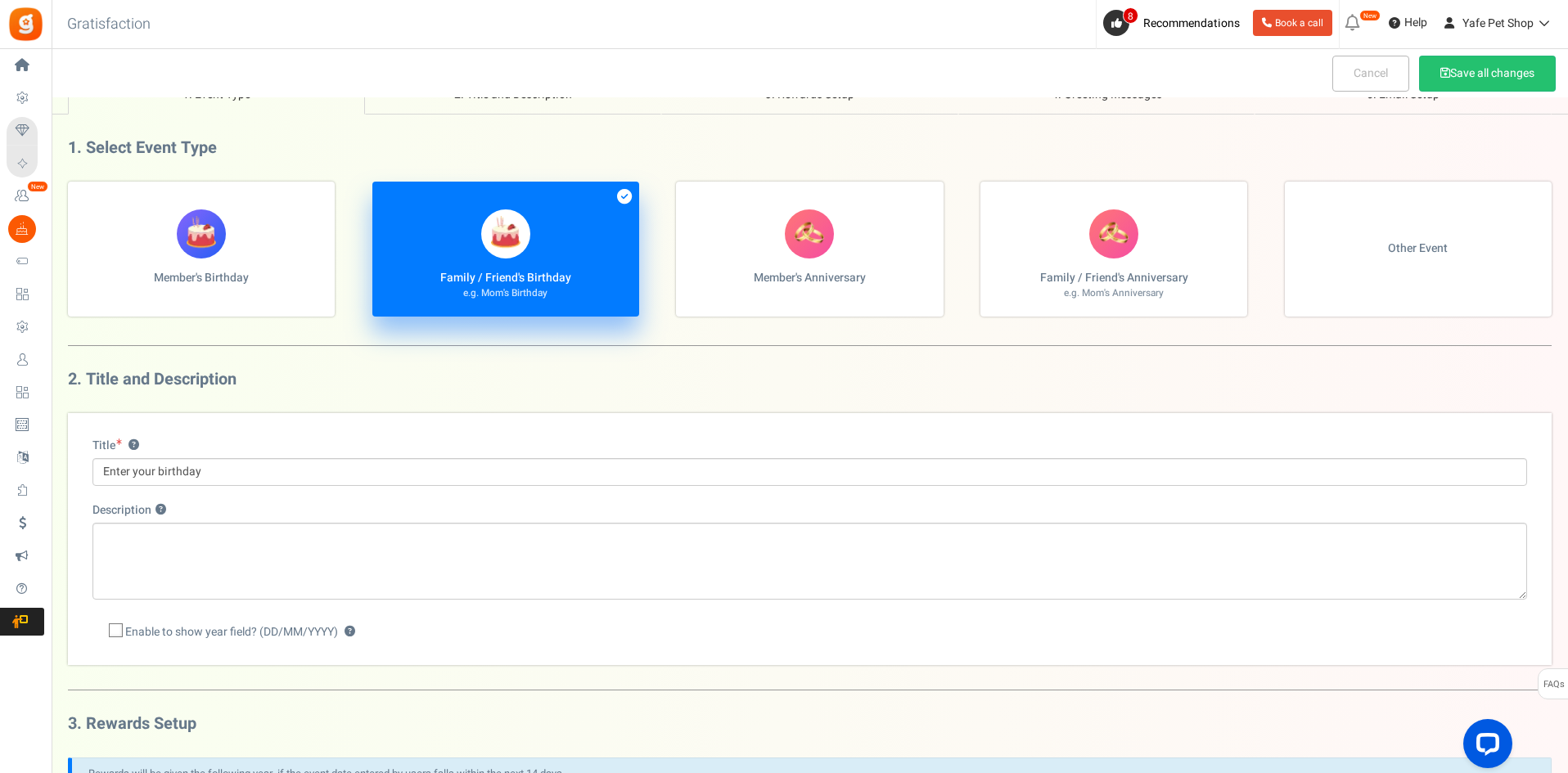
click at [246, 266] on label "Member's Birthday" at bounding box center [202, 249] width 267 height 135
click at [78, 196] on input "Member's Birthday" at bounding box center [73, 190] width 11 height 11
radio input "true"
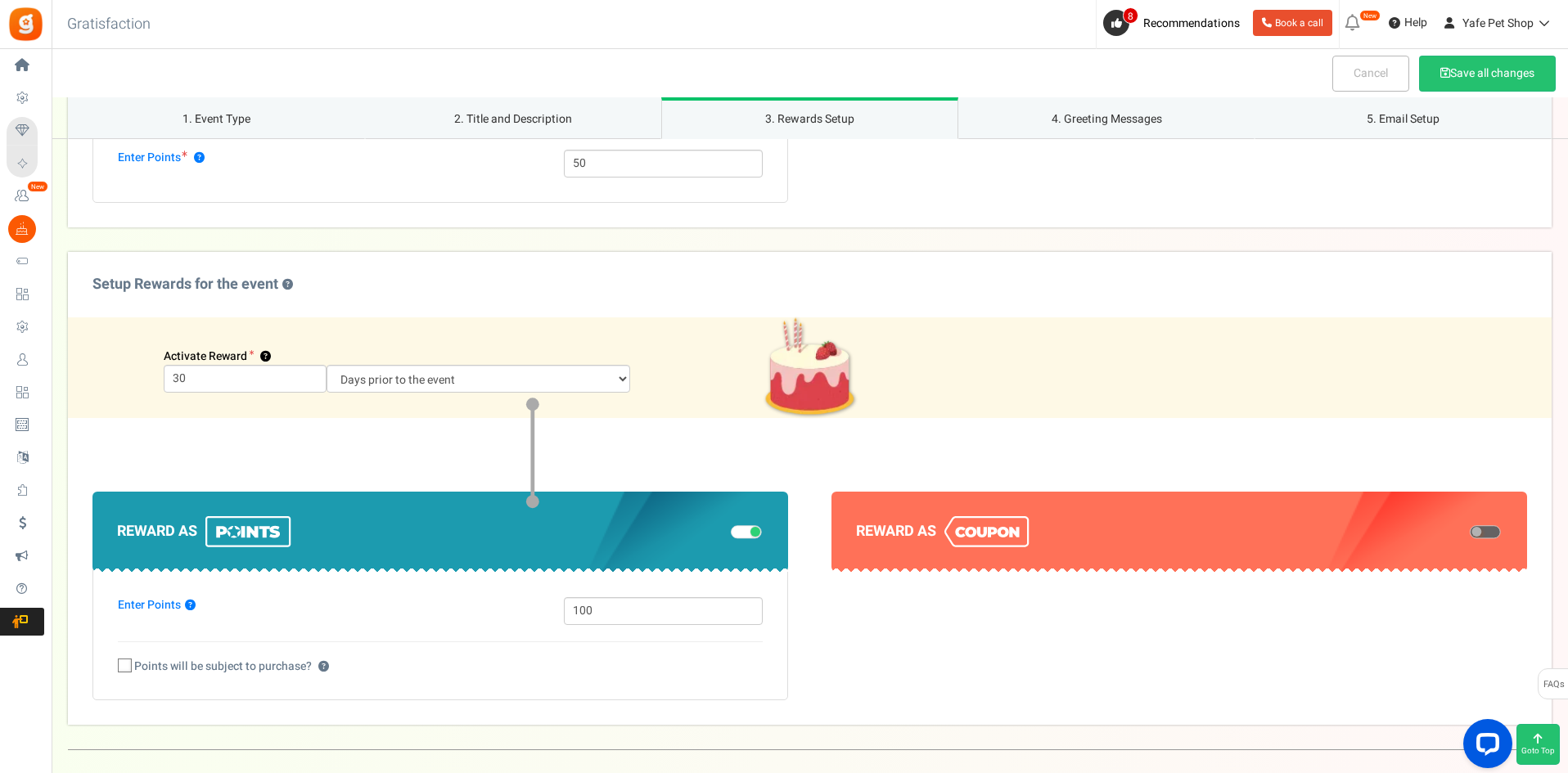
scroll to position [980, 0]
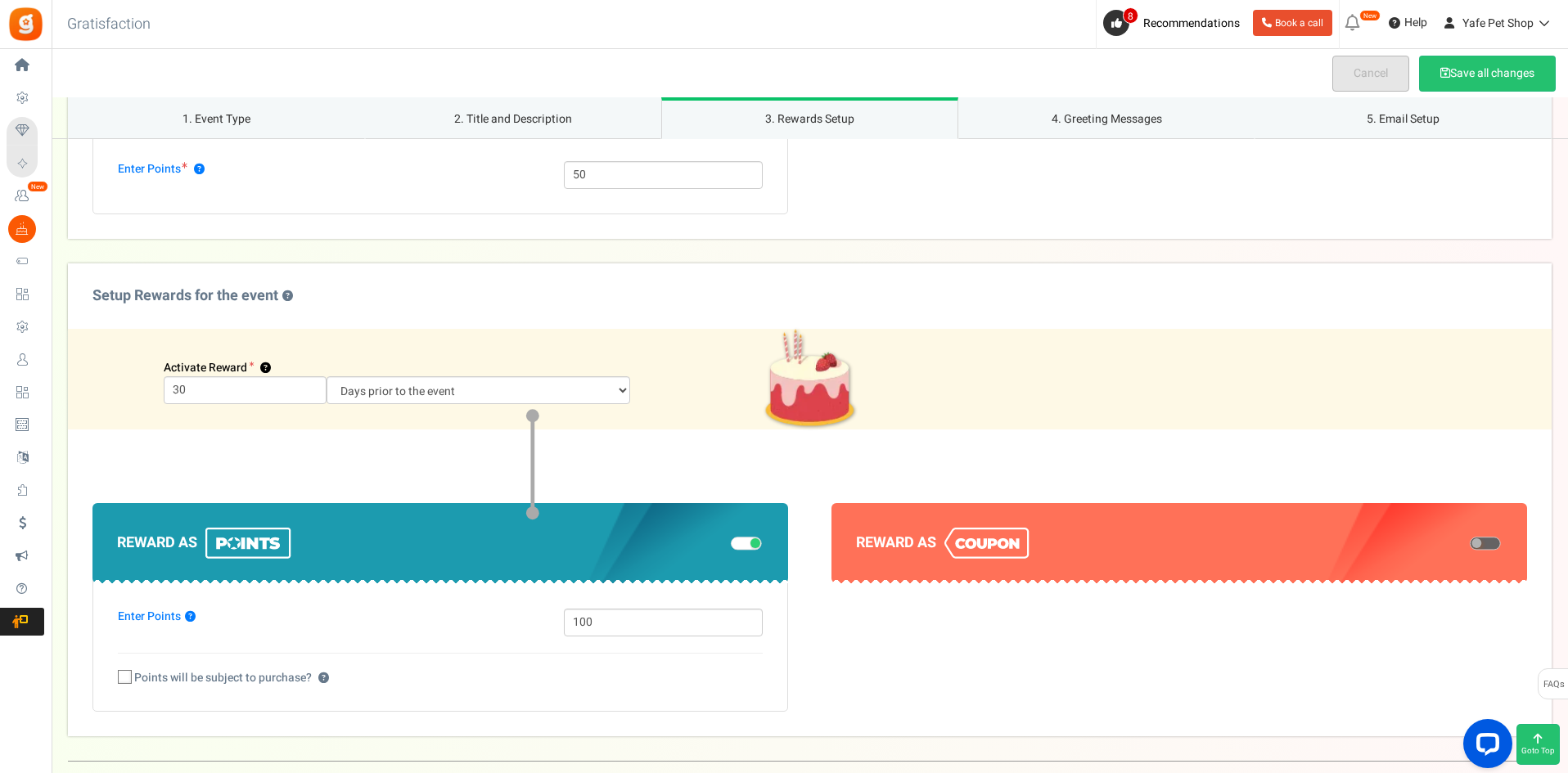
click at [1345, 70] on link "Cancel" at bounding box center [1370, 73] width 77 height 36
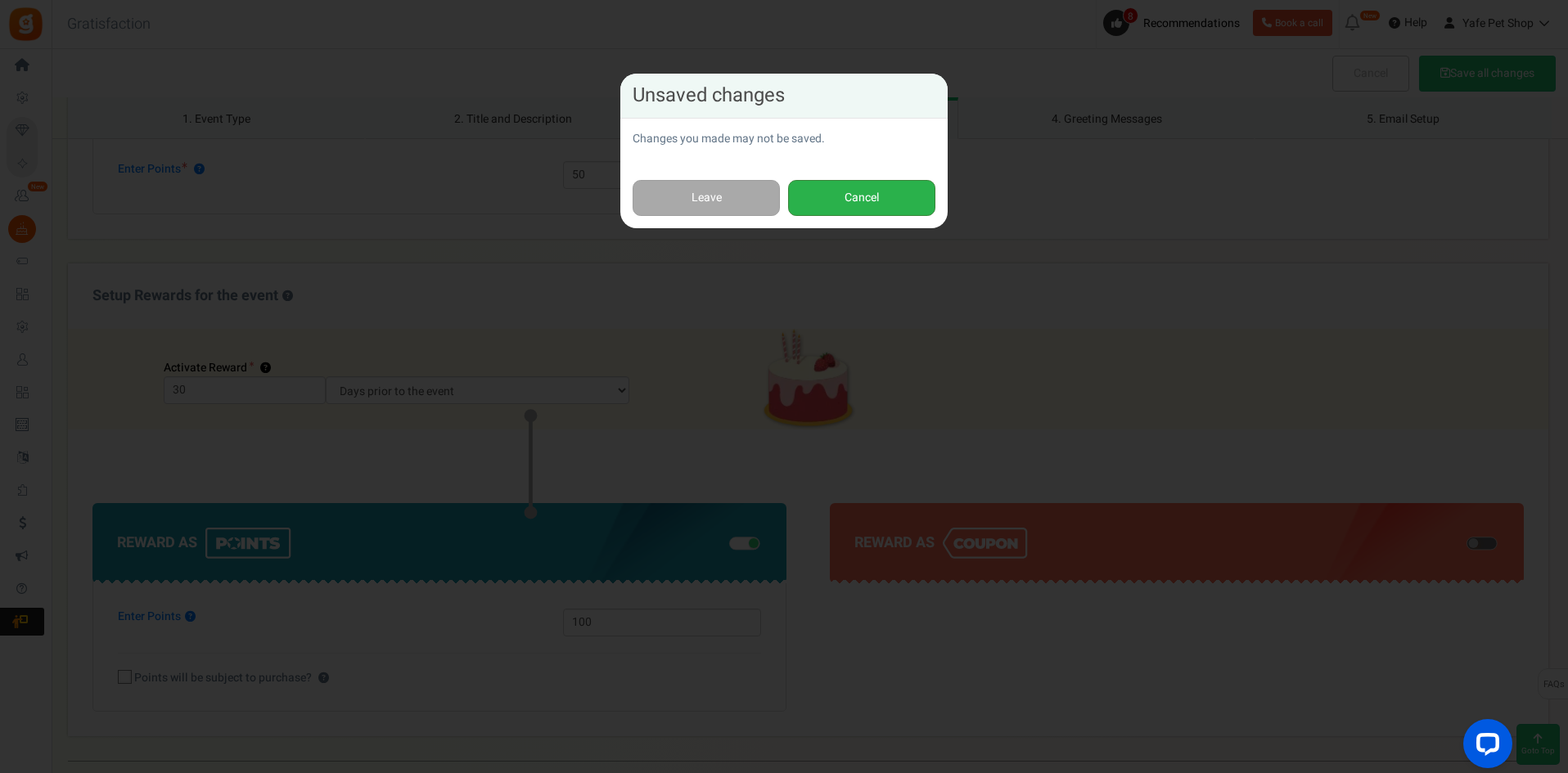
click at [816, 190] on button "Cancel" at bounding box center [861, 198] width 147 height 37
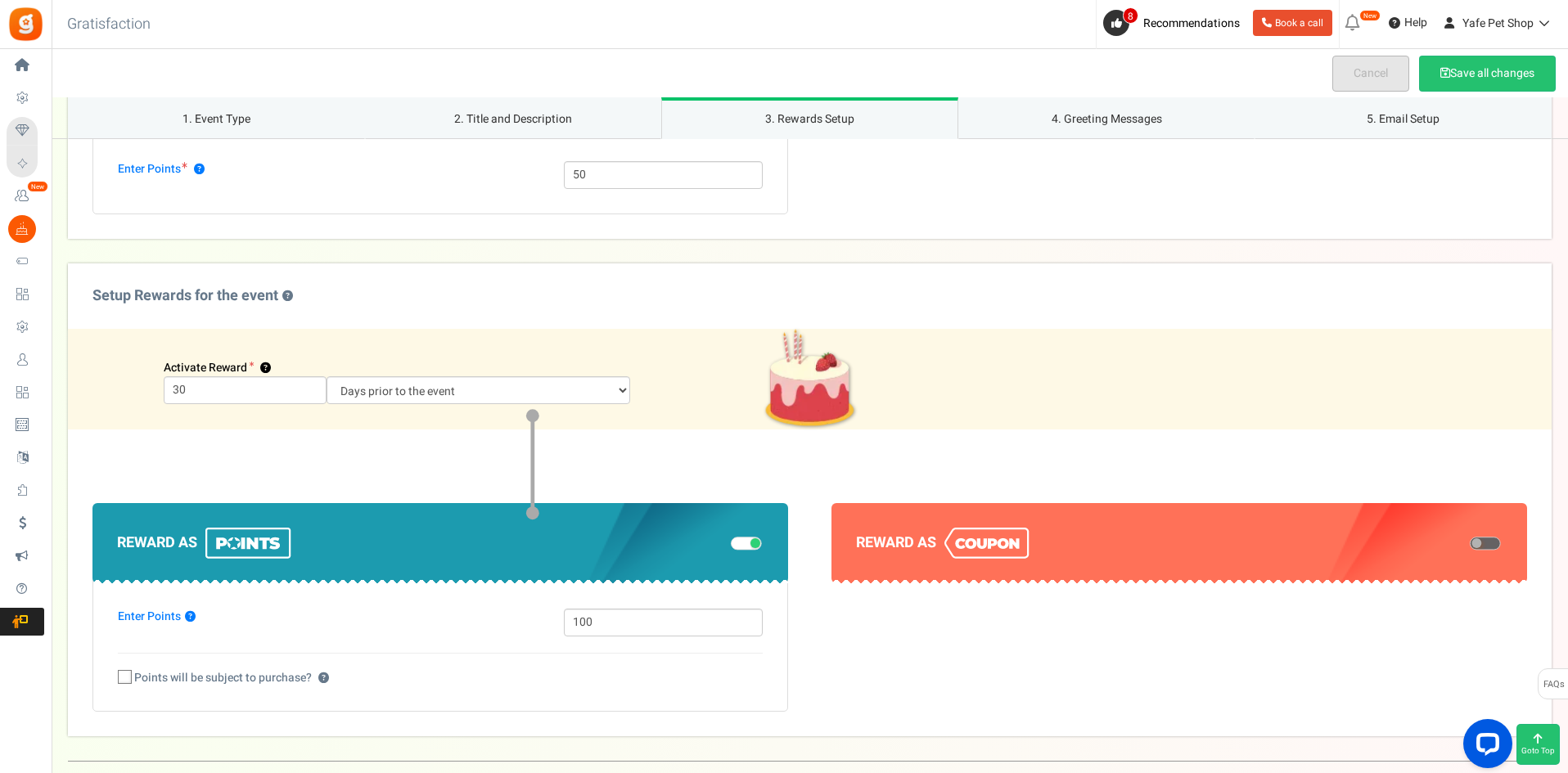
click at [1332, 57] on link "Cancel" at bounding box center [1370, 73] width 77 height 36
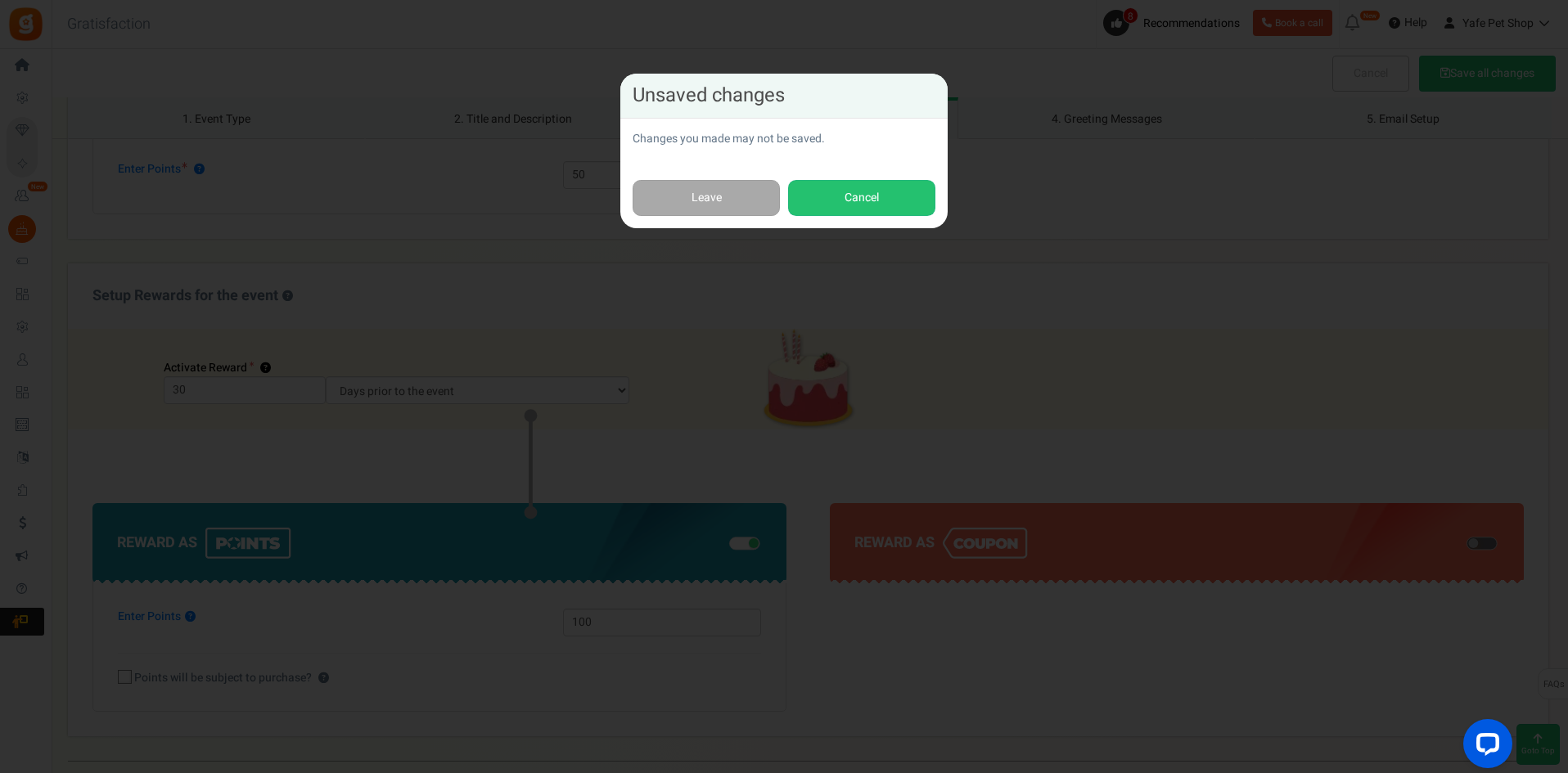
click at [679, 173] on div "Leave Cancel" at bounding box center [783, 199] width 327 height 61
click at [682, 195] on link "Leave" at bounding box center [706, 198] width 147 height 37
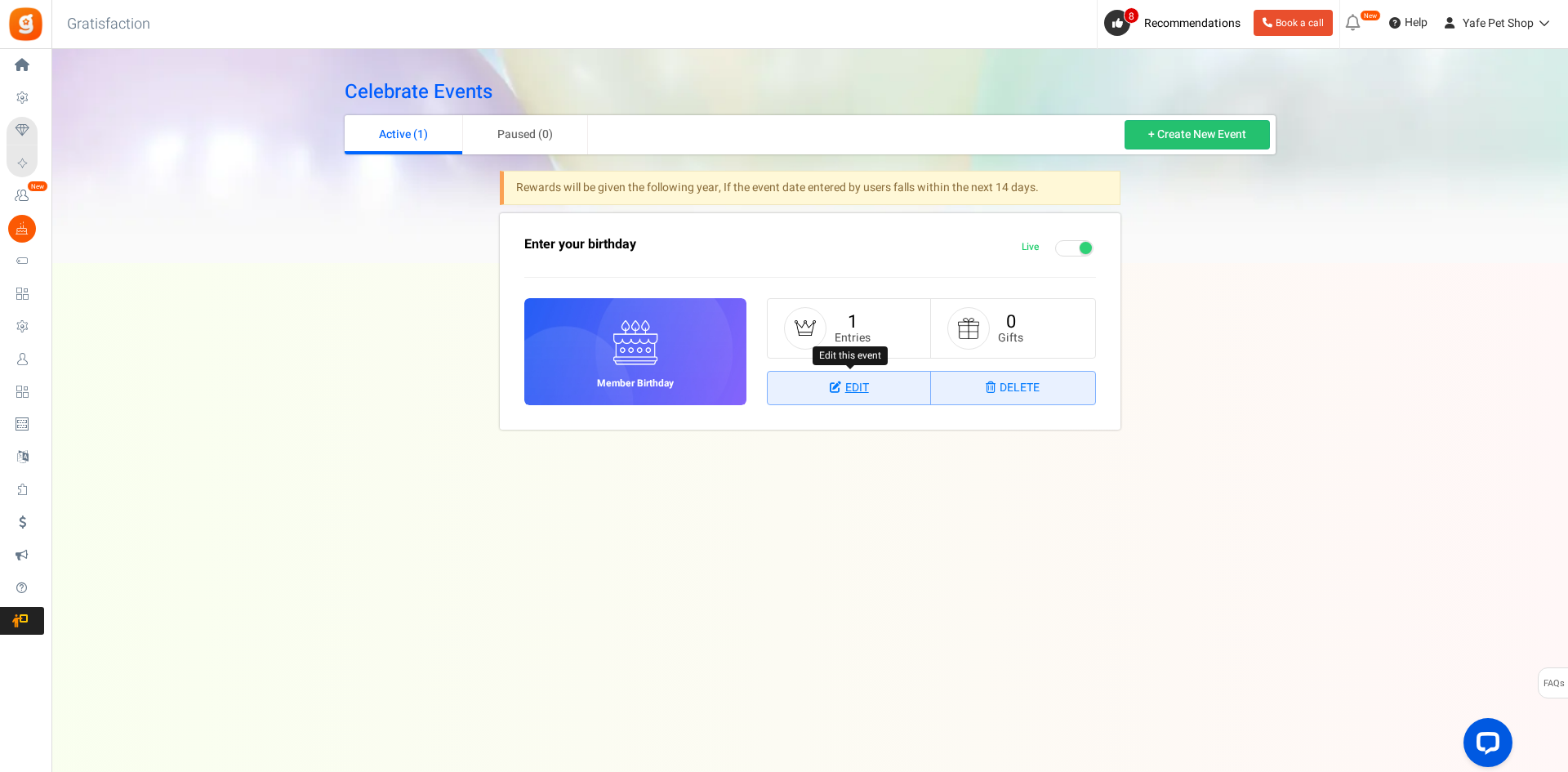
click at [860, 384] on link "Edit" at bounding box center [850, 388] width 164 height 33
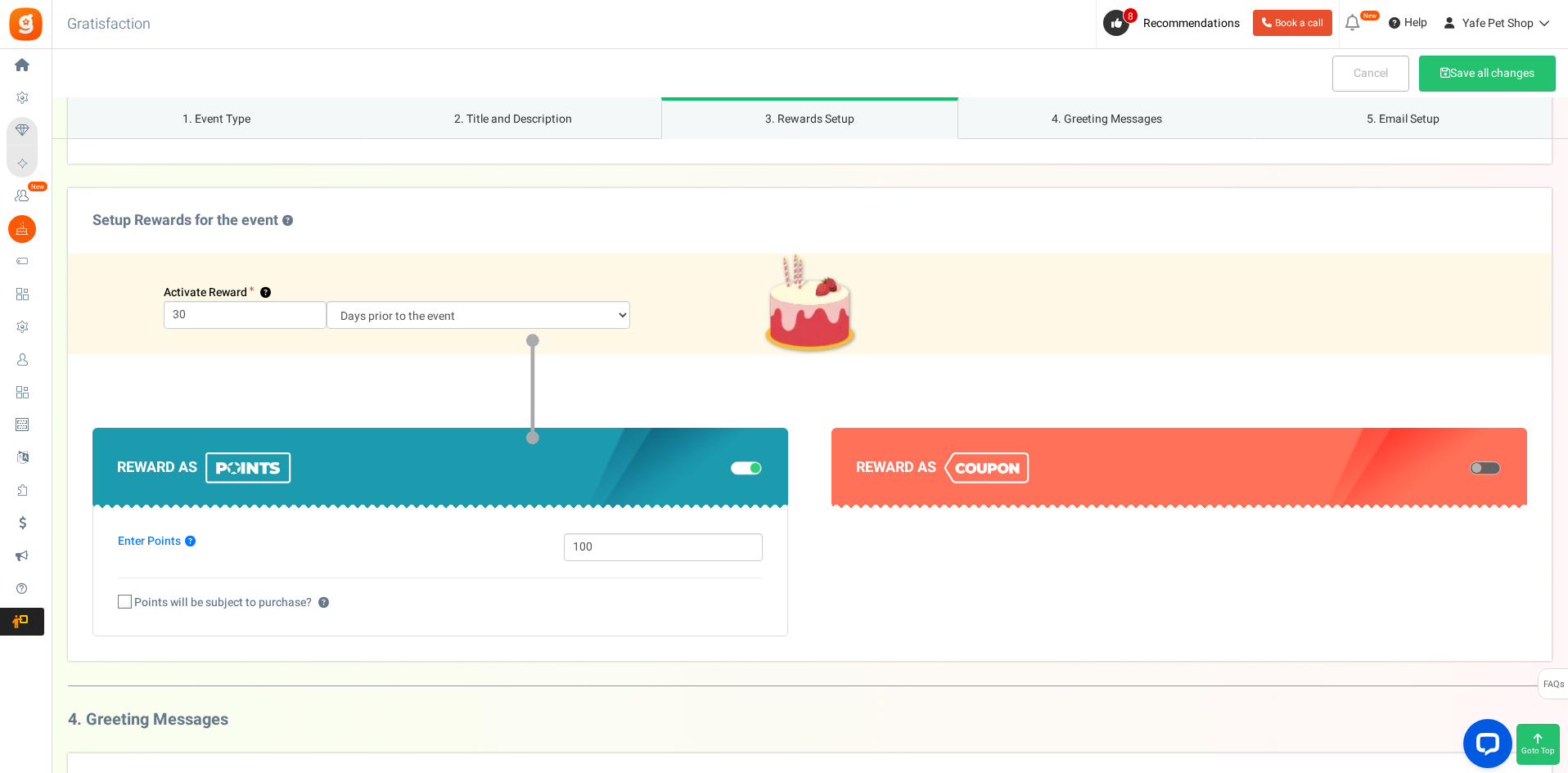
scroll to position [900, 0]
